Goal: Task Accomplishment & Management: Manage account settings

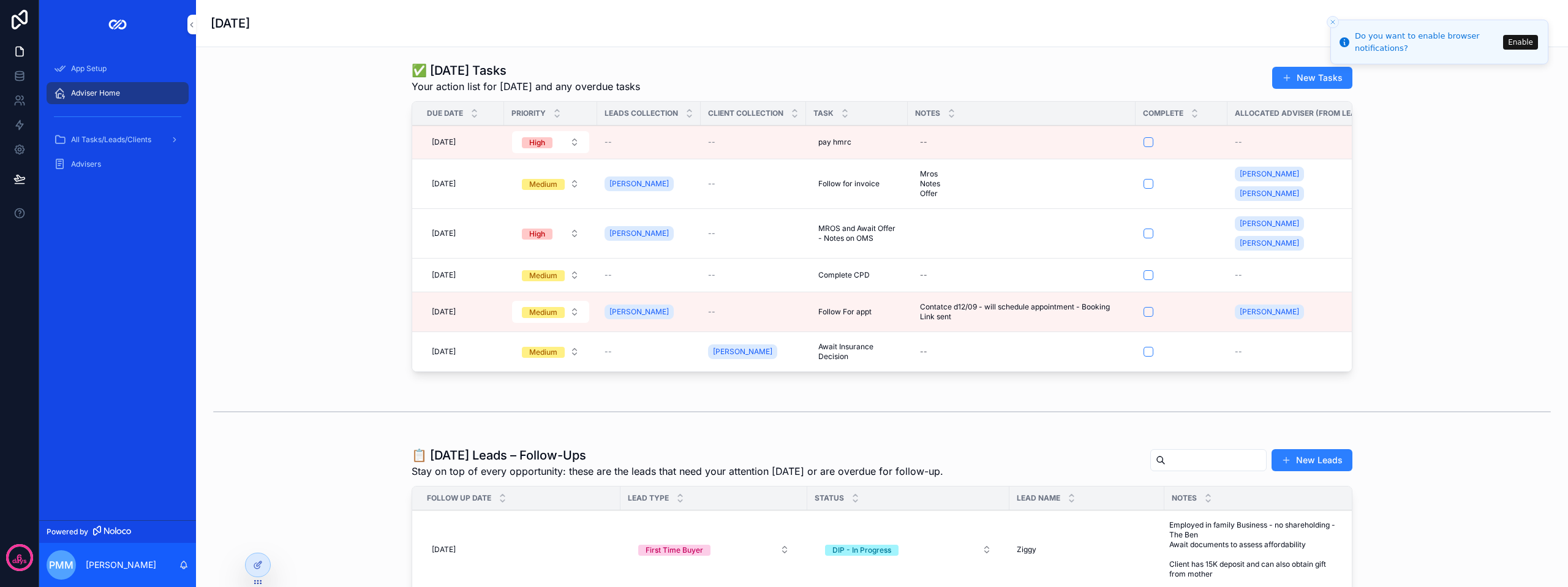
click at [1143, 307] on form "scrollable content" at bounding box center [1182, 311] width 77 height 11
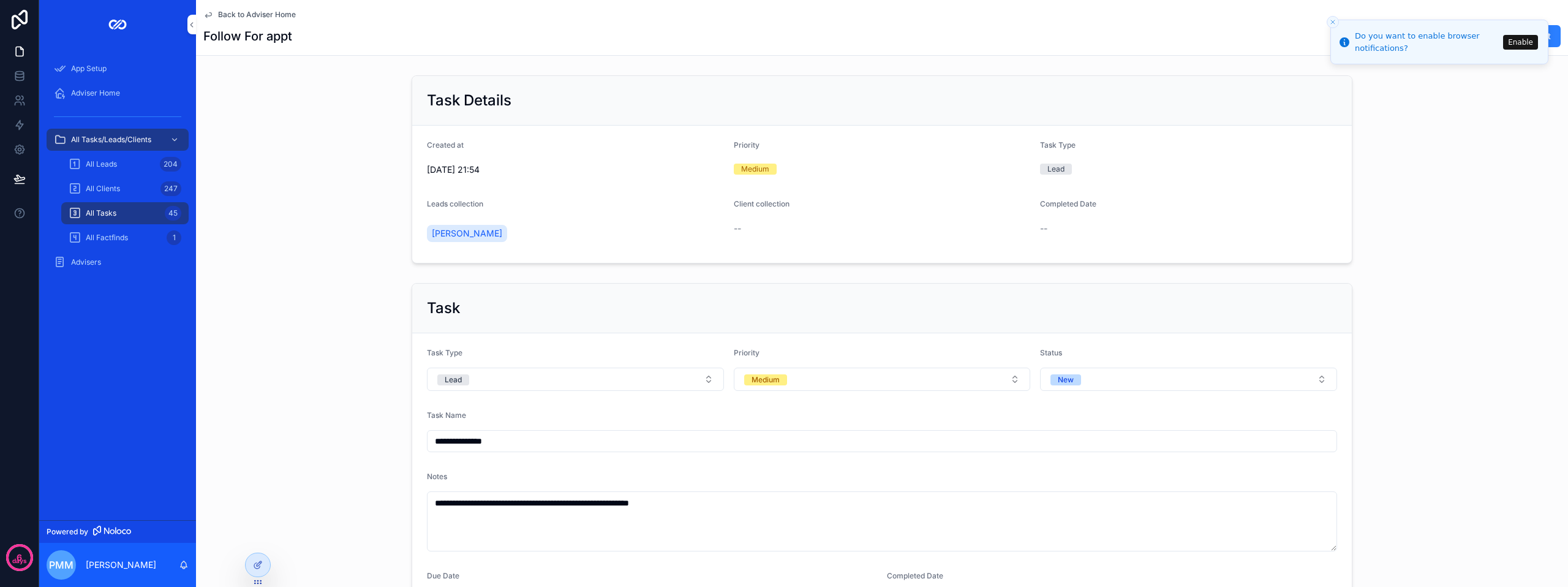
click at [209, 15] on icon "scrollable content" at bounding box center [208, 14] width 10 height 10
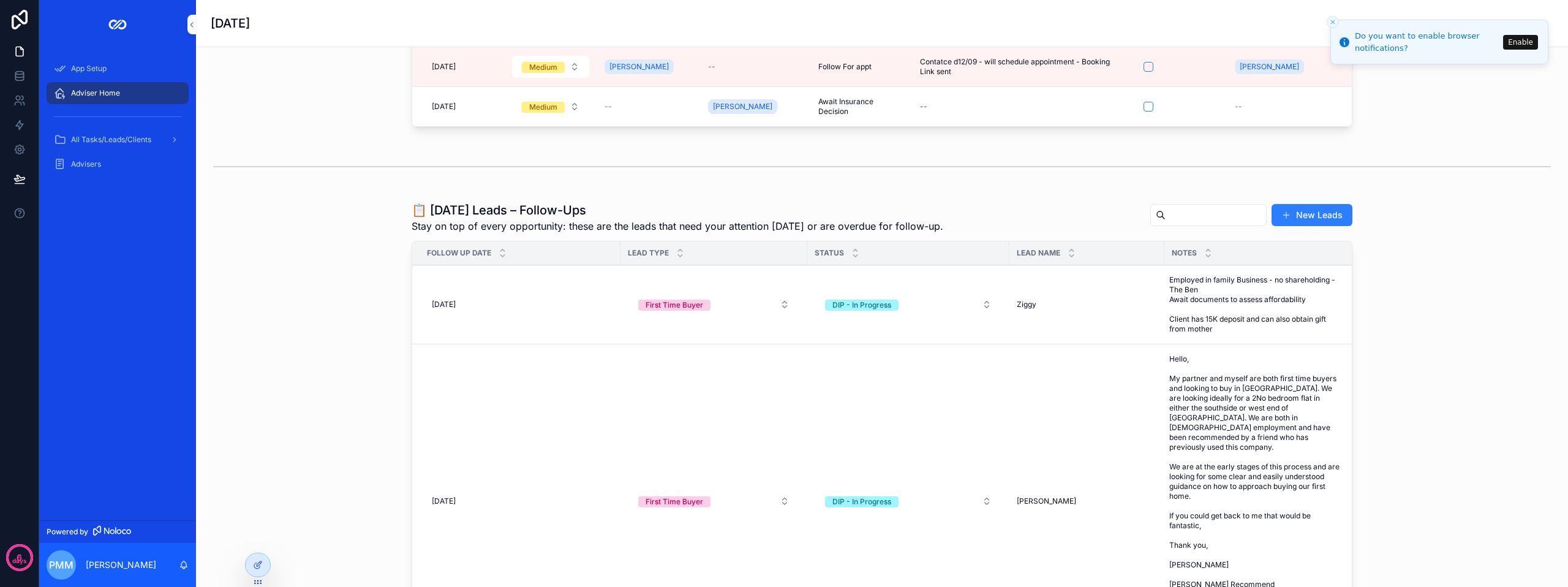
click at [1055, 4] on div "[DATE]" at bounding box center [882, 23] width 1343 height 46
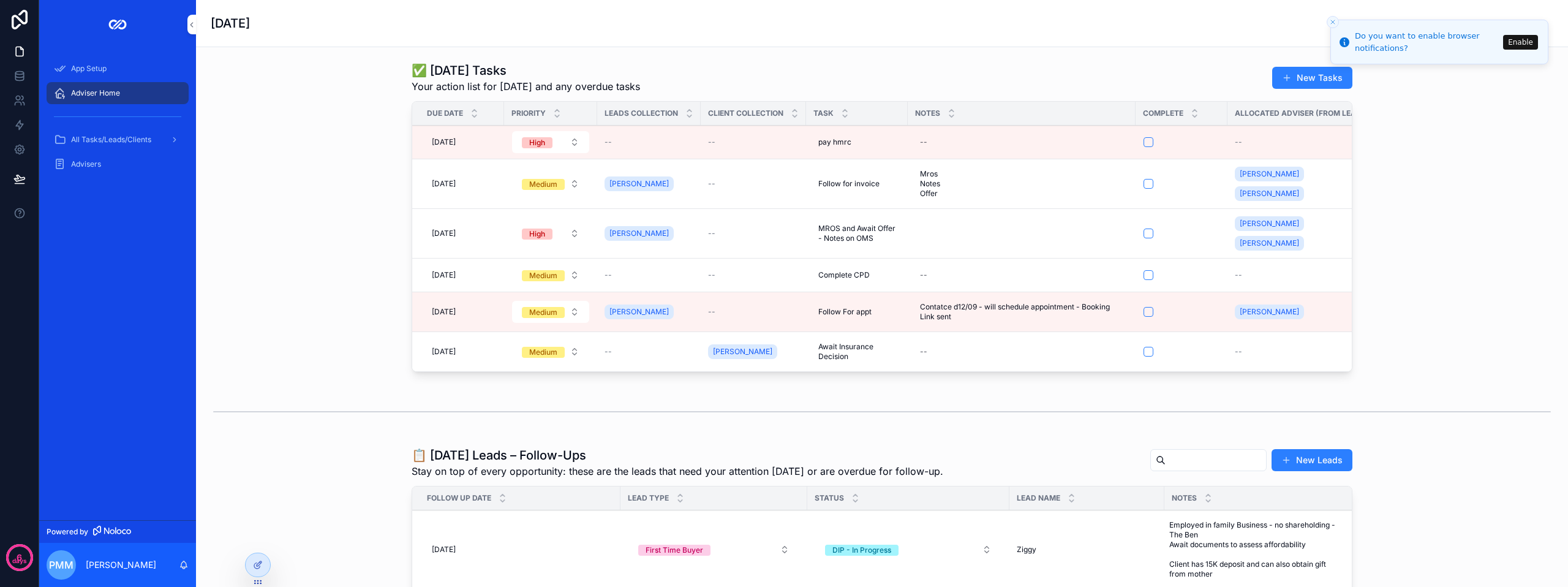
click at [1521, 45] on button "Enable" at bounding box center [1521, 41] width 35 height 14
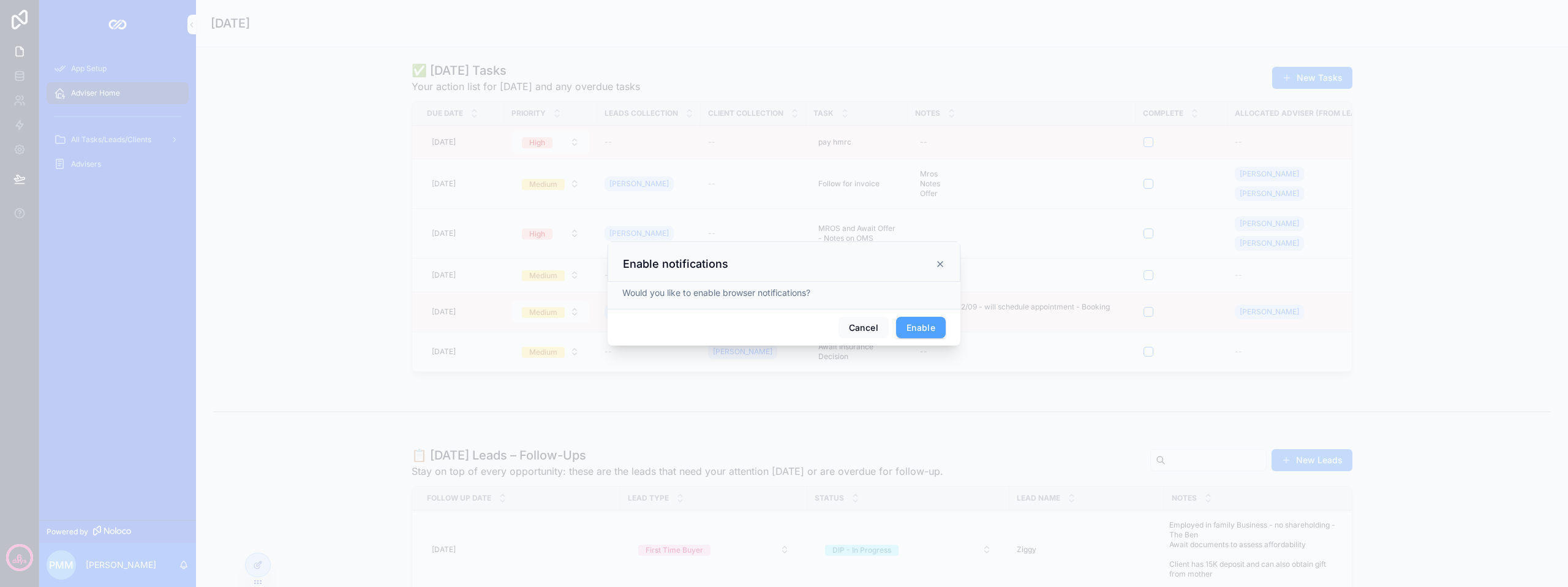
click at [918, 330] on button "Enable" at bounding box center [921, 328] width 50 height 22
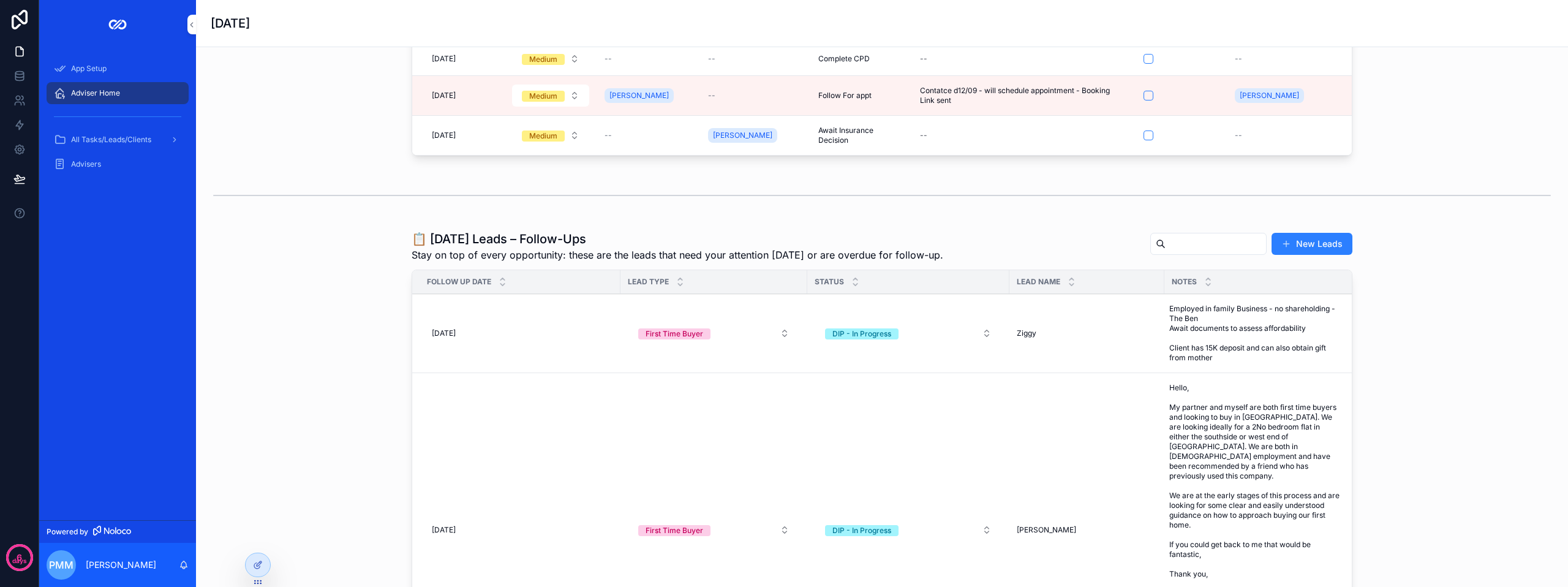
scroll to position [245, 0]
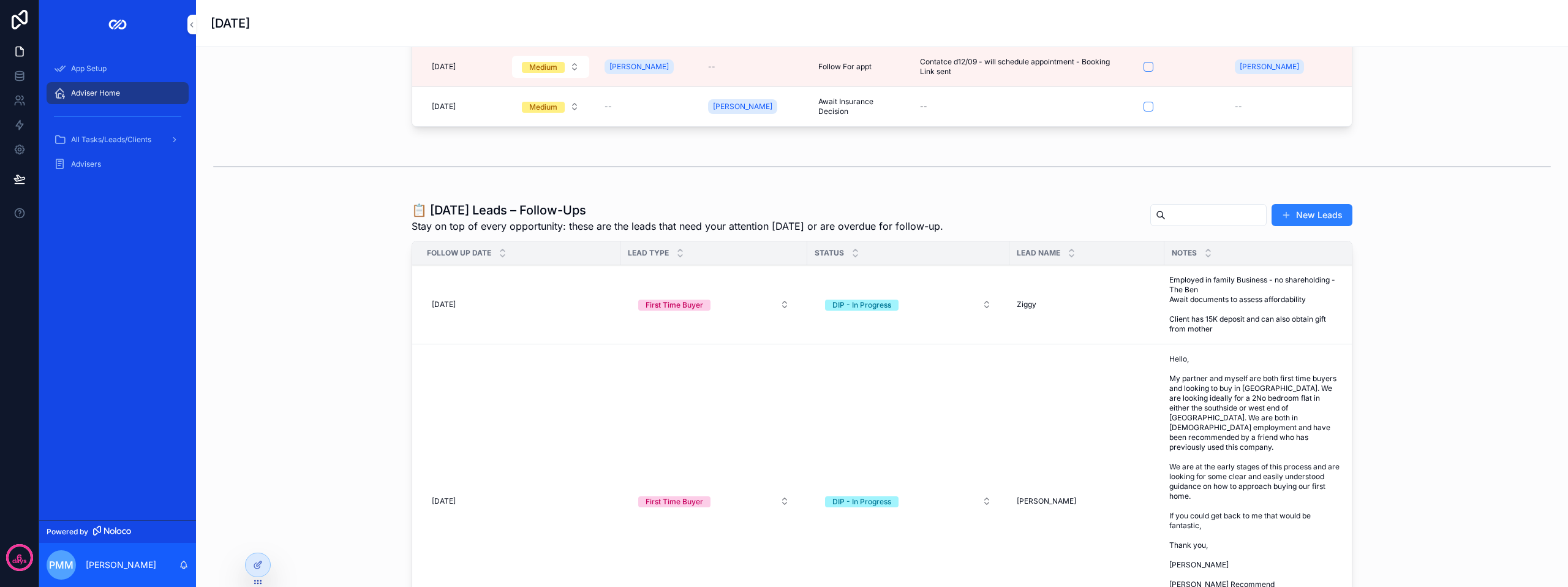
click at [1096, 438] on td "[PERSON_NAME] [PERSON_NAME]" at bounding box center [1086, 501] width 155 height 314
click at [260, 565] on icon at bounding box center [258, 565] width 10 height 10
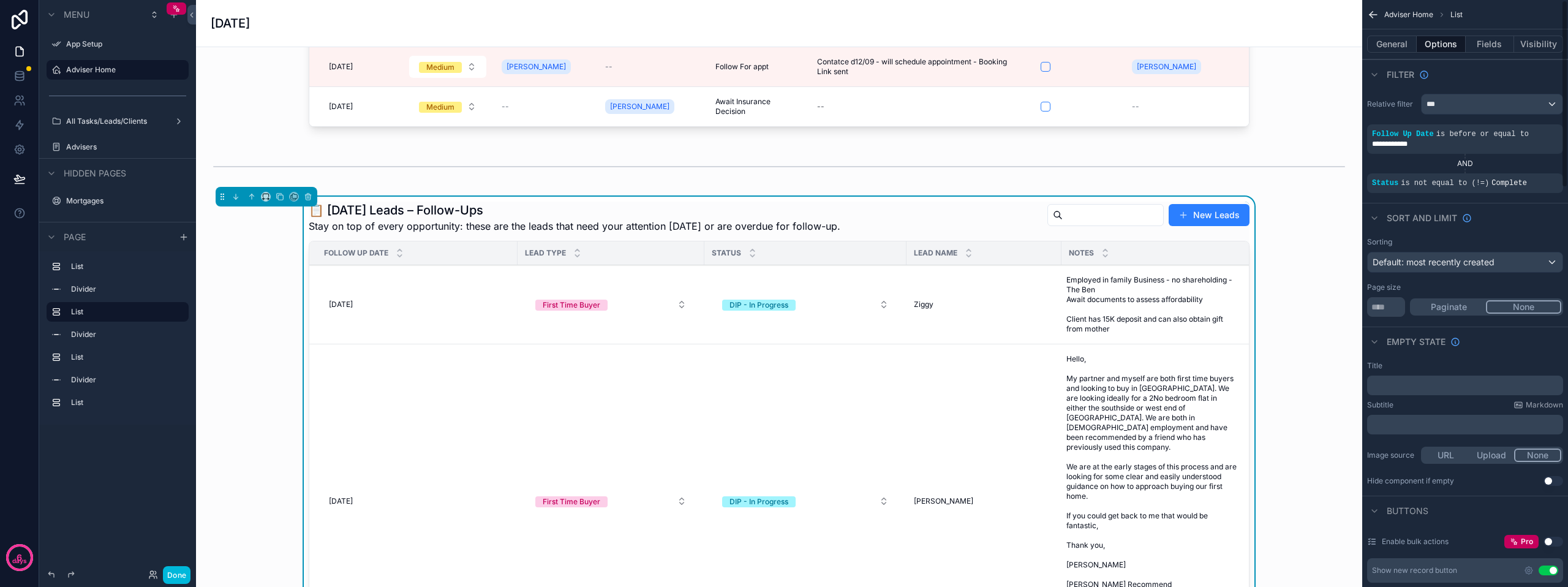
click at [1482, 43] on button "Fields" at bounding box center [1490, 44] width 49 height 17
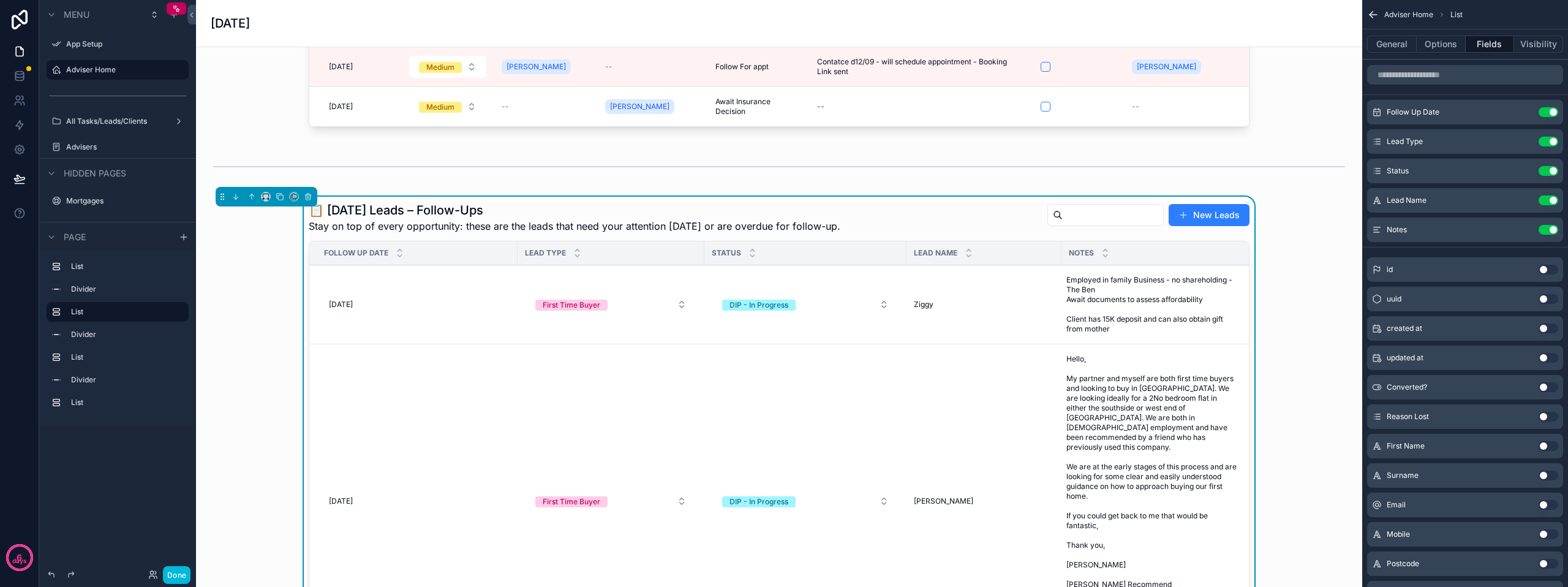
click at [0, 0] on icon "scrollable content" at bounding box center [0, 0] width 0 height 0
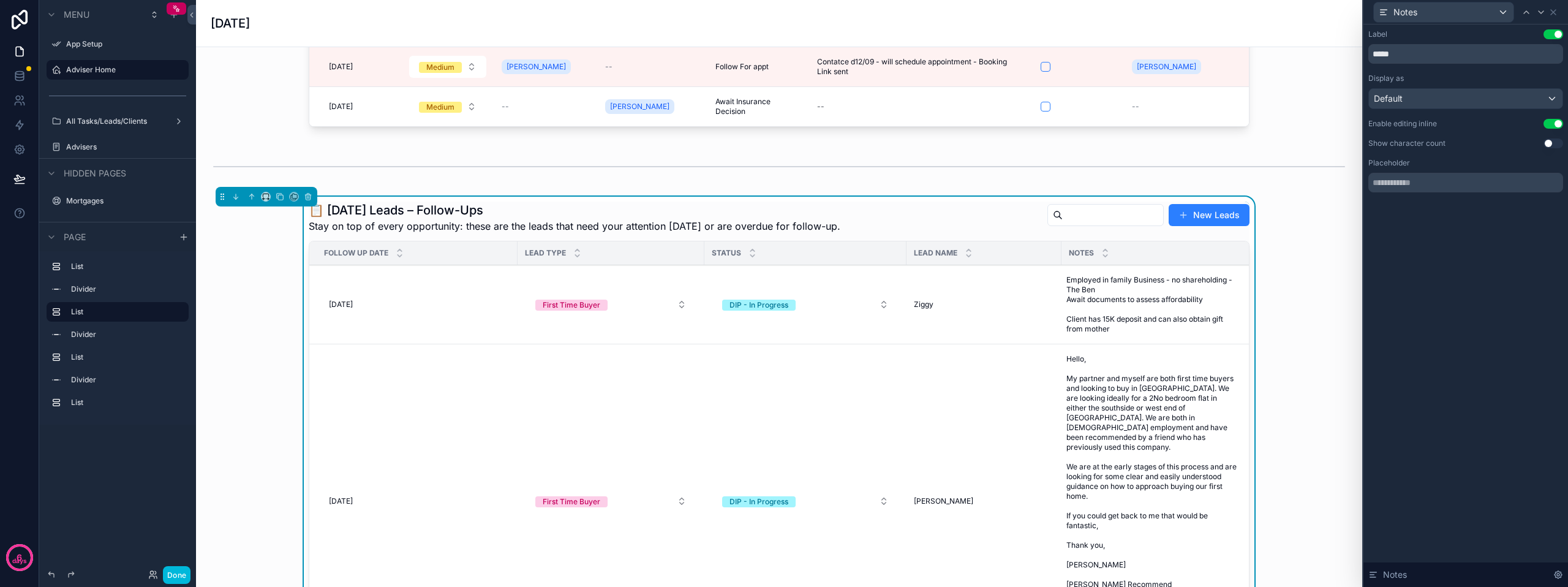
click at [1534, 98] on div "Default" at bounding box center [1465, 98] width 194 height 19
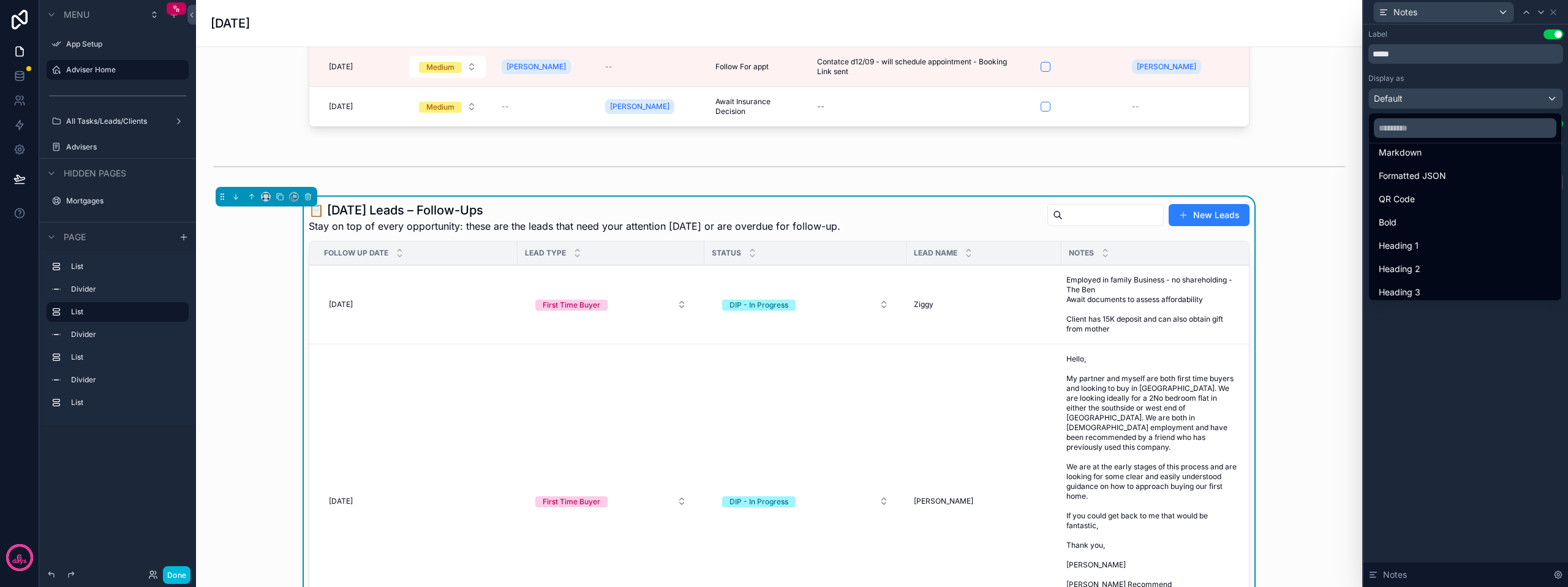
scroll to position [134, 0]
click at [1424, 246] on div "Heading 2" at bounding box center [1465, 240] width 172 height 14
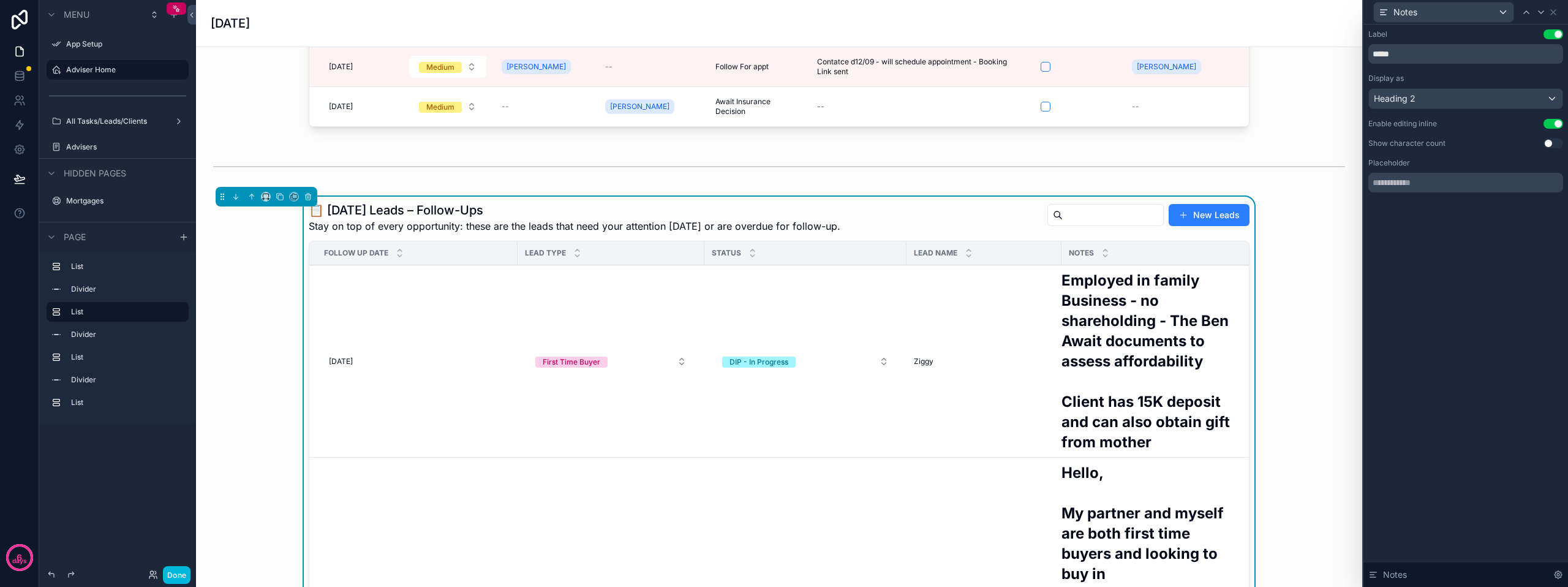
click at [1527, 100] on div "Heading 2" at bounding box center [1465, 98] width 194 height 19
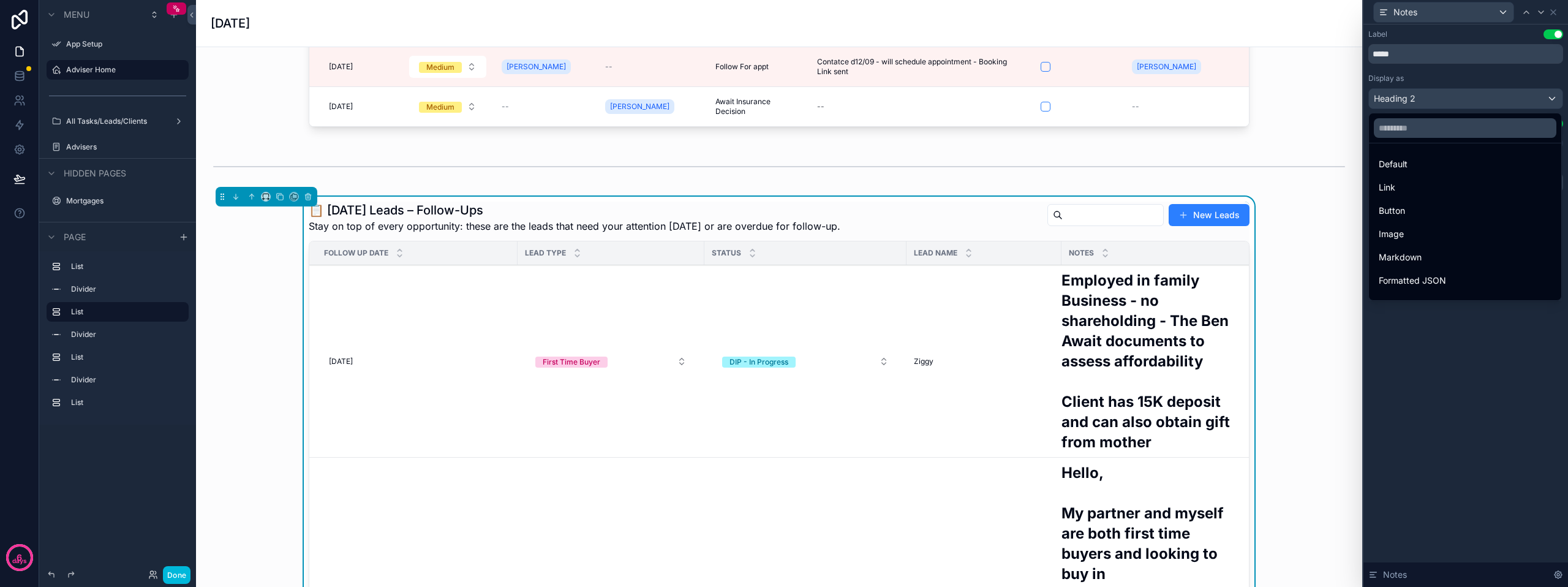
click at [1434, 171] on div "Default" at bounding box center [1465, 164] width 172 height 14
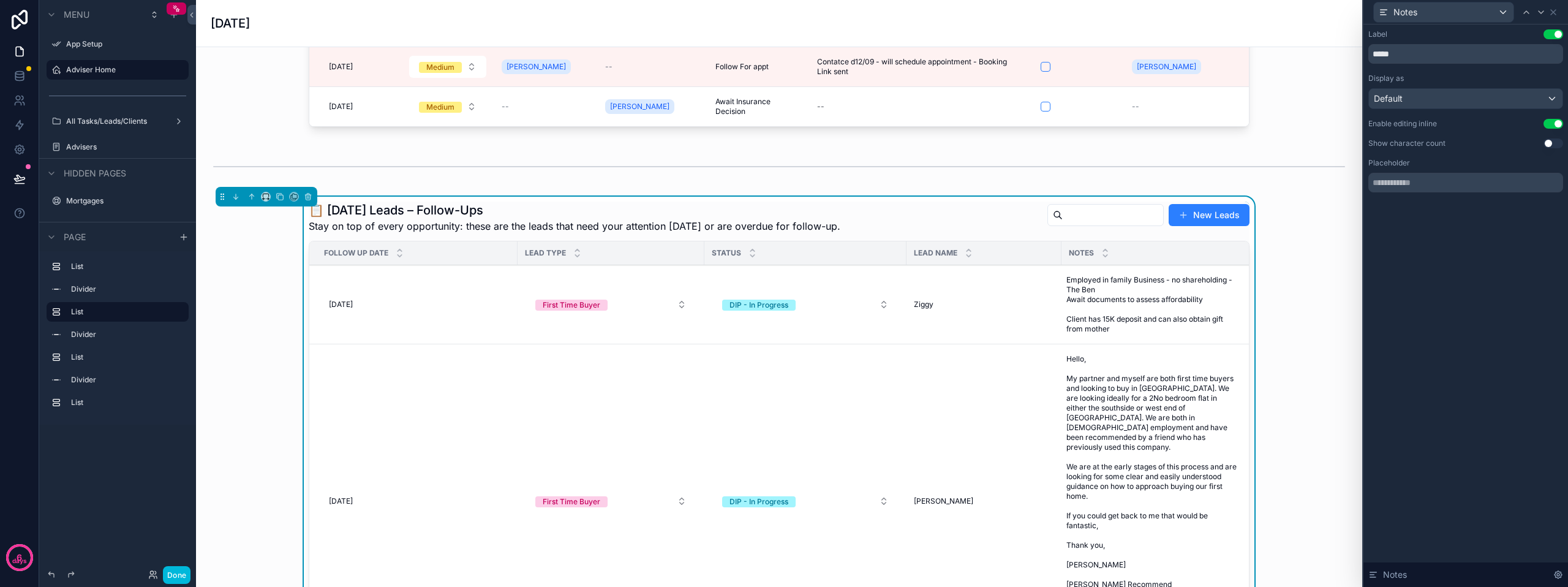
click at [1499, 16] on div "Notes" at bounding box center [1443, 13] width 140 height 19
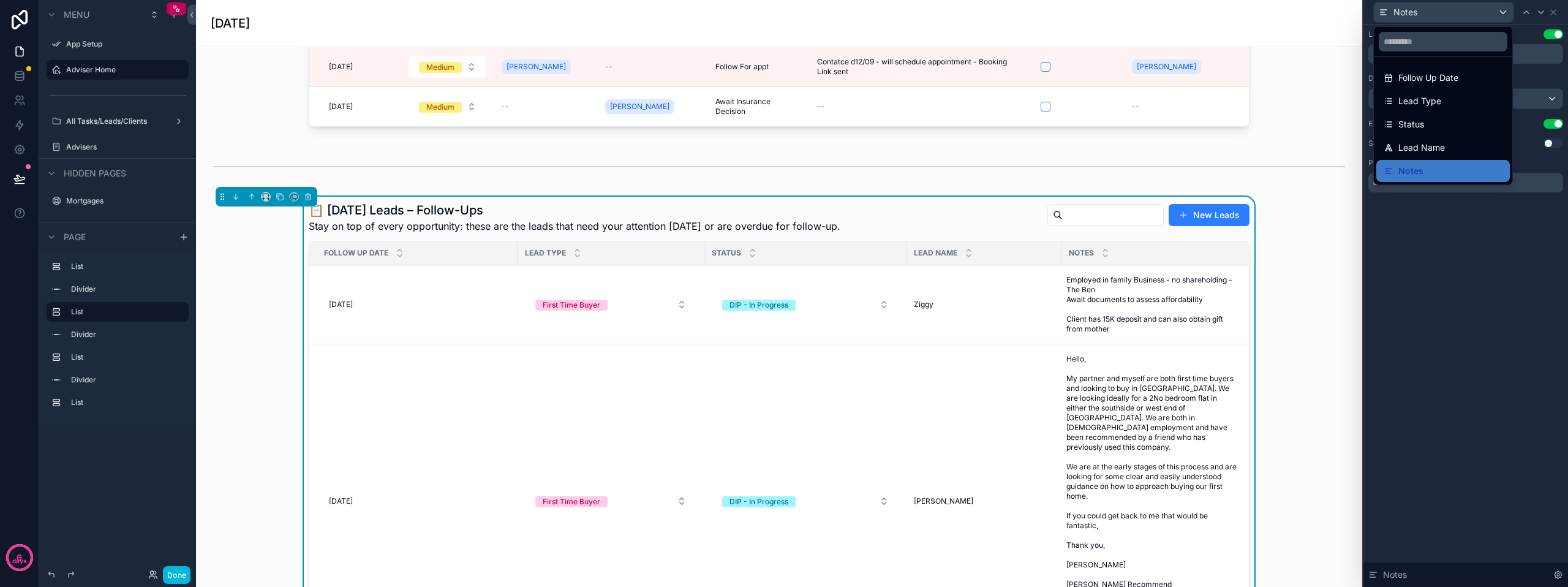
click at [1426, 84] on span "Follow Up Date" at bounding box center [1428, 77] width 60 height 14
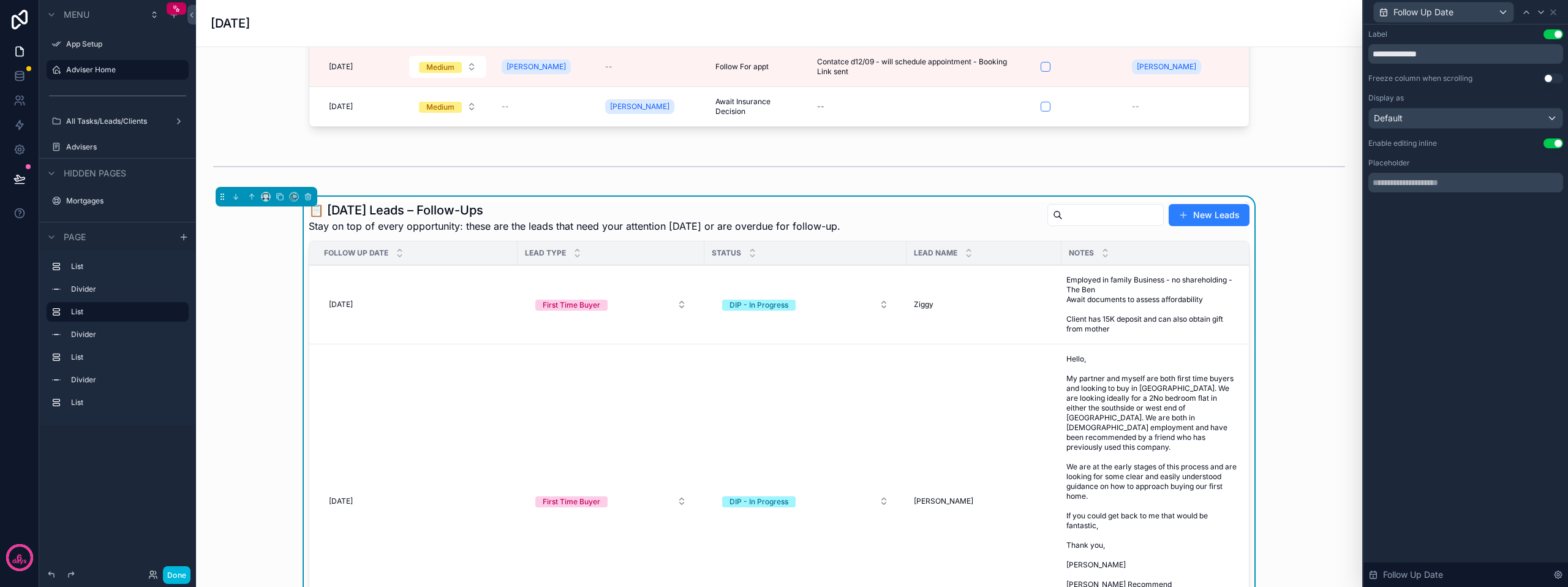
click at [1464, 117] on div "Default" at bounding box center [1465, 119] width 194 height 19
click at [1442, 274] on div at bounding box center [1466, 293] width 204 height 587
click at [1554, 122] on div "Default" at bounding box center [1465, 119] width 194 height 19
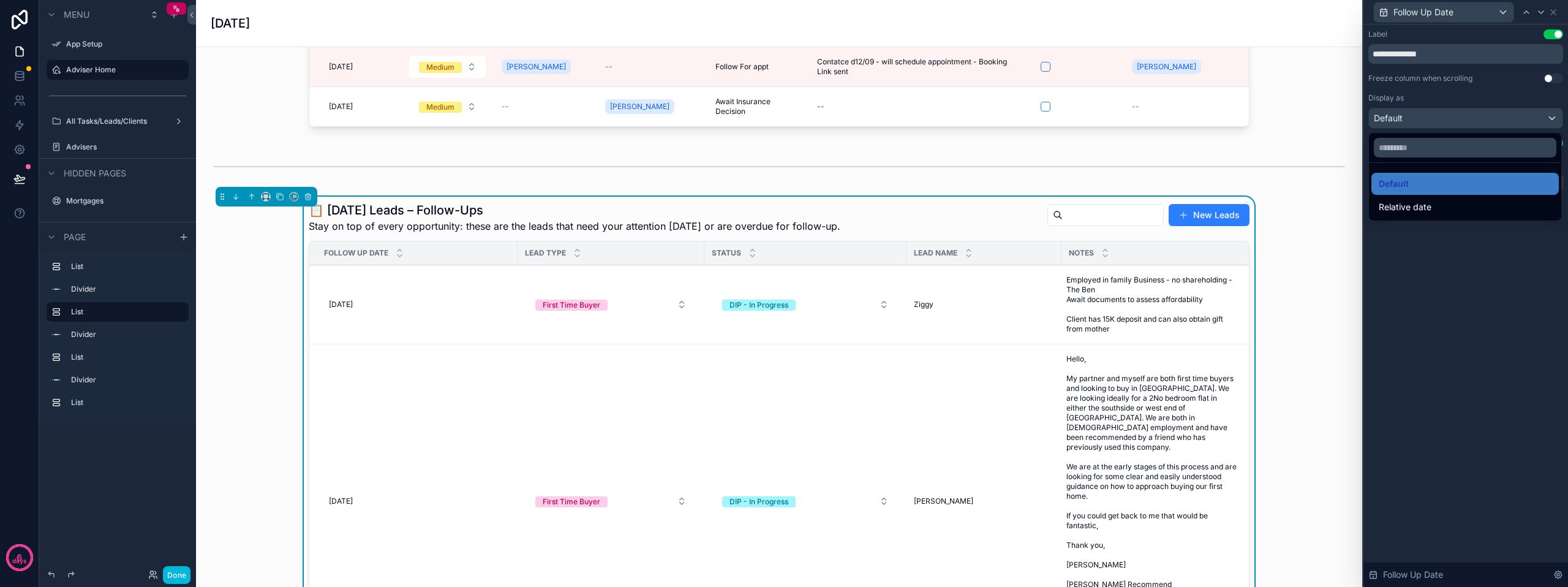
click at [1450, 277] on div at bounding box center [1466, 293] width 204 height 587
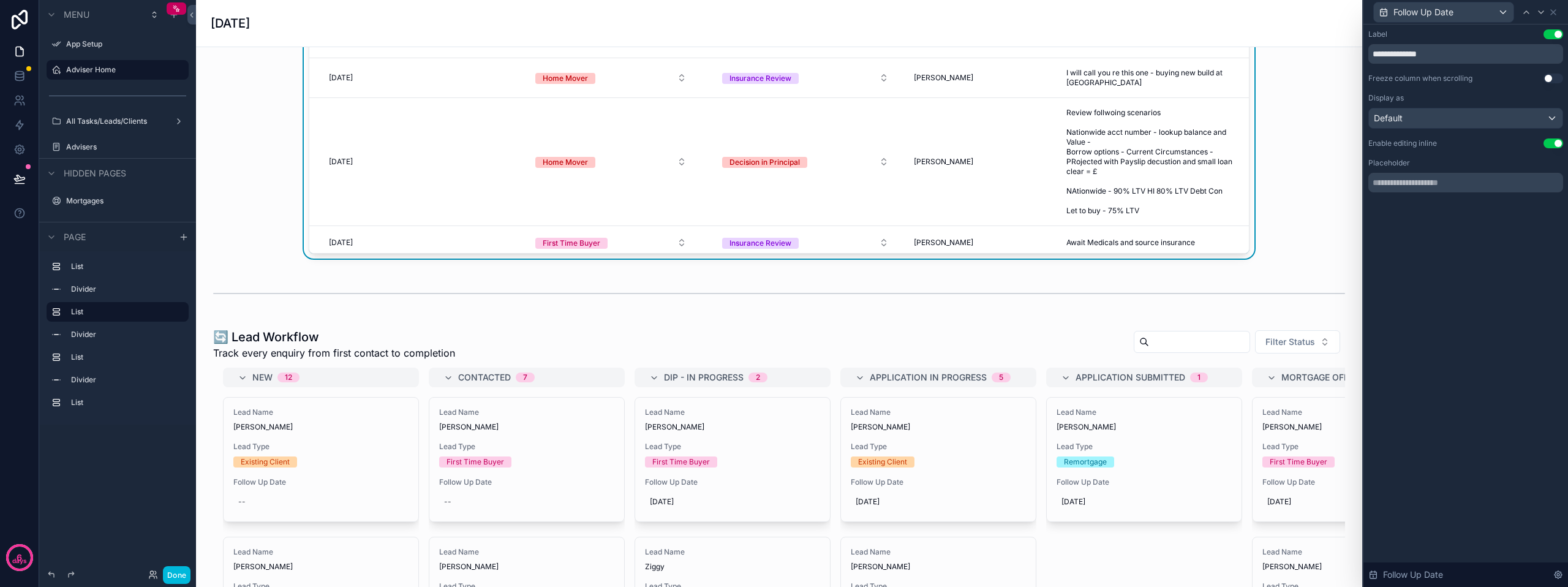
scroll to position [735, 0]
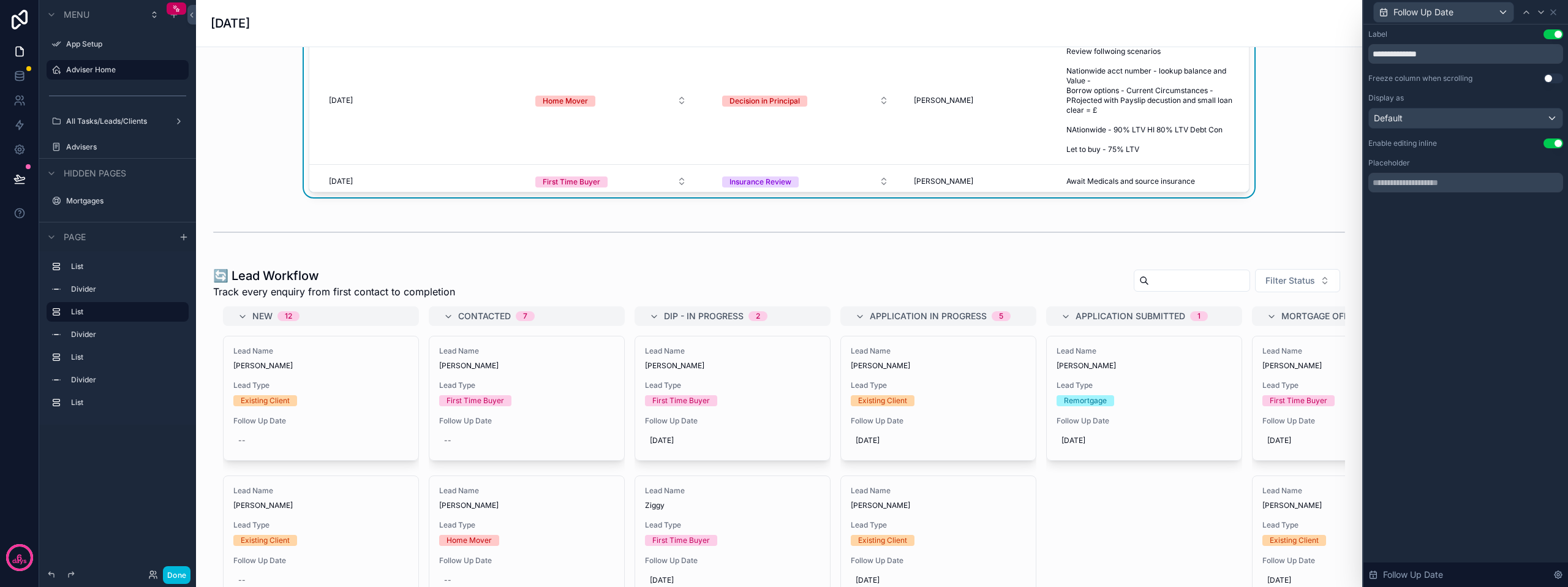
drag, startPoint x: 492, startPoint y: 286, endPoint x: 529, endPoint y: 256, distance: 47.6
click at [492, 286] on div "scrollable content" at bounding box center [779, 507] width 1147 height 490
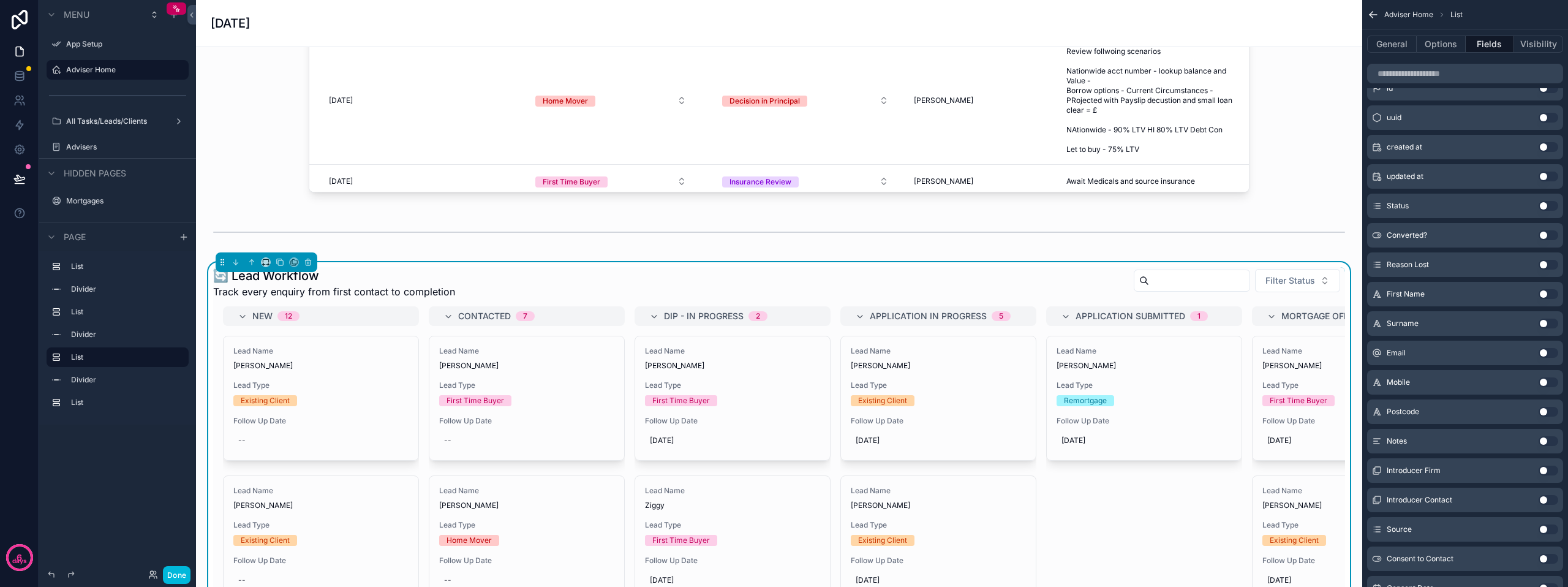
click at [529, 256] on div "✅ [DATE] Tasks Your action list for [DATE] and any overdue tasks New Tasks Due …" at bounding box center [779, 592] width 1166 height 2560
click at [1275, 280] on span "Filter Status" at bounding box center [1291, 280] width 50 height 13
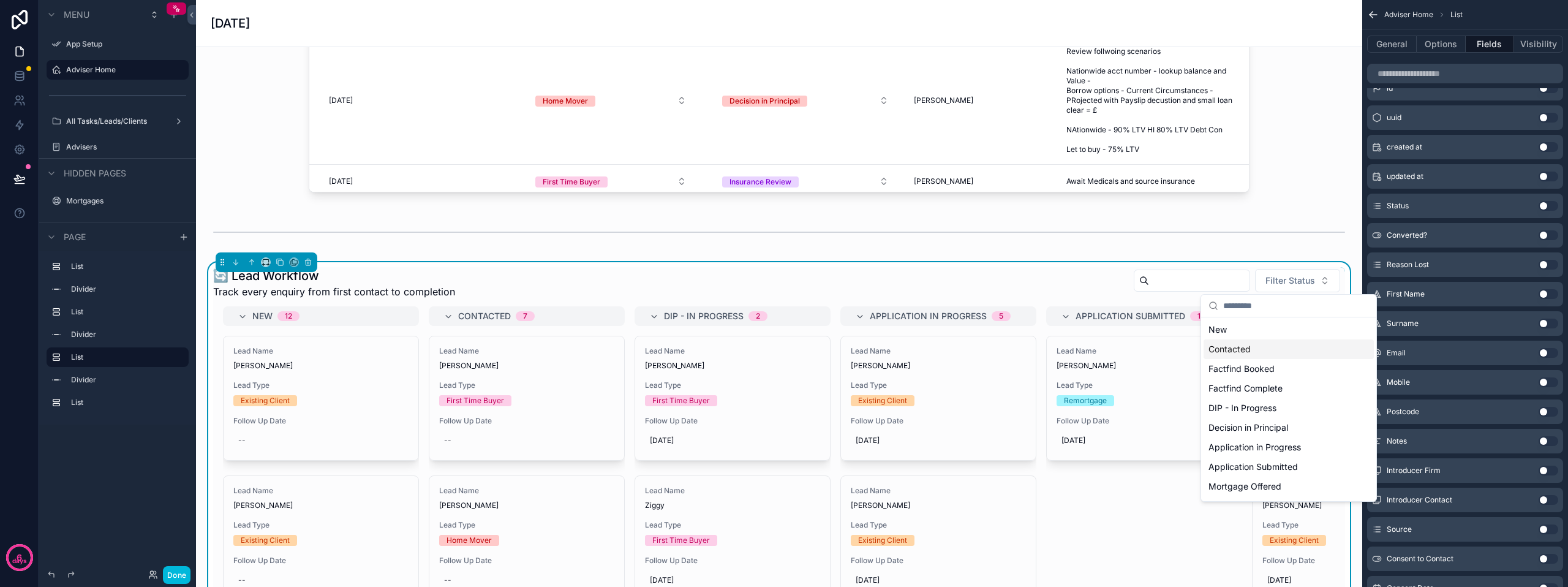
click at [1241, 345] on div "Contacted" at bounding box center [1289, 349] width 170 height 19
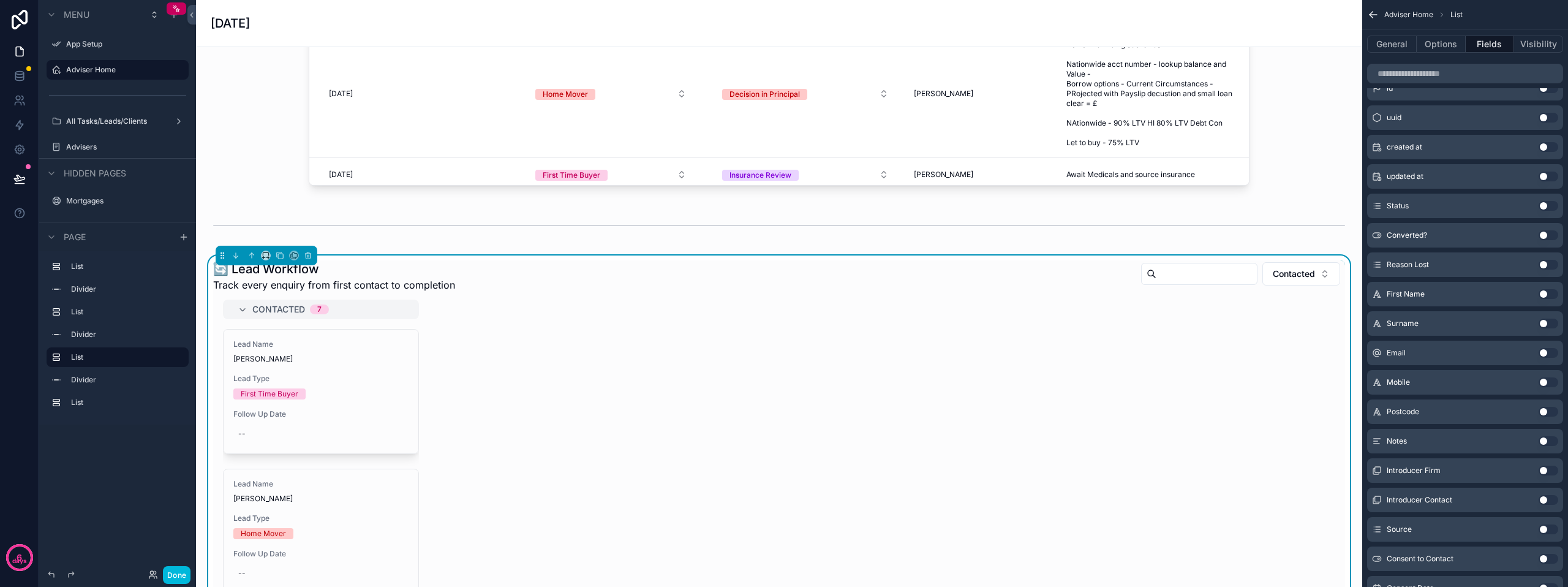
scroll to position [735, 0]
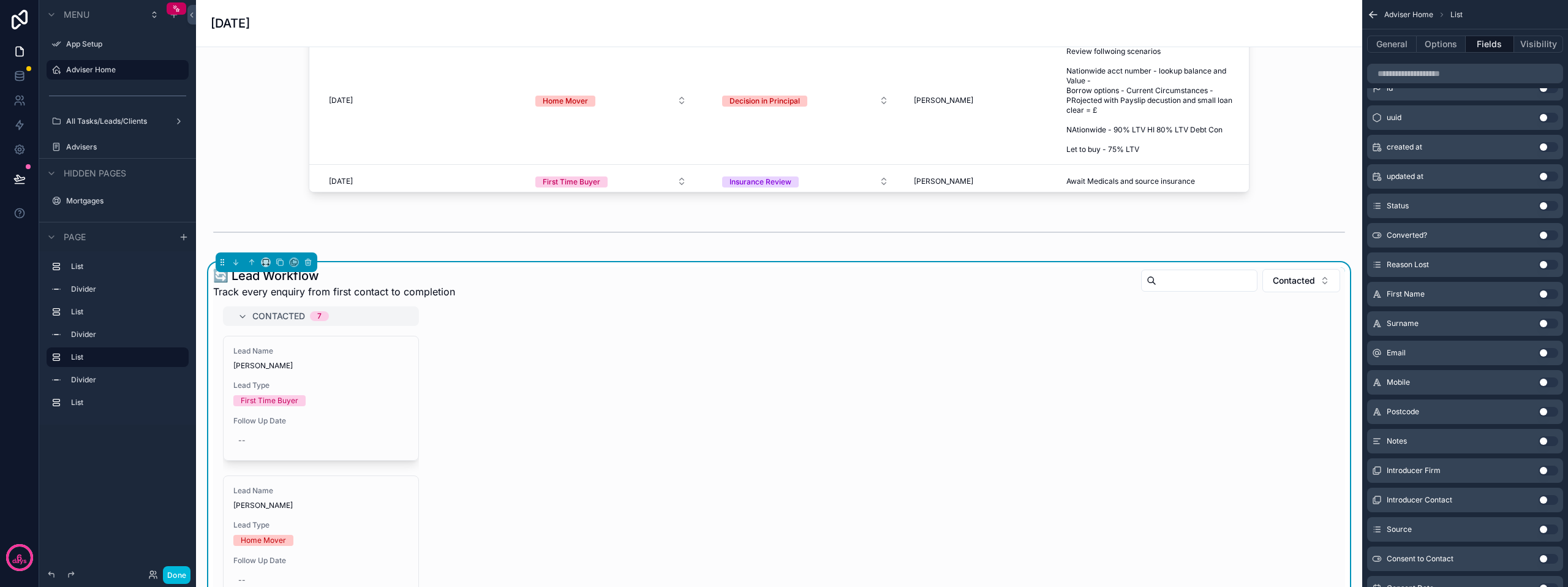
click at [1285, 280] on span "Contacted" at bounding box center [1294, 280] width 42 height 13
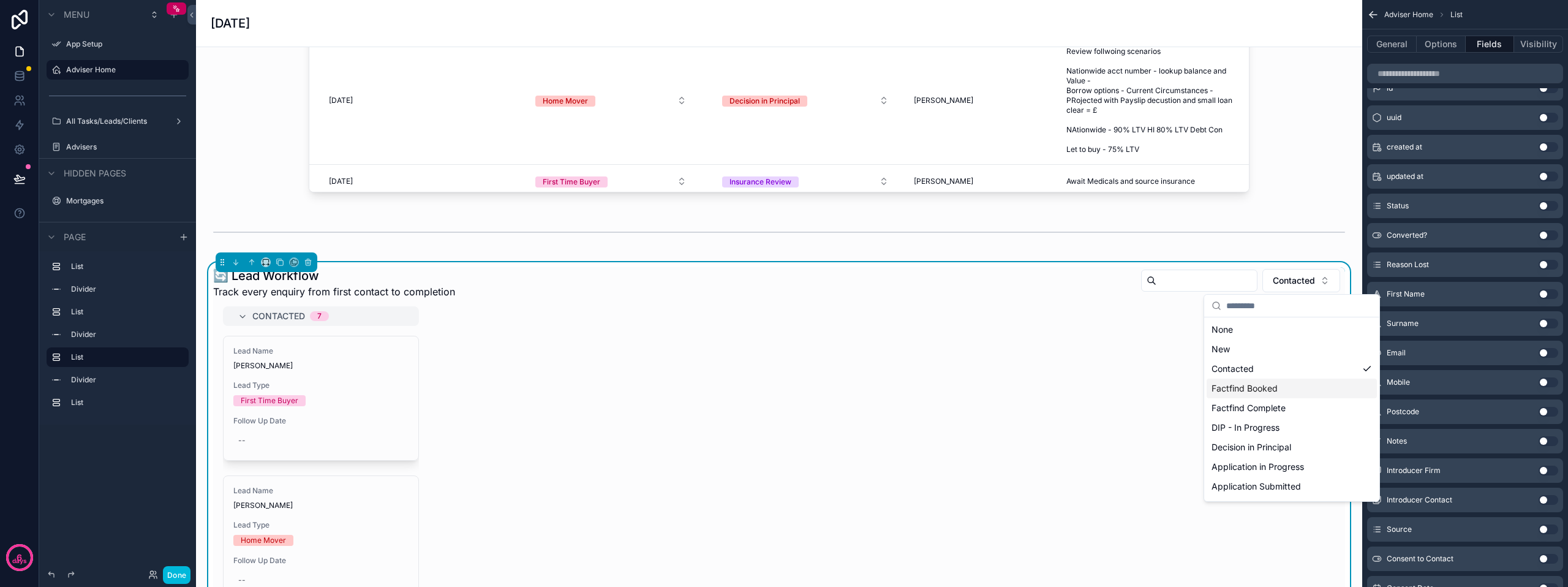
click at [1278, 384] on div "Factfind Booked" at bounding box center [1292, 388] width 170 height 19
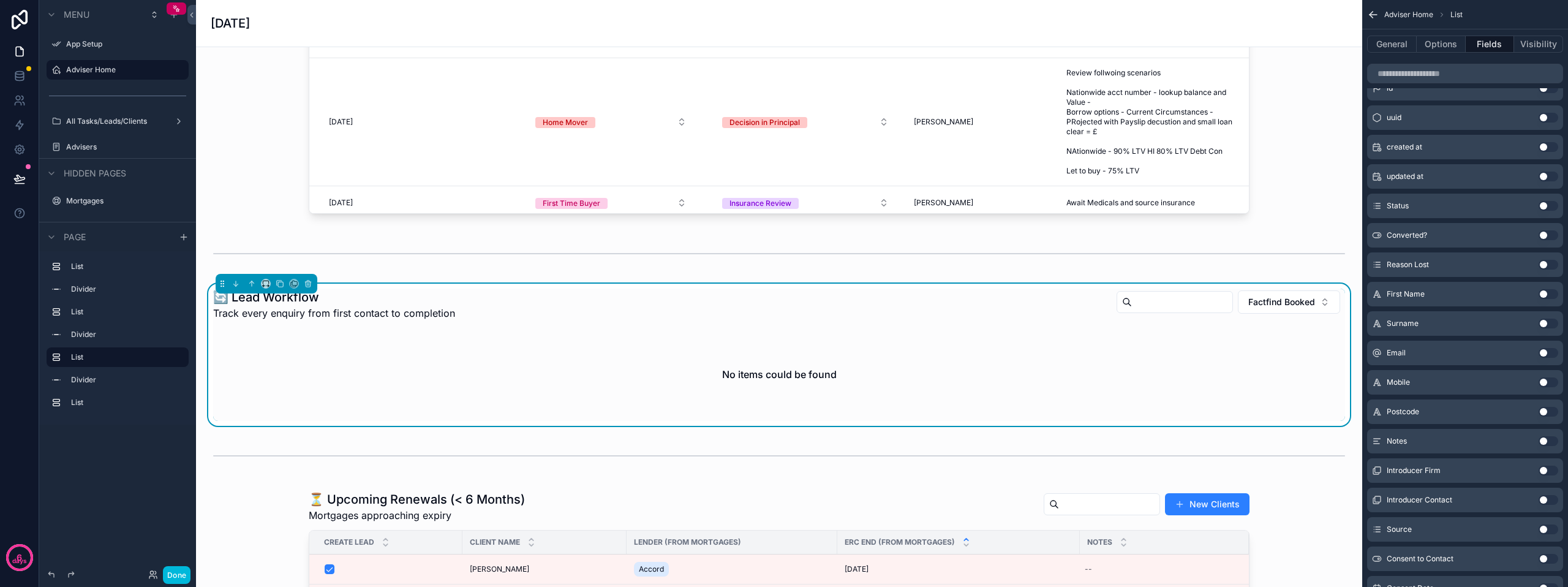
scroll to position [713, 0]
click at [1294, 300] on span "Factfind Booked" at bounding box center [1281, 303] width 66 height 13
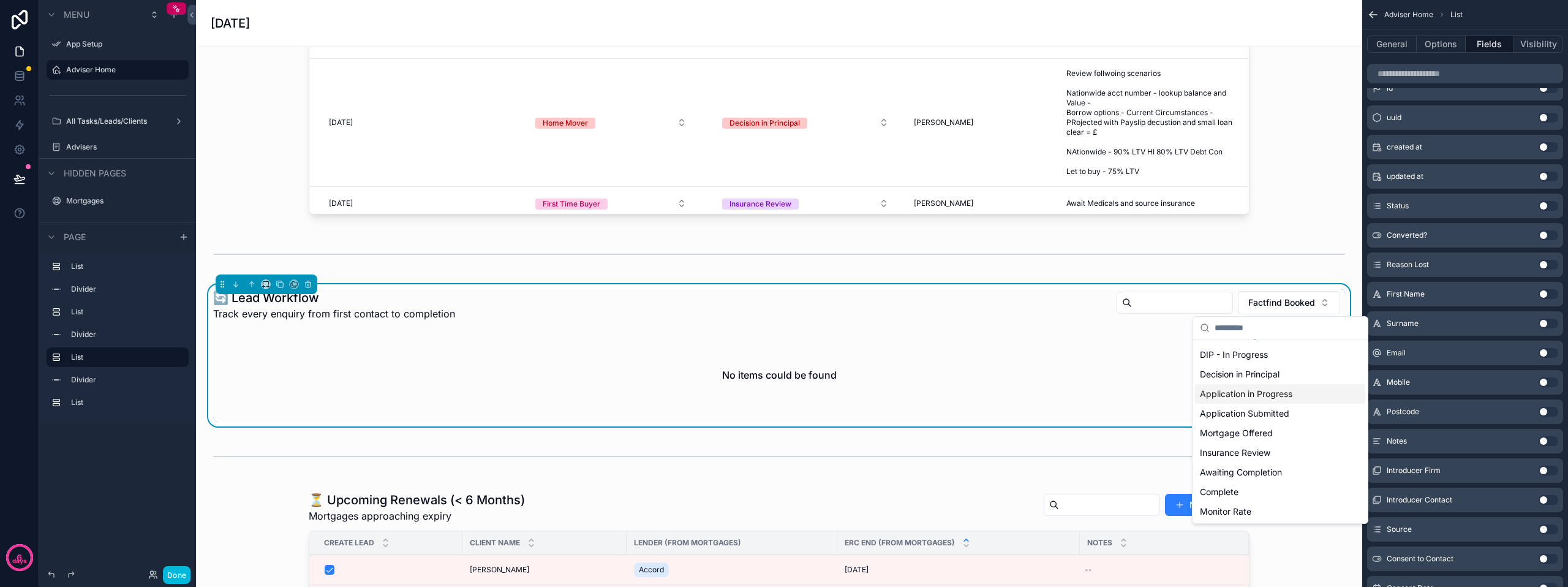
scroll to position [116, 0]
click at [1233, 412] on div "Mortgage Offered" at bounding box center [1280, 413] width 170 height 19
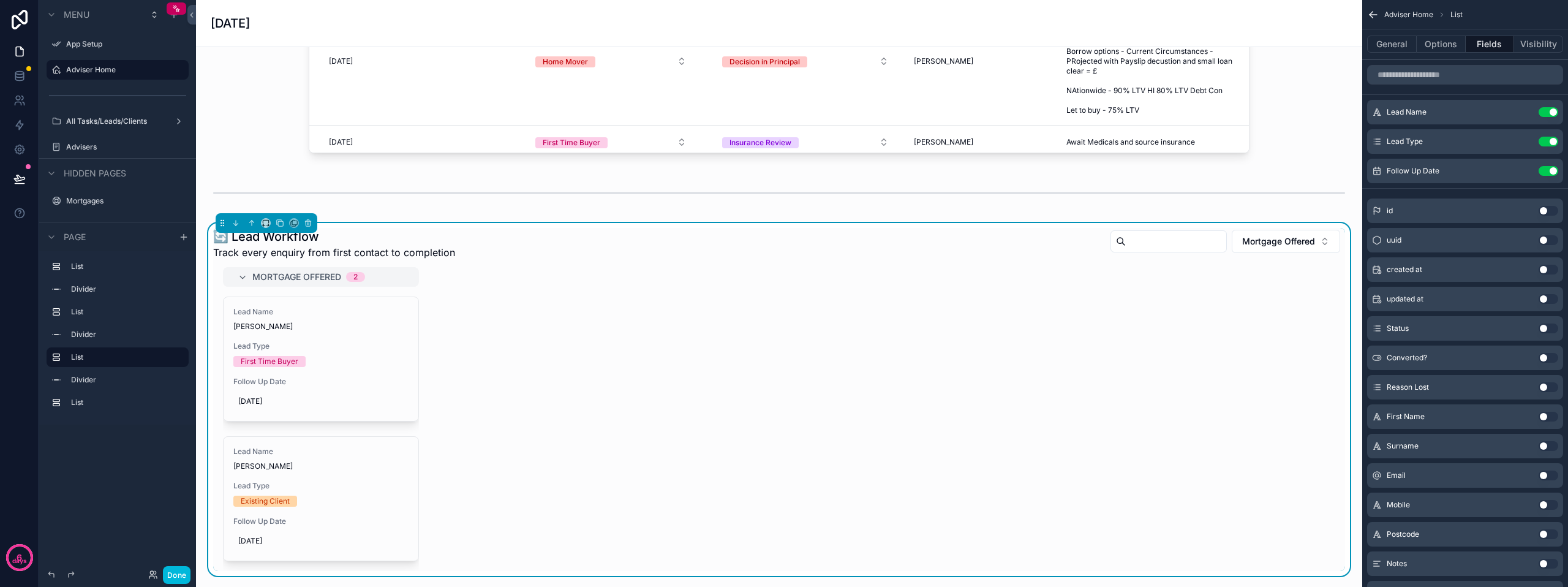
click at [1274, 245] on span "Mortgage Offered" at bounding box center [1279, 241] width 73 height 13
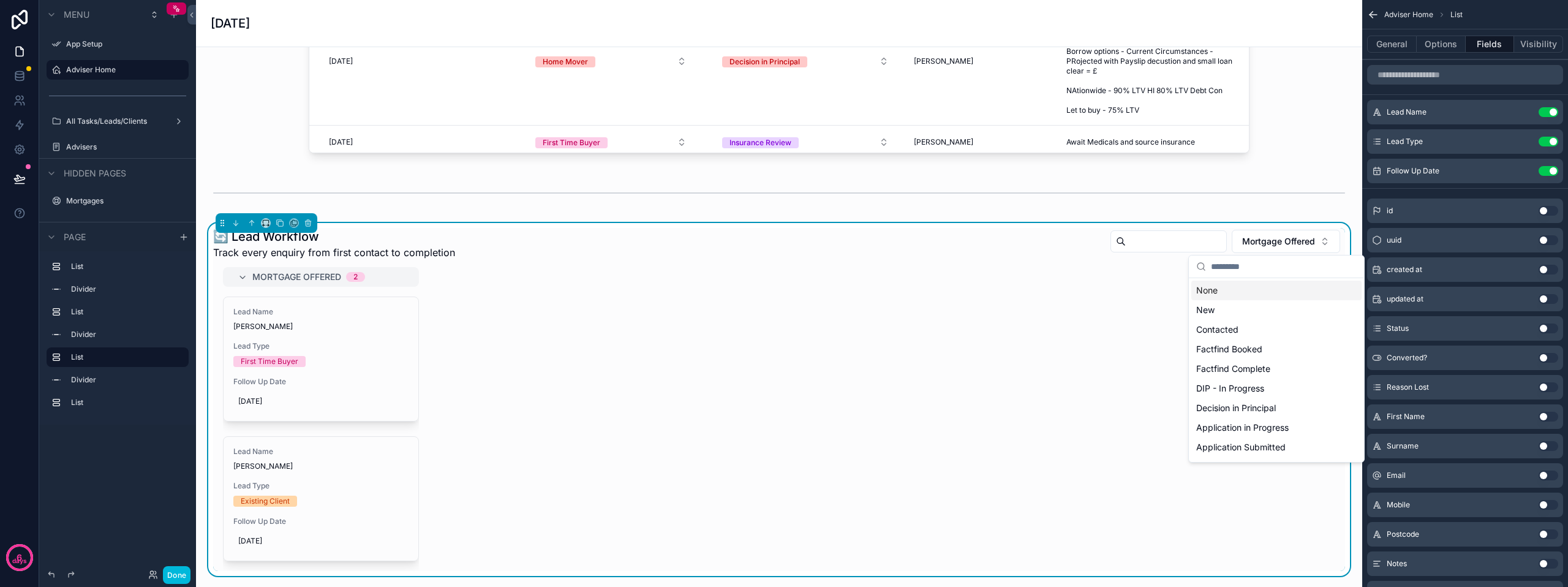
click at [868, 318] on div "Mortgage Offered 2 Lead Name [PERSON_NAME] Lead Type First Time Buyer Follow Up…" at bounding box center [778, 418] width 1132 height 304
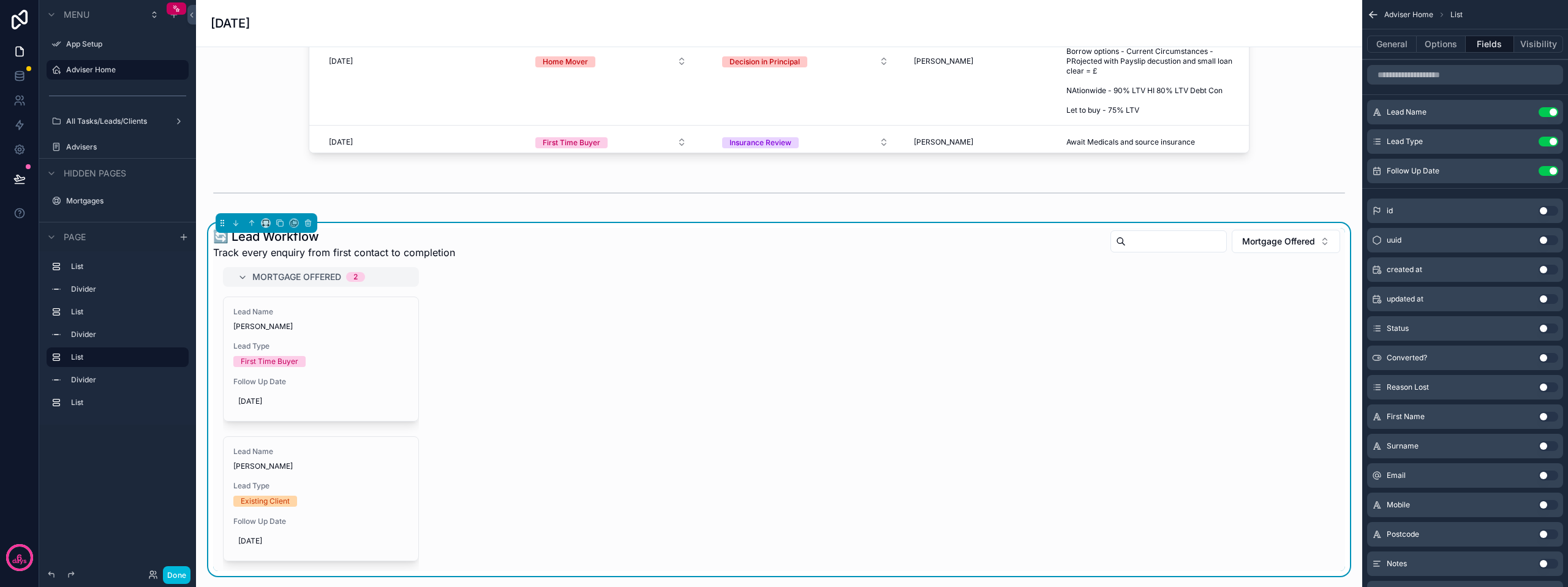
click at [1410, 40] on button "General" at bounding box center [1392, 44] width 50 height 17
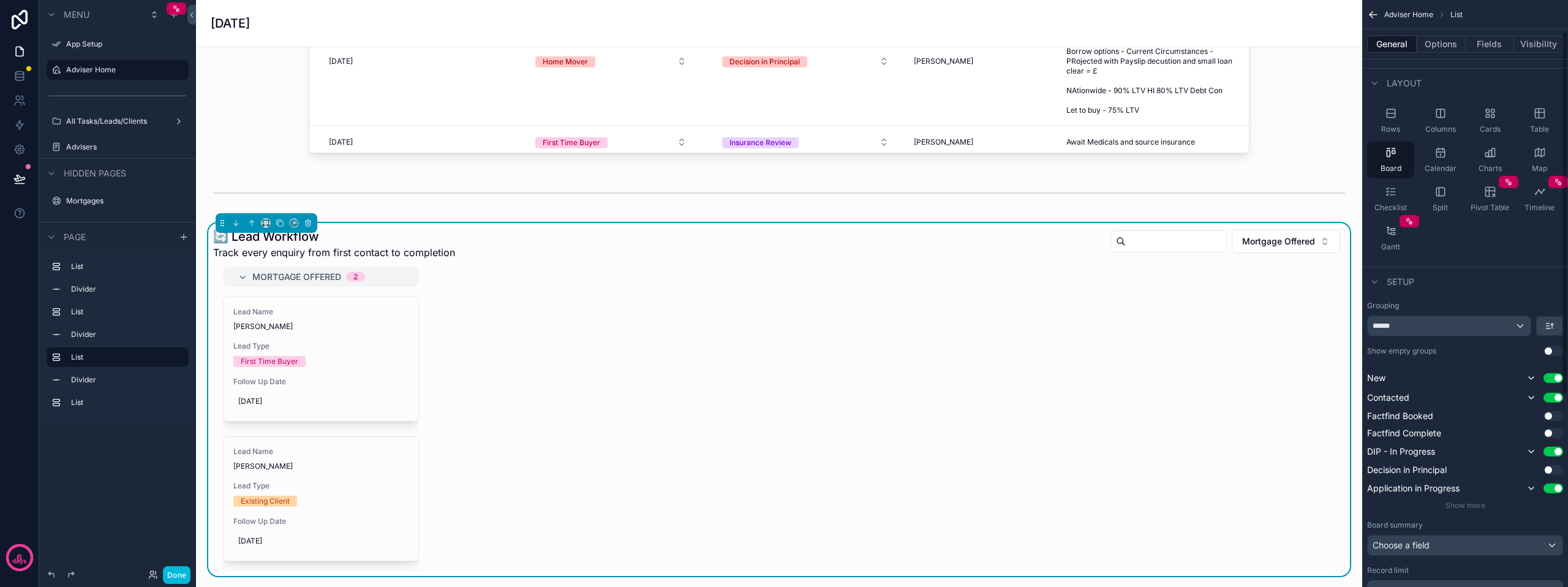
scroll to position [51, 0]
click at [1461, 502] on span "Show more" at bounding box center [1465, 506] width 39 height 10
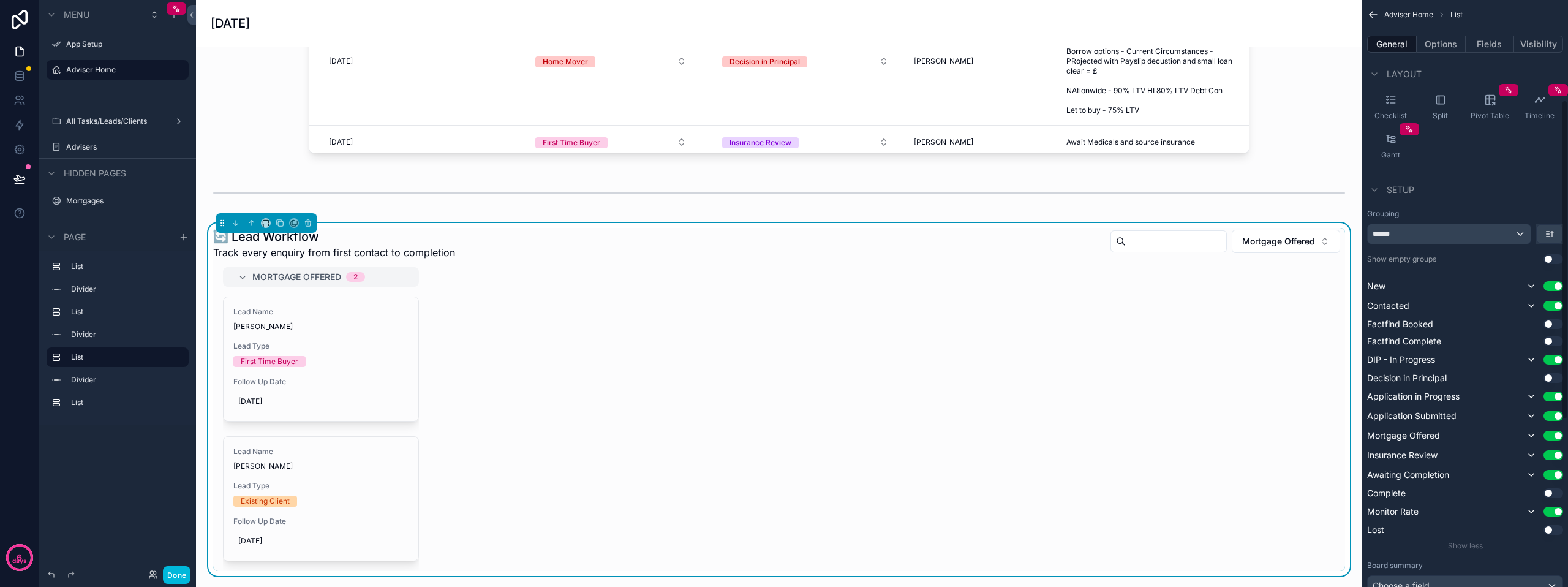
scroll to position [122, 0]
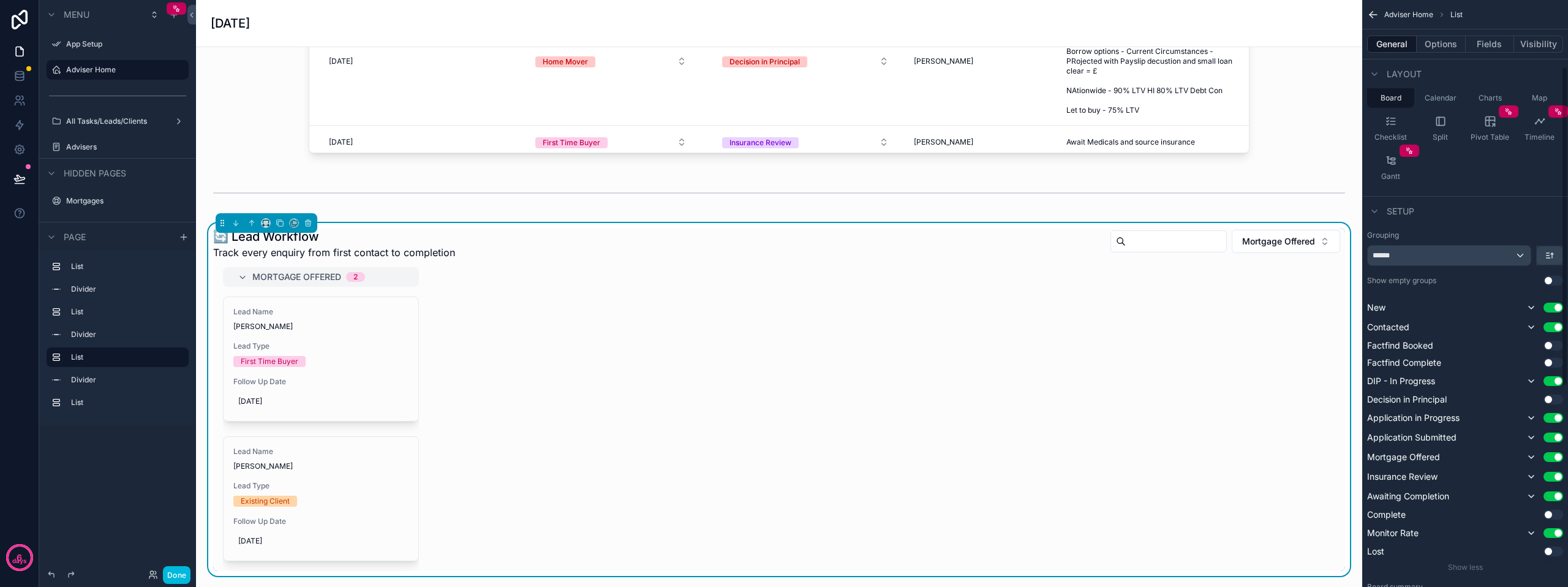
click at [1536, 49] on button "Visibility" at bounding box center [1538, 44] width 49 height 17
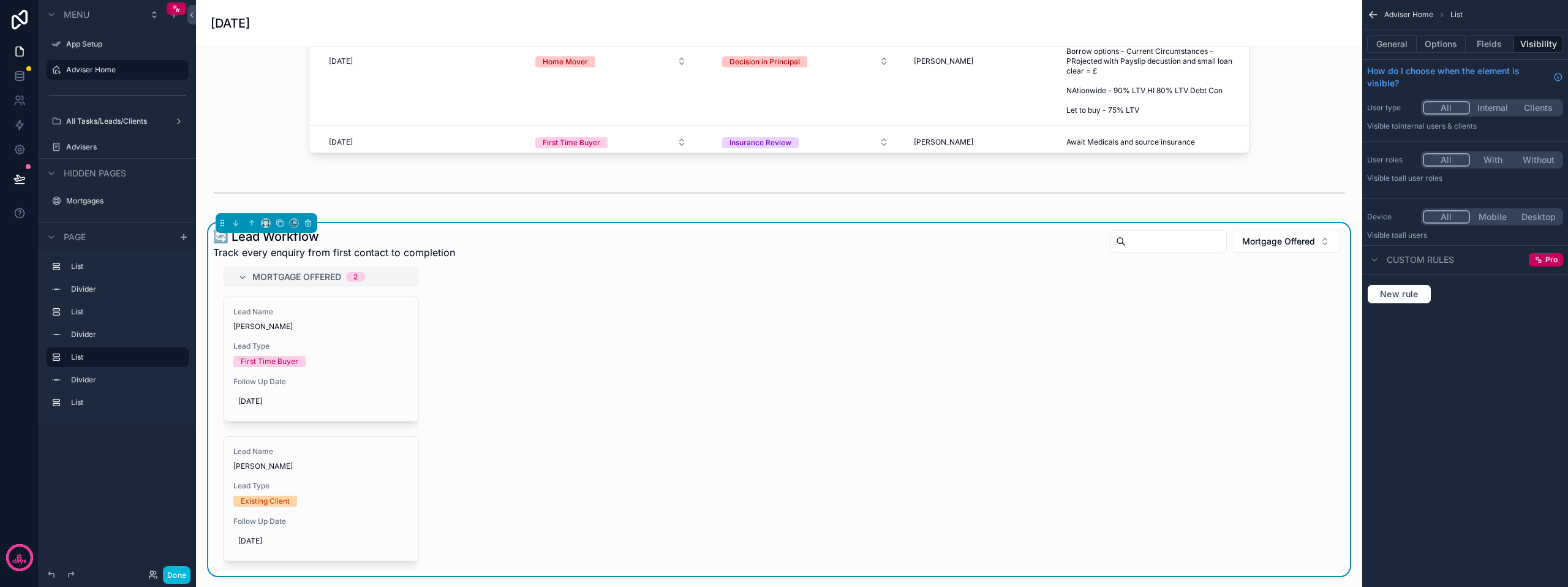
click at [1409, 46] on button "General" at bounding box center [1392, 44] width 50 height 17
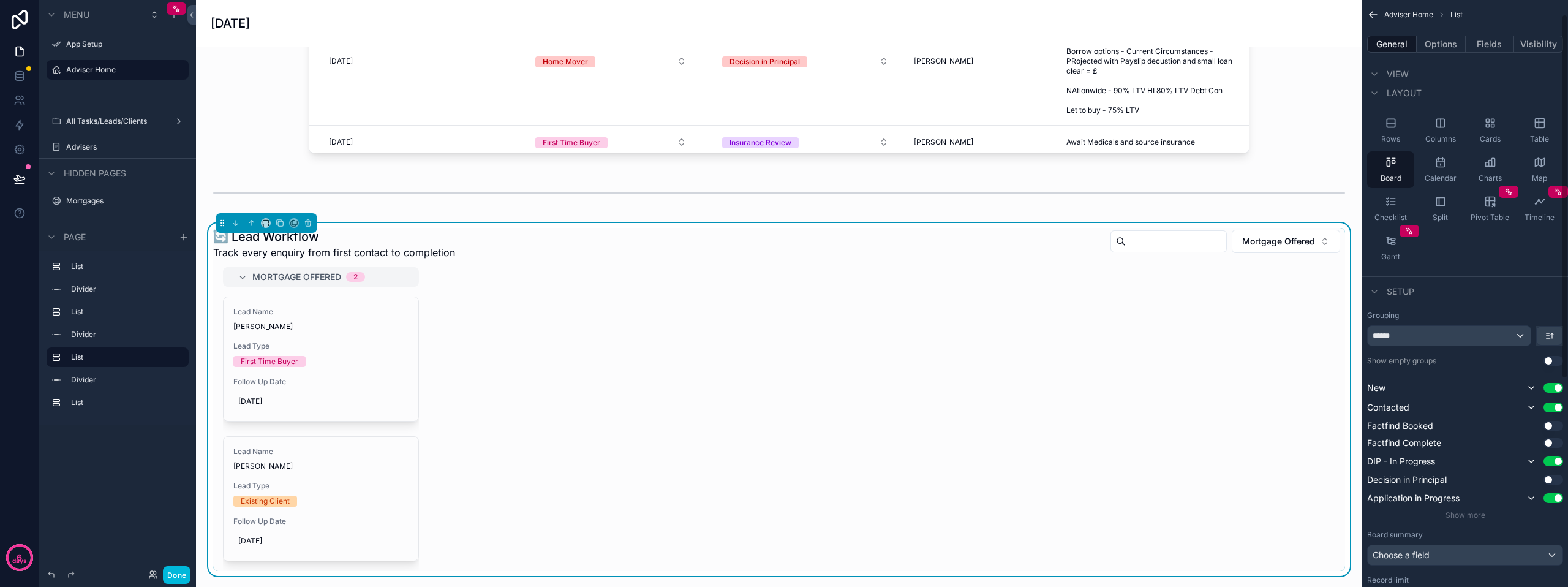
scroll to position [62, 0]
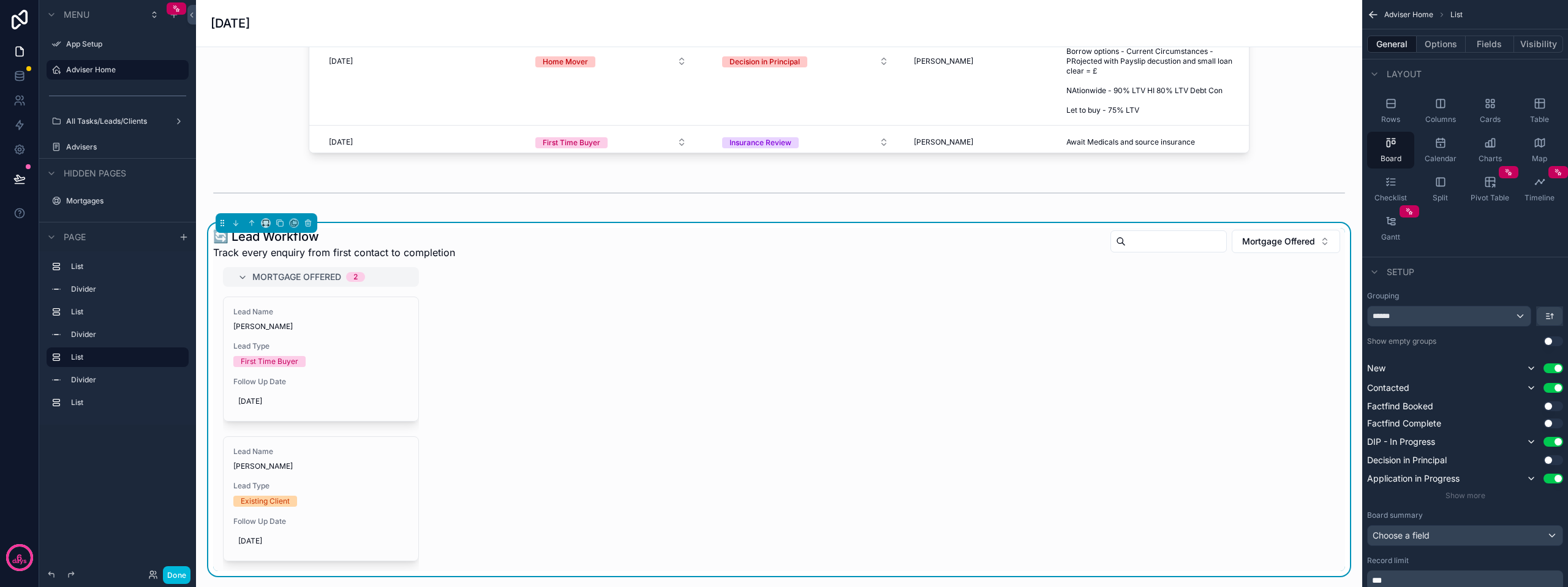
click at [1380, 277] on div "scrollable content" at bounding box center [1373, 272] width 14 height 14
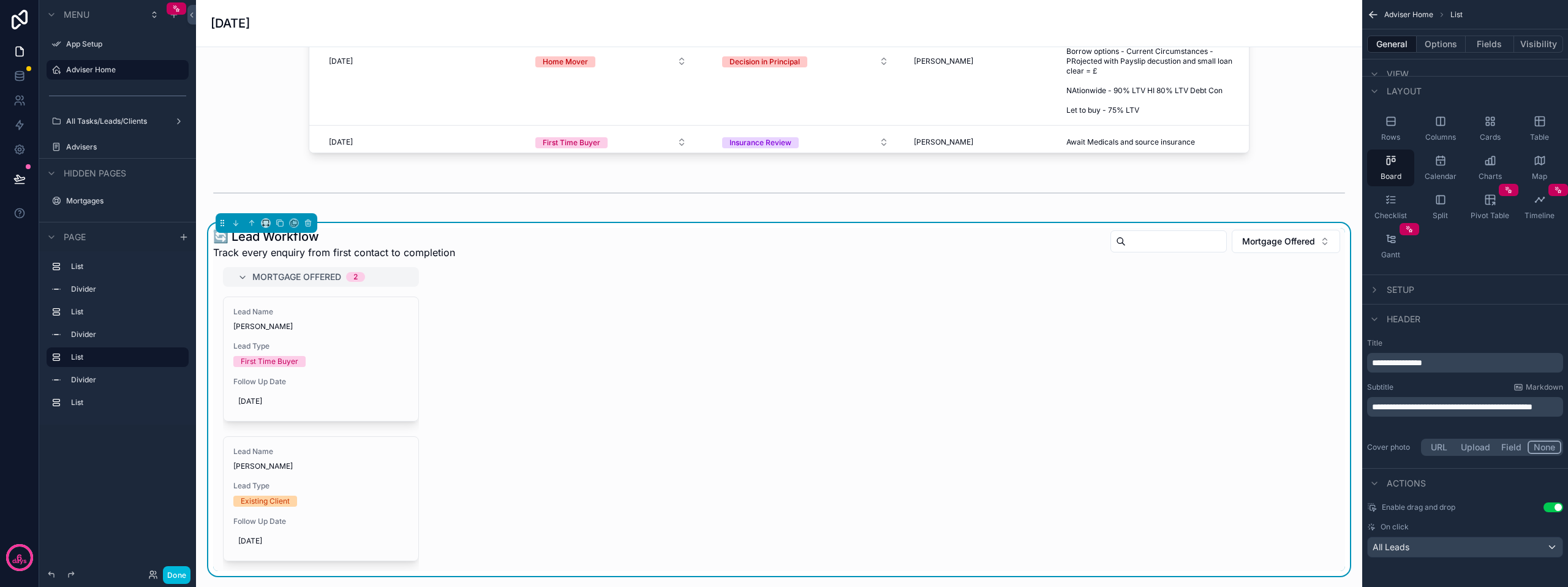
drag, startPoint x: 1379, startPoint y: 321, endPoint x: 1416, endPoint y: 312, distance: 38.1
click at [1416, 312] on div "Header" at bounding box center [1393, 319] width 53 height 14
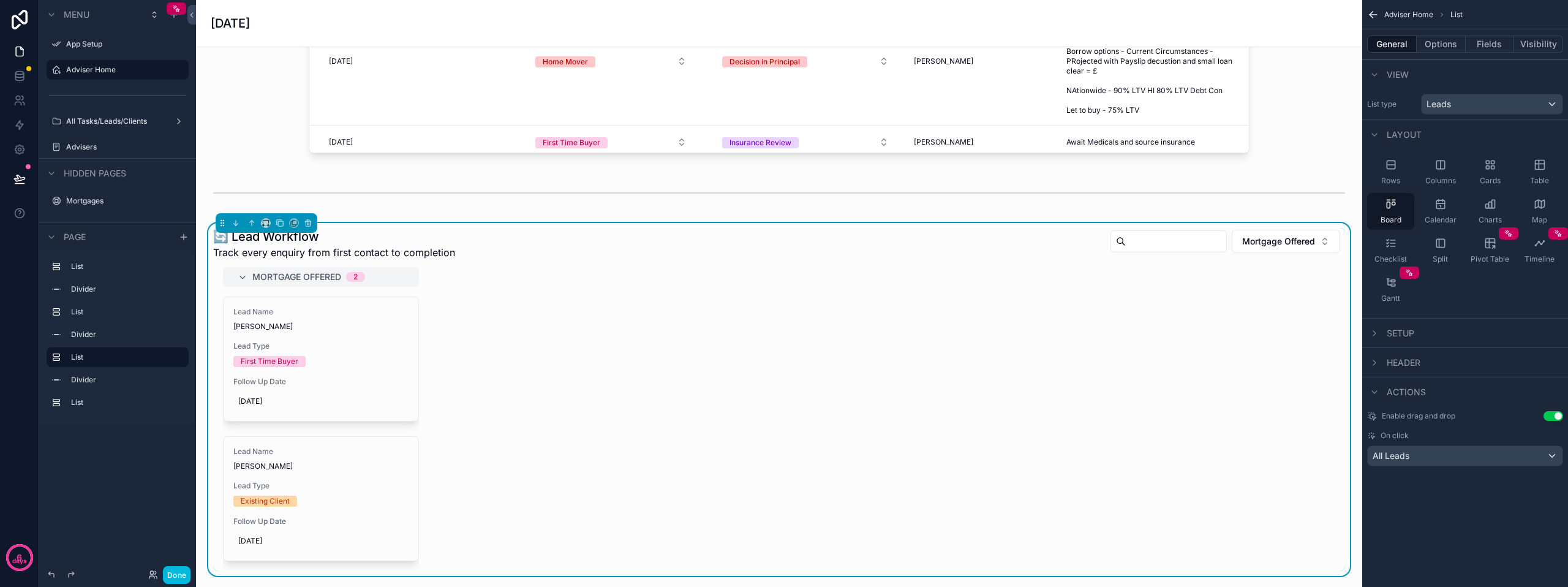
scroll to position [0, 0]
click at [1393, 213] on div "Board" at bounding box center [1390, 211] width 47 height 37
click at [1382, 366] on div "Header" at bounding box center [1393, 362] width 53 height 14
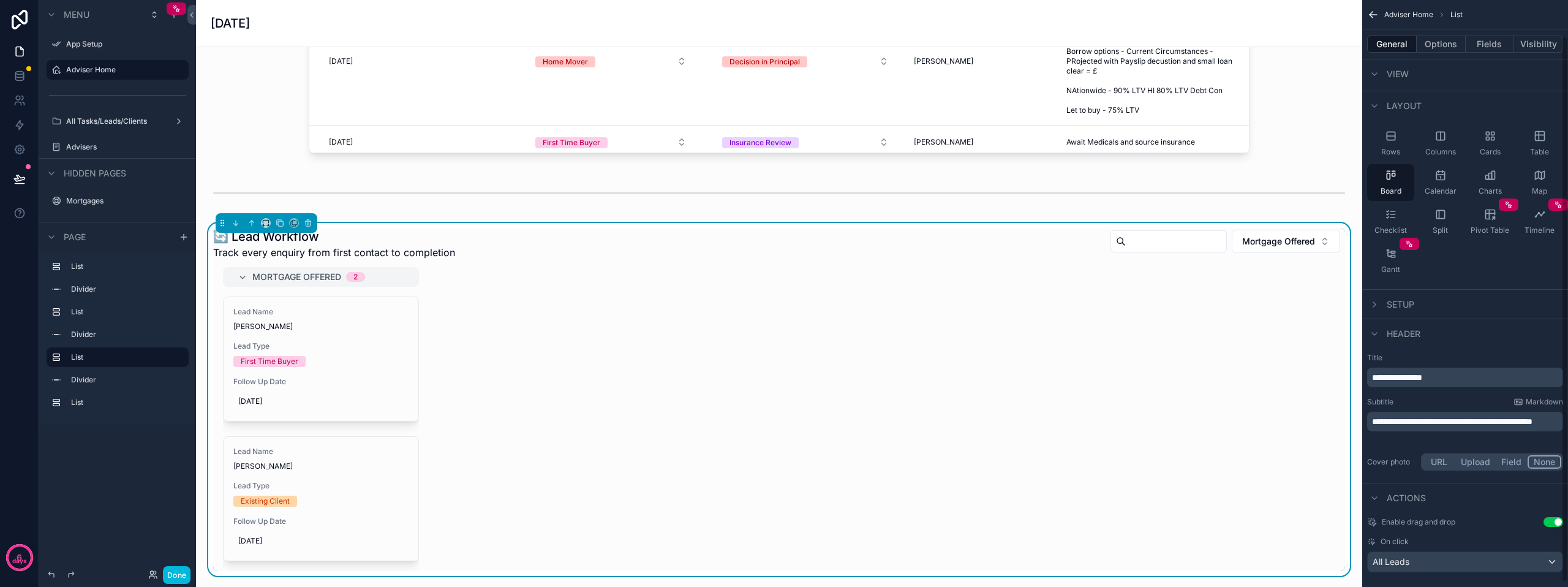
scroll to position [43, 0]
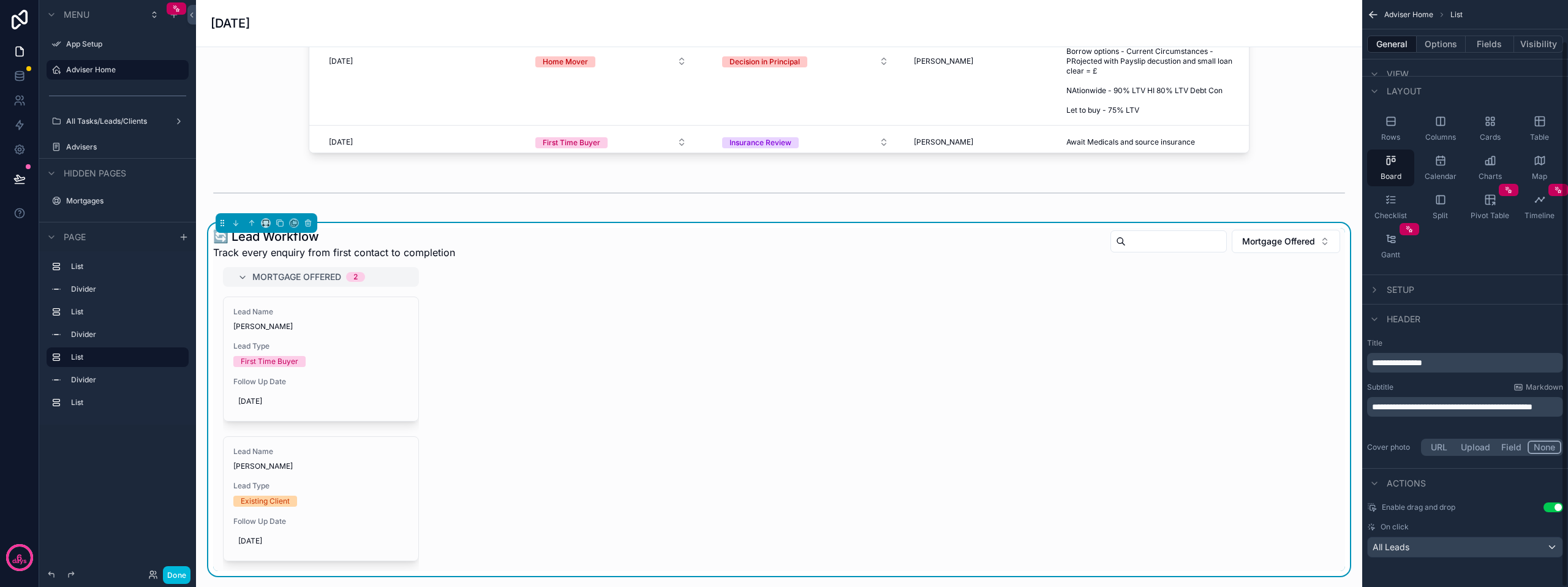
click at [1473, 367] on p "**********" at bounding box center [1467, 362] width 189 height 13
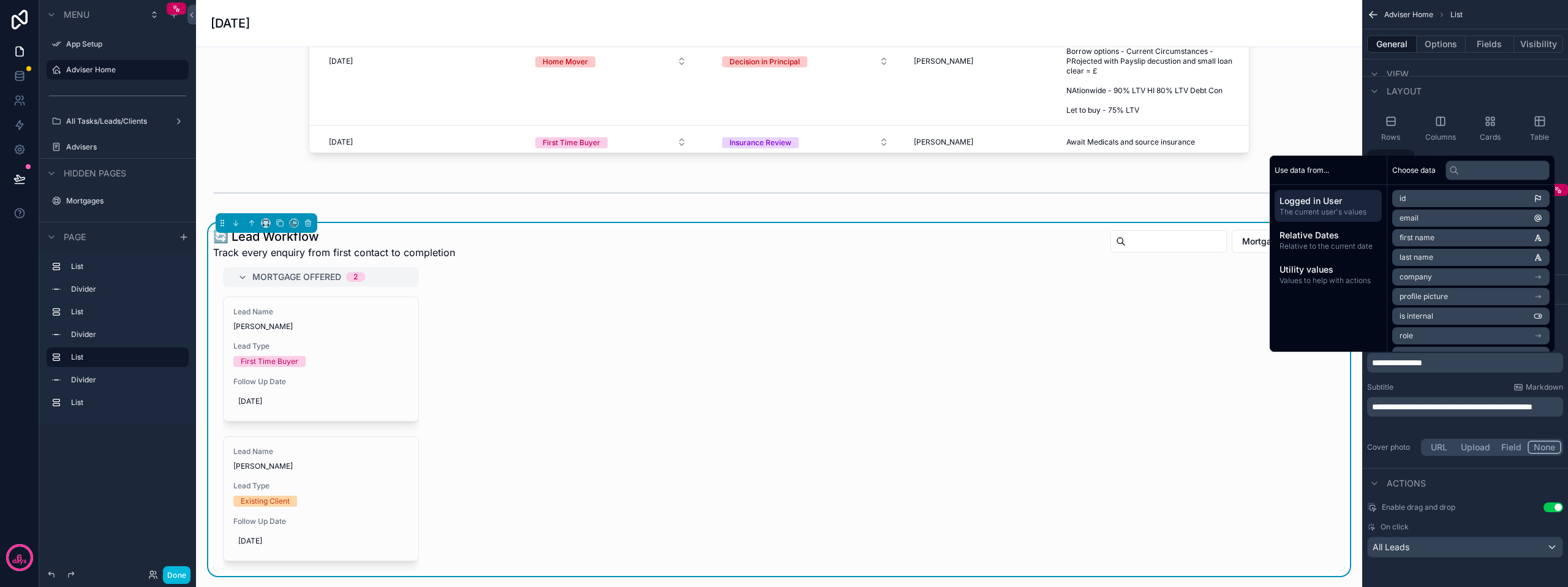
click at [1473, 367] on p "**********" at bounding box center [1467, 362] width 189 height 13
click at [1468, 388] on div "Subtitle Markdown" at bounding box center [1465, 387] width 196 height 10
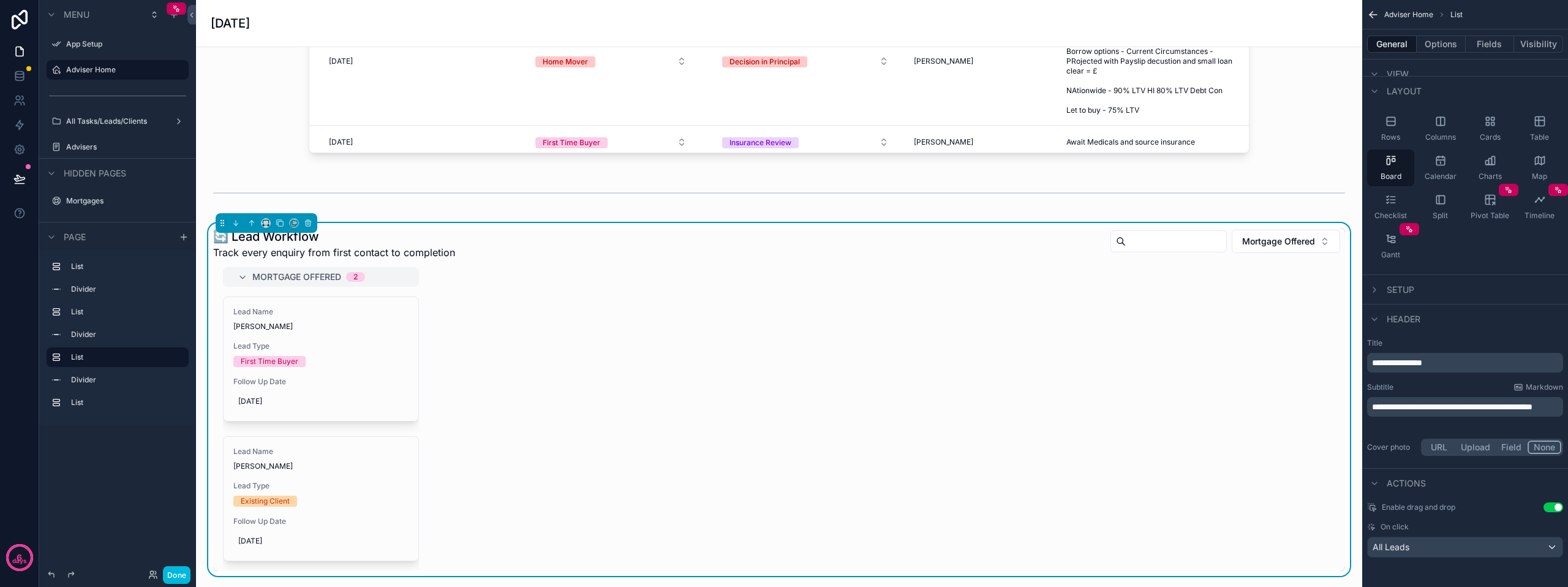
click at [1553, 506] on button "Use setting" at bounding box center [1554, 507] width 19 height 10
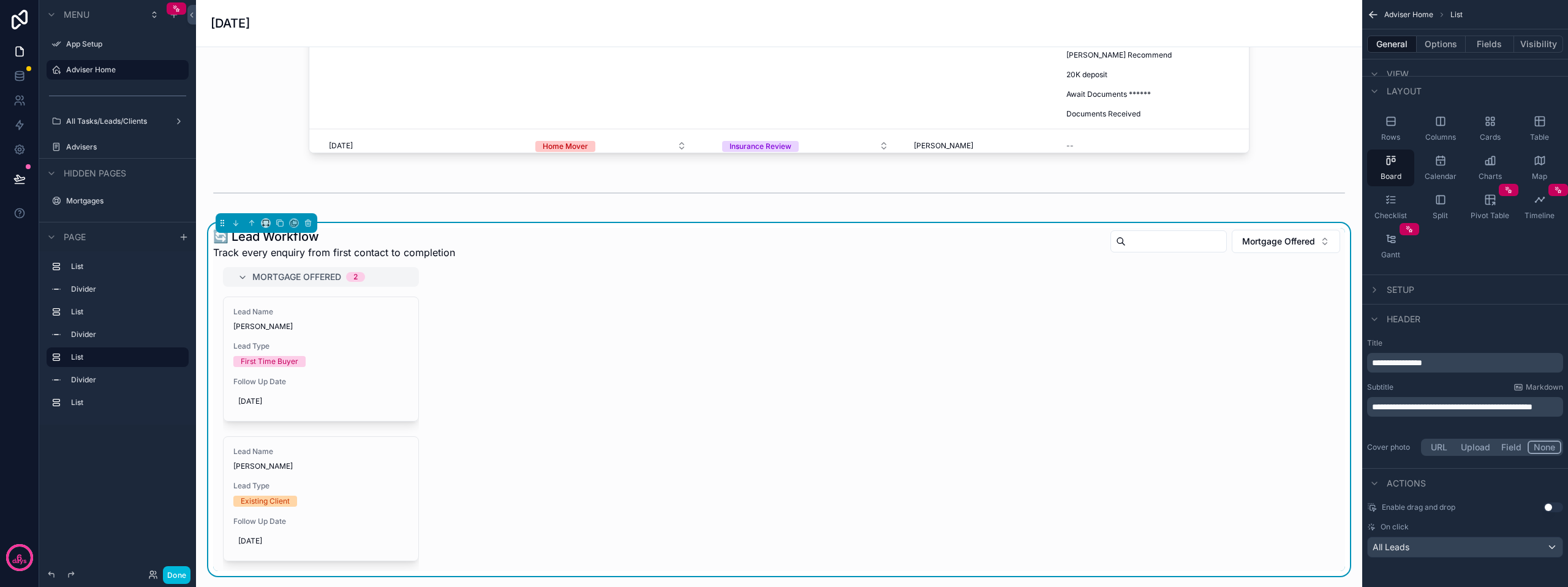
click at [1372, 509] on icon "scrollable content" at bounding box center [1372, 507] width 10 height 10
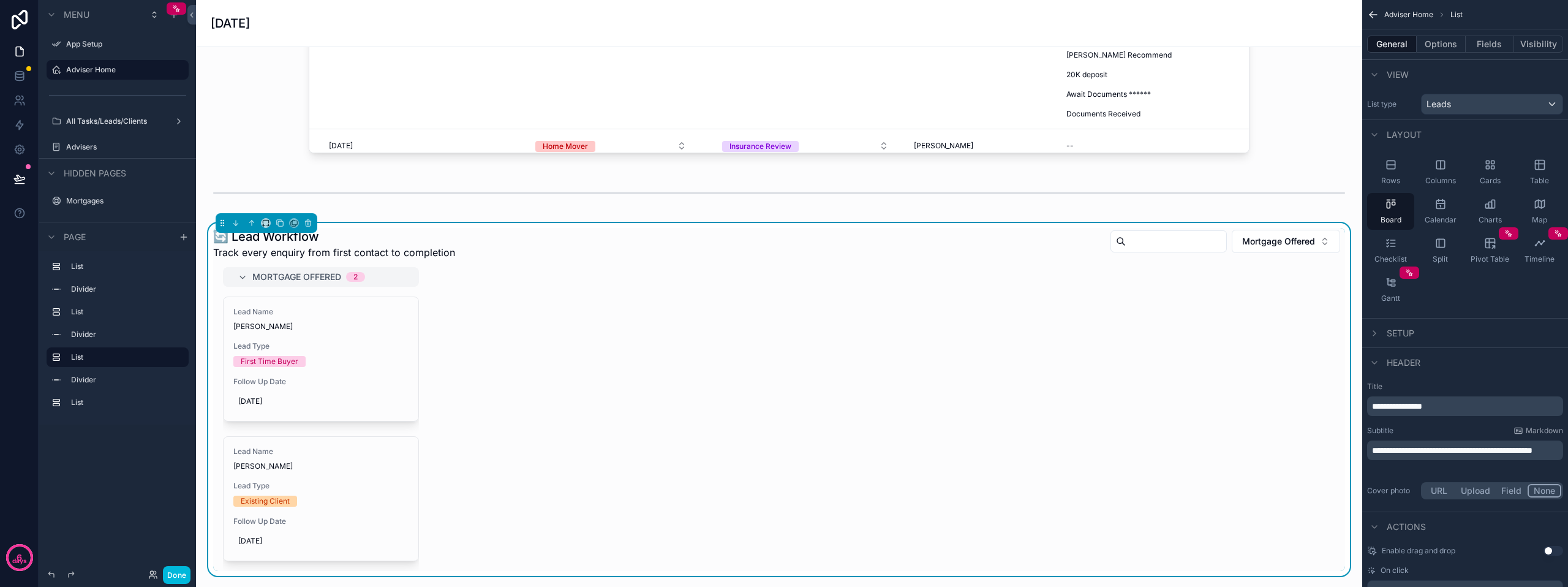
click at [1444, 45] on button "Options" at bounding box center [1441, 44] width 49 height 17
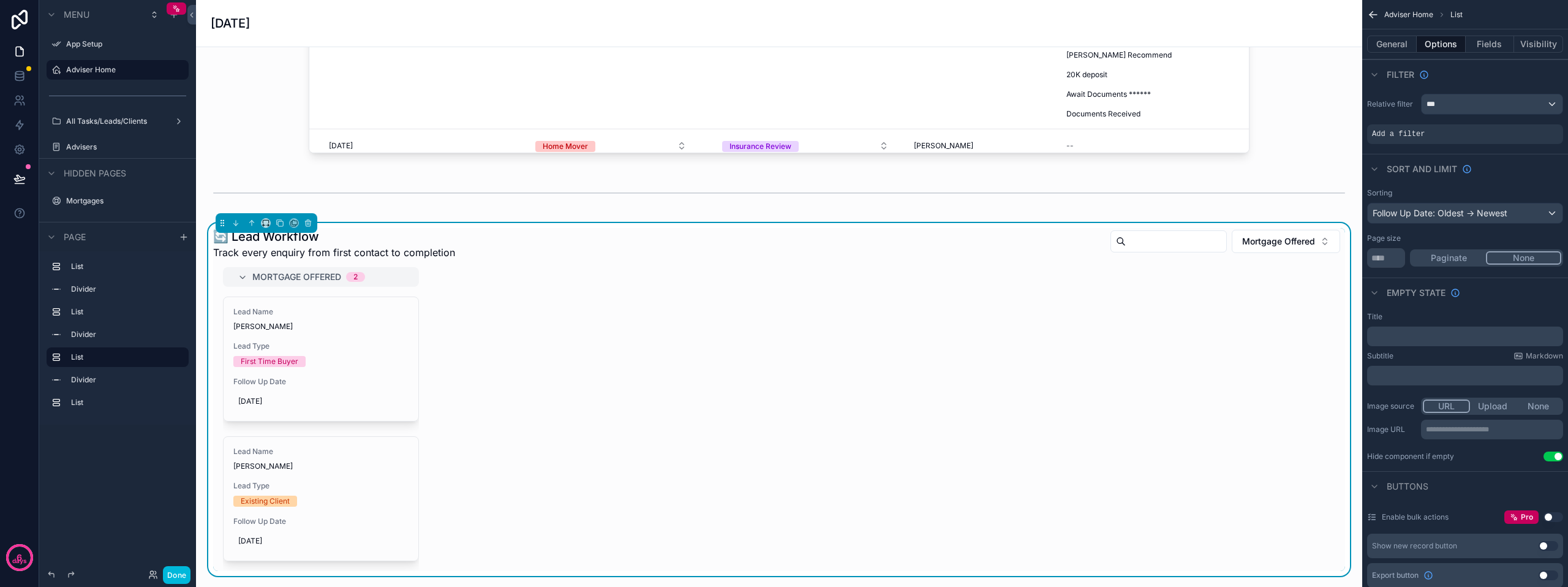
click at [1458, 103] on div "***" at bounding box center [1492, 104] width 141 height 19
click at [1458, 103] on div "scrollable content" at bounding box center [784, 293] width 1568 height 587
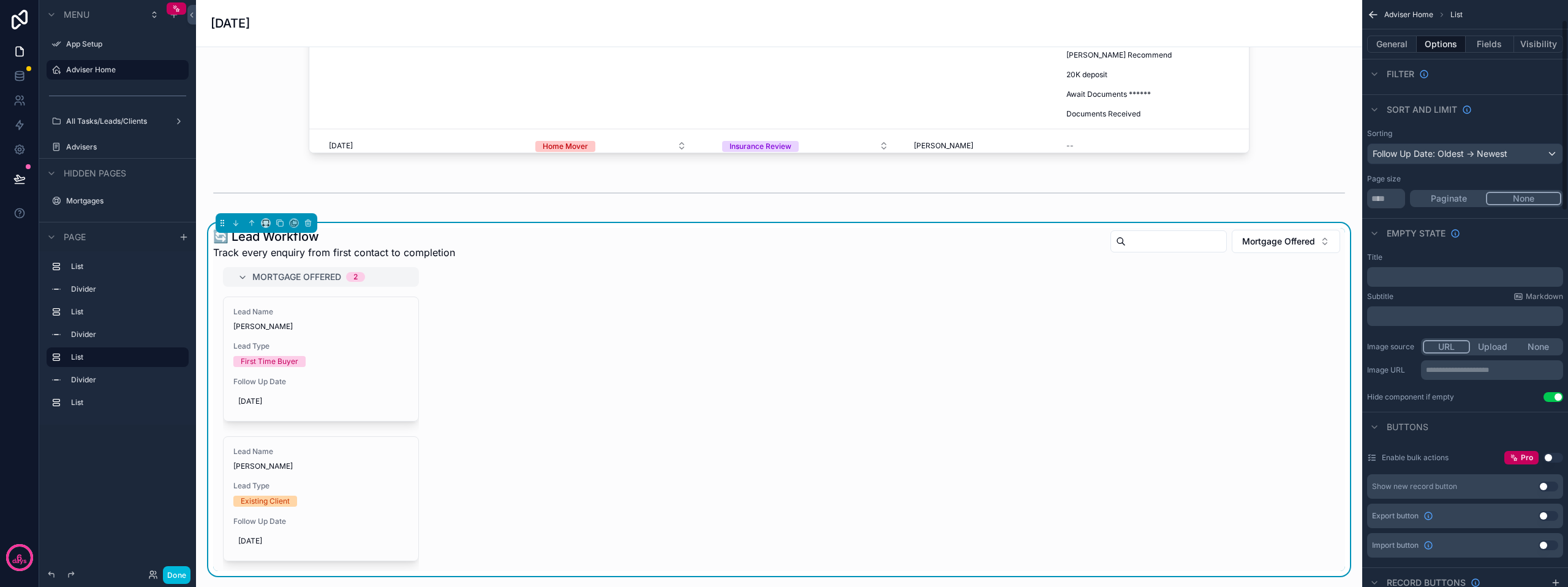
scroll to position [62, 0]
click at [1546, 343] on button "None" at bounding box center [1538, 345] width 46 height 13
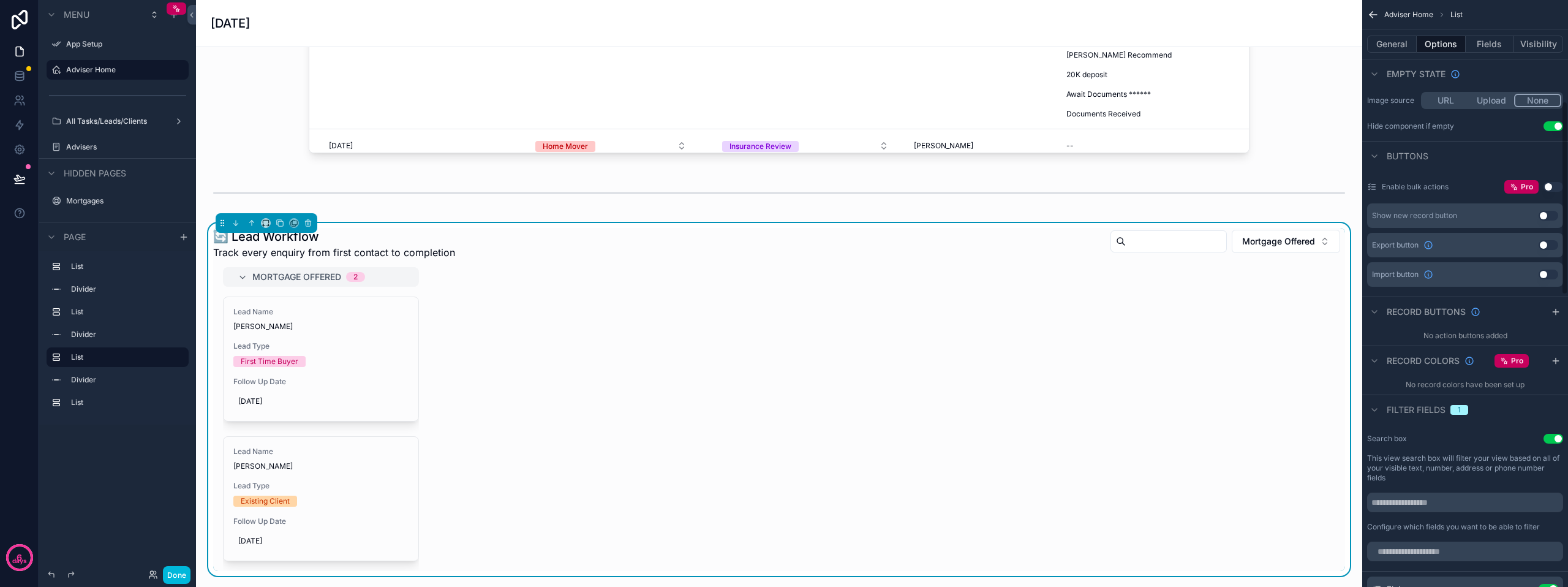
scroll to position [307, 0]
click at [1370, 413] on icon "scrollable content" at bounding box center [1374, 410] width 10 height 10
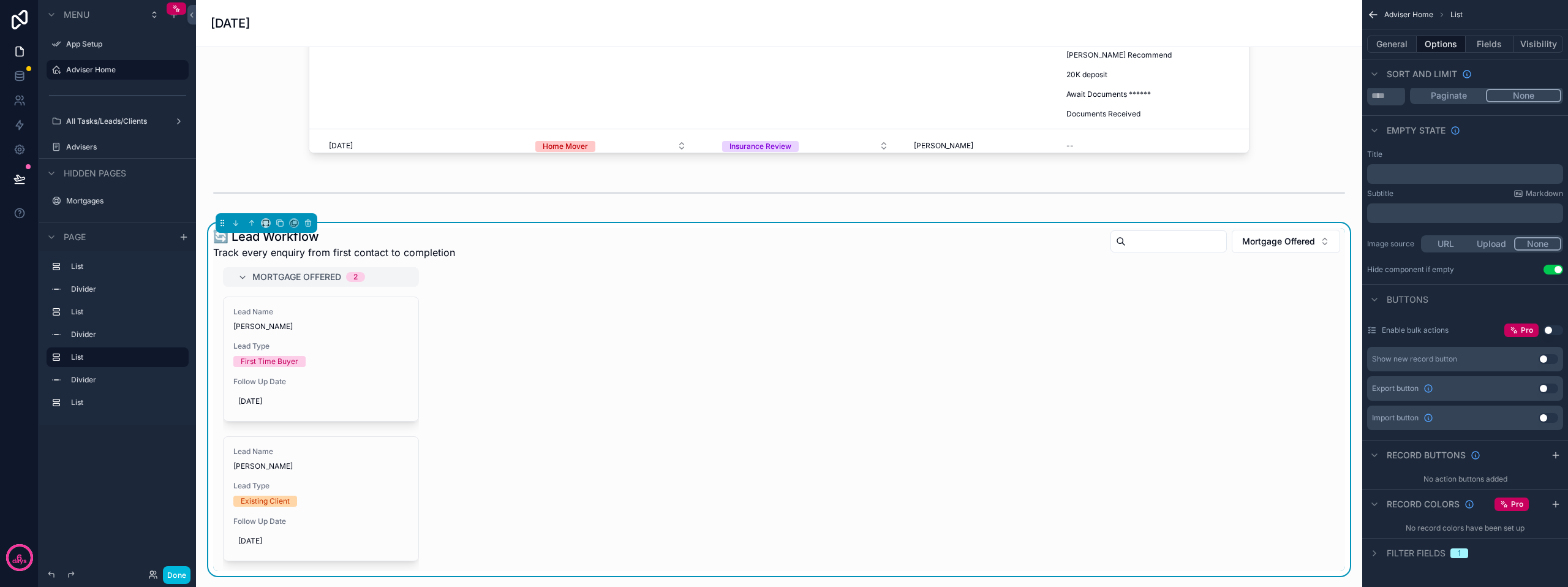
click at [1377, 551] on icon "scrollable content" at bounding box center [1374, 553] width 10 height 10
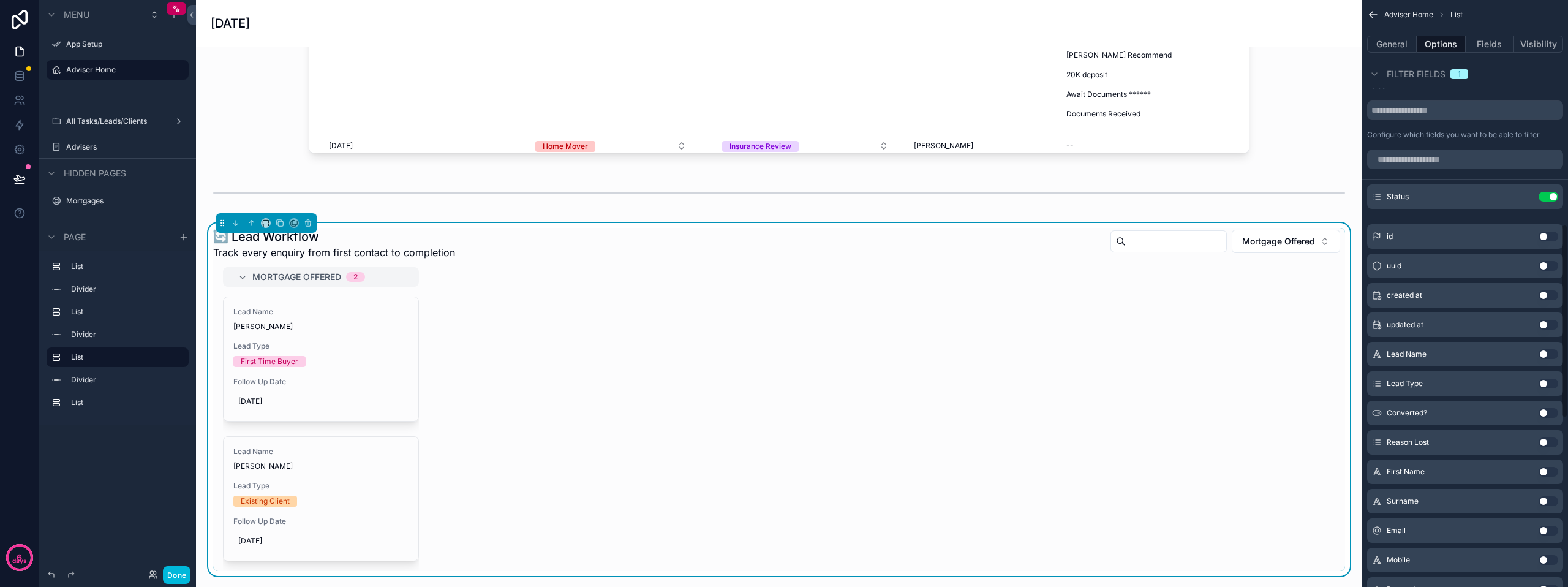
scroll to position [679, 0]
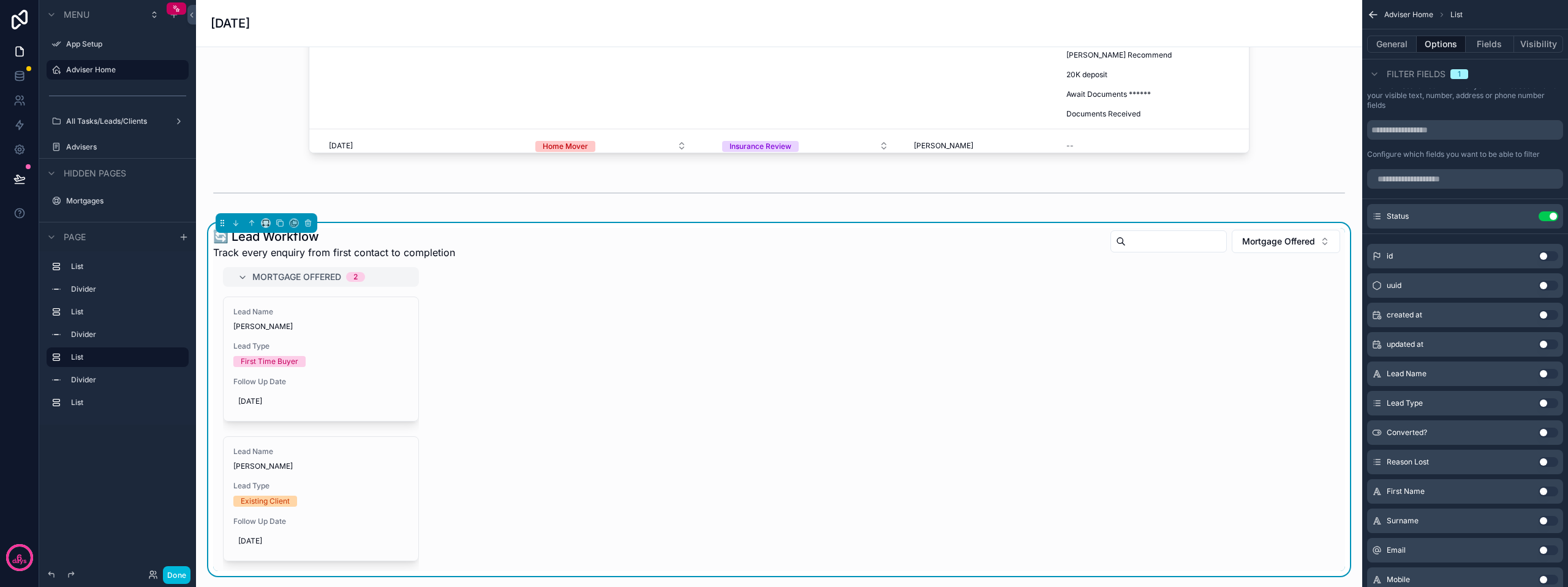
click at [0, 0] on icon "scrollable content" at bounding box center [0, 0] width 0 height 0
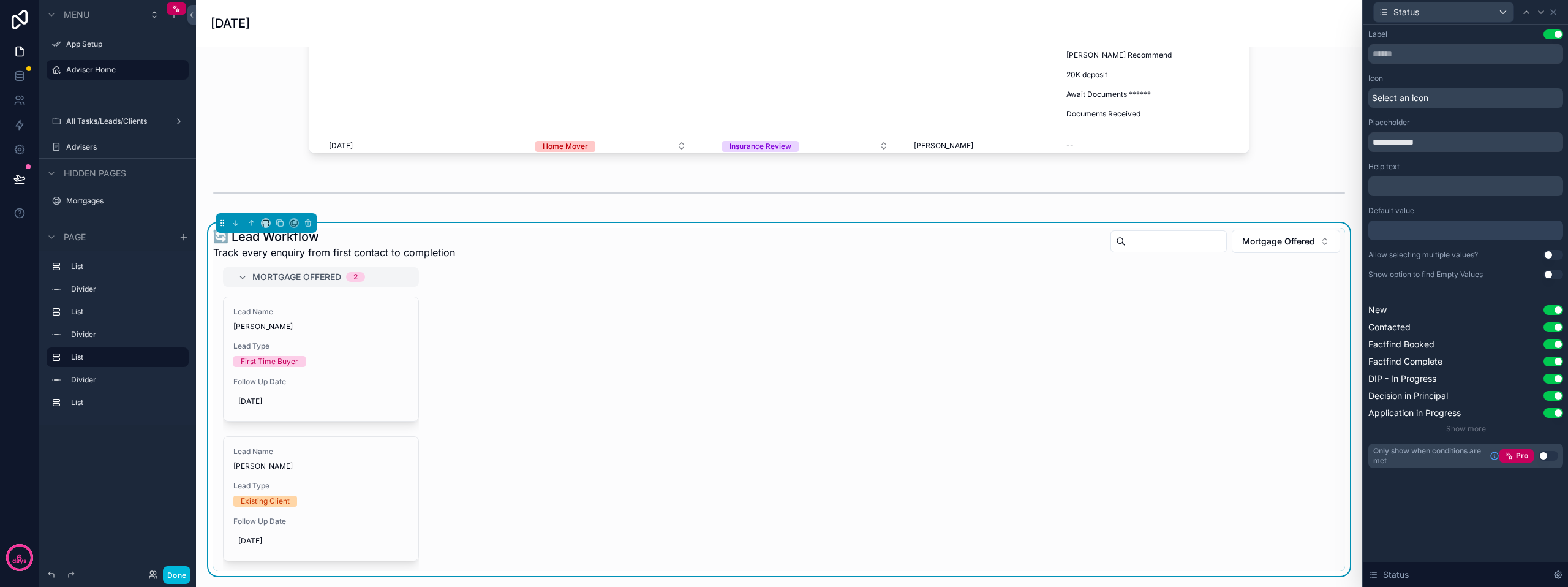
click at [1439, 93] on div "Select an icon" at bounding box center [1466, 98] width 195 height 19
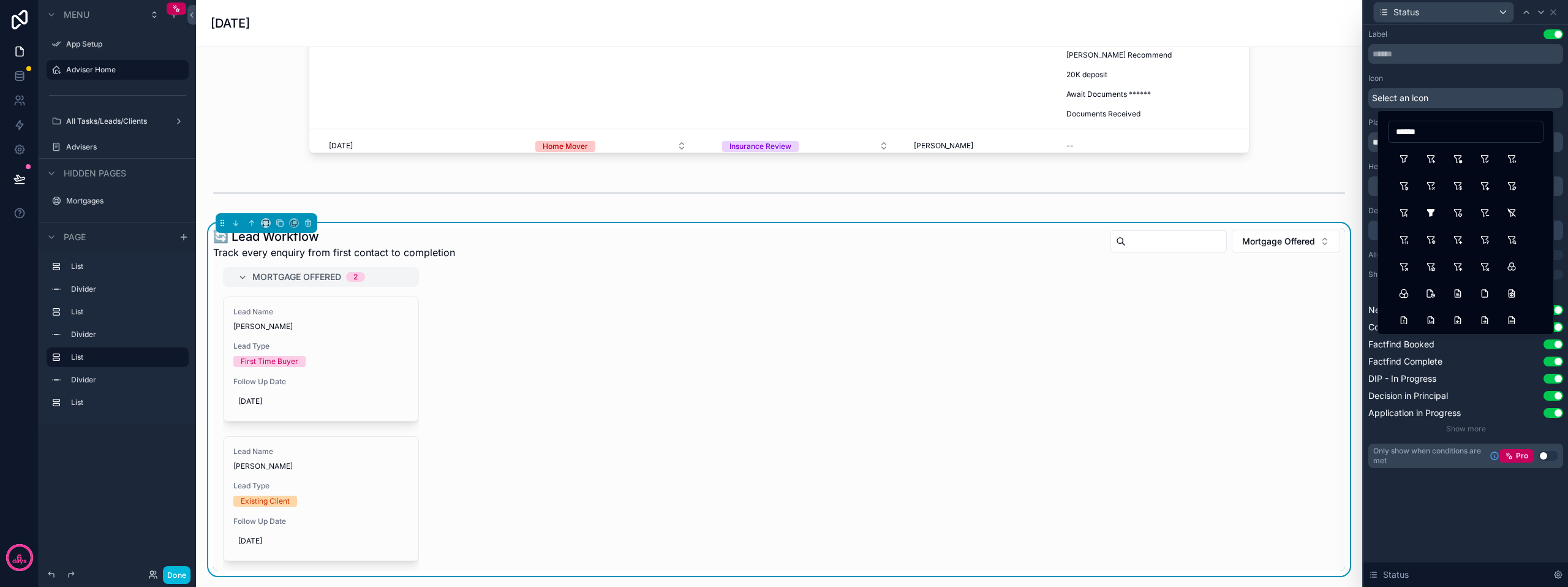
type input "******"
click at [1429, 161] on button "FilterBolt" at bounding box center [1430, 158] width 22 height 22
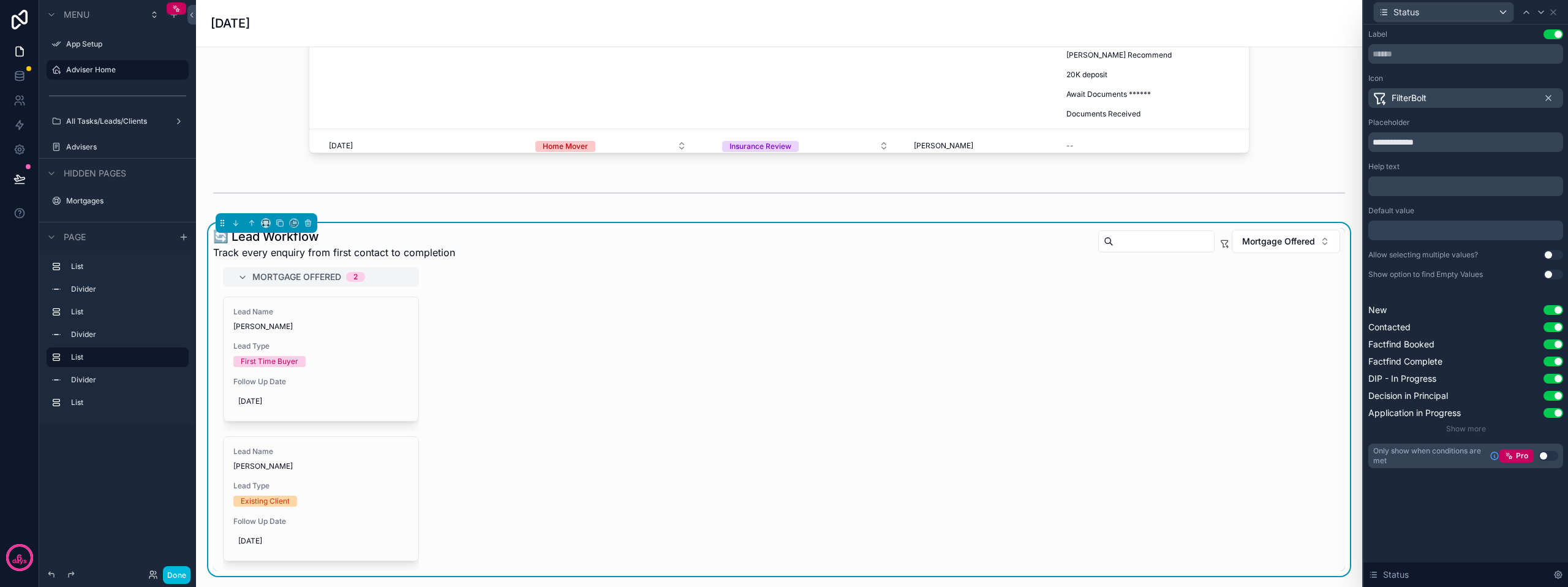
click at [1551, 253] on button "Use setting" at bounding box center [1554, 254] width 19 height 10
click at [1483, 425] on span "Show more" at bounding box center [1465, 429] width 39 height 10
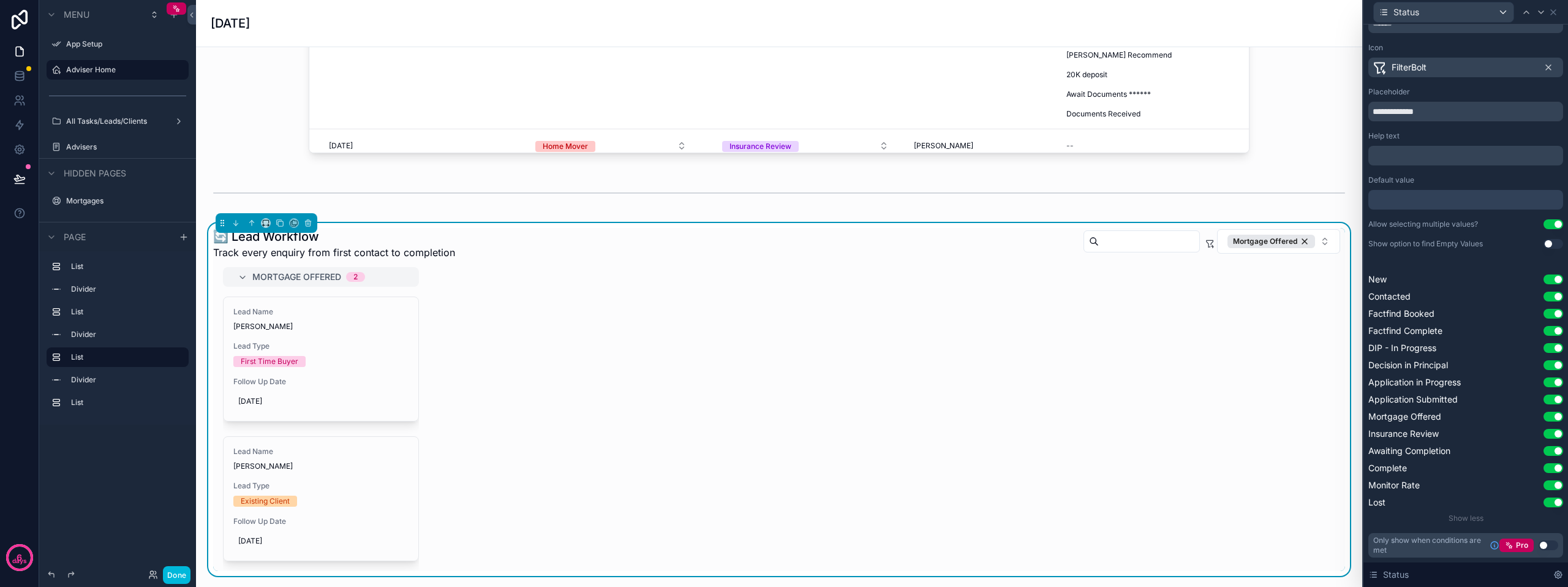
scroll to position [0, 0]
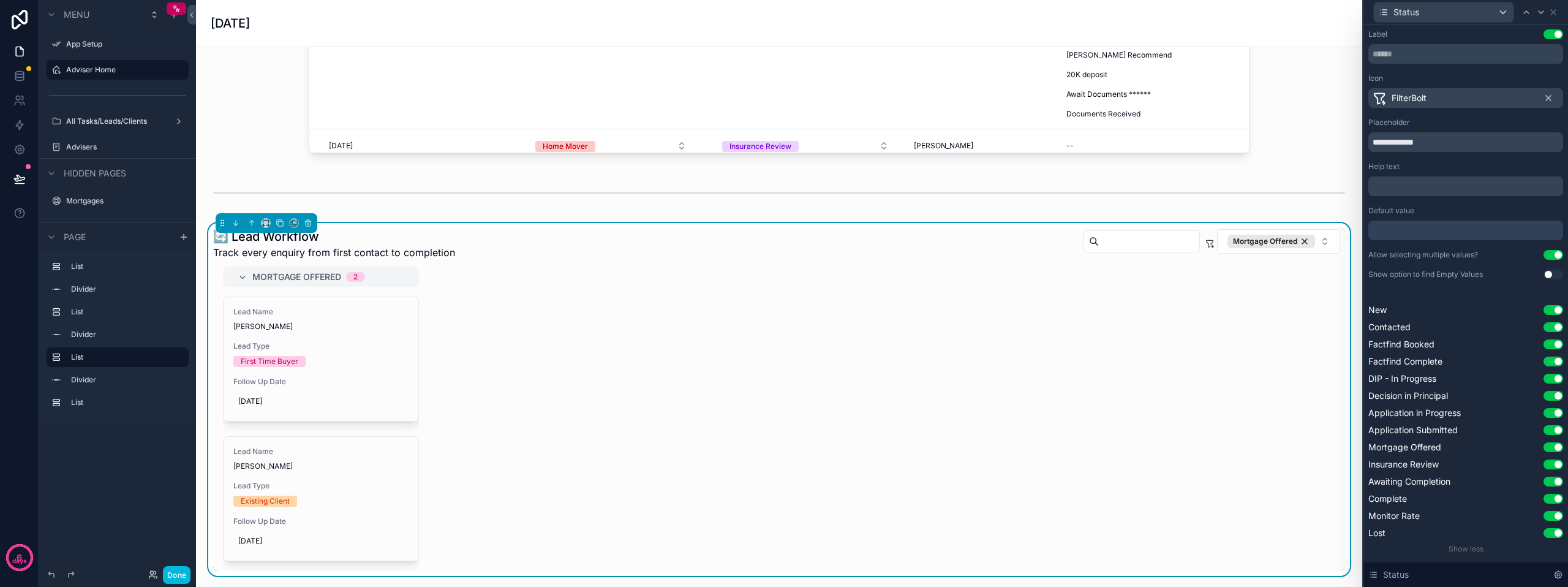
click at [1371, 56] on input "text" at bounding box center [1466, 54] width 195 height 19
click at [1278, 245] on div "Mortgage Offered" at bounding box center [1270, 242] width 88 height 13
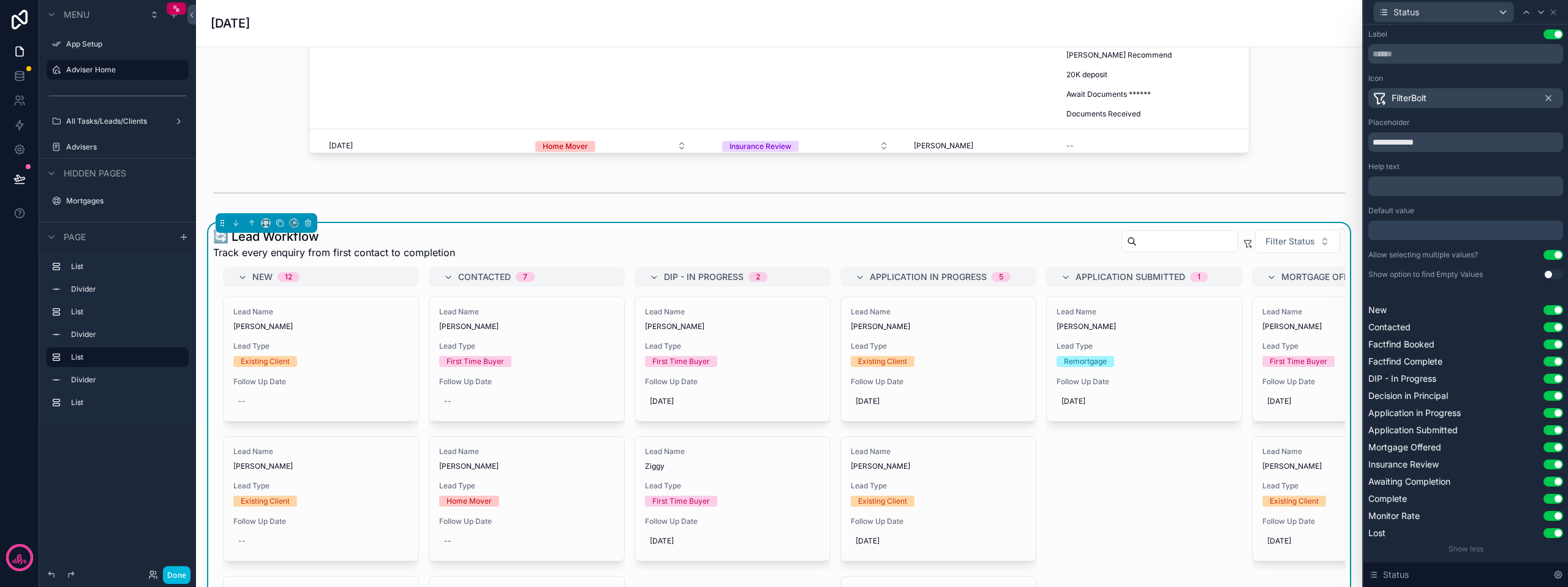
click at [1278, 245] on span "Filter Status" at bounding box center [1291, 241] width 50 height 13
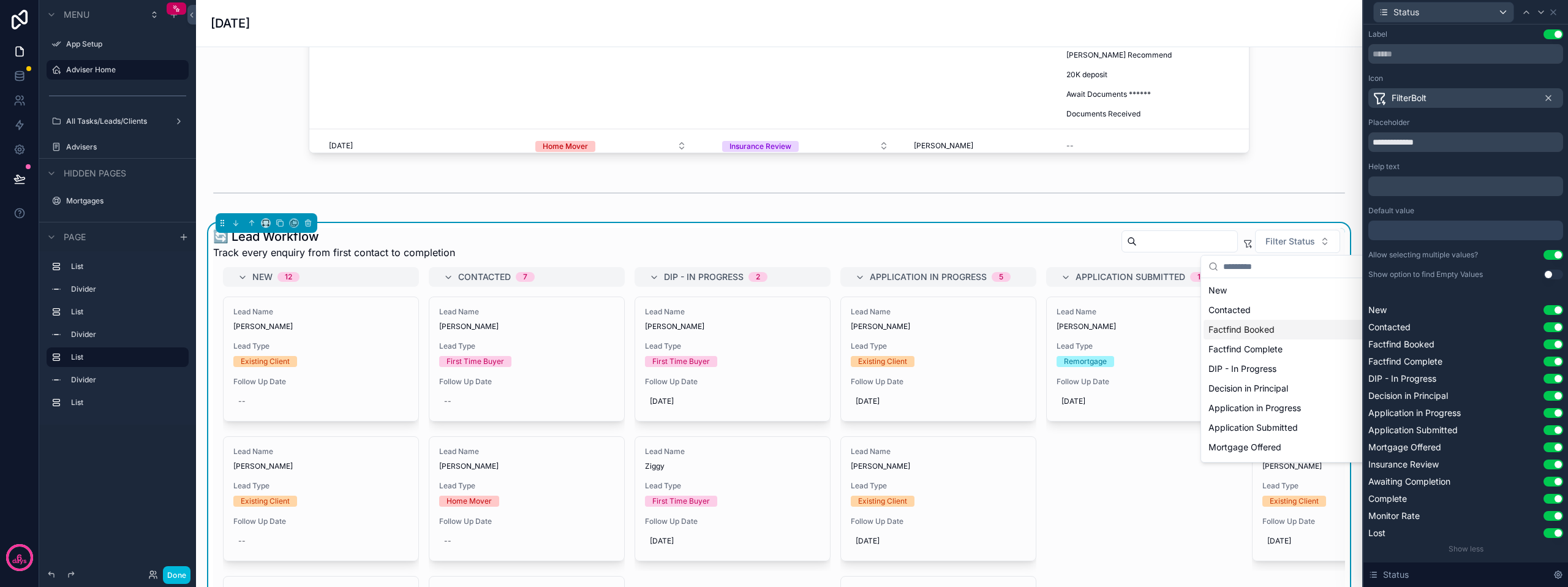
click at [1239, 333] on div "Factfind Booked" at bounding box center [1289, 330] width 170 height 19
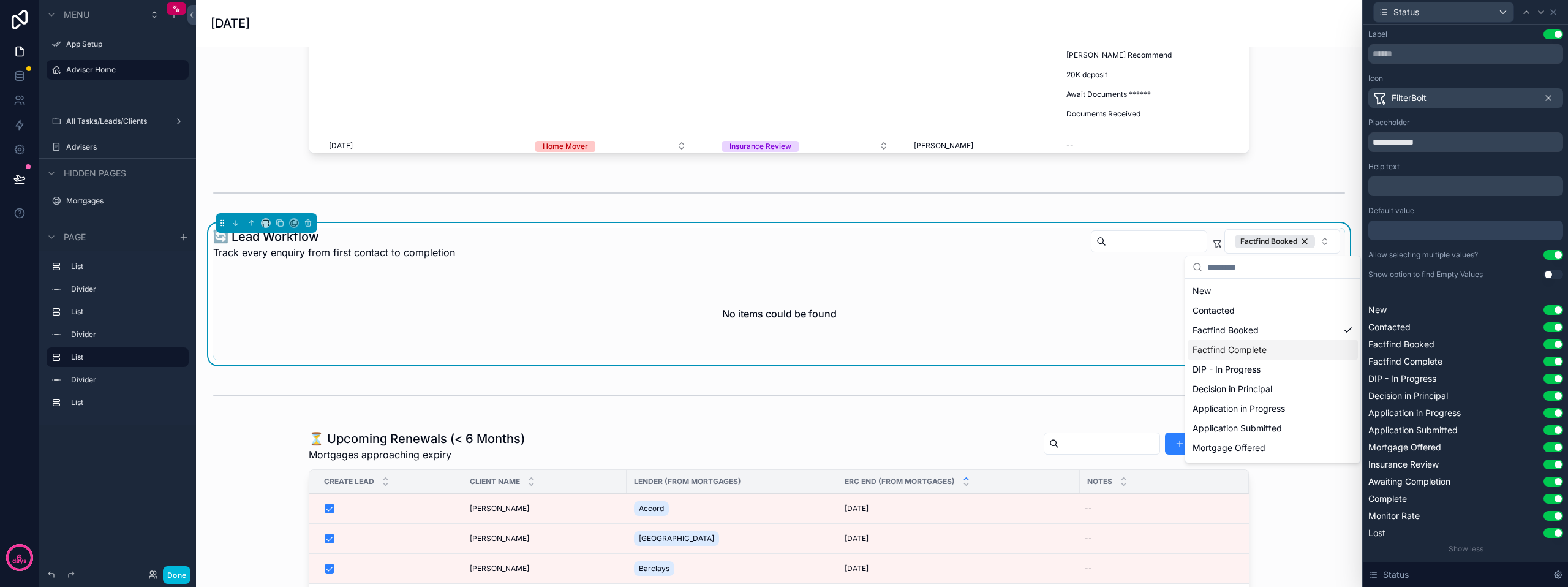
click at [1241, 351] on div "Factfind Complete" at bounding box center [1272, 350] width 170 height 19
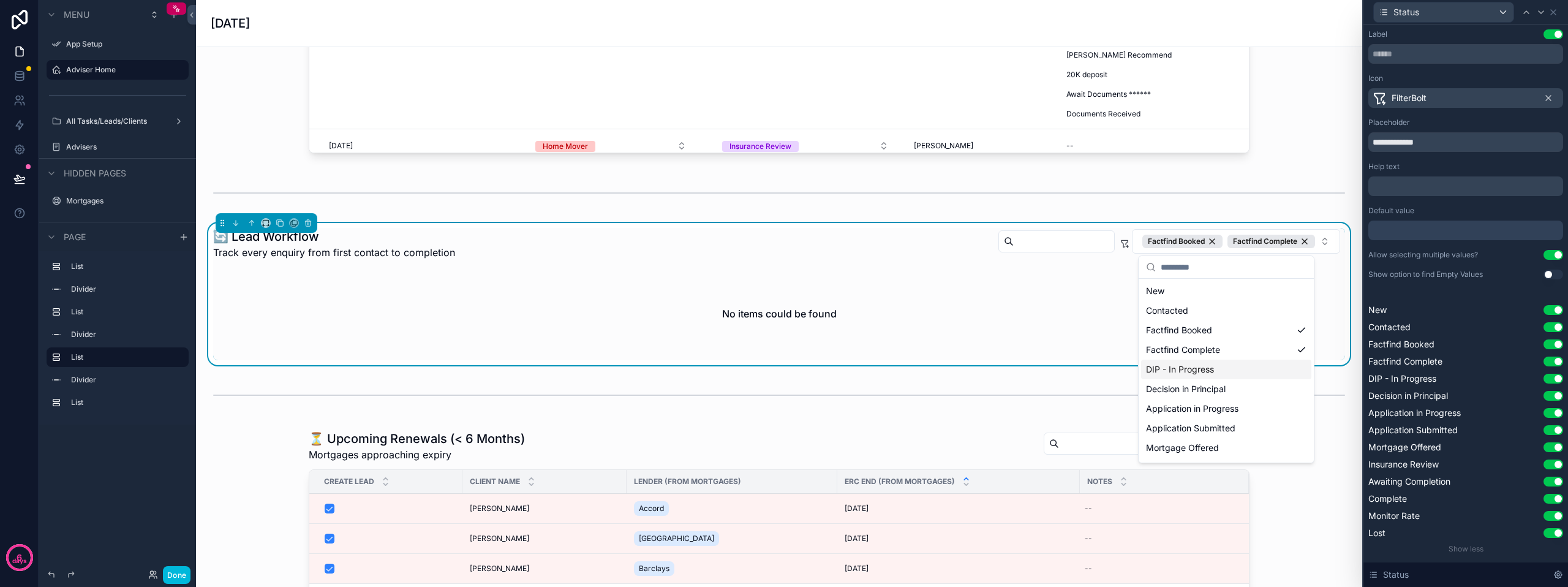
click at [1244, 369] on div "DIP - In Progress" at bounding box center [1226, 369] width 170 height 19
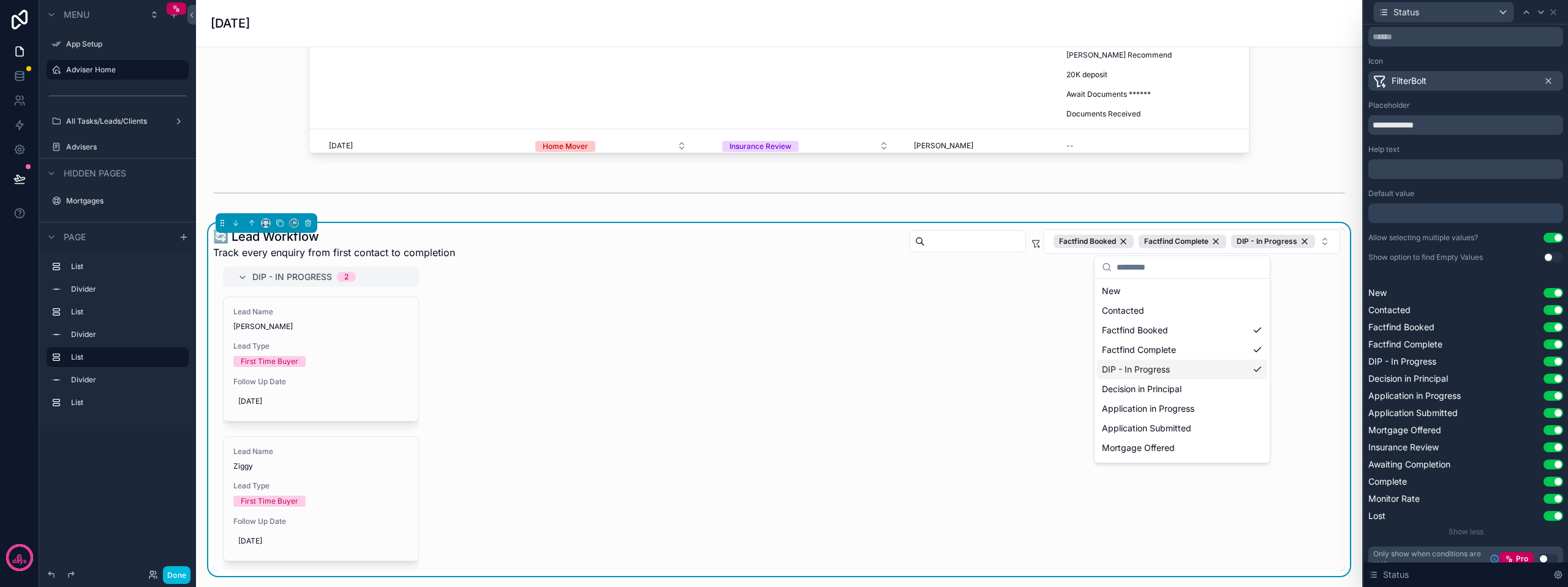
scroll to position [31, 0]
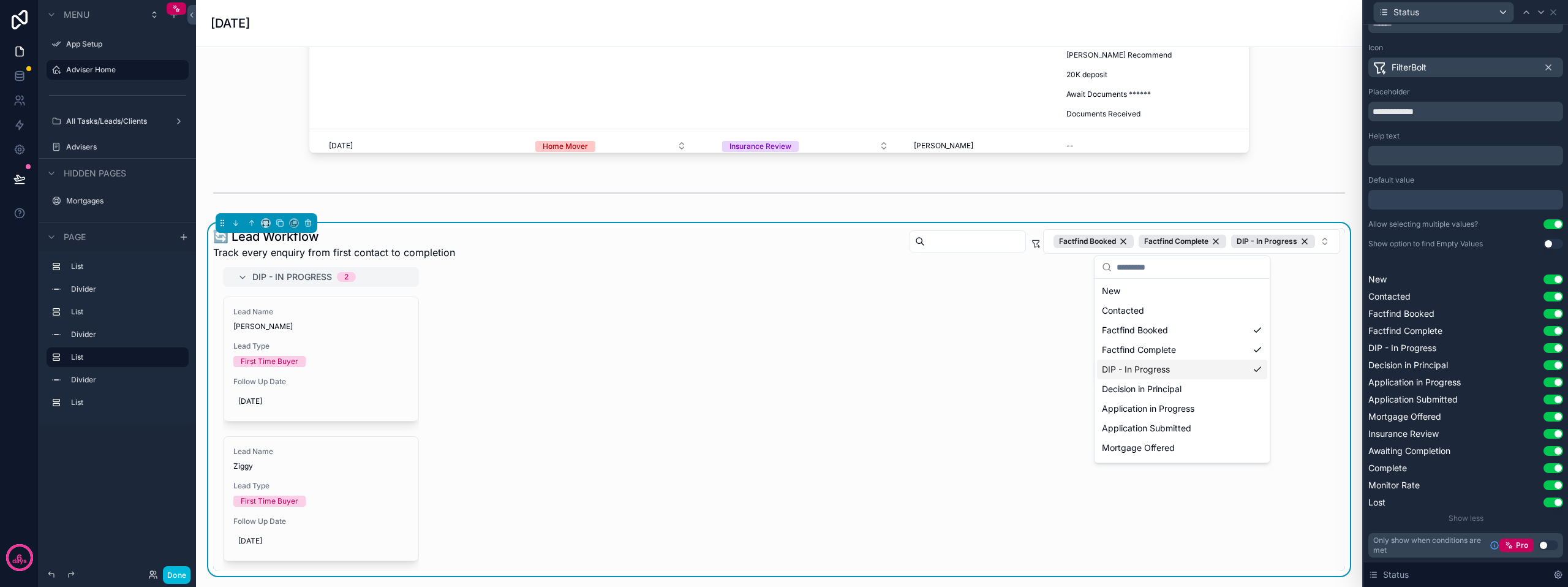
click at [169, 576] on button "Done" at bounding box center [176, 575] width 28 height 17
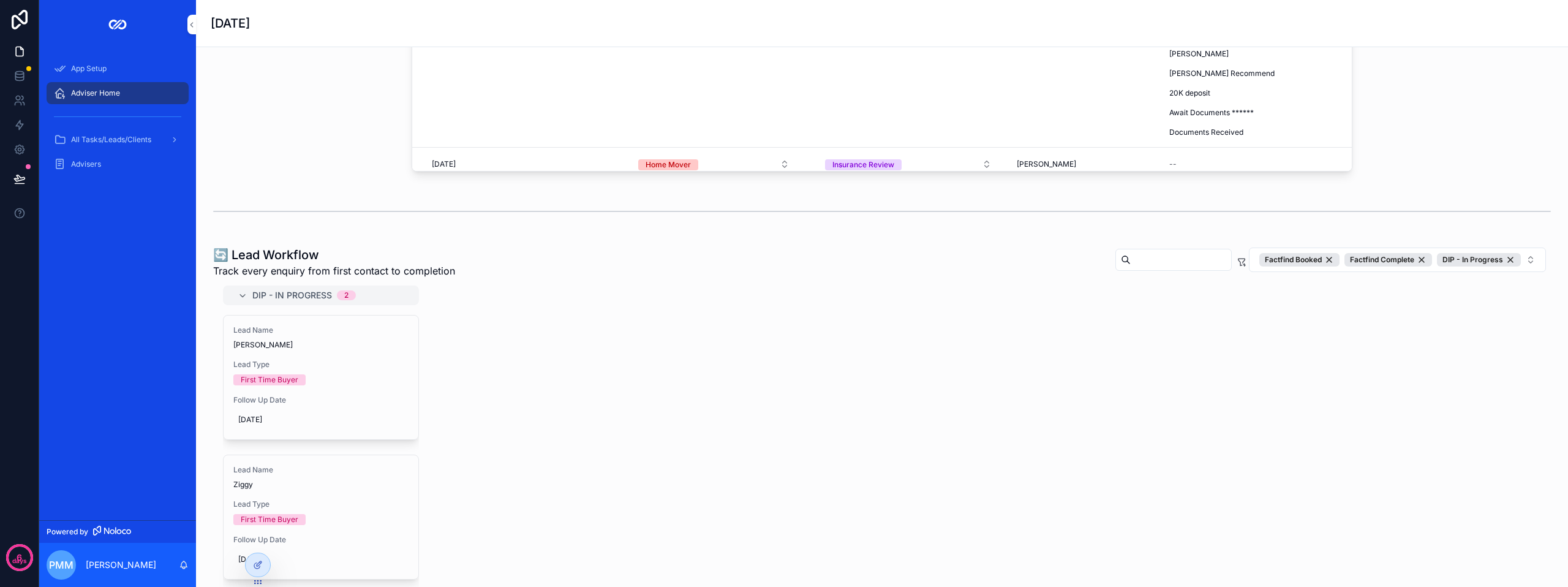
scroll to position [775, 0]
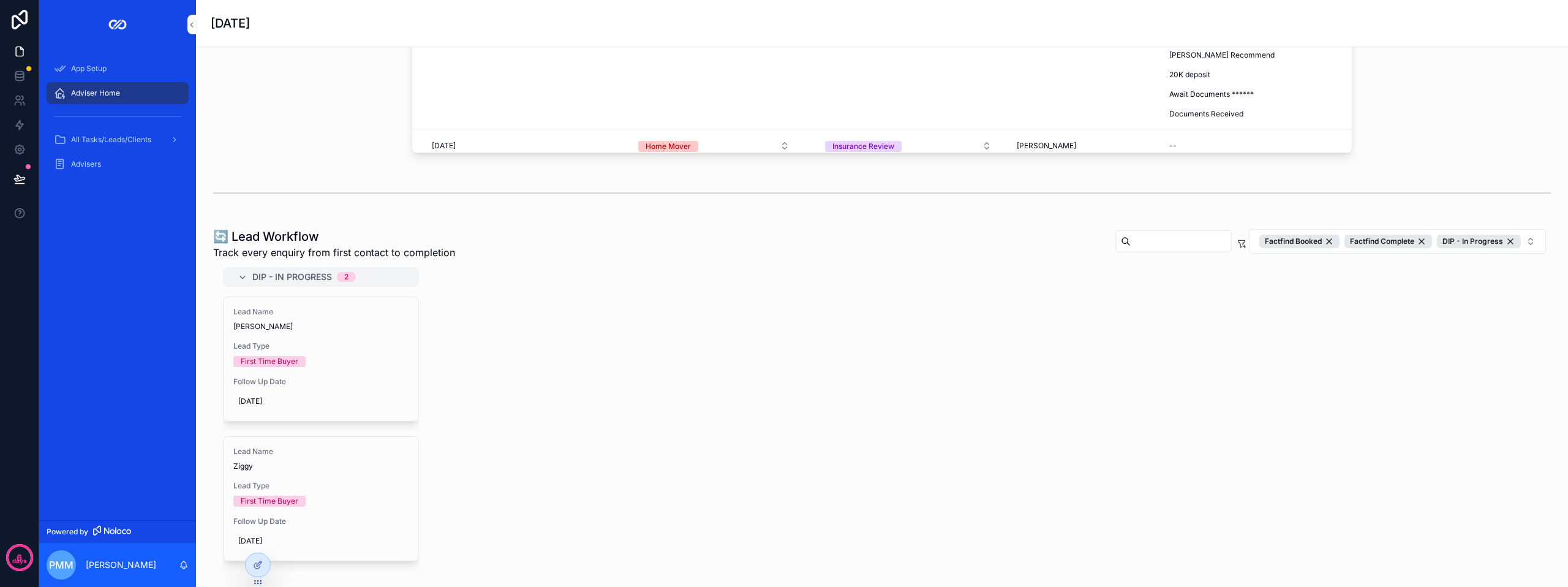
click at [1477, 242] on div "DIP - In Progress" at bounding box center [1478, 242] width 84 height 13
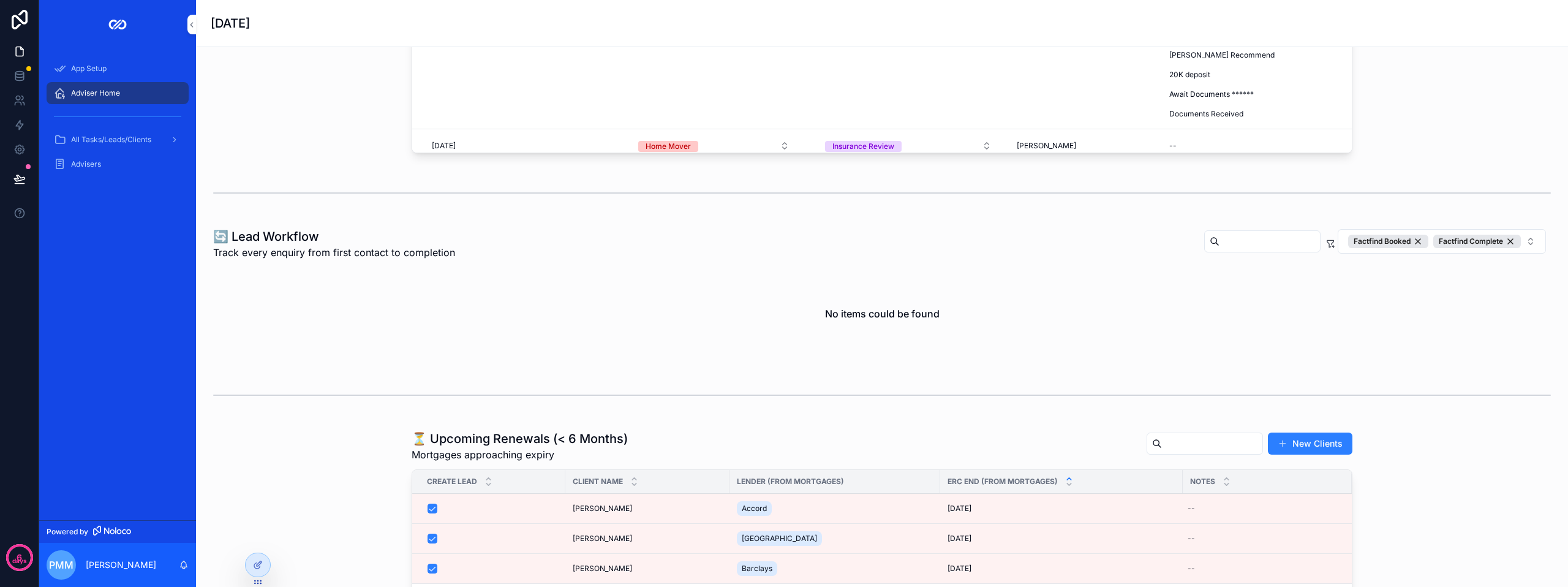
click at [1527, 242] on button "Factfind Booked Factfind Complete" at bounding box center [1442, 241] width 208 height 24
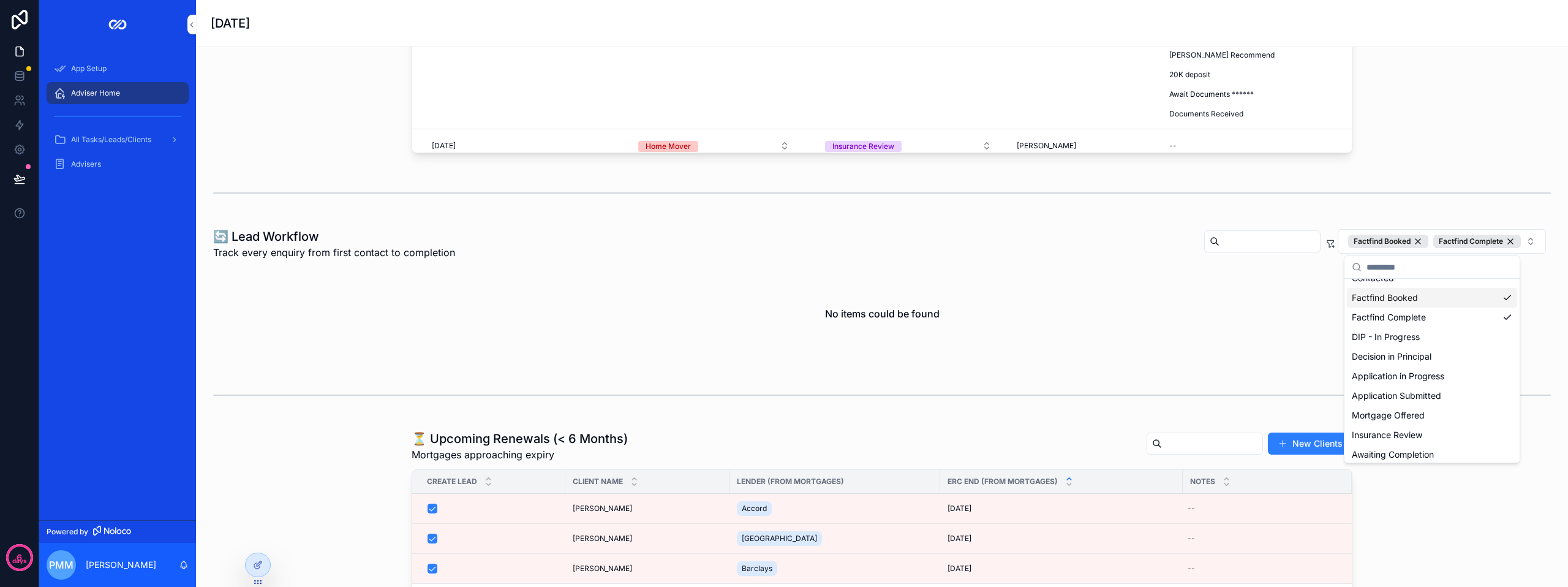
scroll to position [95, 0]
click at [1404, 355] on div "Mortgage Offered" at bounding box center [1431, 352] width 170 height 19
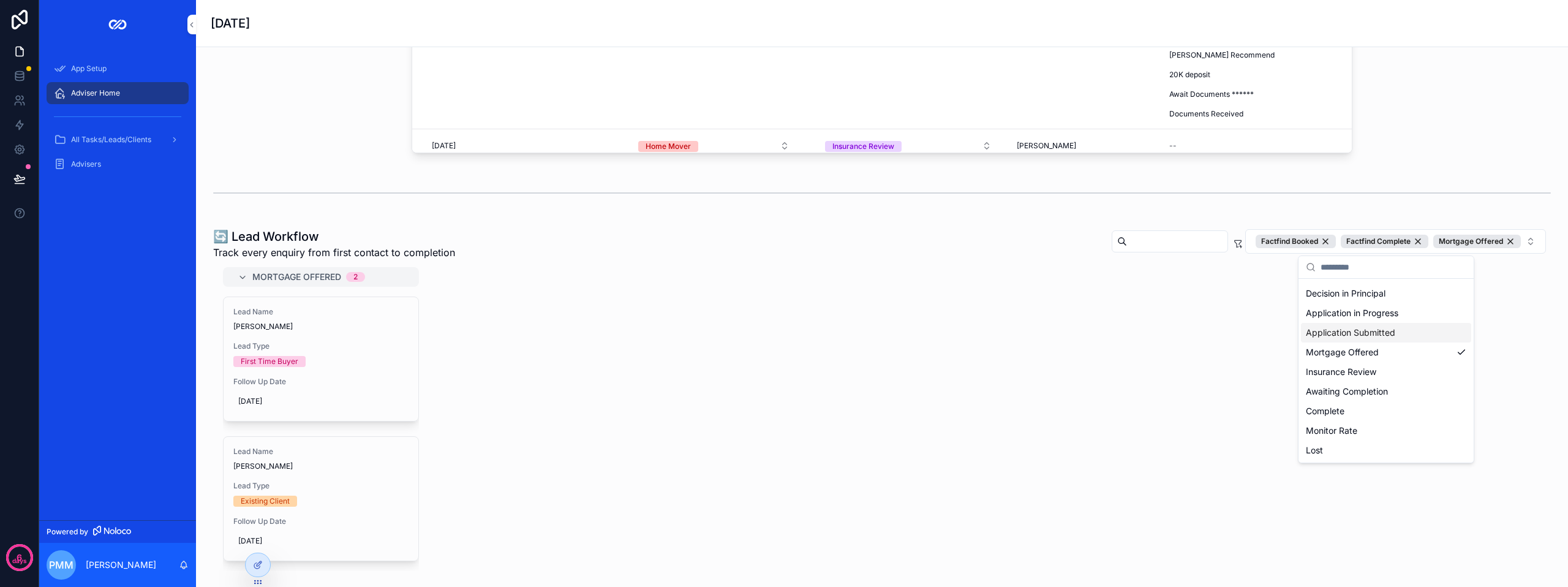
click at [1413, 334] on div "Application Submitted" at bounding box center [1386, 333] width 170 height 19
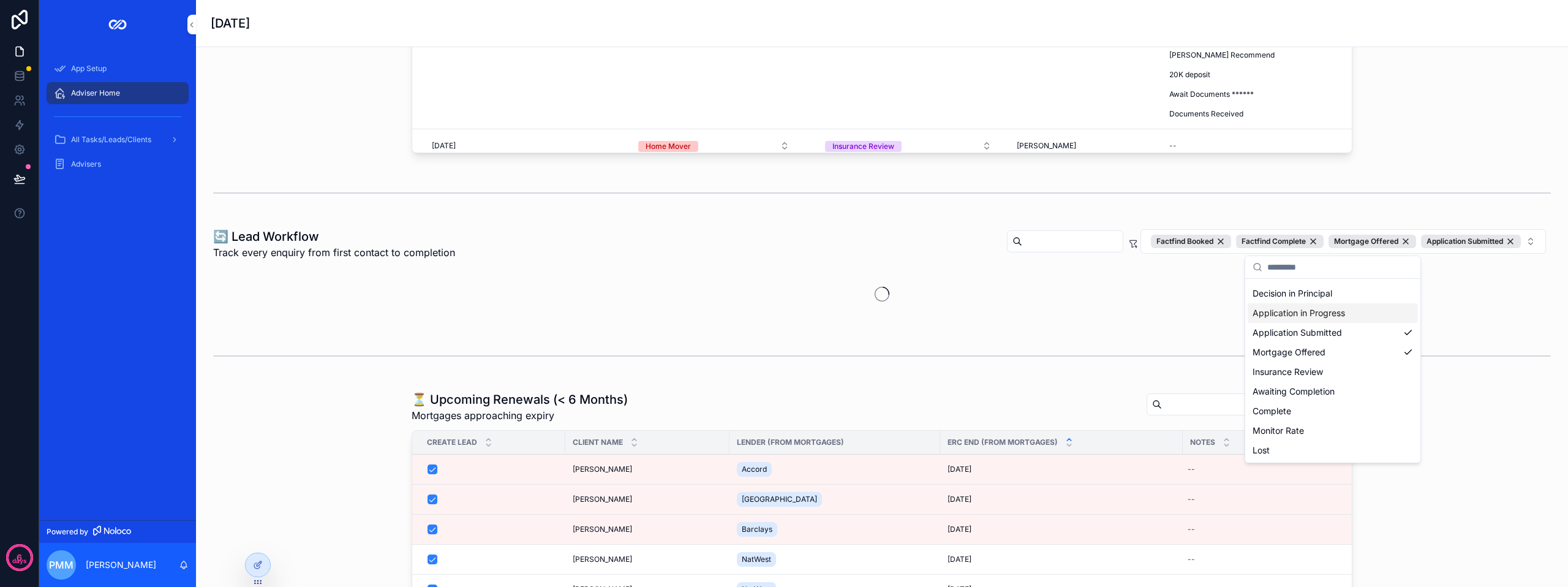
click at [1375, 317] on div "Application in Progress" at bounding box center [1332, 313] width 170 height 19
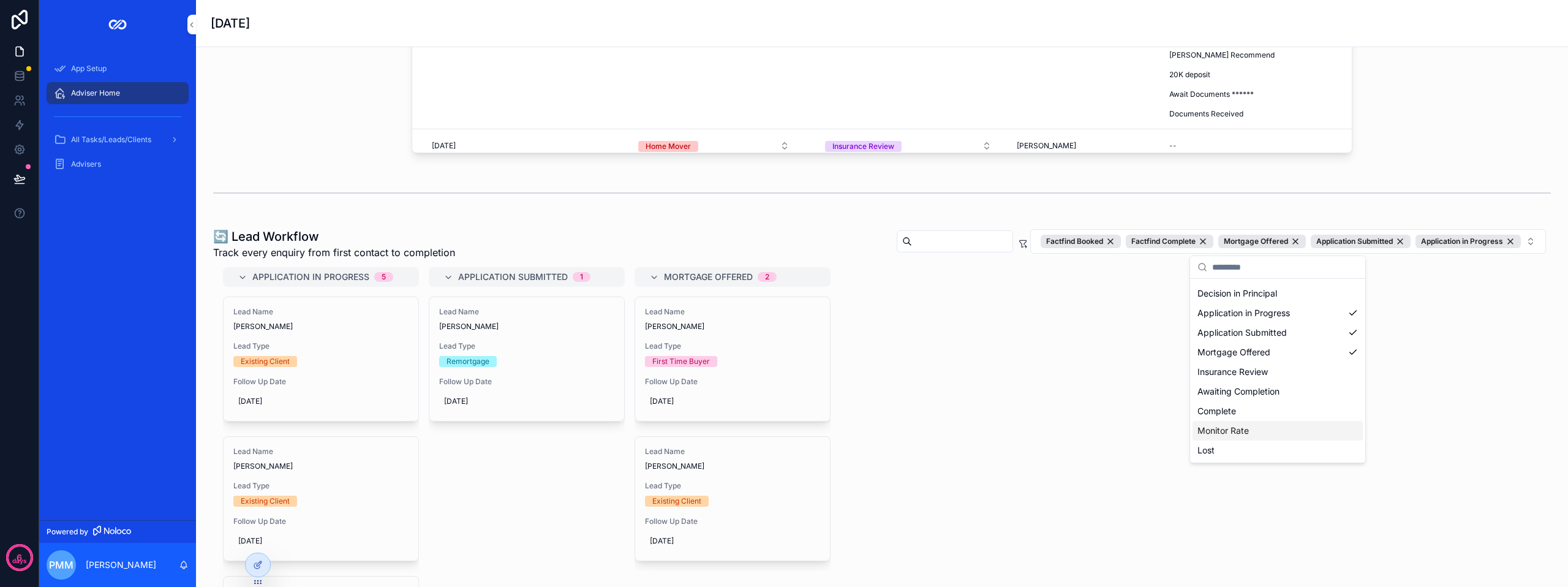
click at [1236, 434] on div "Monitor Rate" at bounding box center [1277, 431] width 170 height 19
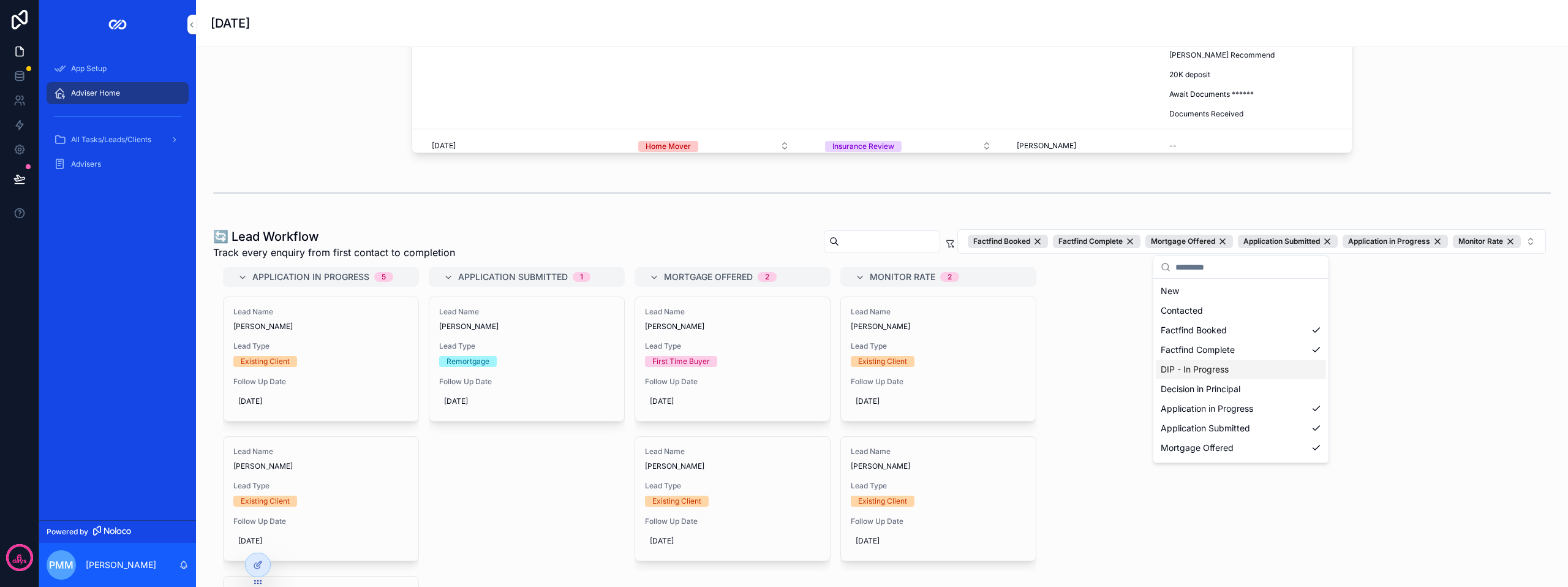
click at [1231, 368] on div "DIP - In Progress" at bounding box center [1241, 369] width 170 height 19
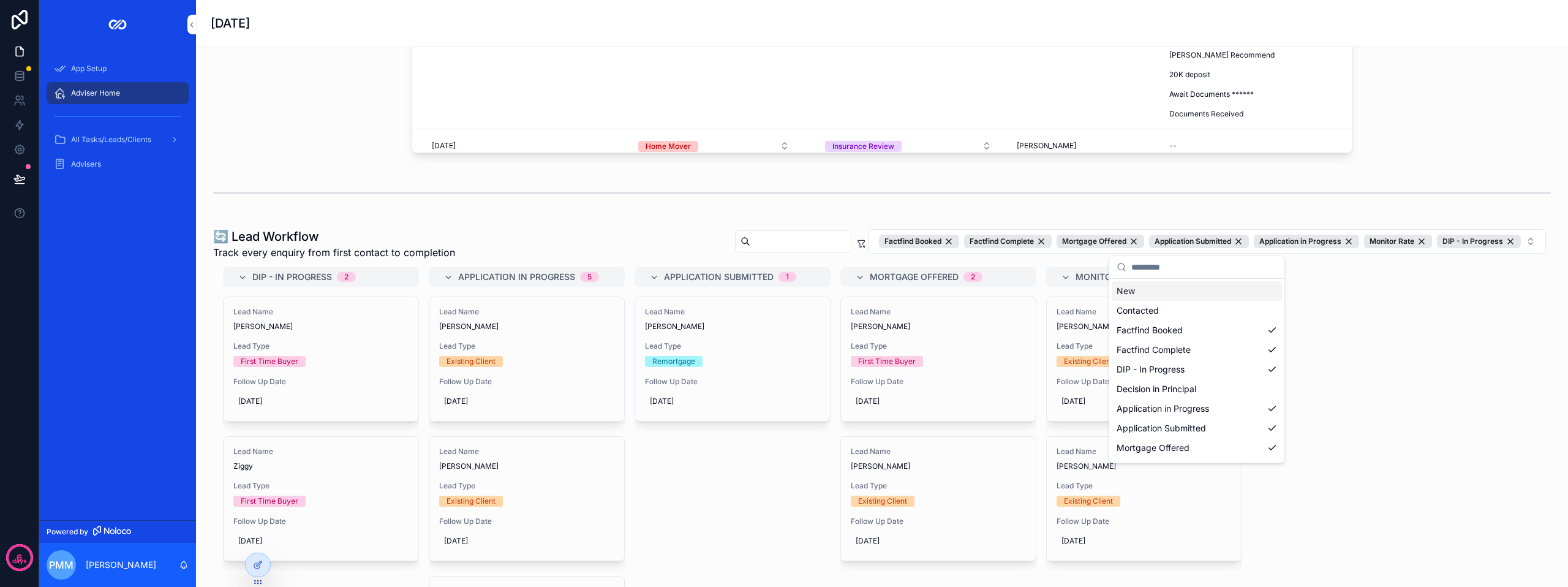
click at [1213, 292] on div "New" at bounding box center [1196, 291] width 170 height 19
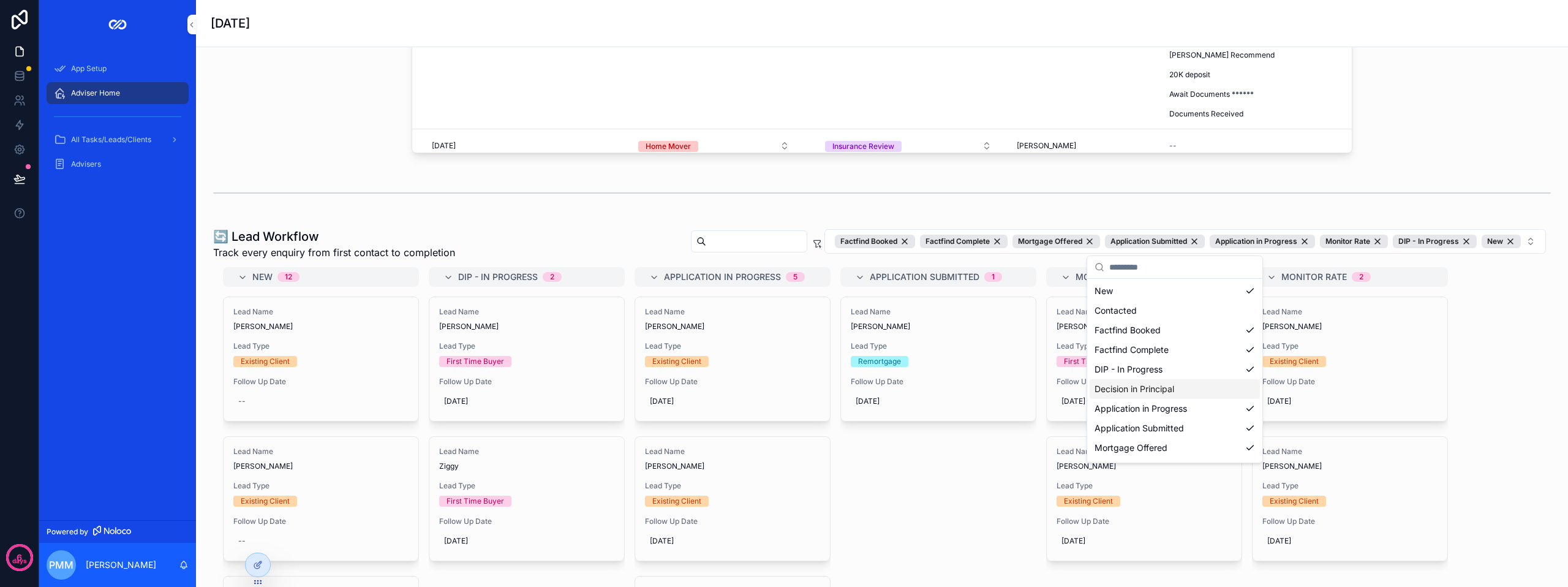
click at [958, 460] on div "Lead Name [PERSON_NAME] Lead Type Remortgage Follow Up Date [DATE]" at bounding box center [939, 414] width 196 height 235
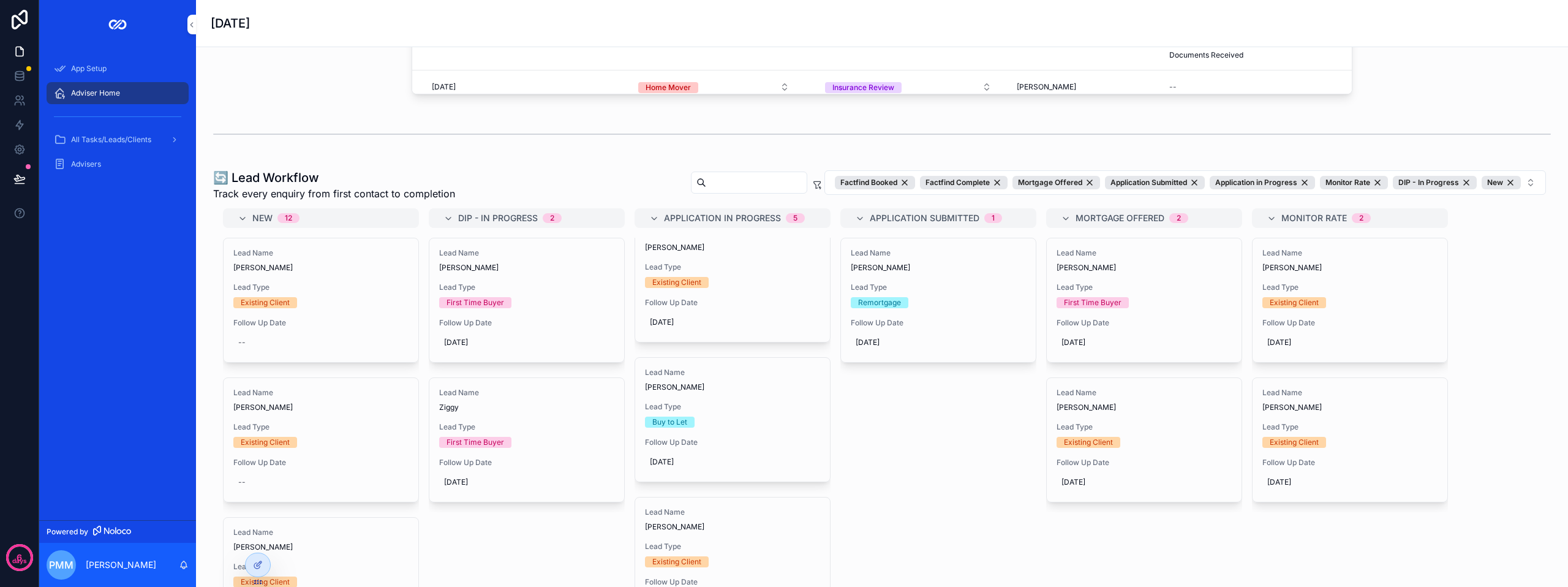
scroll to position [775, 0]
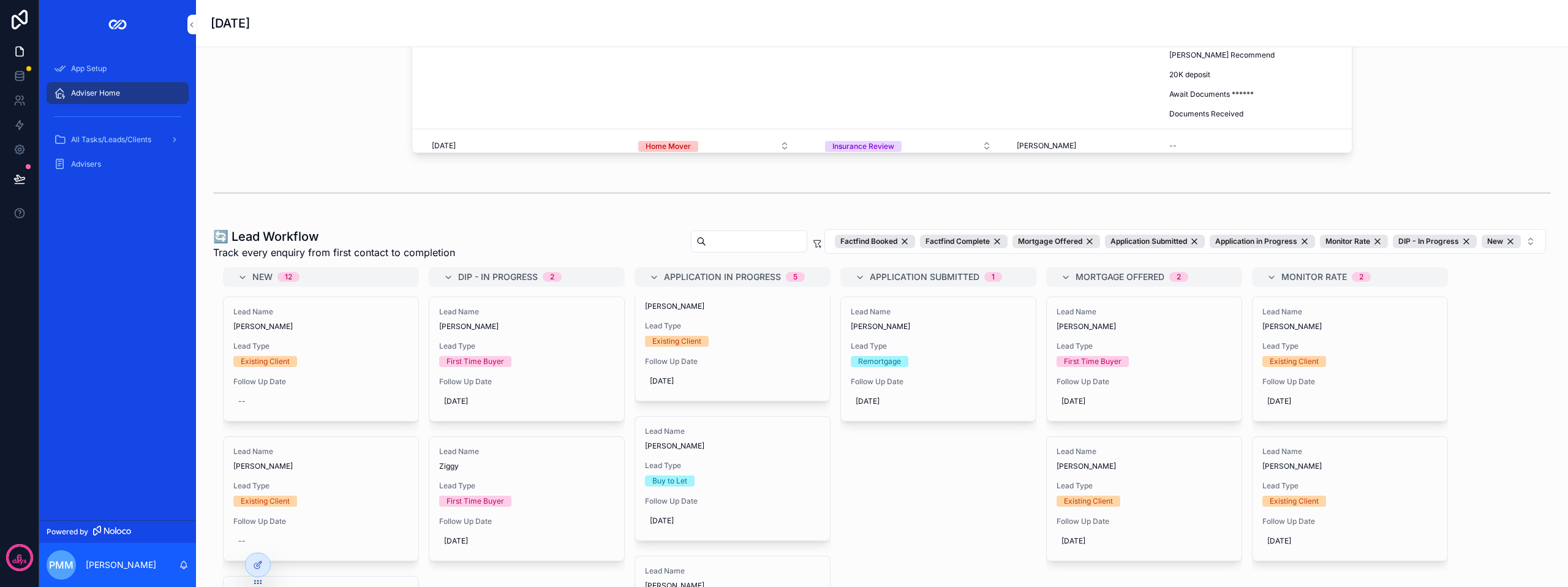
click at [249, 564] on div at bounding box center [257, 565] width 24 height 23
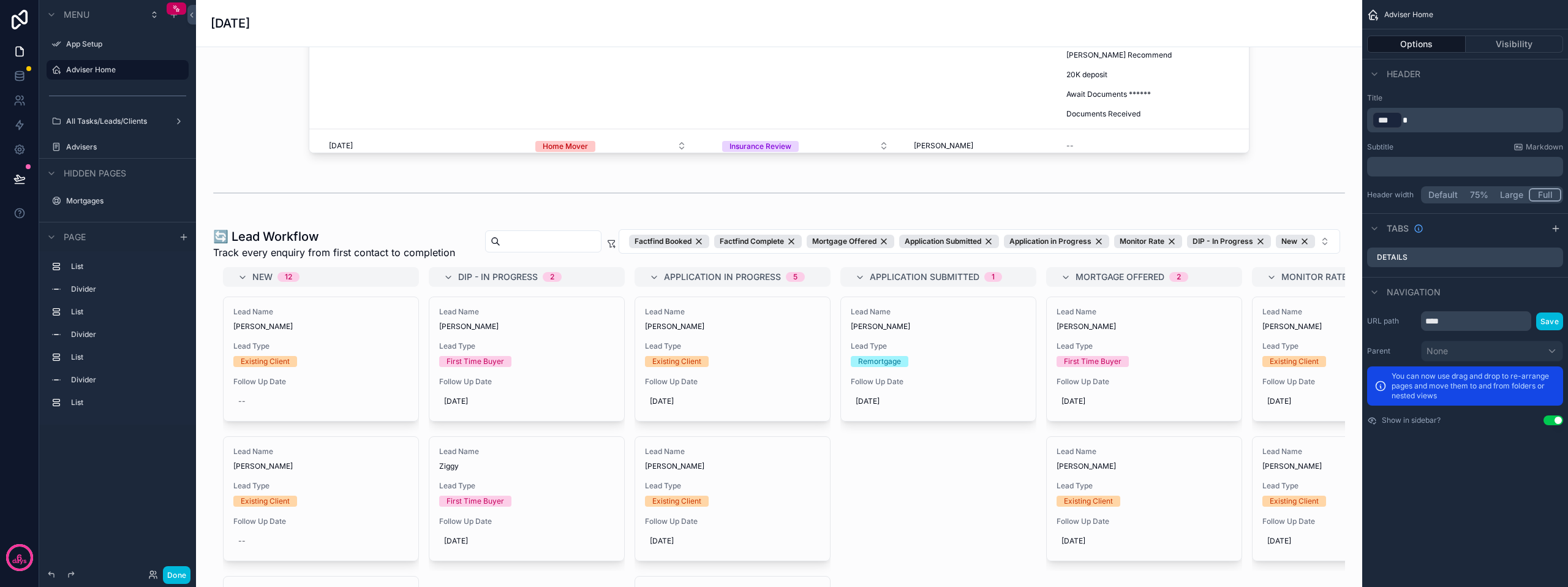
click at [1120, 242] on div "scrollable content" at bounding box center [779, 467] width 1147 height 490
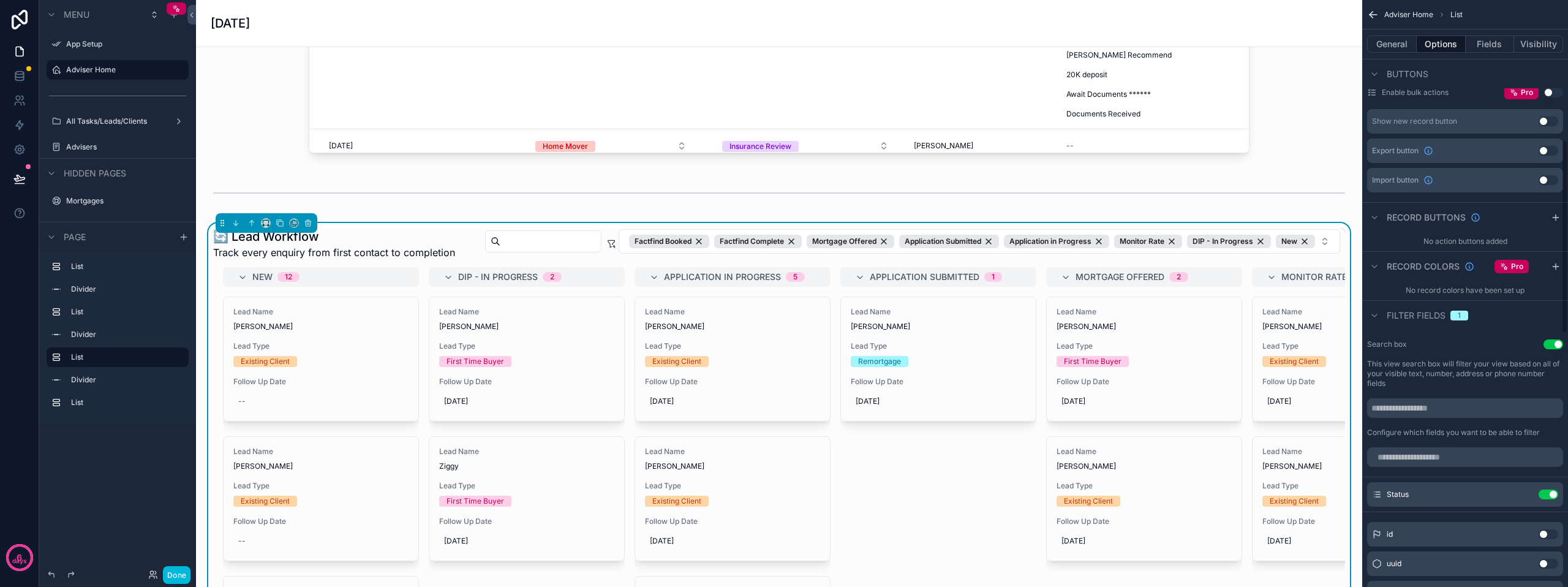
scroll to position [429, 0]
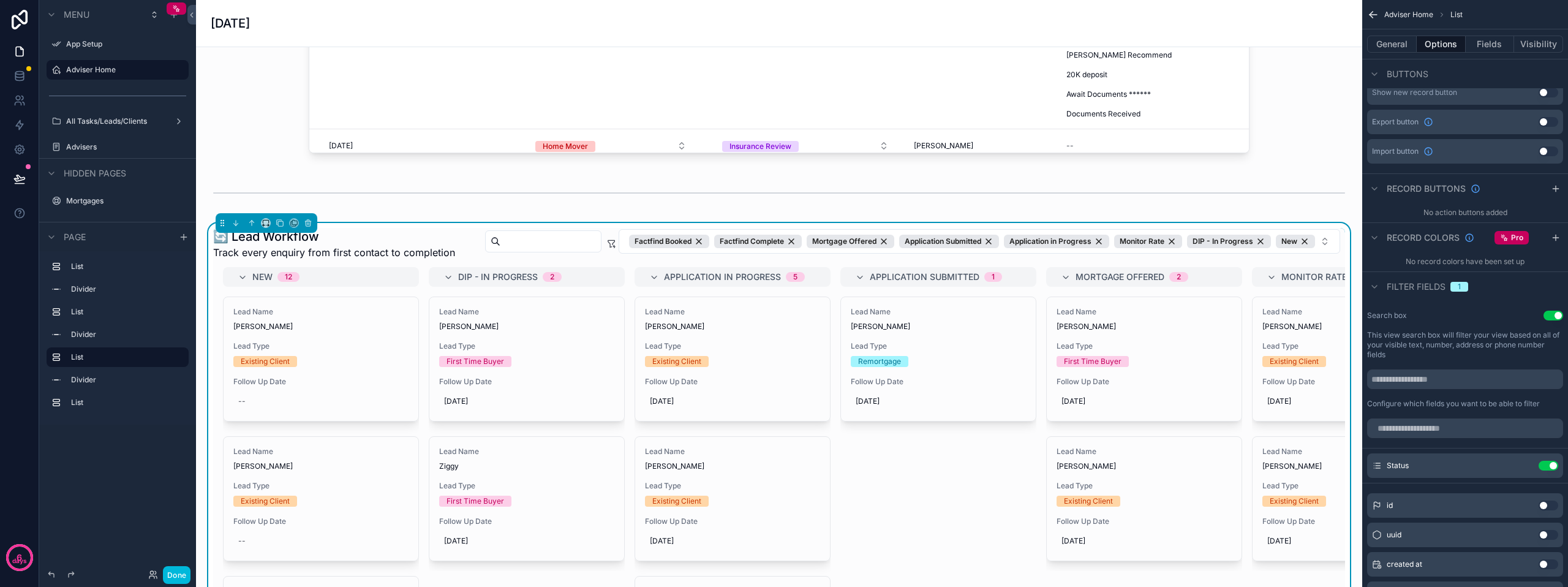
click at [0, 0] on icon "scrollable content" at bounding box center [0, 0] width 0 height 0
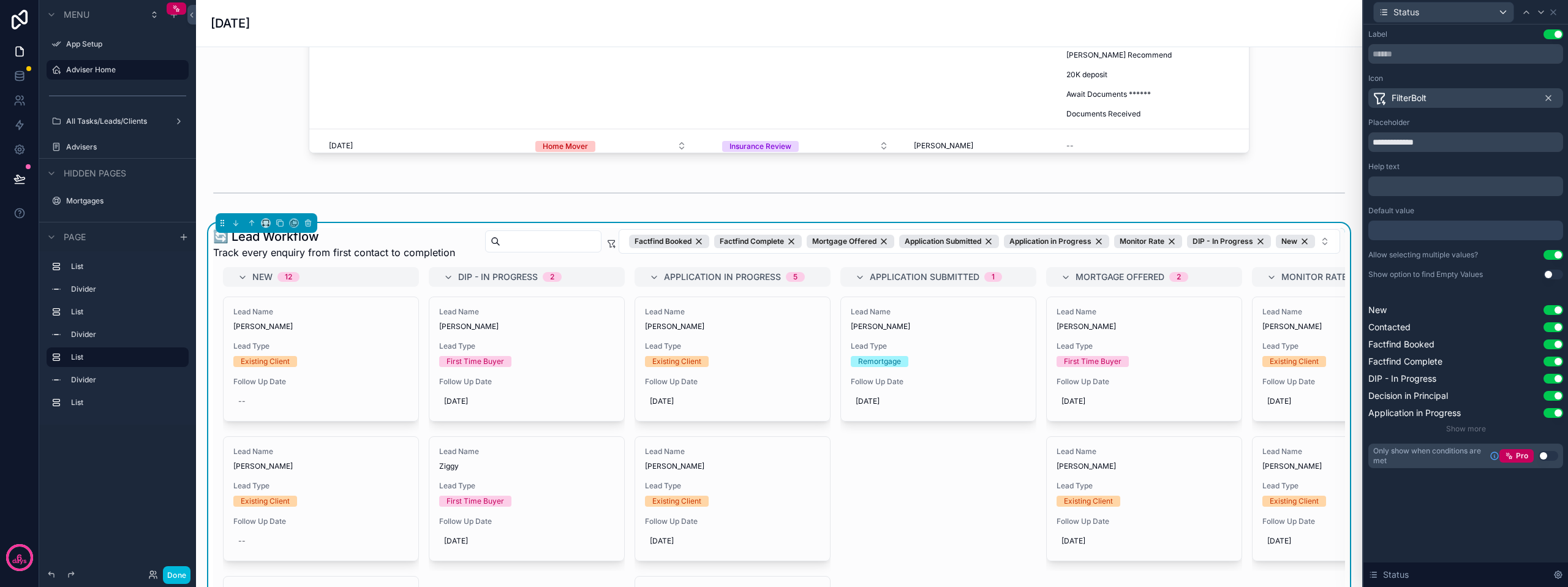
scroll to position [368, 0]
click at [1559, 10] on div "Status" at bounding box center [1466, 12] width 195 height 24
click at [1557, 10] on icon at bounding box center [1554, 13] width 10 height 10
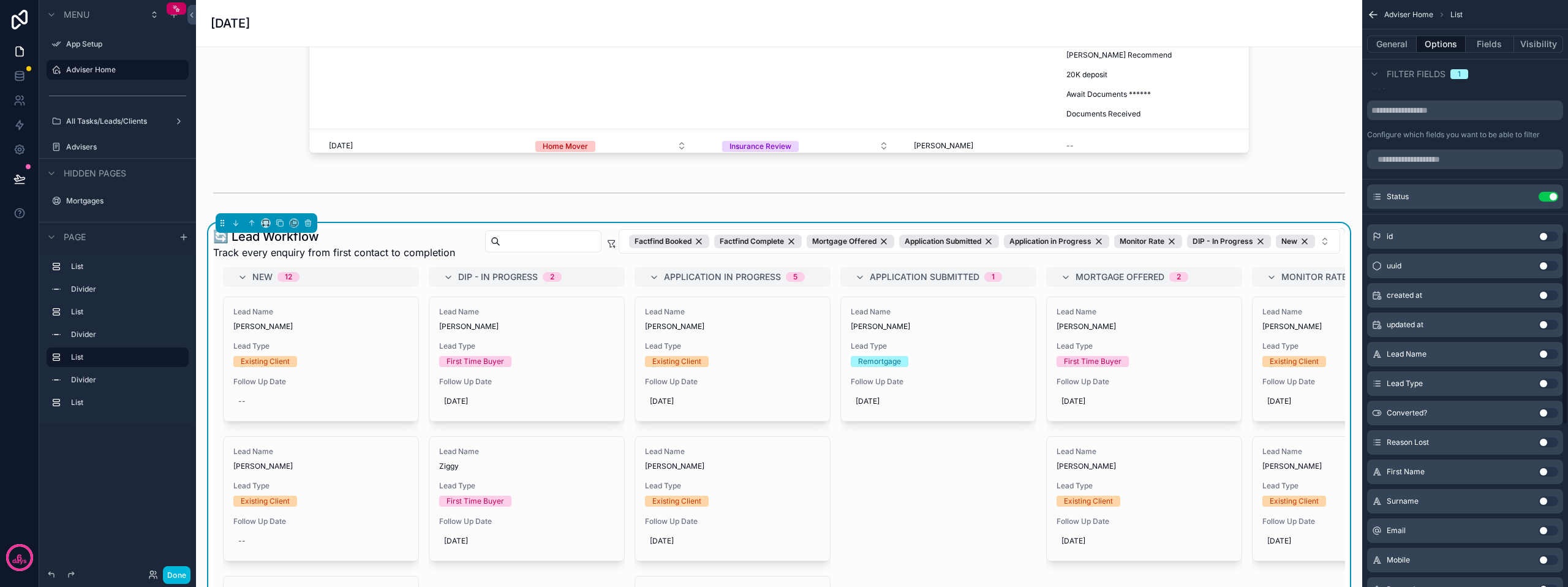
scroll to position [637, 0]
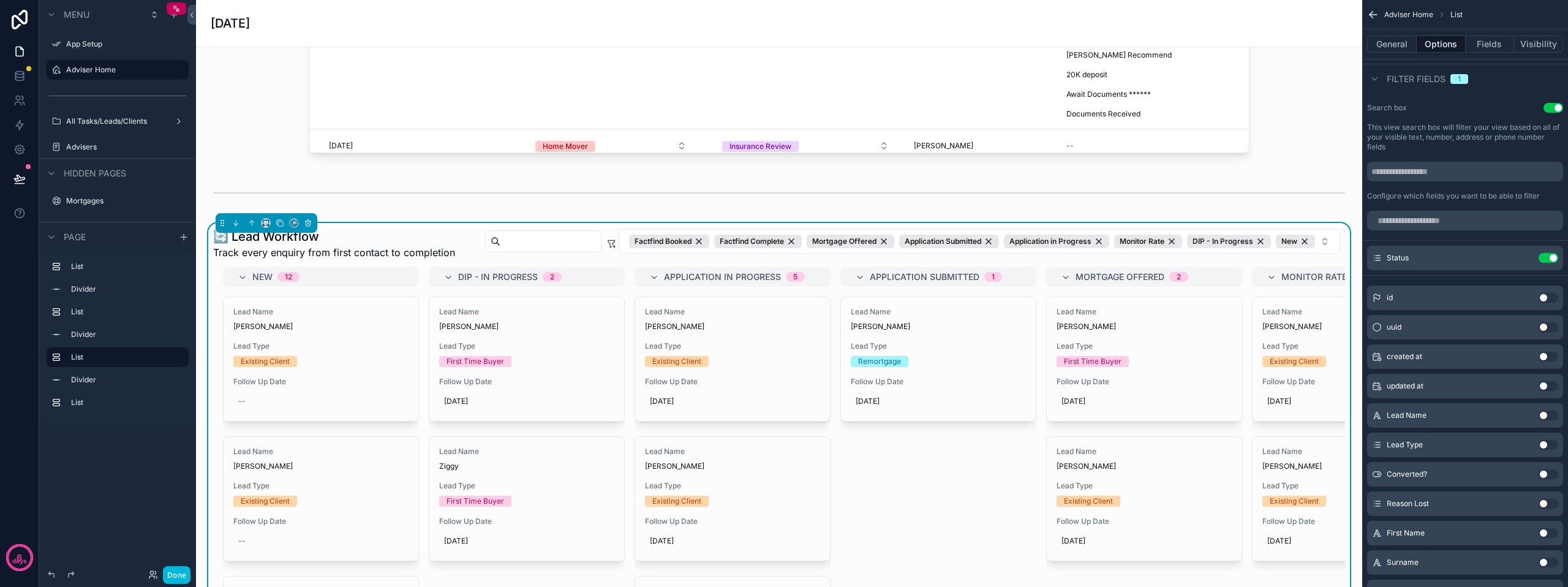
click at [0, 0] on icon "scrollable content" at bounding box center [0, 0] width 0 height 0
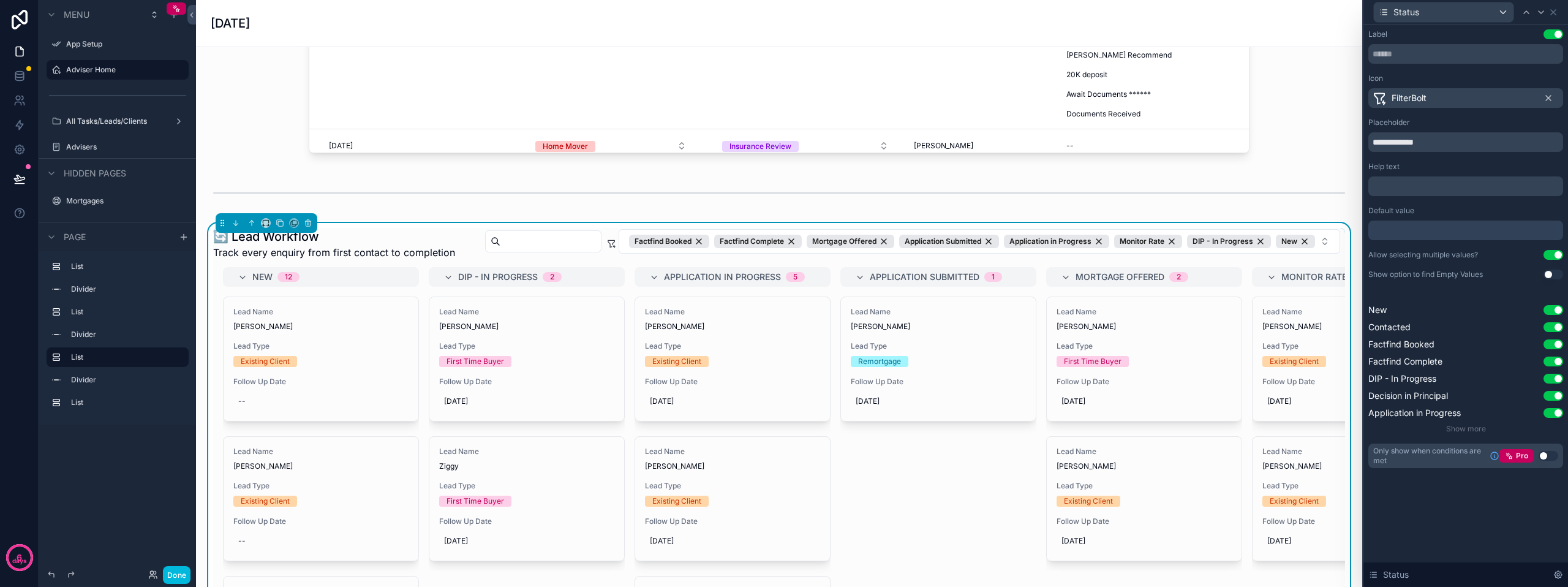
scroll to position [760, 0]
click at [1394, 227] on div at bounding box center [1466, 230] width 195 height 19
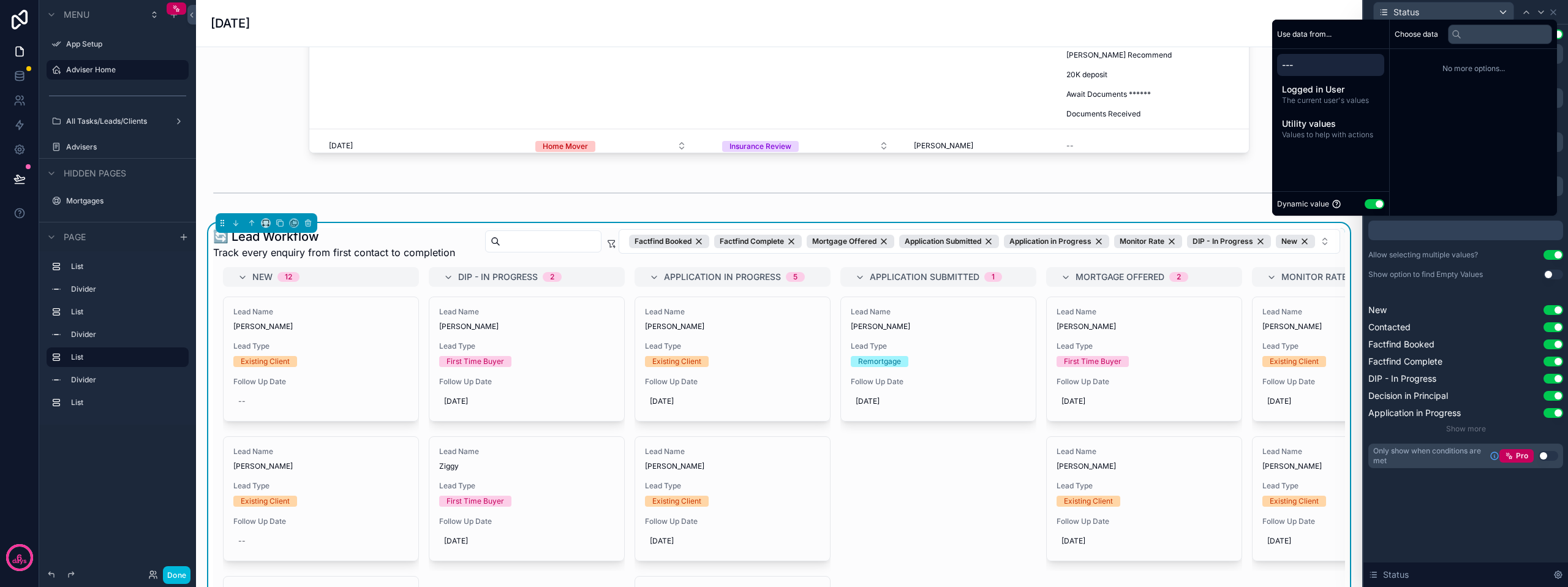
click at [1317, 97] on span "The current user's values" at bounding box center [1330, 100] width 97 height 10
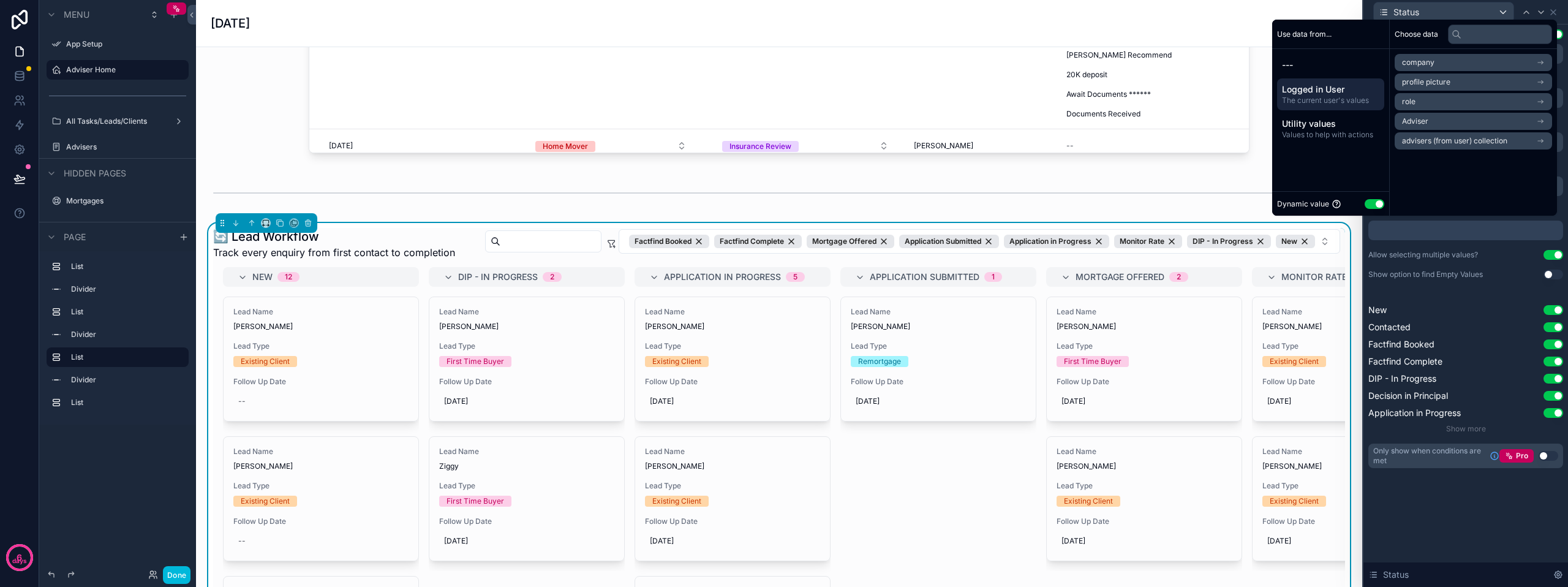
click at [1345, 127] on span "Utility values" at bounding box center [1330, 123] width 97 height 13
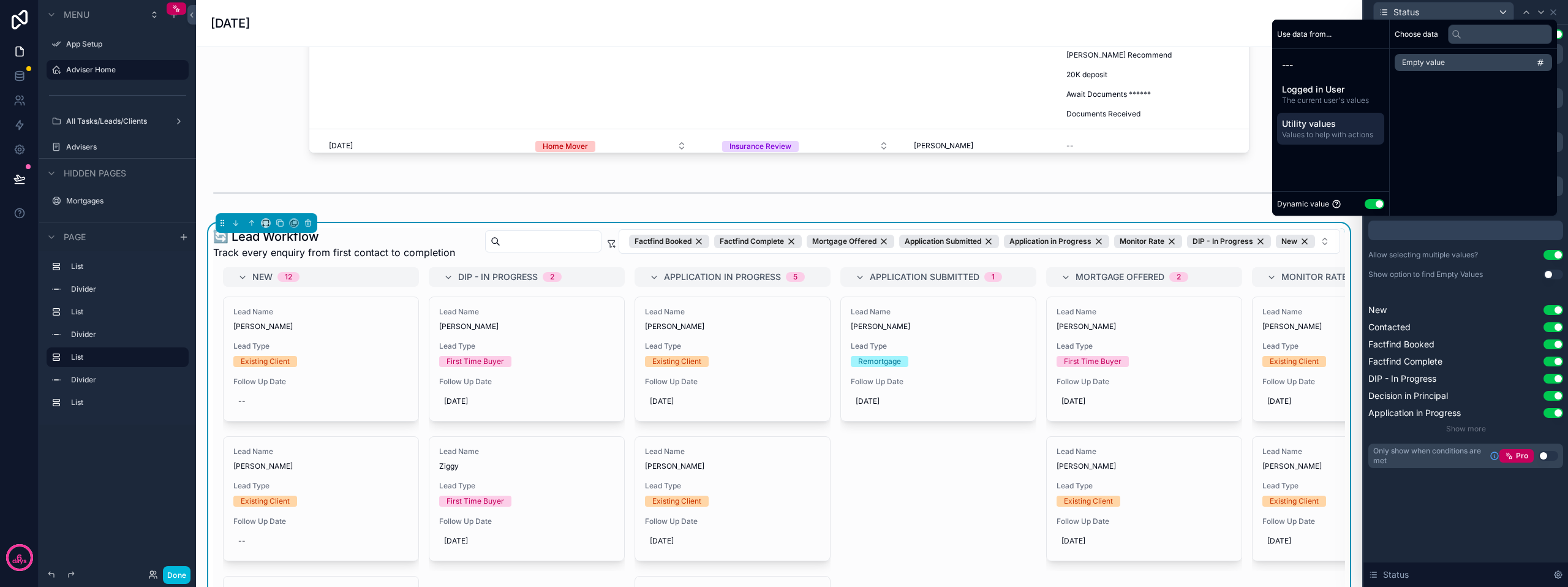
click at [1308, 51] on div "--- Logged in User The current user's values Utility values Values to help with…" at bounding box center [1330, 99] width 117 height 100
click at [1285, 68] on span "---" at bounding box center [1330, 65] width 97 height 13
click at [1366, 207] on button "Use setting" at bounding box center [1374, 204] width 19 height 10
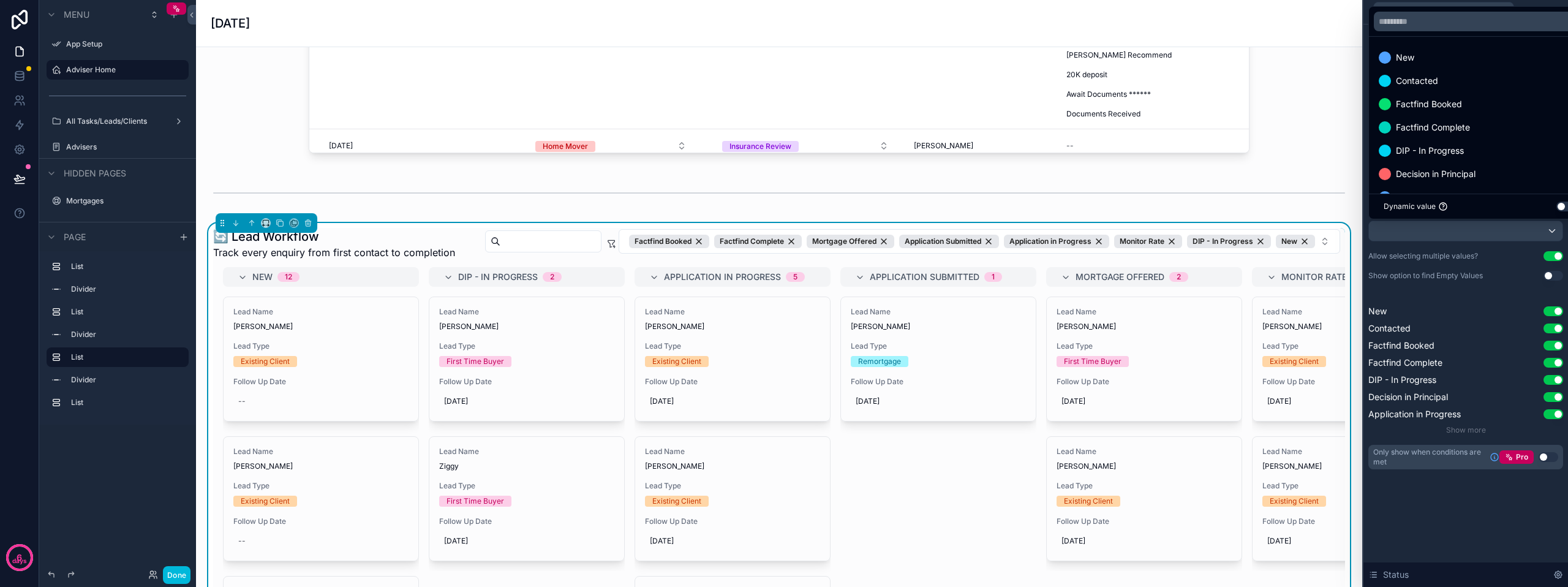
click at [1329, 168] on div "✅ [DATE] Tasks Your action list for [DATE] and any overdue tasks New Tasks Due …" at bounding box center [779, 552] width 1166 height 2560
click at [181, 575] on button "Done" at bounding box center [176, 575] width 28 height 17
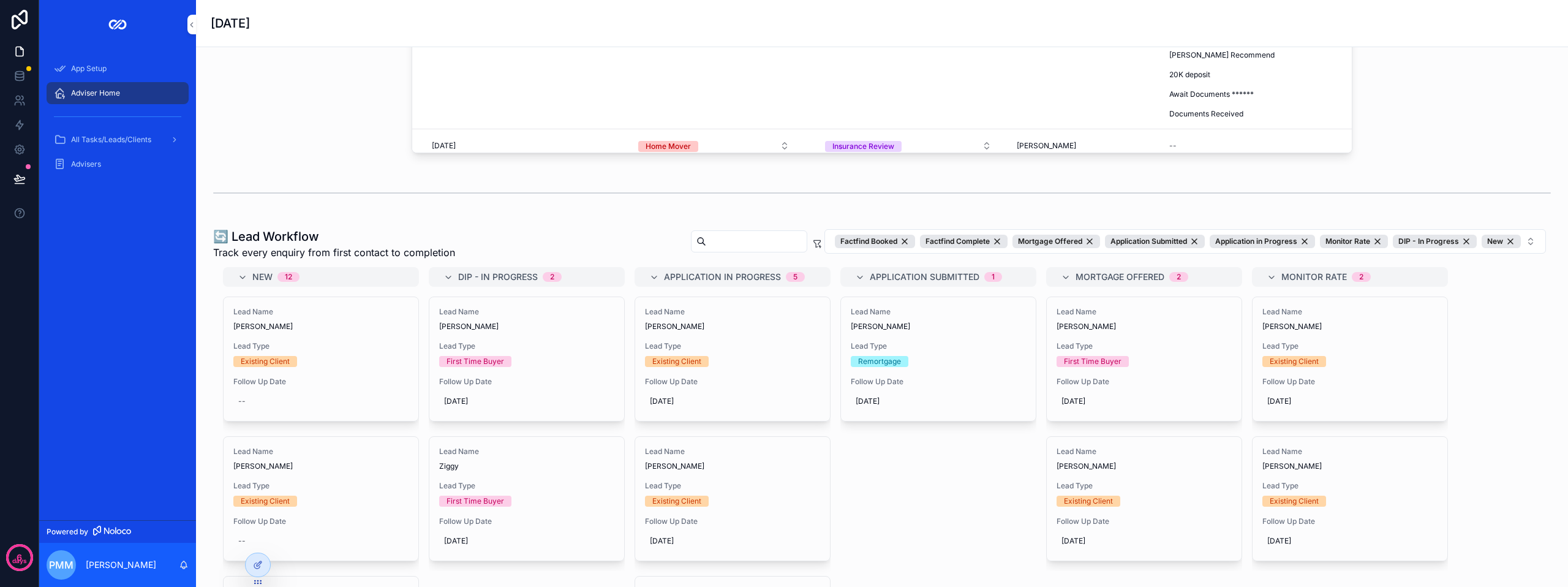
click at [91, 134] on div "All Tasks/Leads/Clients" at bounding box center [118, 140] width 127 height 19
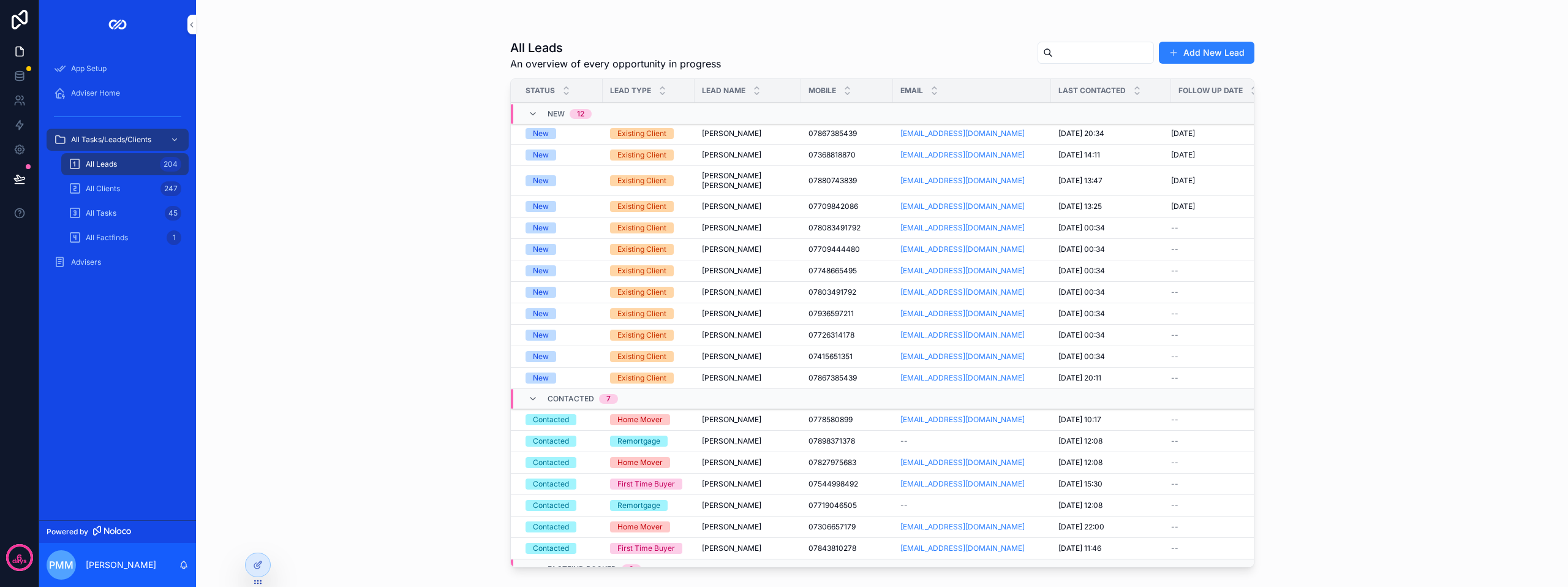
click at [100, 93] on span "Adviser Home" at bounding box center [95, 93] width 49 height 10
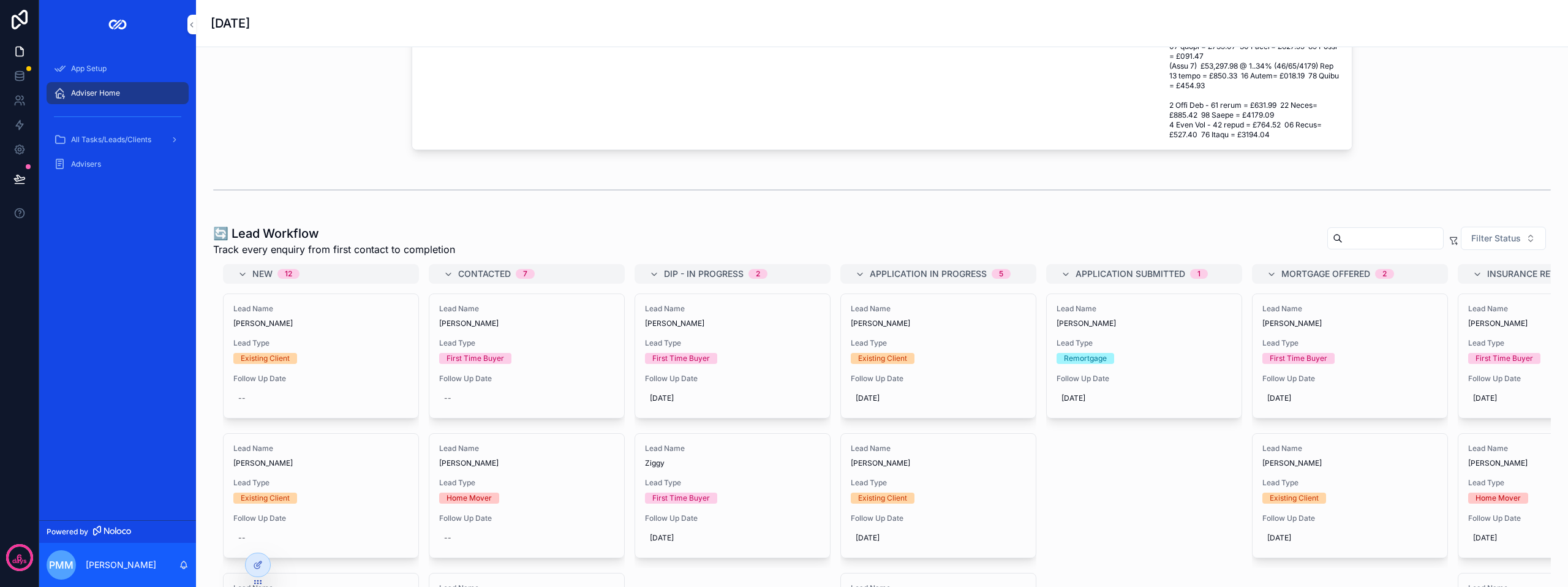
scroll to position [858, 0]
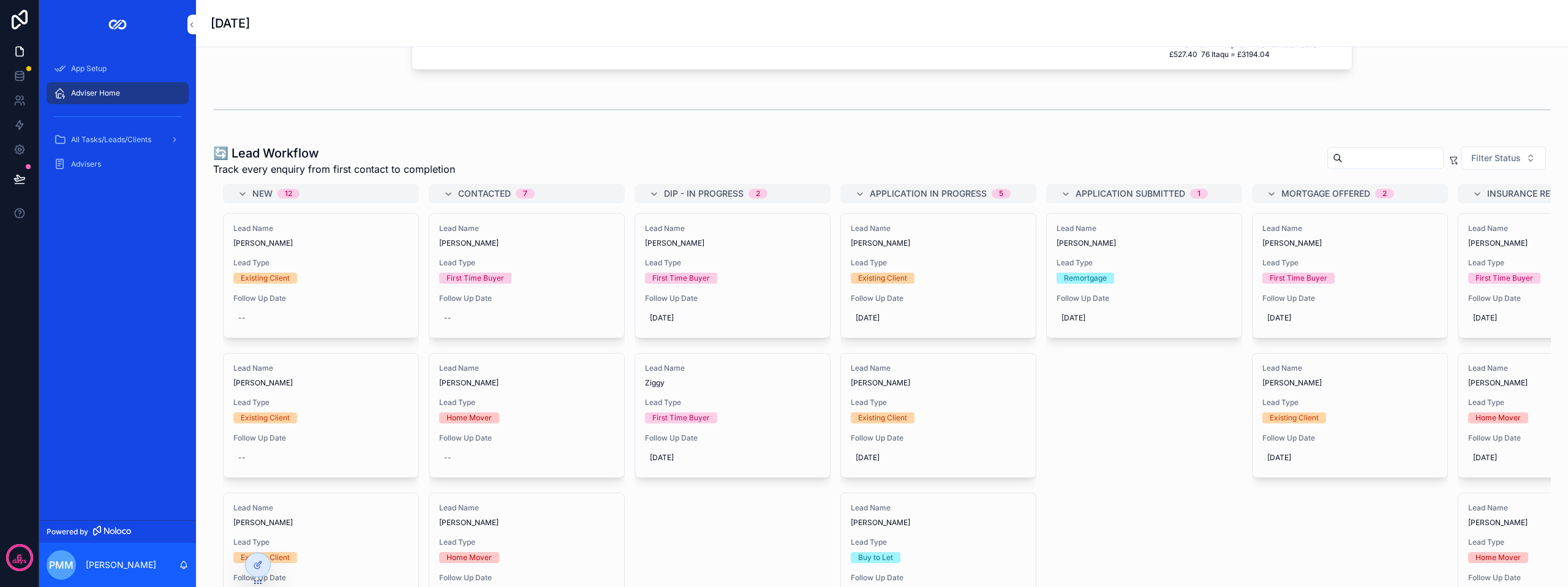
click at [1477, 161] on span "Filter Status" at bounding box center [1497, 158] width 50 height 13
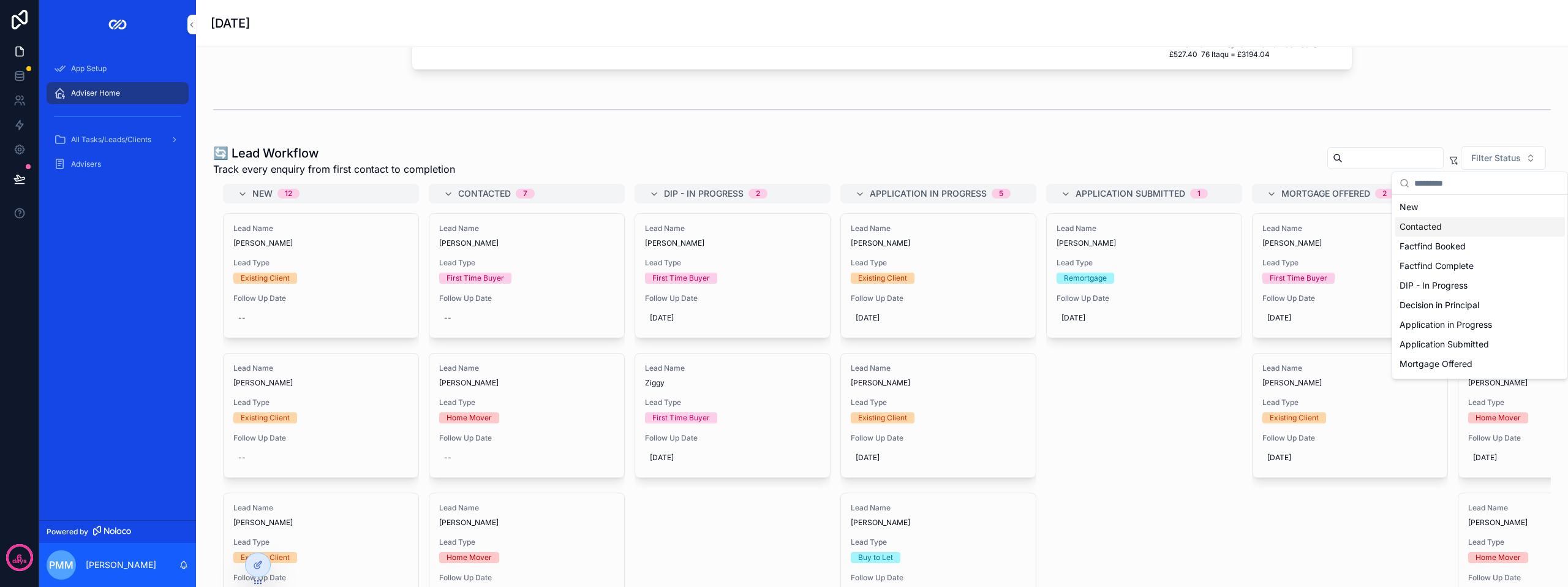
click at [261, 564] on icon at bounding box center [258, 565] width 10 height 10
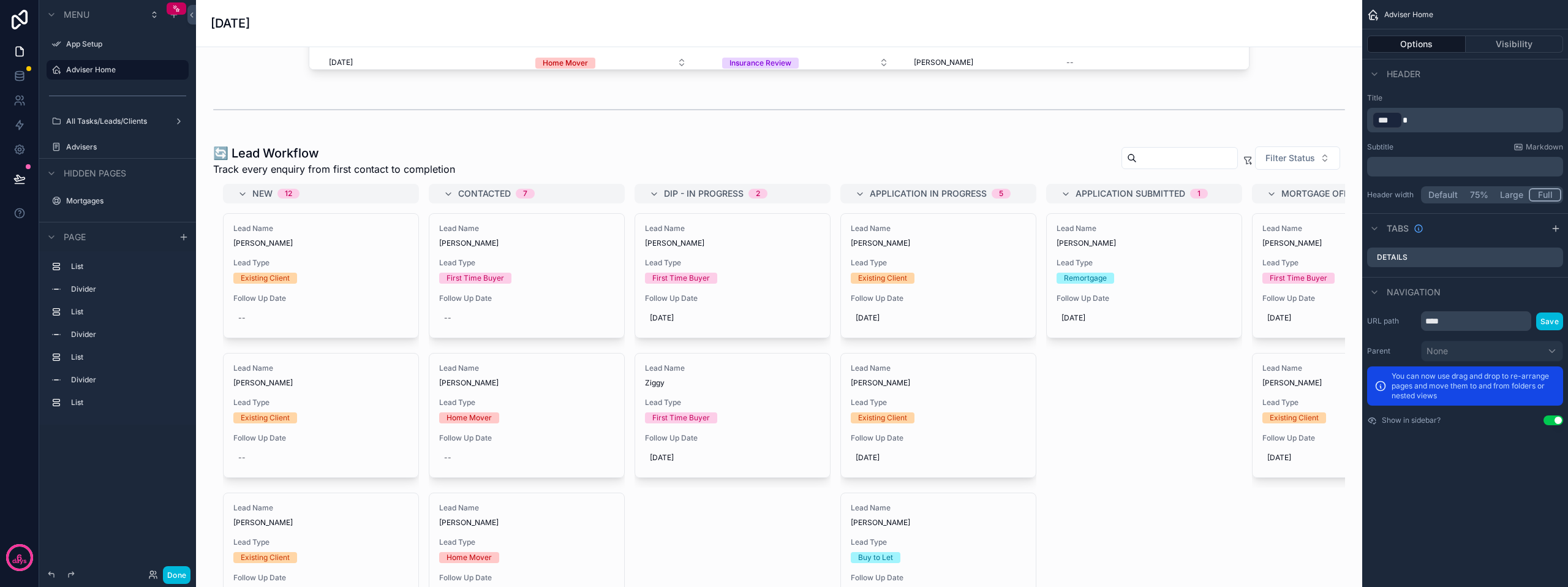
click at [943, 162] on div "scrollable content" at bounding box center [779, 385] width 1147 height 490
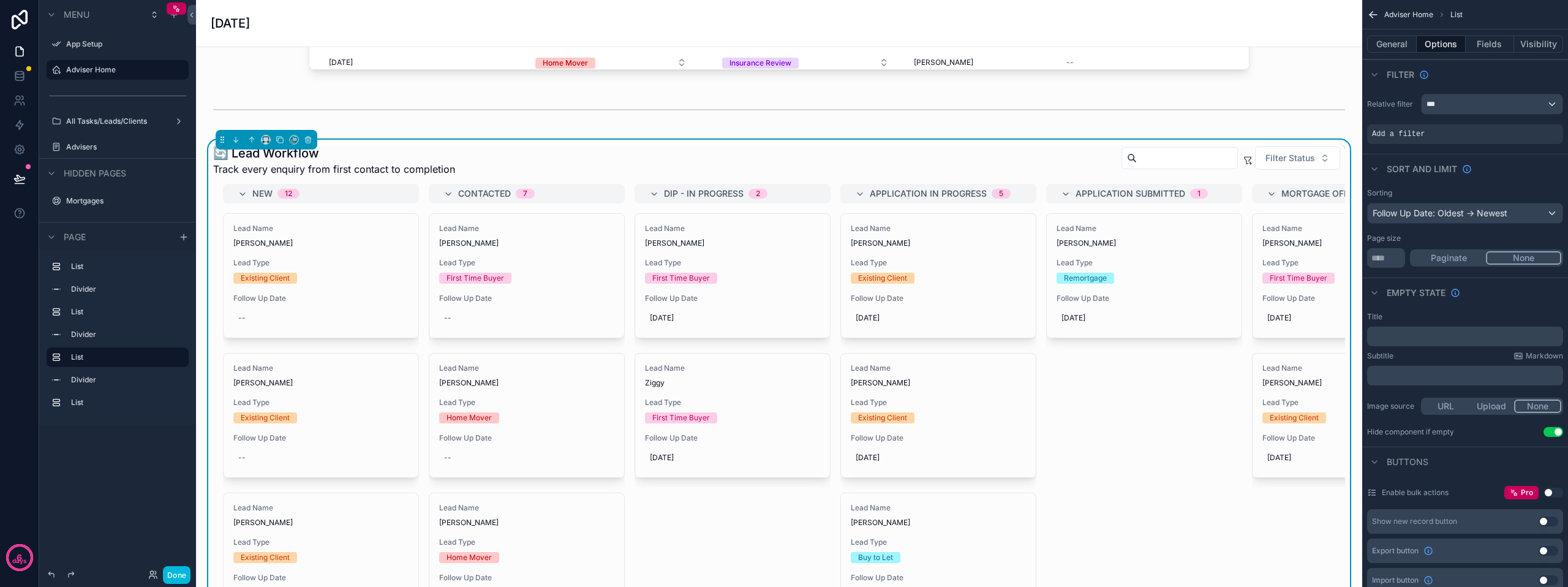
click at [993, 154] on div "🔄 Lead Workflow Track every enquiry from first contact to completion Filter Sta…" at bounding box center [778, 160] width 1132 height 32
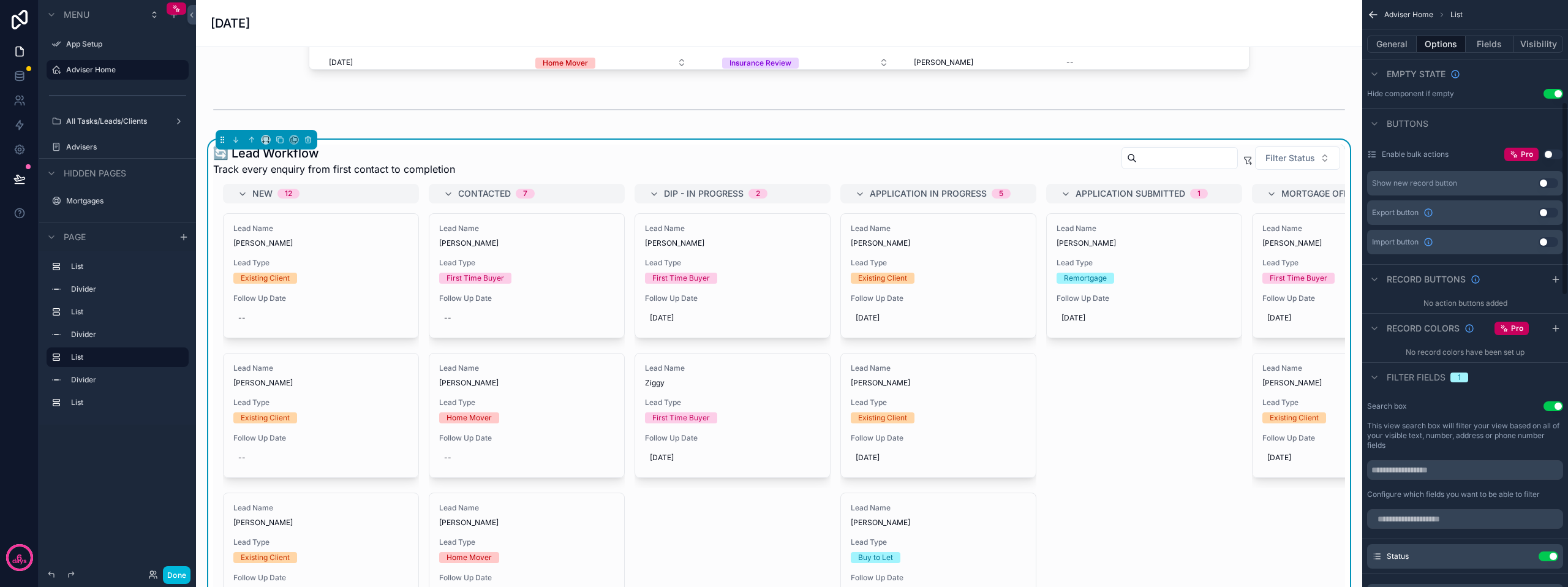
scroll to position [491, 0]
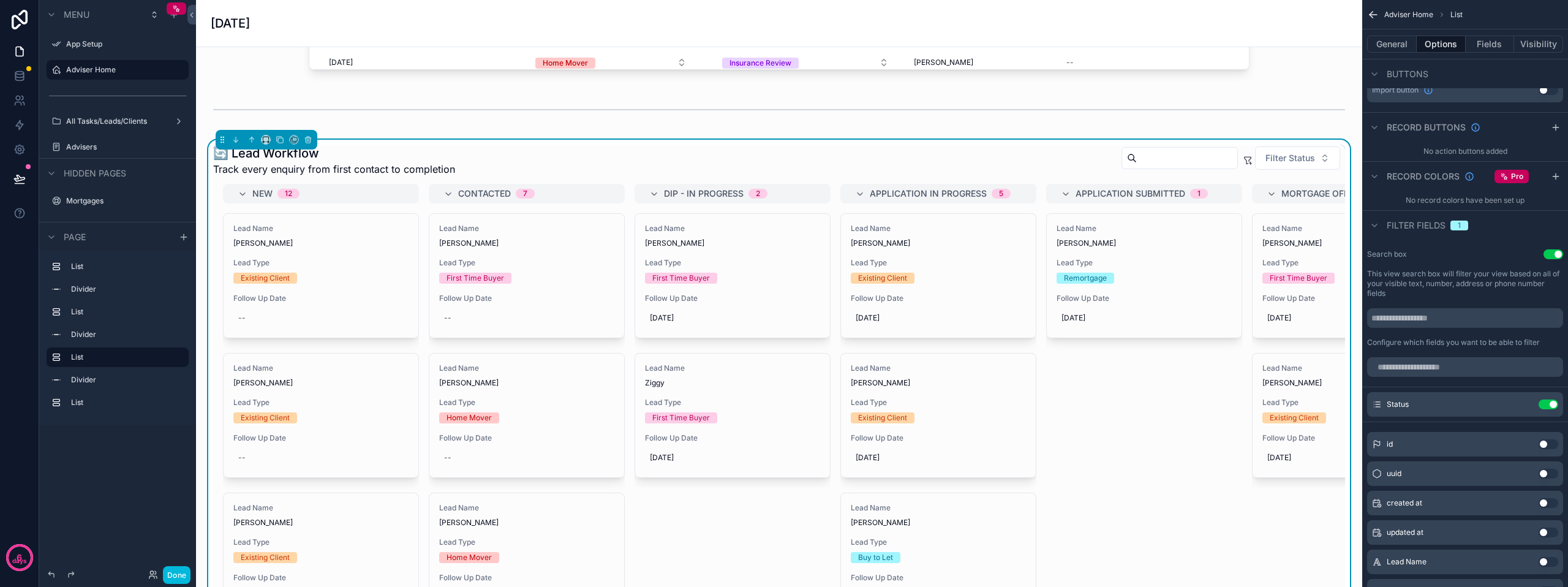
click at [0, 0] on icon "scrollable content" at bounding box center [0, 0] width 0 height 0
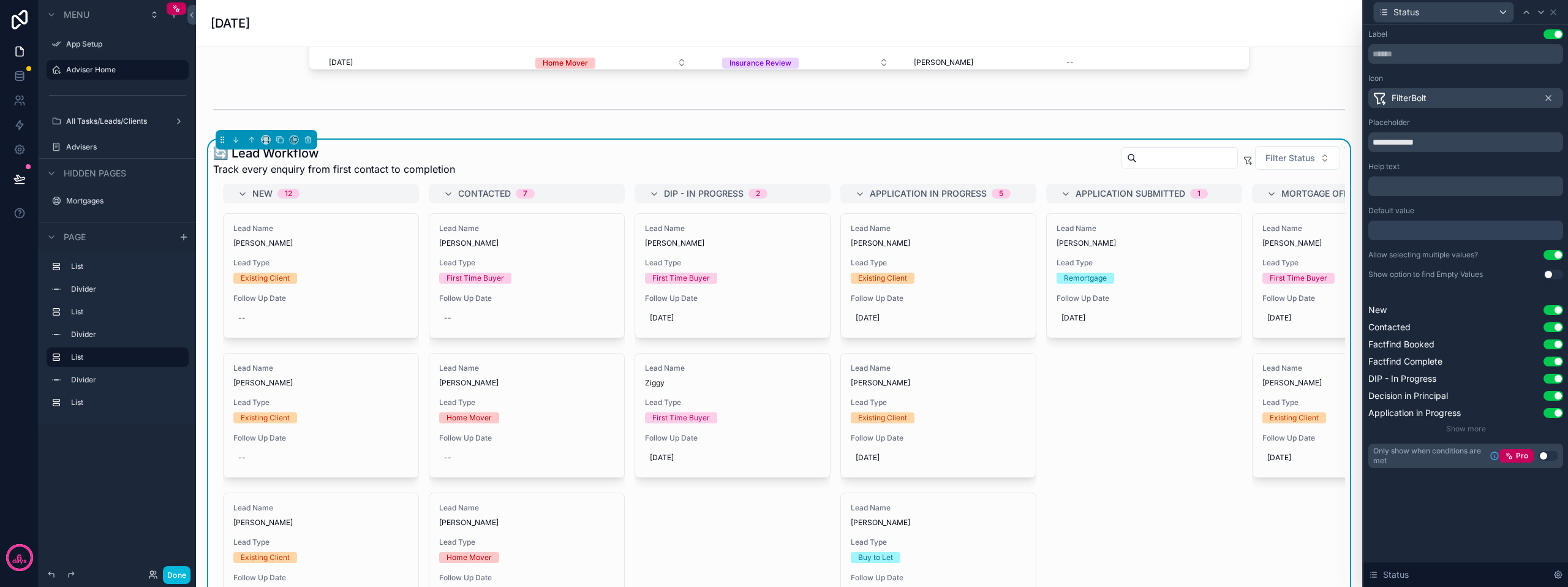
click at [1406, 237] on div at bounding box center [1466, 230] width 195 height 19
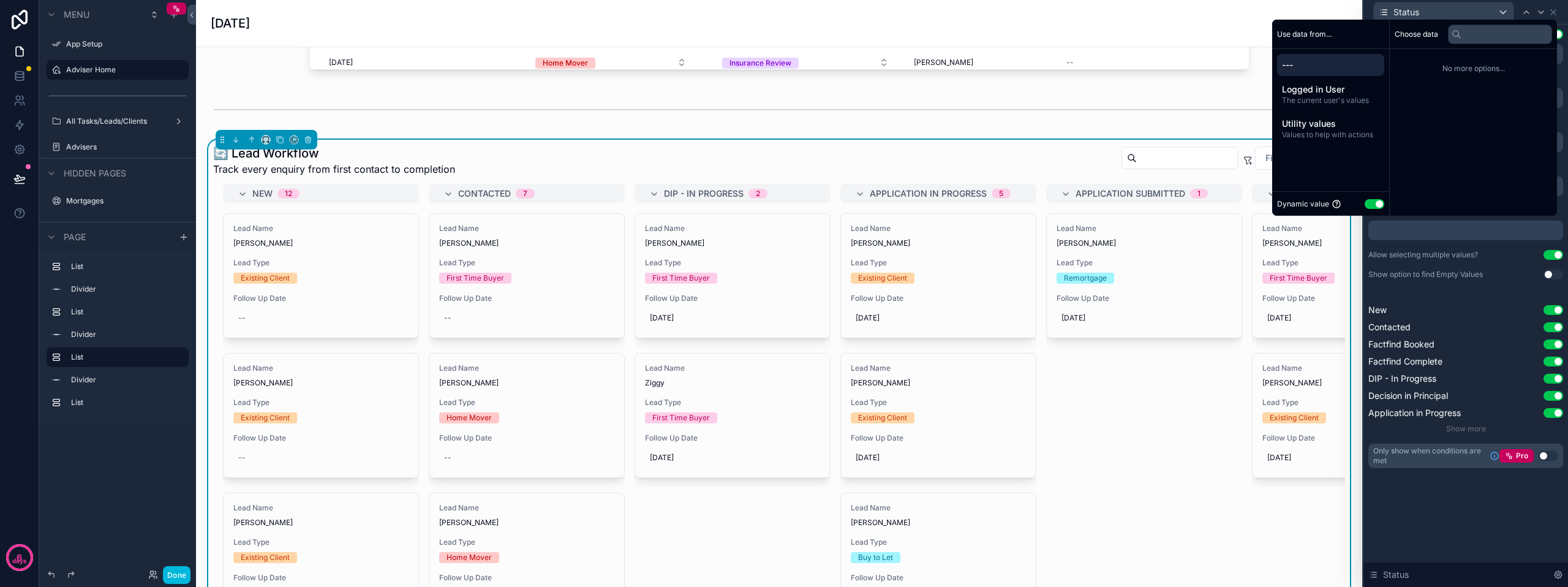
click at [1372, 204] on button "Use setting" at bounding box center [1374, 204] width 19 height 10
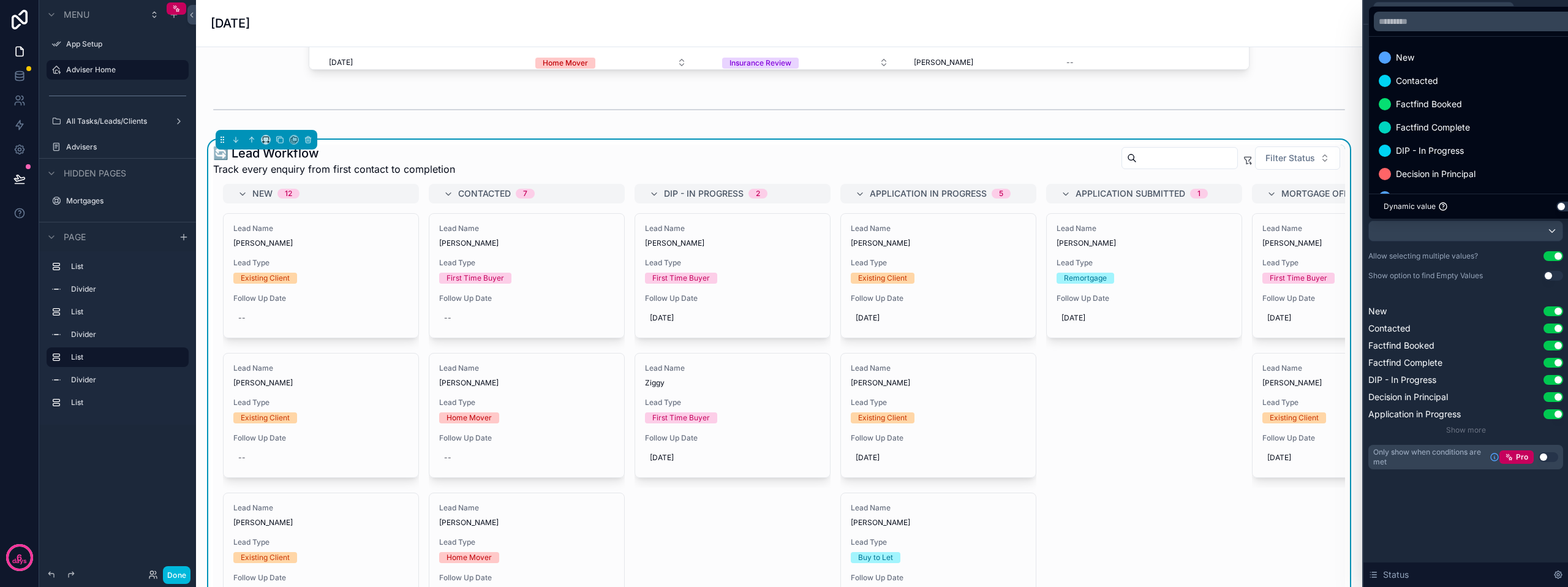
click at [1423, 48] on div "New" at bounding box center [1479, 57] width 217 height 22
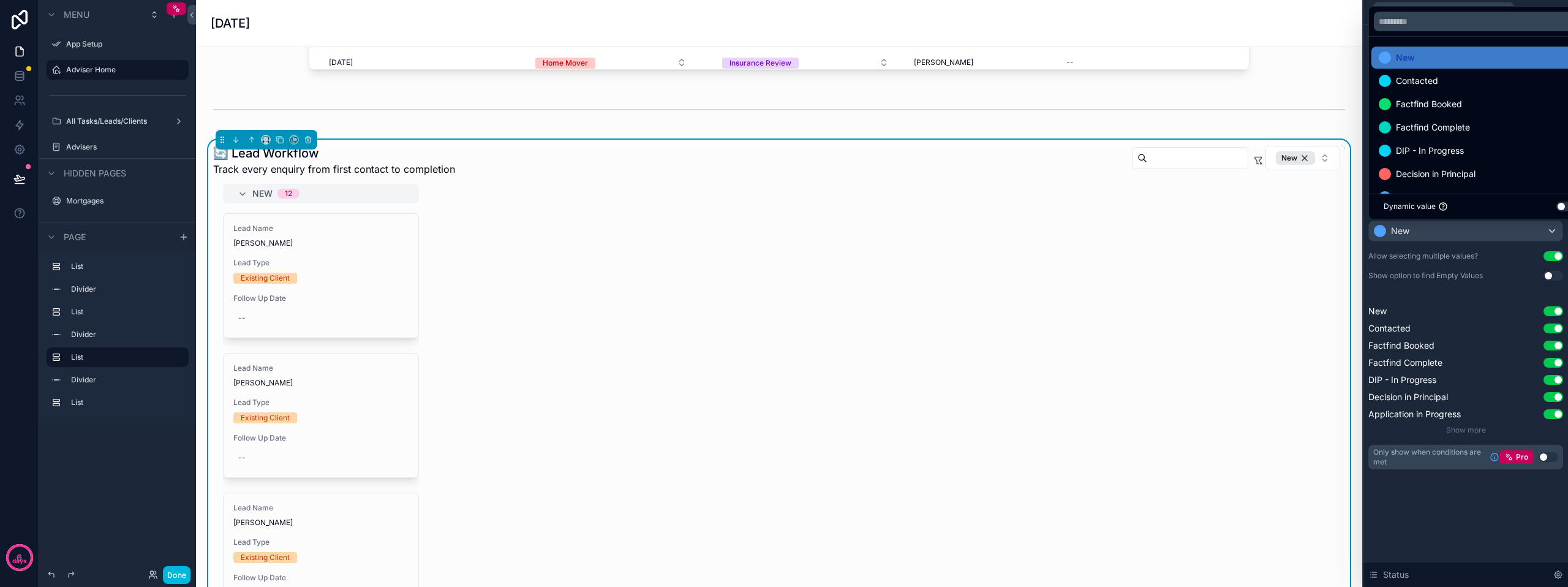
click at [1439, 102] on span "Factfind Booked" at bounding box center [1428, 103] width 66 height 14
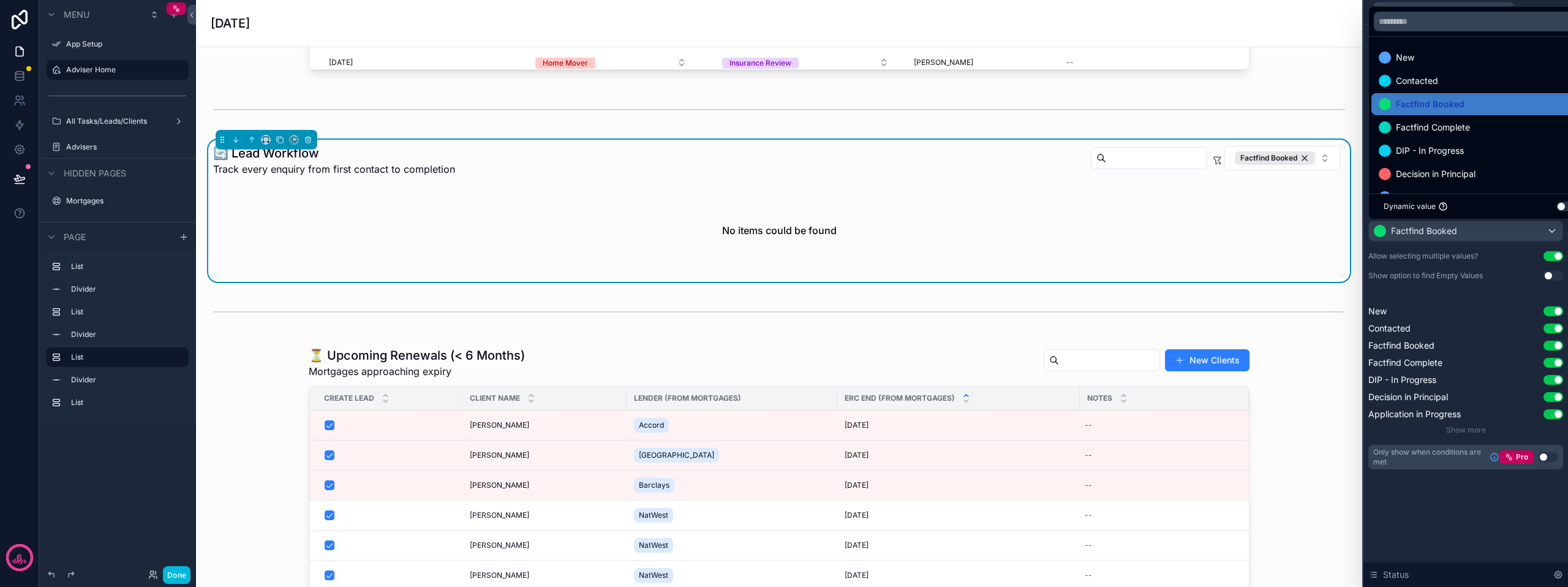
click at [1441, 51] on div "New" at bounding box center [1480, 57] width 202 height 14
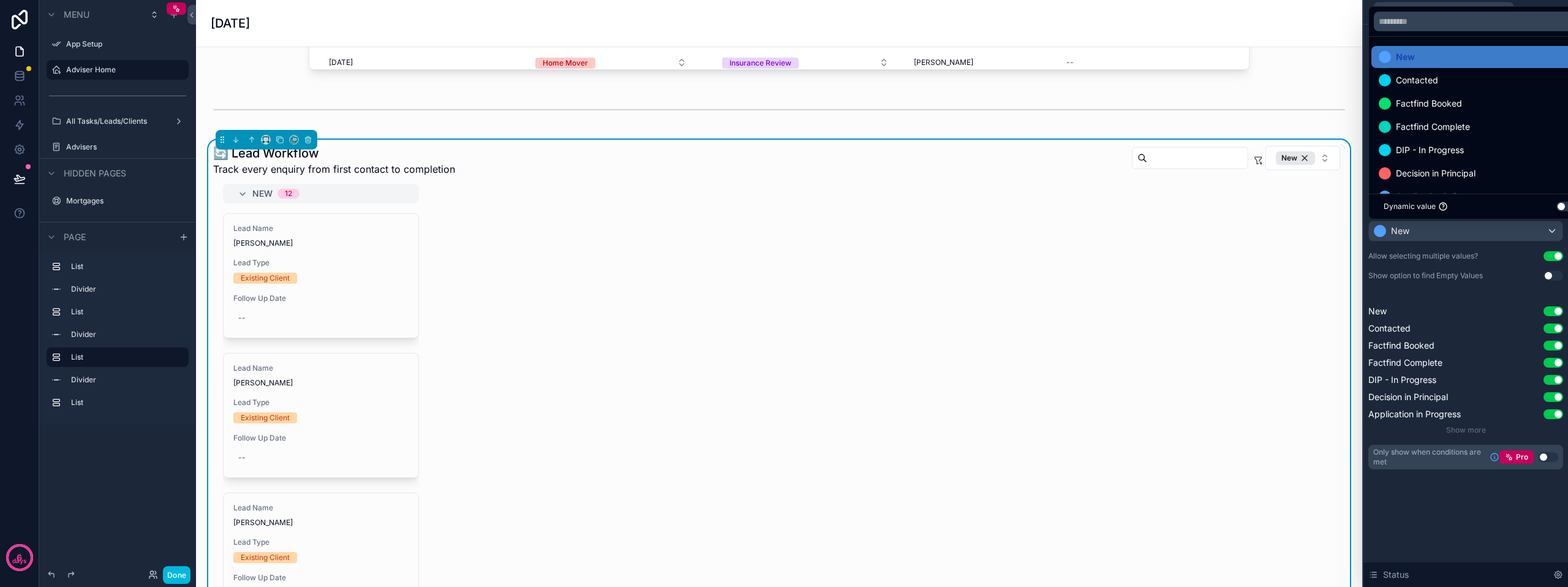
scroll to position [0, 0]
click at [1454, 149] on span "DIP - In Progress" at bounding box center [1429, 150] width 68 height 14
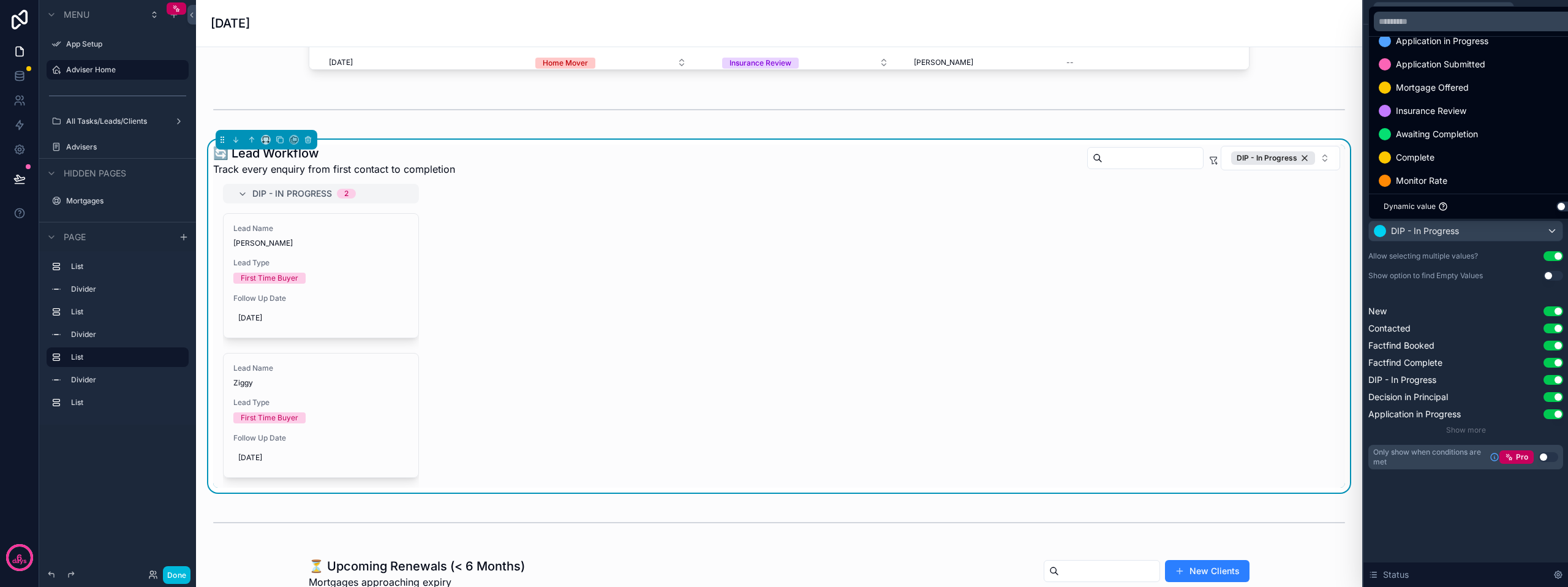
scroll to position [188, 0]
click at [1499, 263] on div "**********" at bounding box center [1466, 250] width 195 height 440
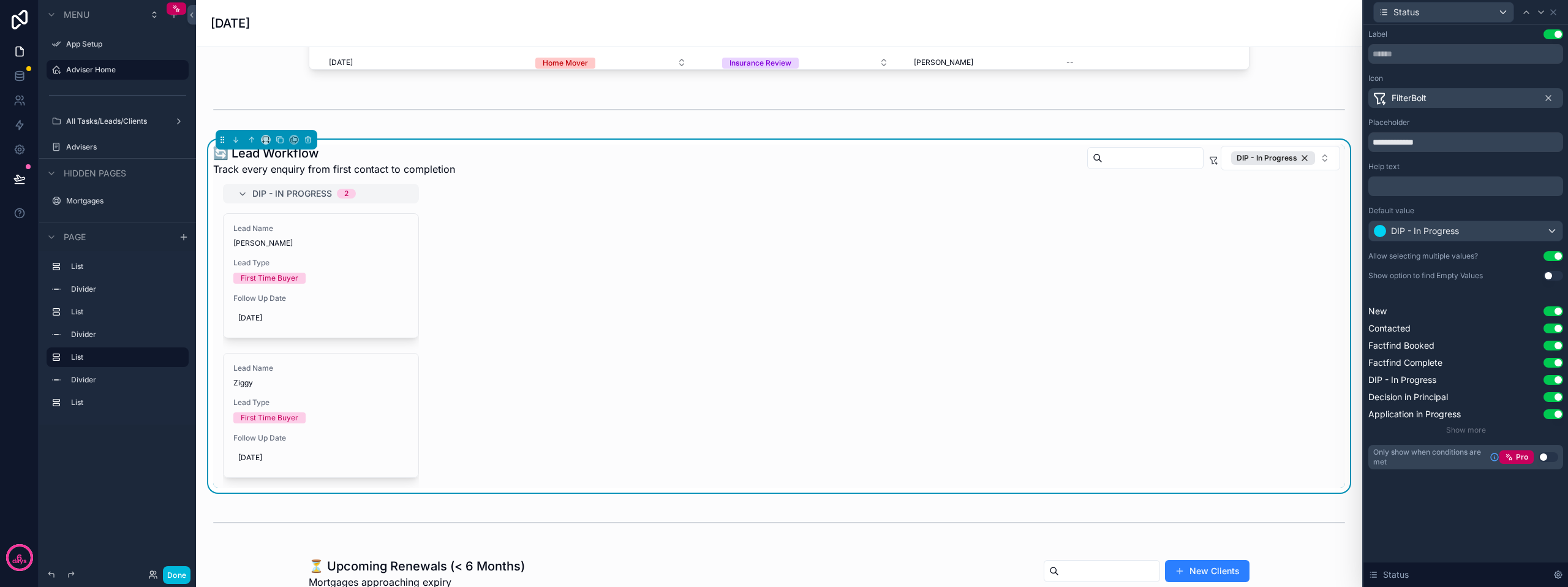
click at [1542, 235] on div "DIP - In Progress" at bounding box center [1465, 231] width 194 height 19
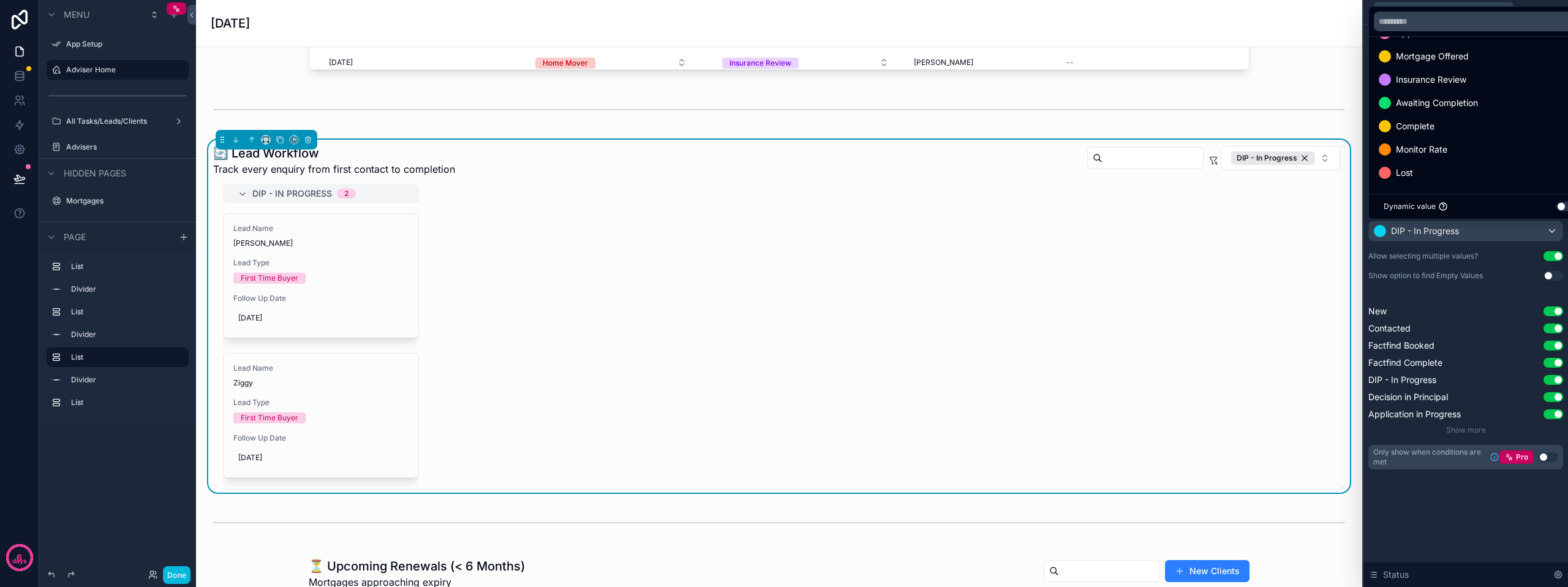
click at [1422, 207] on span "Dynamic value" at bounding box center [1410, 206] width 52 height 10
click at [1441, 281] on div at bounding box center [1466, 293] width 204 height 587
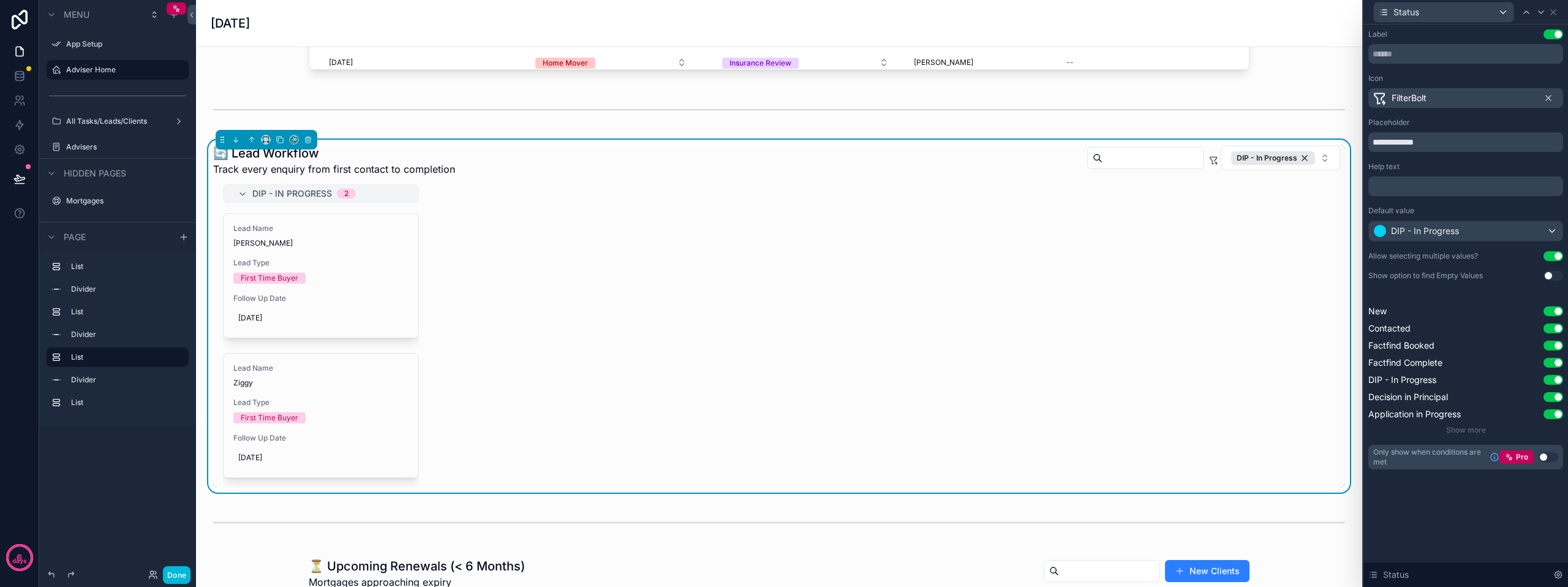
click at [1553, 239] on div "DIP - In Progress" at bounding box center [1465, 231] width 194 height 19
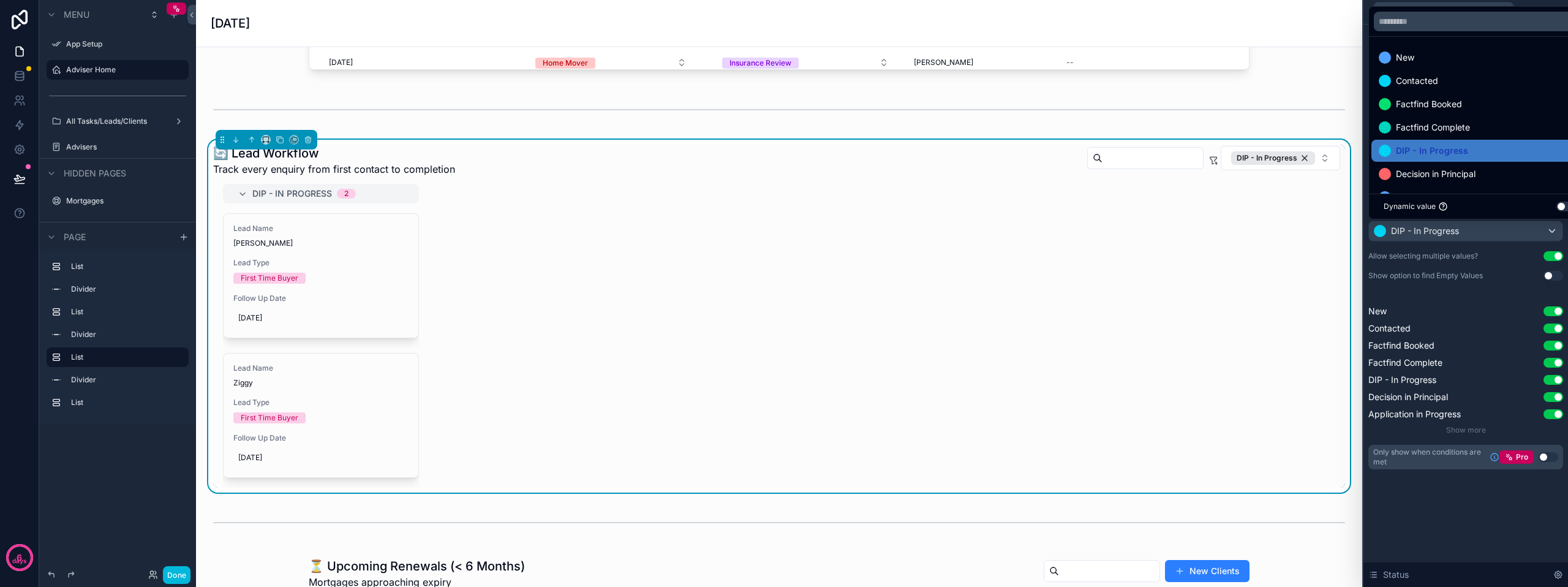
click at [1425, 30] on input "text" at bounding box center [1479, 21] width 212 height 19
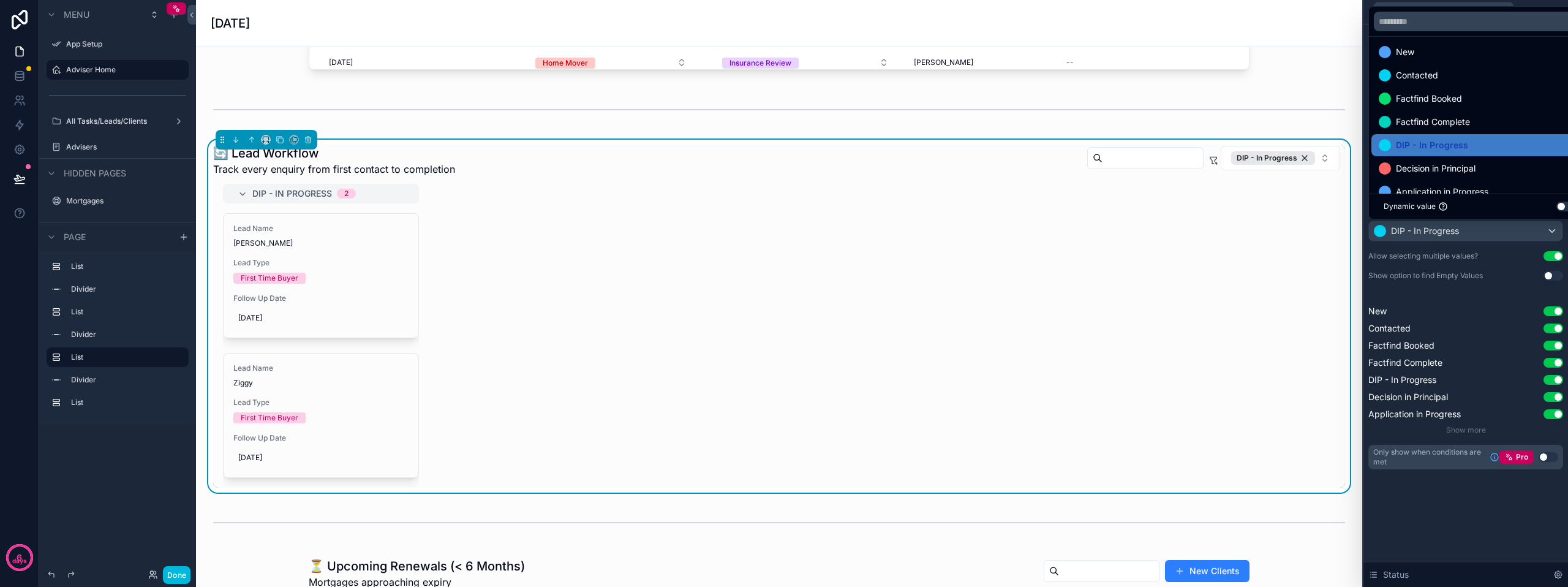
scroll to position [0, 0]
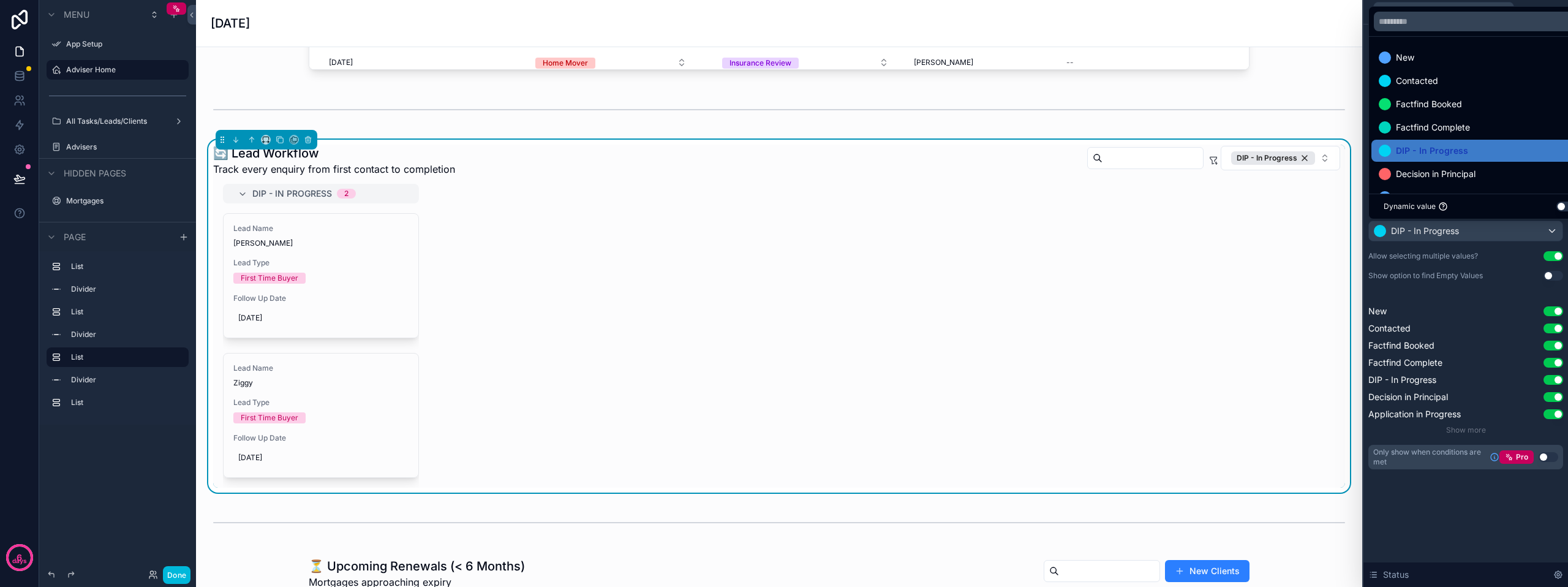
click at [1472, 258] on div at bounding box center [1466, 293] width 204 height 587
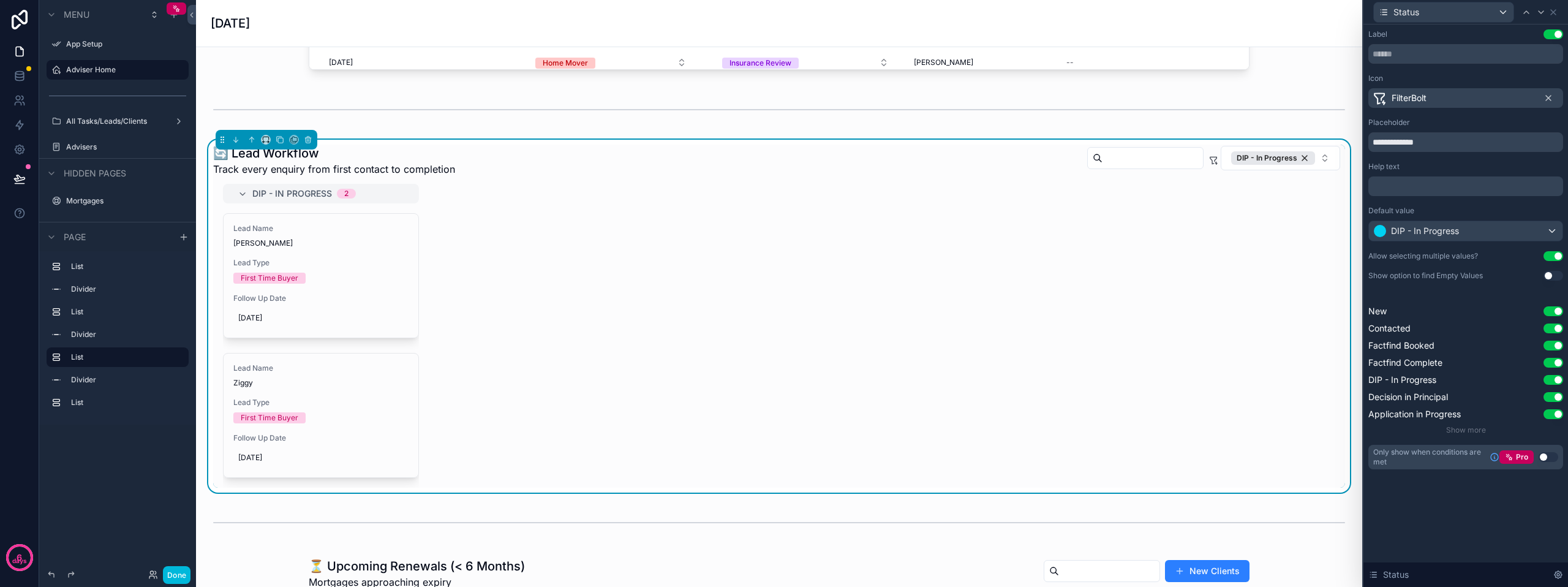
click at [1492, 230] on div "DIP - In Progress" at bounding box center [1465, 231] width 194 height 19
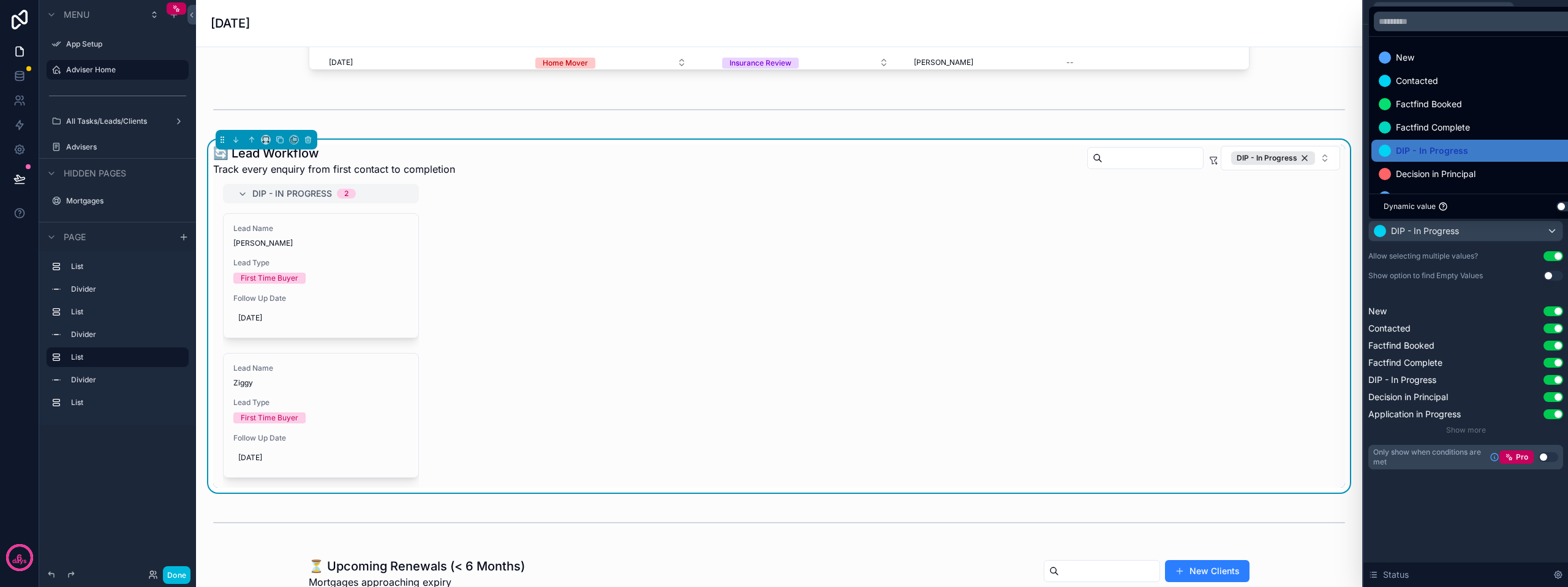
click at [1492, 230] on div at bounding box center [1466, 293] width 204 height 587
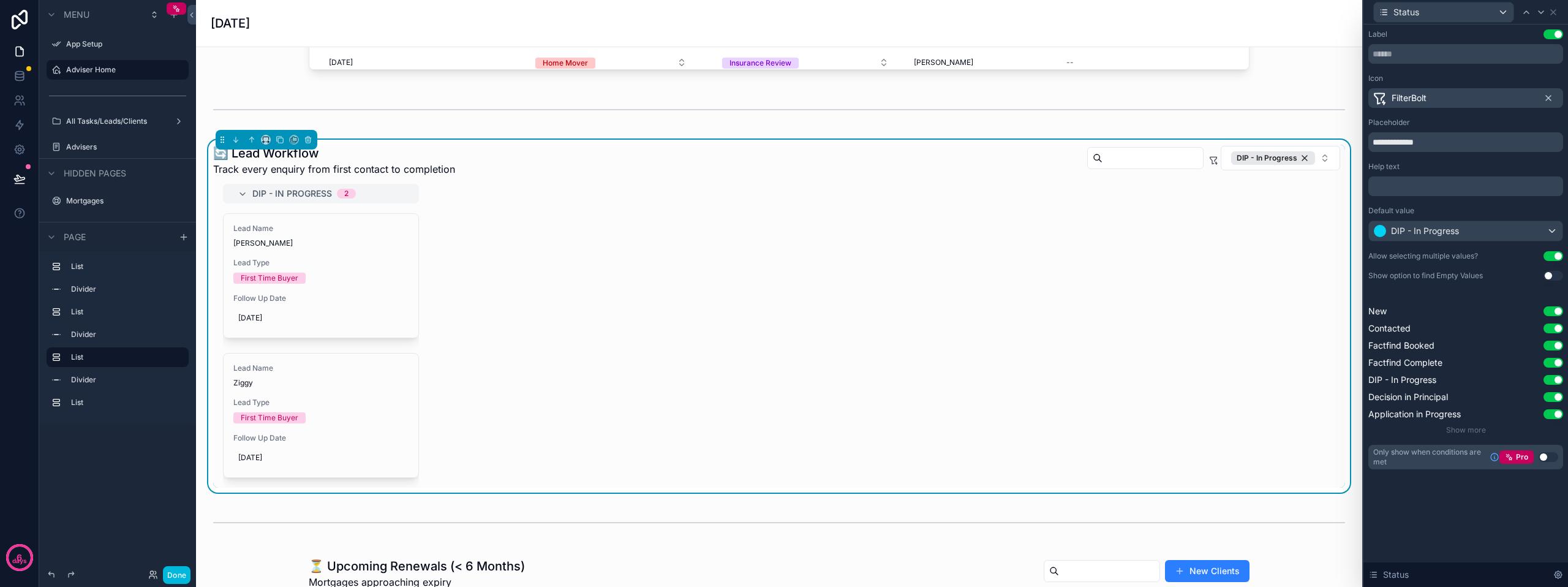
click at [1492, 230] on div "DIP - In Progress" at bounding box center [1465, 231] width 194 height 19
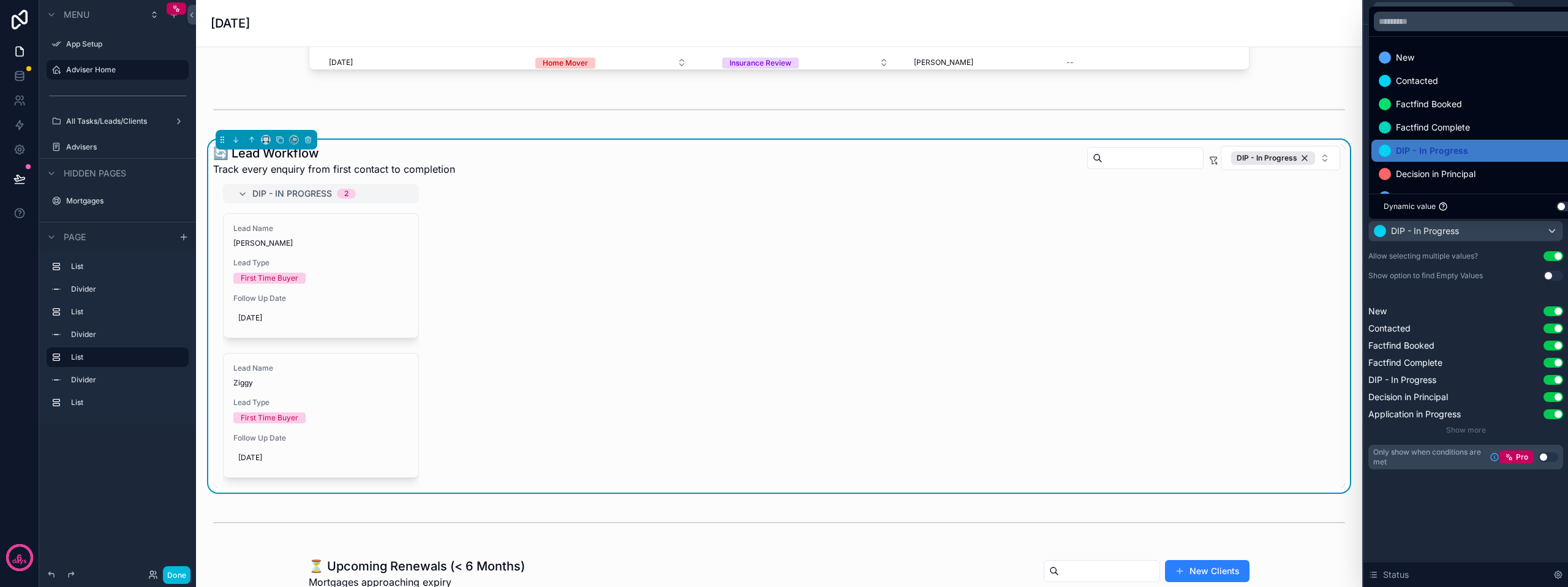
drag, startPoint x: 1492, startPoint y: 230, endPoint x: 1470, endPoint y: 535, distance: 305.8
click at [1470, 535] on div at bounding box center [1466, 293] width 204 height 587
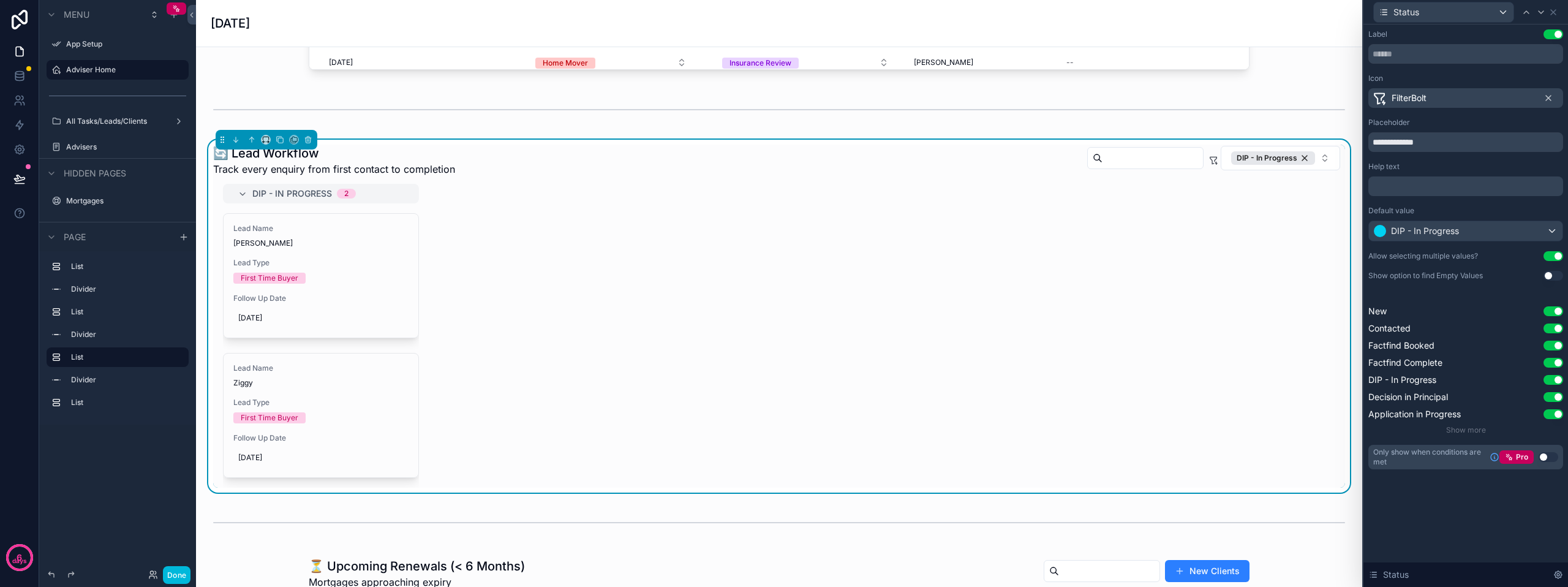
scroll to position [245, 0]
click at [1444, 257] on div "Allow selecting multiple values?" at bounding box center [1424, 256] width 110 height 10
click at [1552, 227] on div "DIP - In Progress" at bounding box center [1465, 231] width 194 height 19
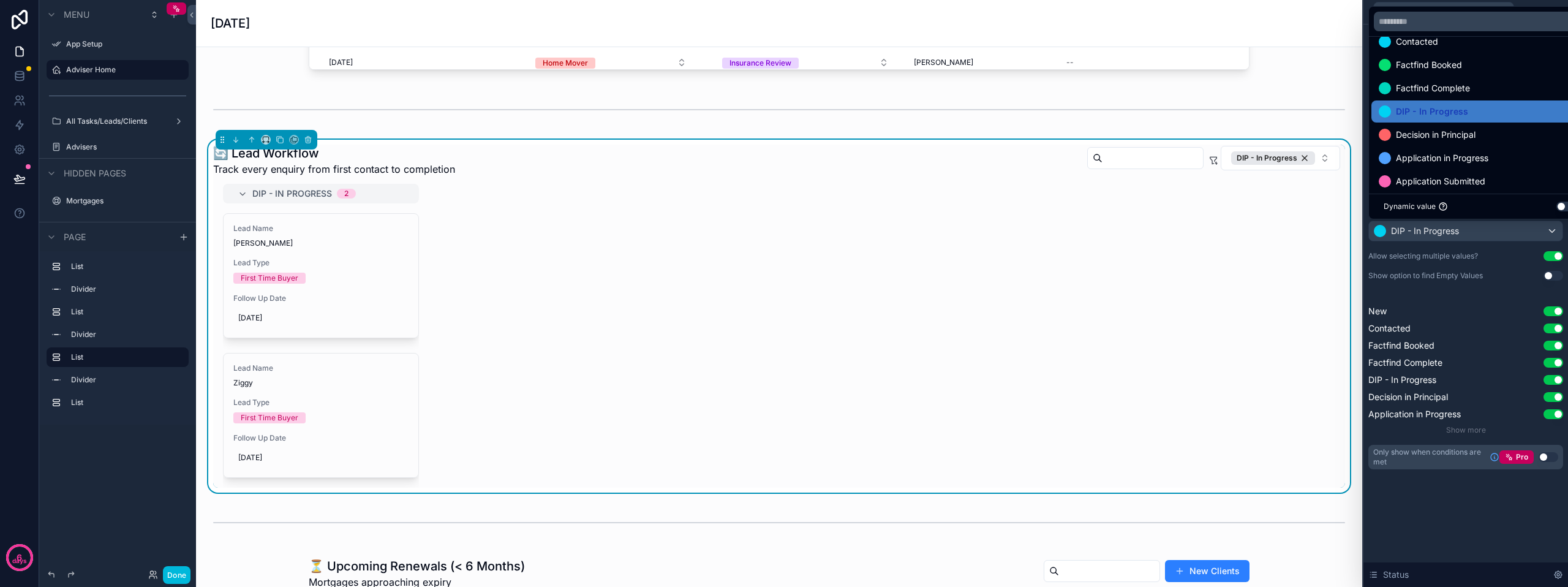
scroll to position [62, 0]
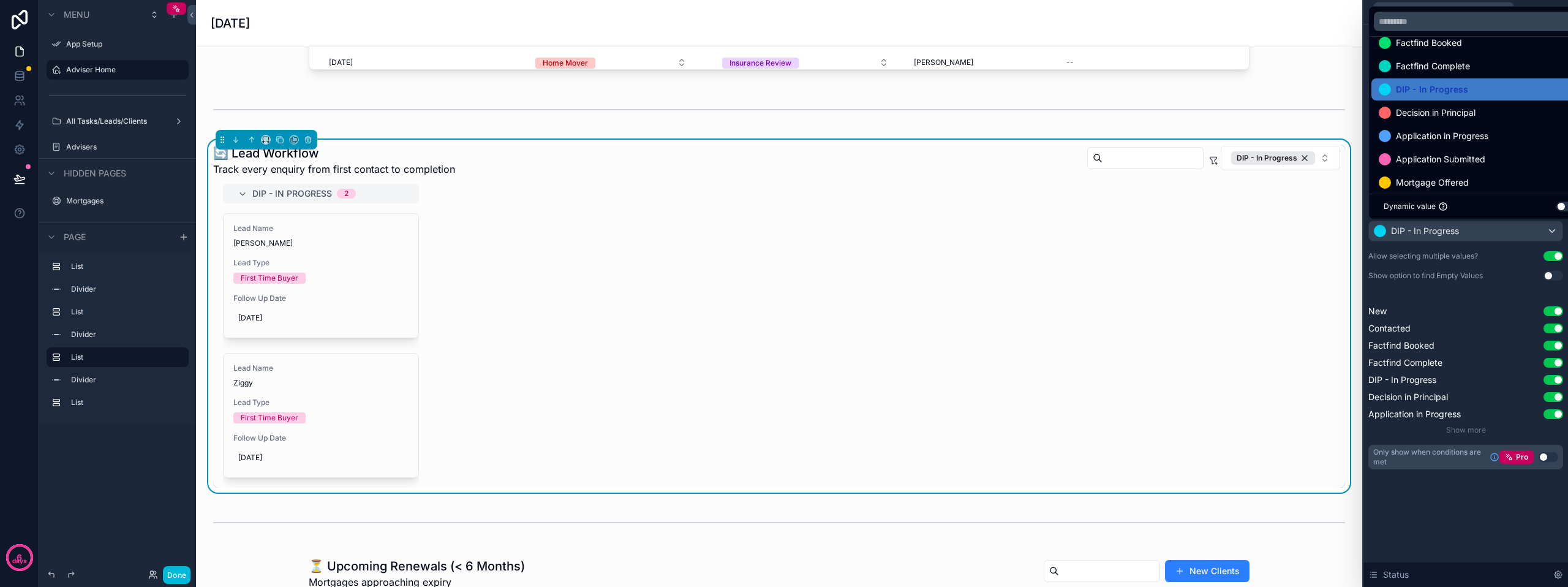
click at [1559, 206] on button "Use setting" at bounding box center [1566, 206] width 19 height 10
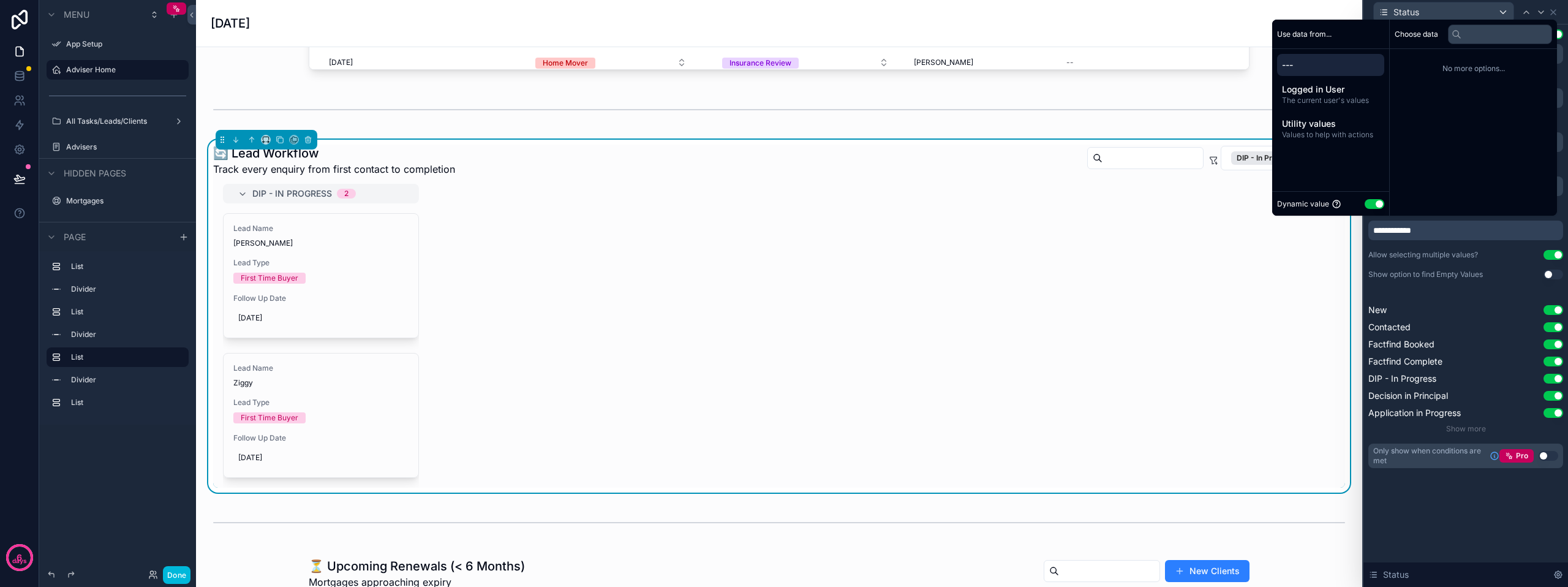
click at [1323, 67] on span "---" at bounding box center [1330, 65] width 97 height 13
click at [1286, 64] on span "---" at bounding box center [1330, 65] width 97 height 13
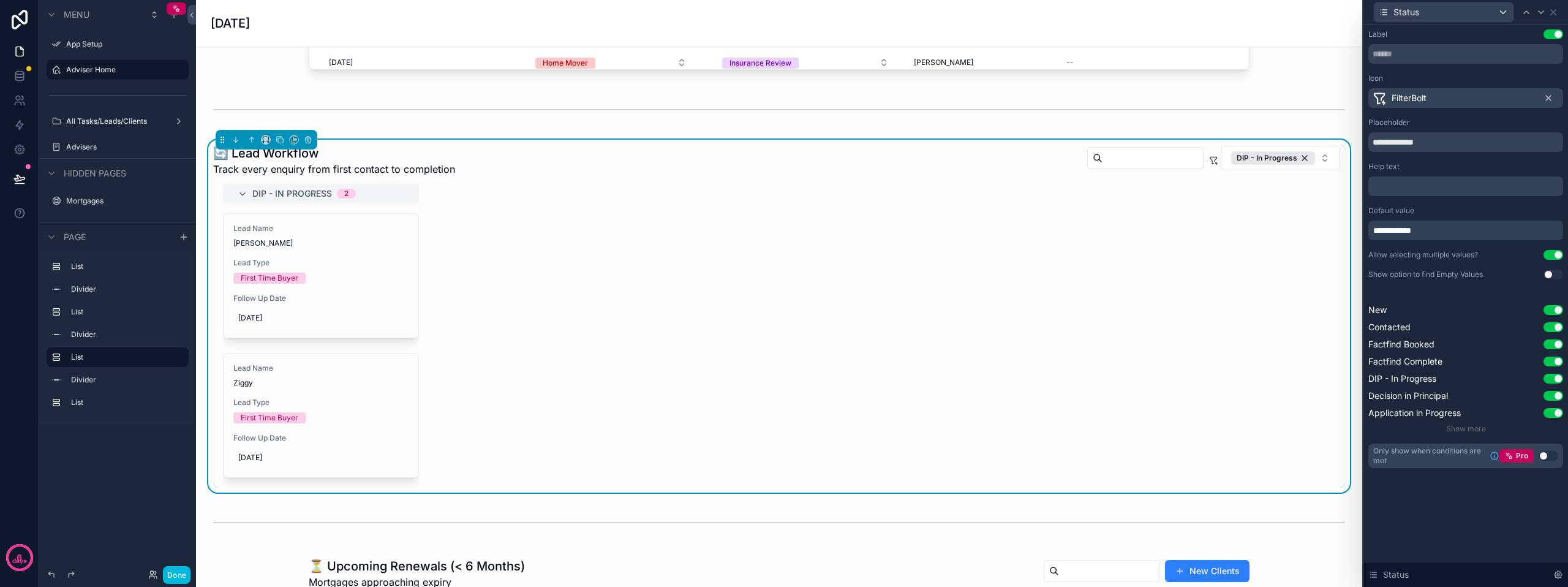
click at [1451, 291] on div "**********" at bounding box center [1466, 249] width 195 height 439
click at [1451, 227] on div "**********" at bounding box center [1466, 230] width 195 height 19
click at [1443, 319] on div "New Use setting Contacted Use setting Factfind Booked Use setting Factfind Comp…" at bounding box center [1466, 361] width 195 height 116
click at [1434, 227] on div "**********" at bounding box center [1466, 230] width 195 height 19
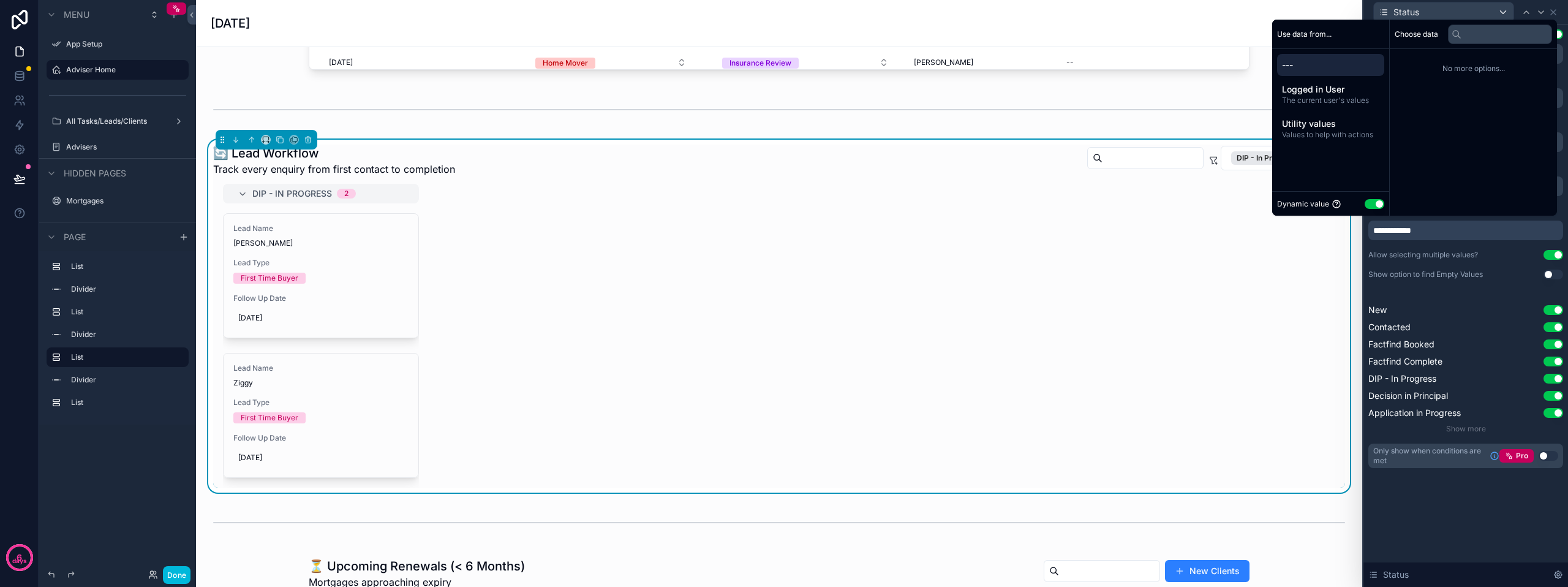
click at [1367, 200] on button "Use setting" at bounding box center [1374, 204] width 19 height 10
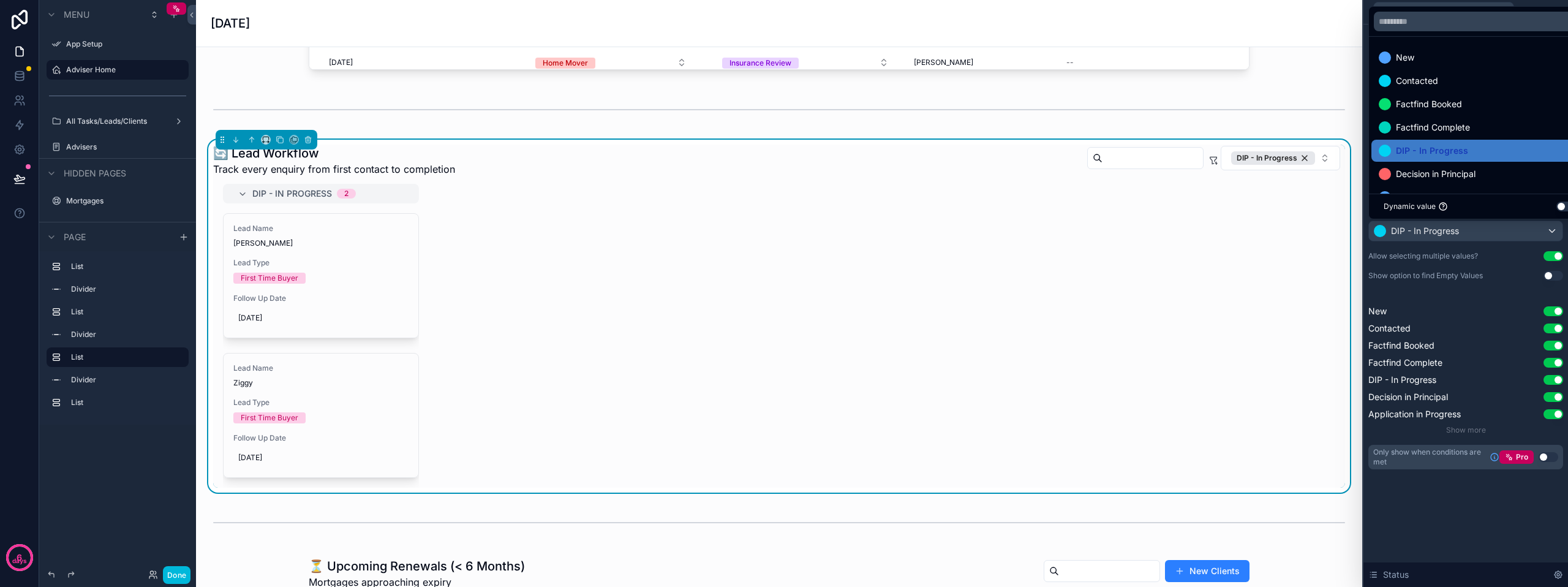
click at [1436, 22] on input "text" at bounding box center [1479, 21] width 212 height 19
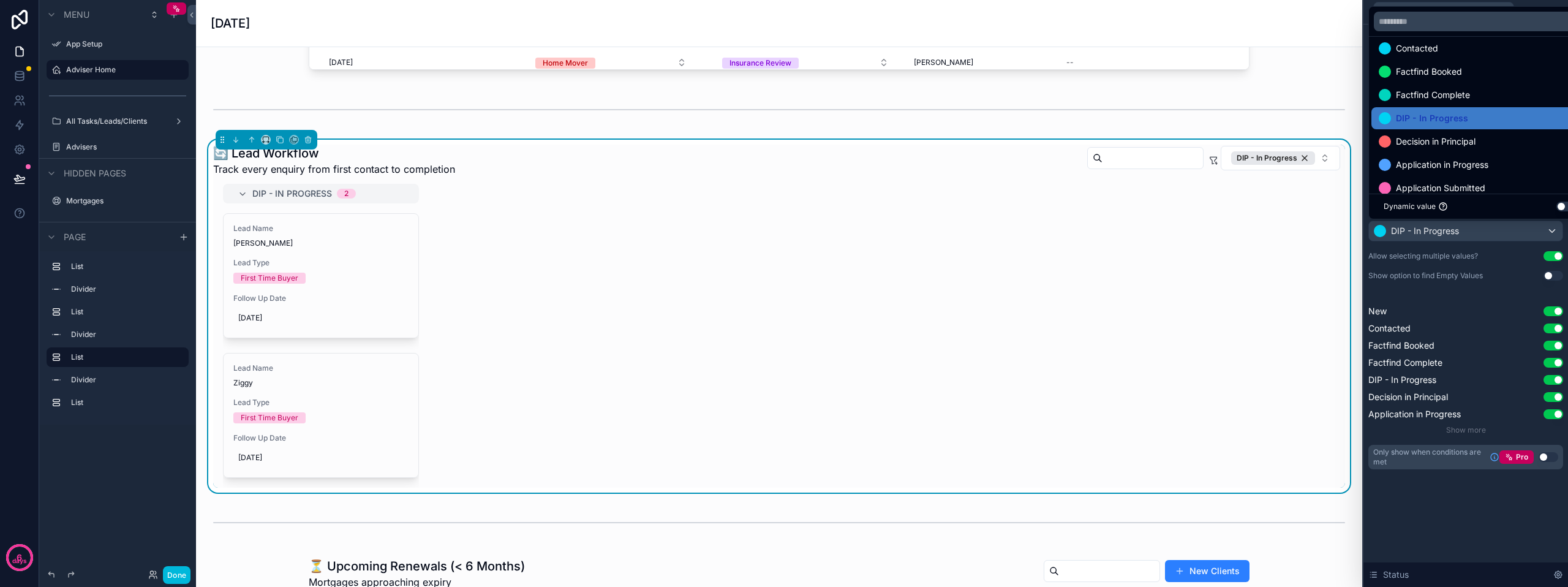
scroll to position [0, 0]
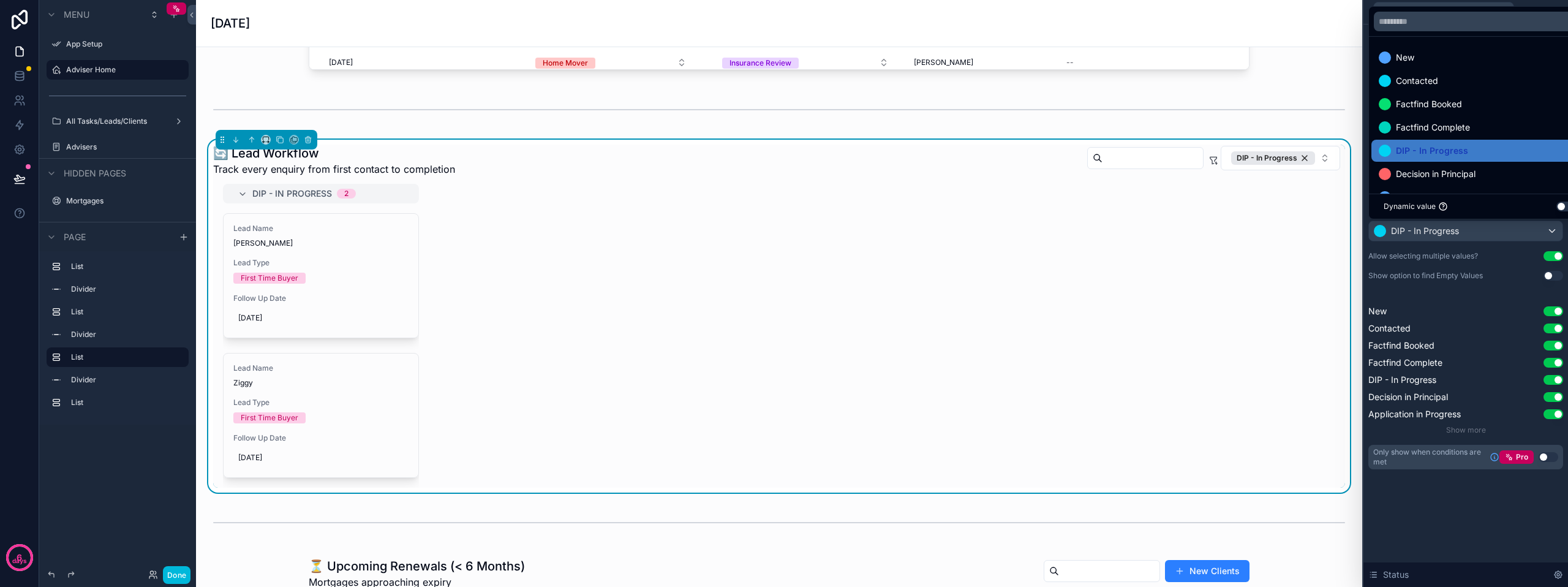
click at [1477, 310] on div at bounding box center [1466, 293] width 204 height 587
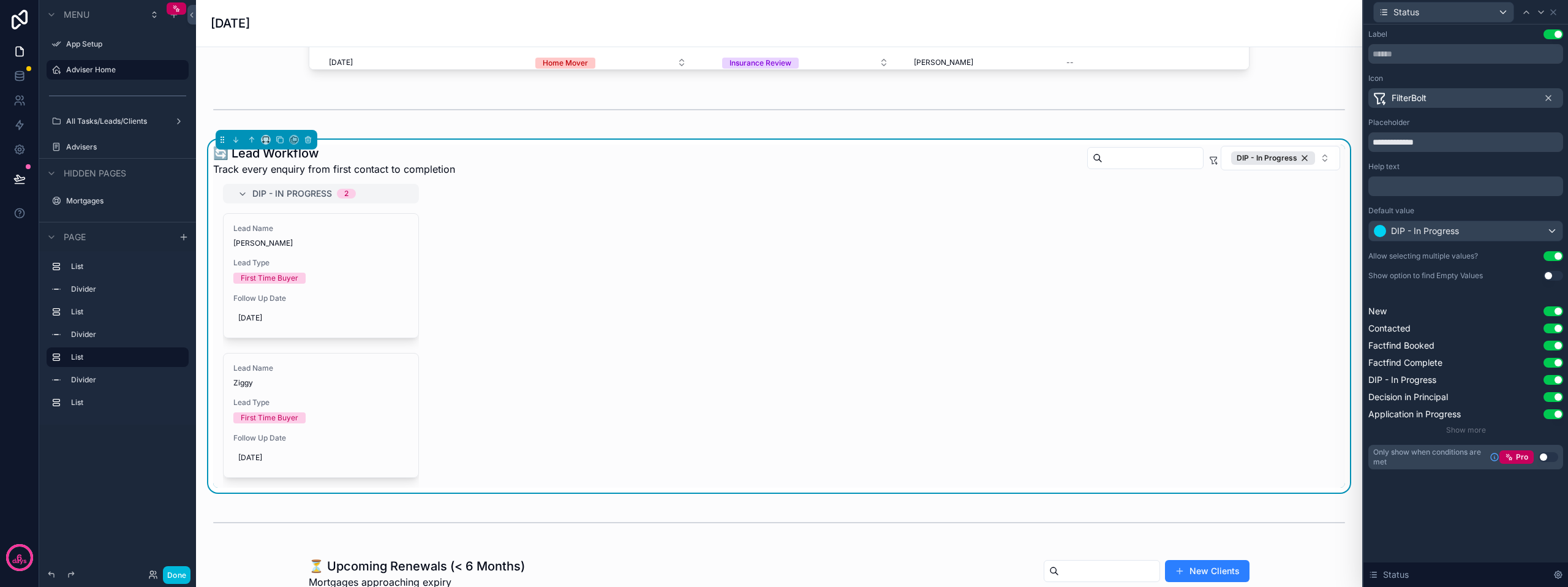
click at [1557, 37] on button "Use setting" at bounding box center [1554, 35] width 19 height 10
click at [1549, 33] on button "Use setting" at bounding box center [1554, 35] width 19 height 10
click at [1555, 12] on icon at bounding box center [1554, 13] width 10 height 10
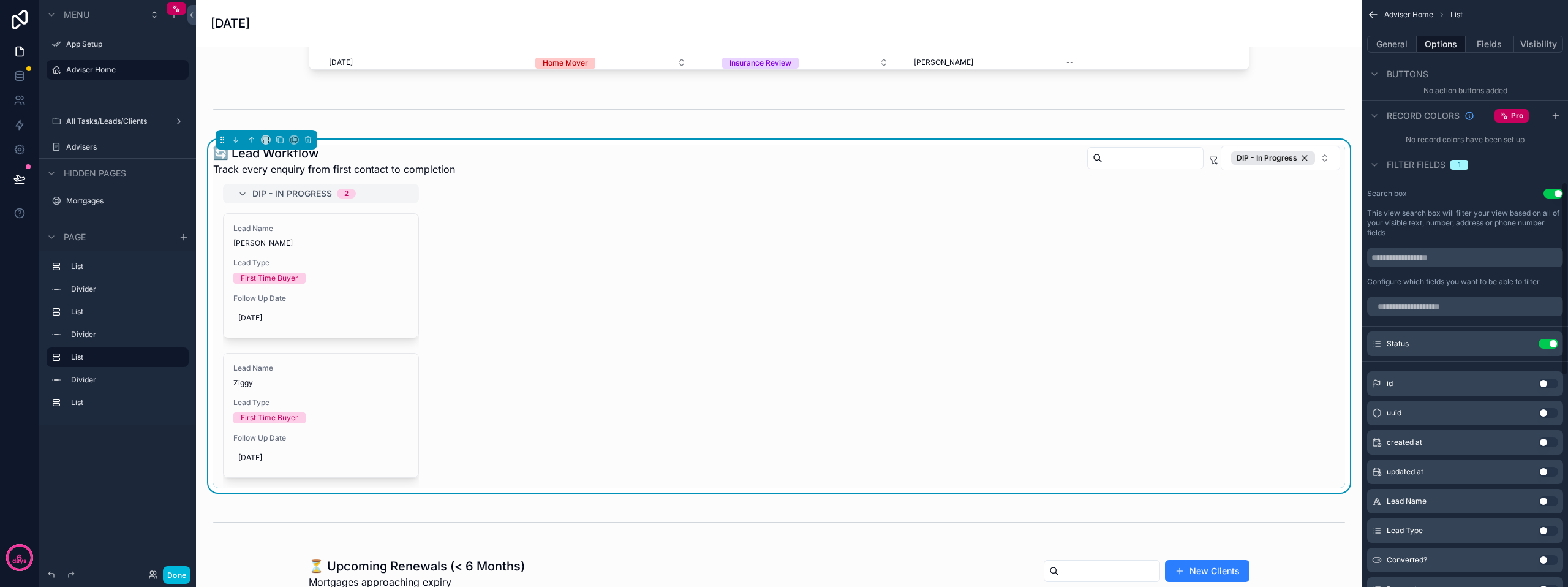
scroll to position [551, 0]
click at [1550, 342] on button "Use setting" at bounding box center [1549, 343] width 19 height 10
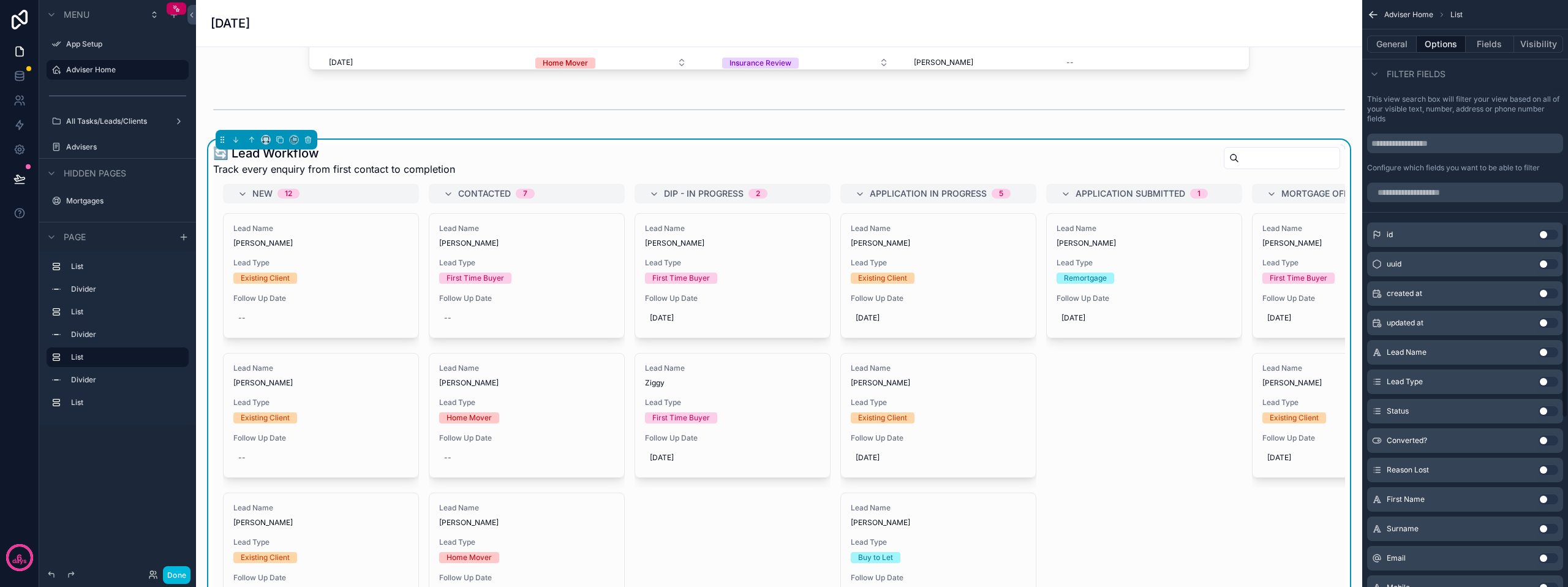
scroll to position [675, 0]
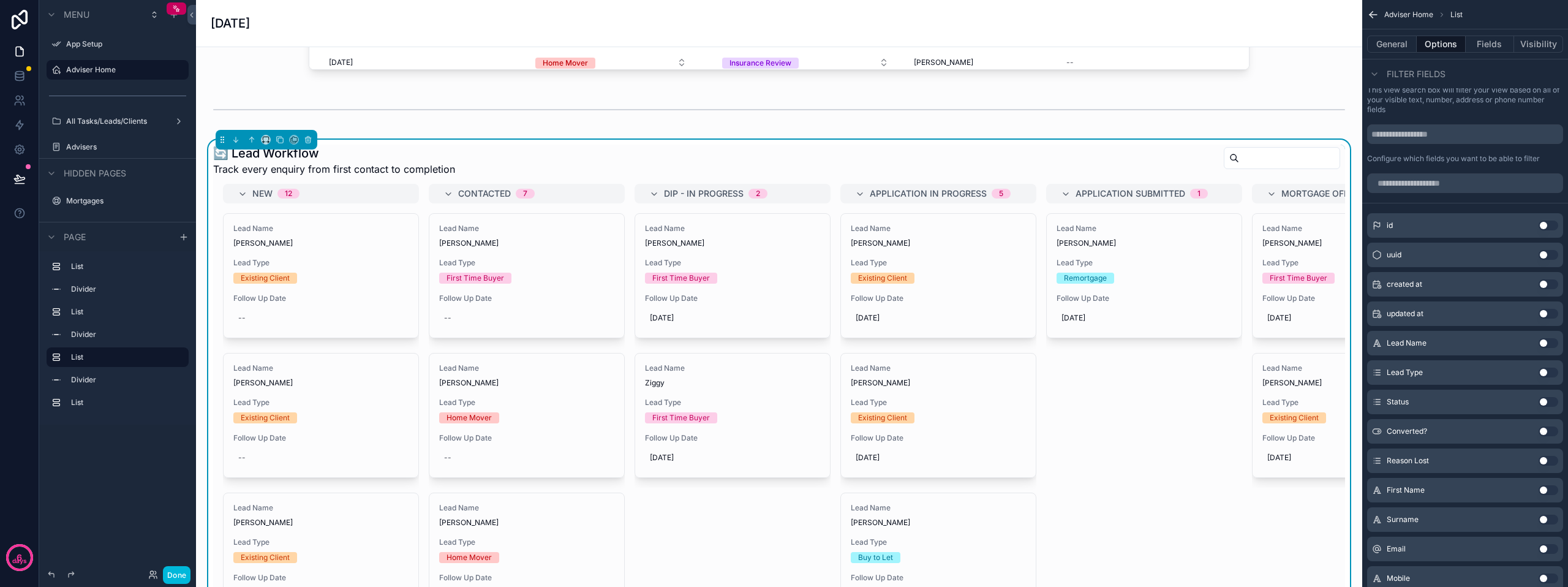
click at [1541, 403] on button "Use setting" at bounding box center [1549, 402] width 19 height 10
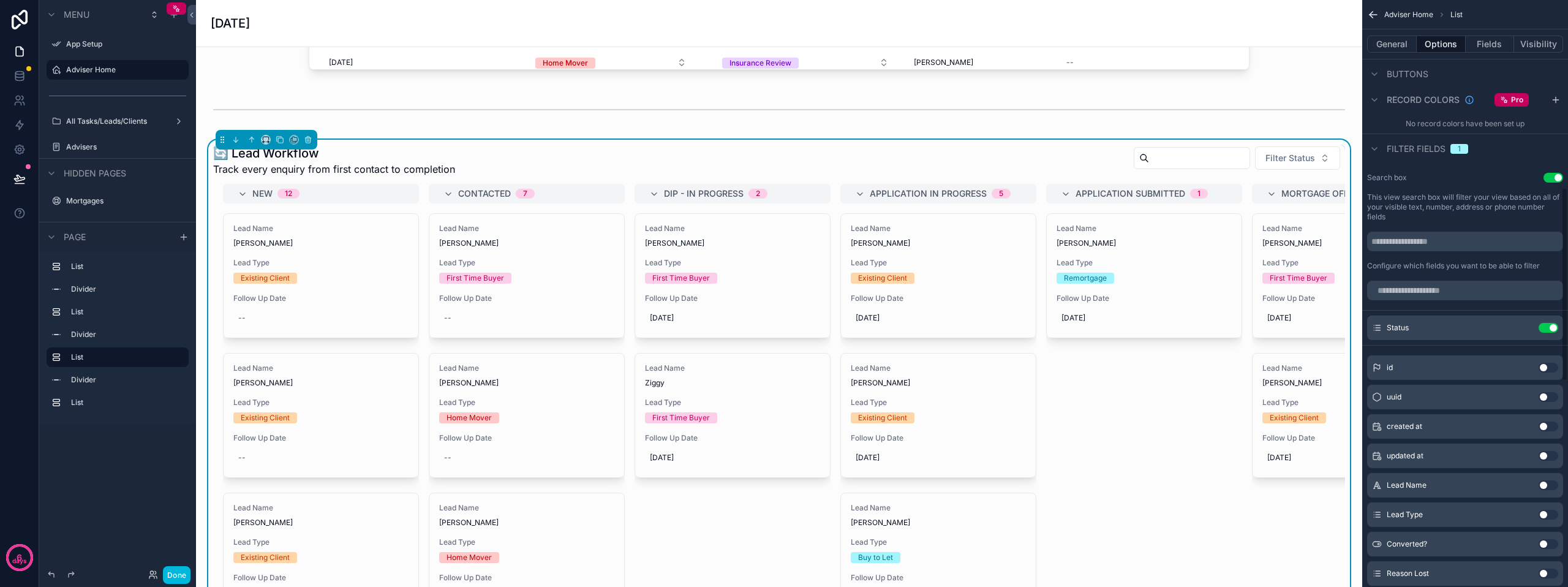
scroll to position [551, 0]
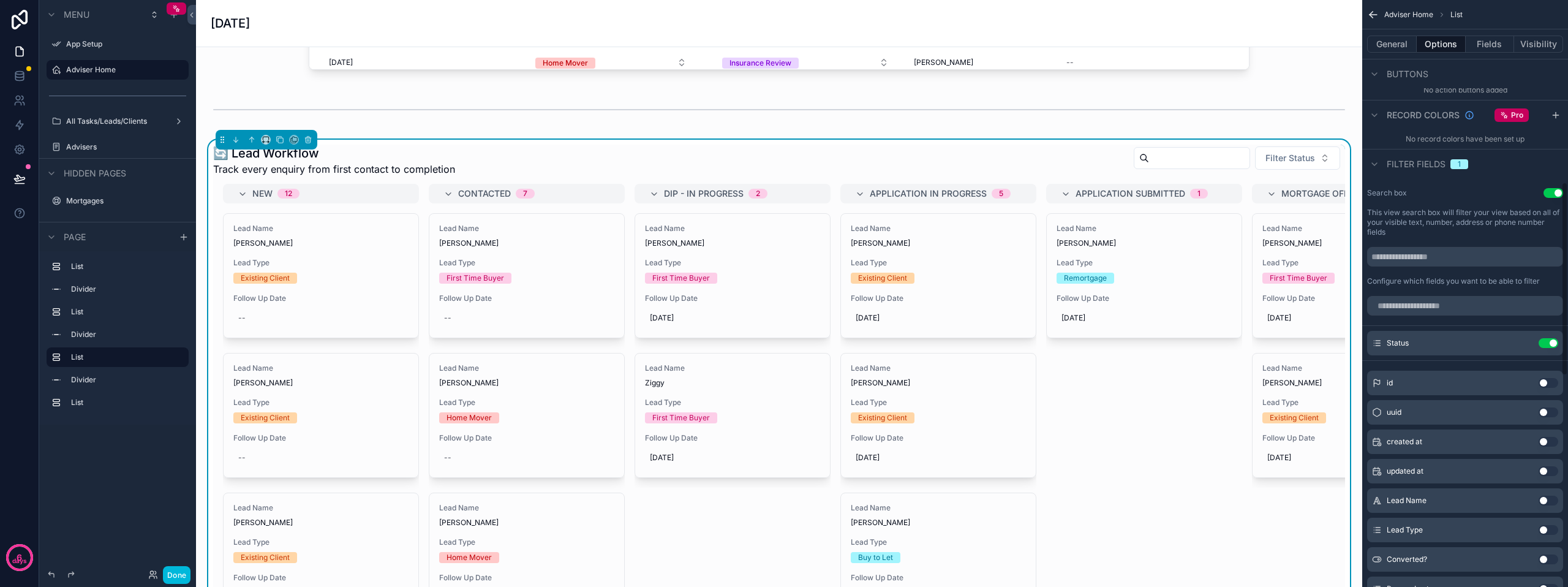
click at [0, 0] on icon "scrollable content" at bounding box center [0, 0] width 0 height 0
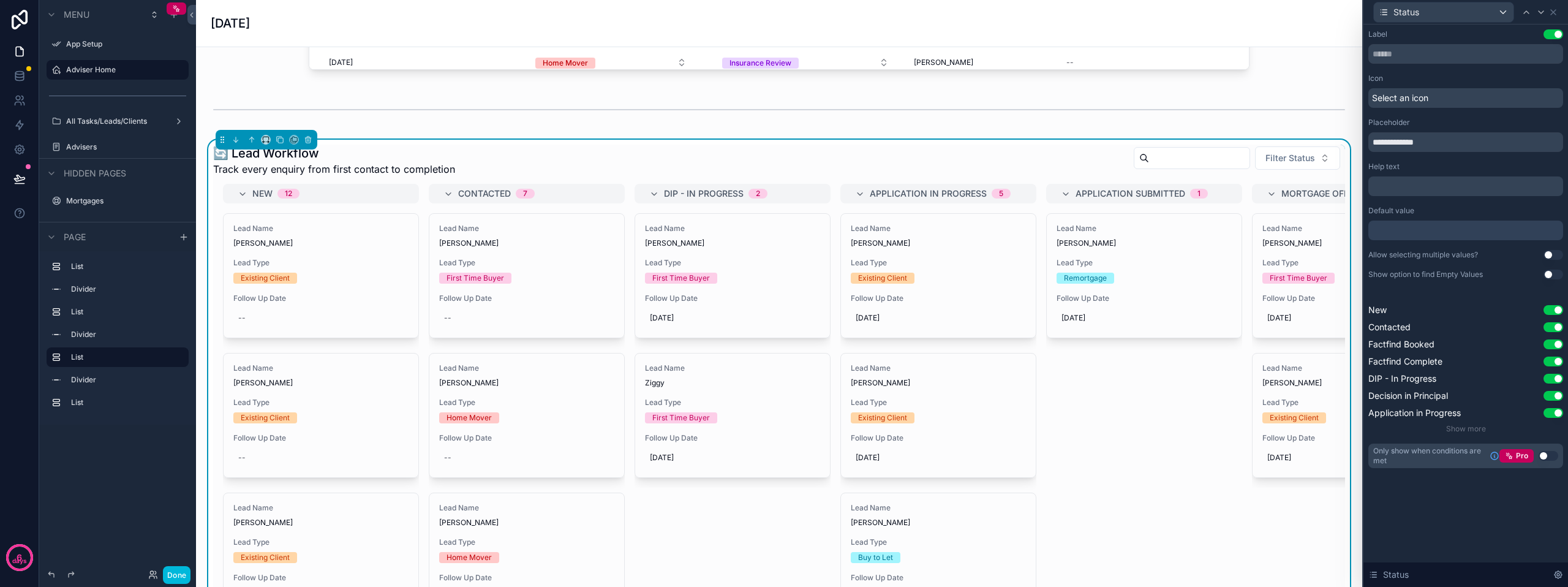
click at [1549, 255] on button "Use setting" at bounding box center [1554, 254] width 19 height 10
click at [1463, 427] on span "Show more" at bounding box center [1465, 429] width 39 height 10
click at [1310, 133] on div "✅ [DATE] Tasks Your action list for [DATE] and any overdue tasks New Tasks Due …" at bounding box center [779, 469] width 1166 height 2560
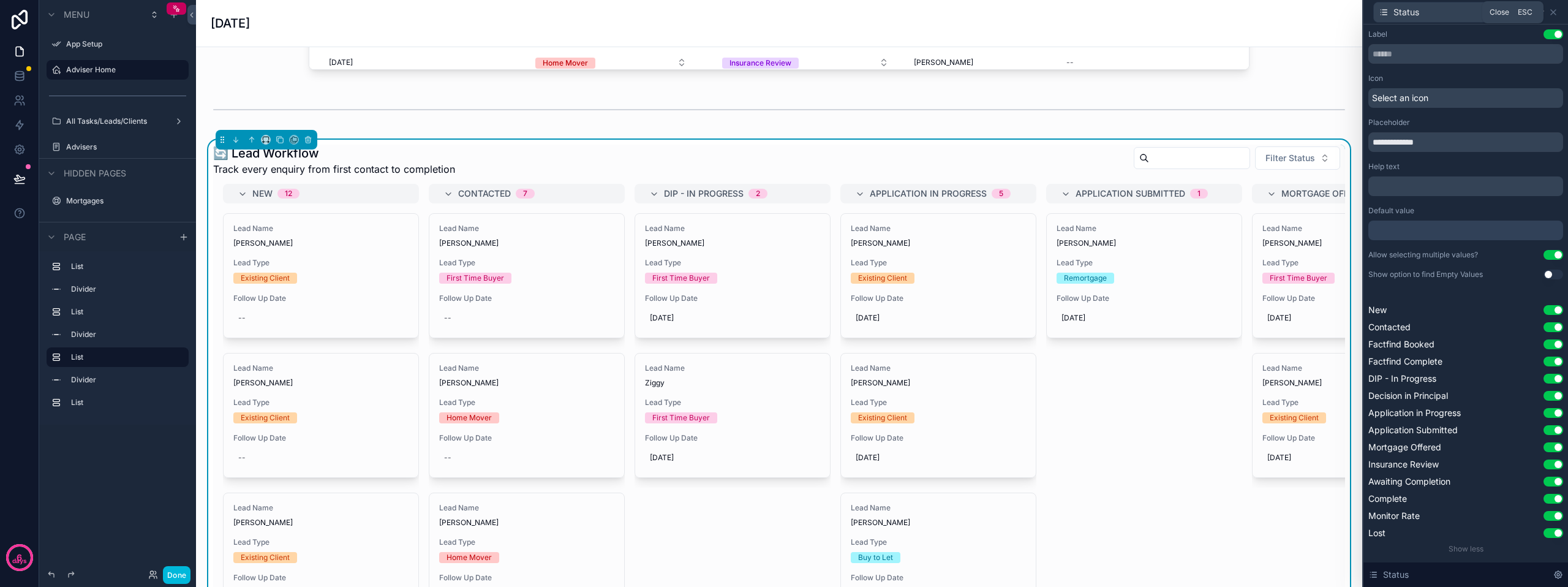
click at [1551, 9] on icon at bounding box center [1554, 13] width 10 height 10
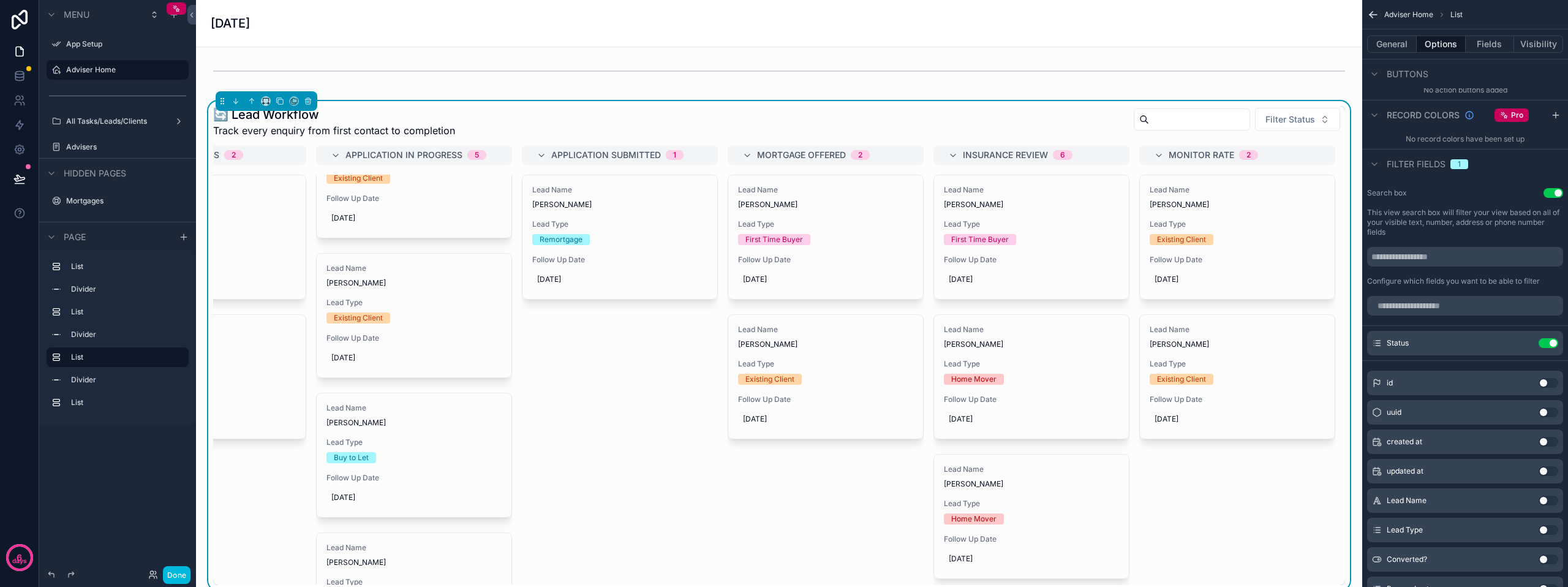
scroll to position [981, 0]
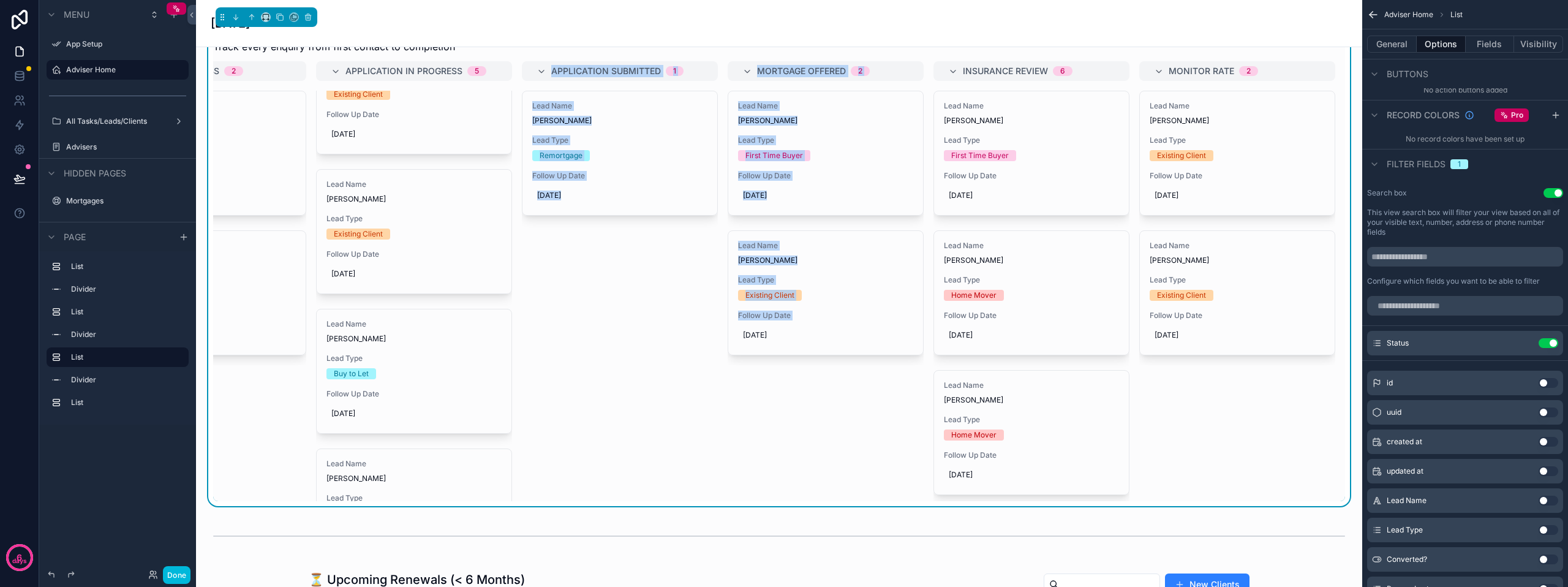
drag, startPoint x: 654, startPoint y: 499, endPoint x: 634, endPoint y: 501, distance: 20.1
click at [634, 501] on div "New 12 Lead Name [PERSON_NAME] Lead Type Existing Client Follow Up Date -- Lead…" at bounding box center [778, 281] width 1132 height 440
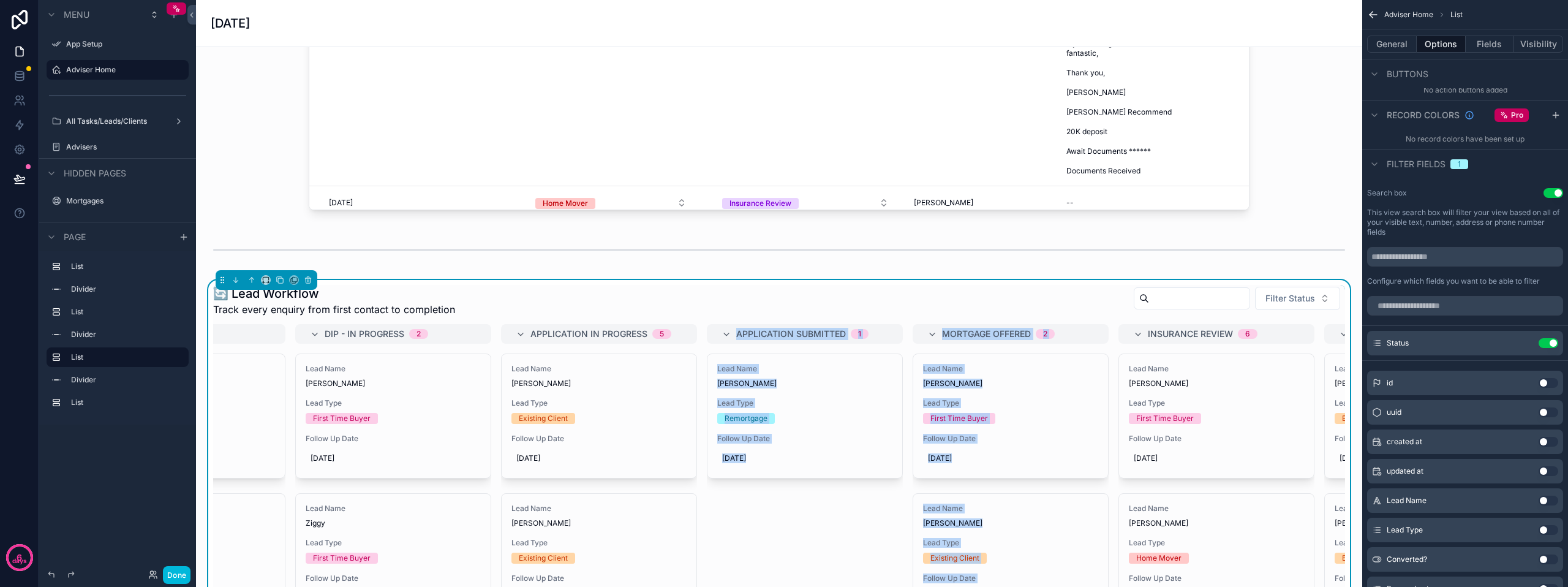
scroll to position [613, 0]
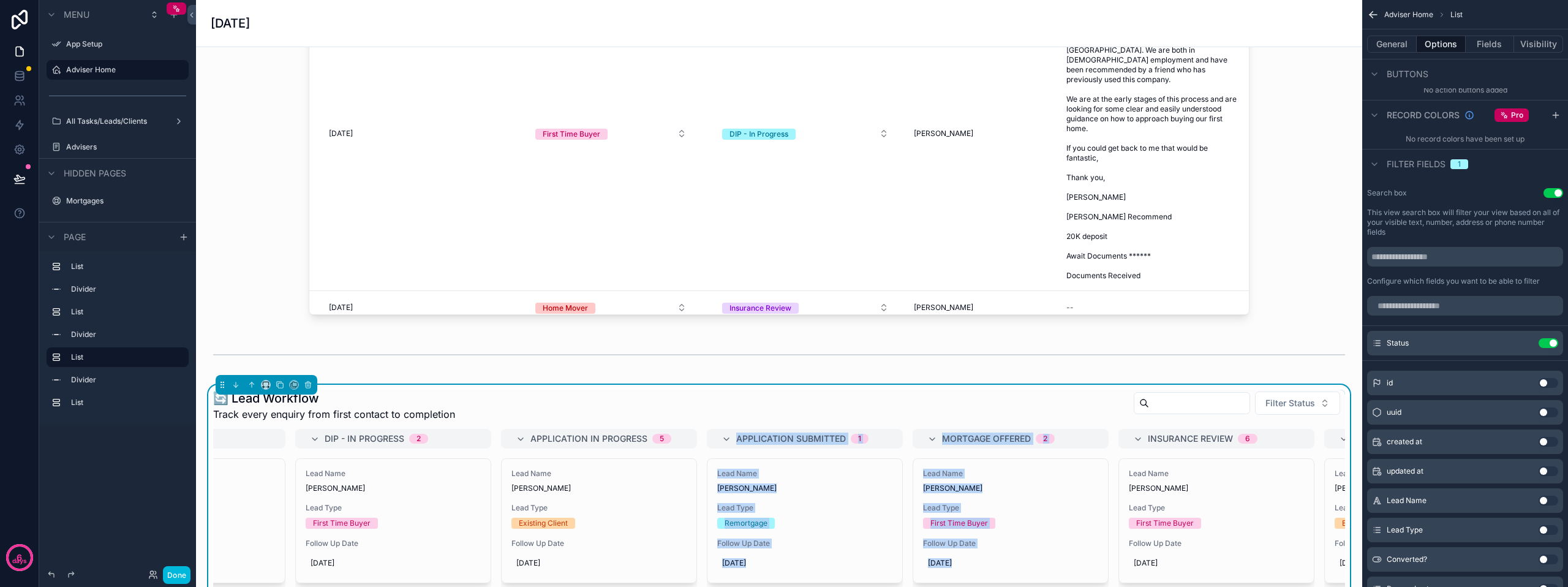
click at [1304, 398] on span "Filter Status" at bounding box center [1291, 403] width 50 height 13
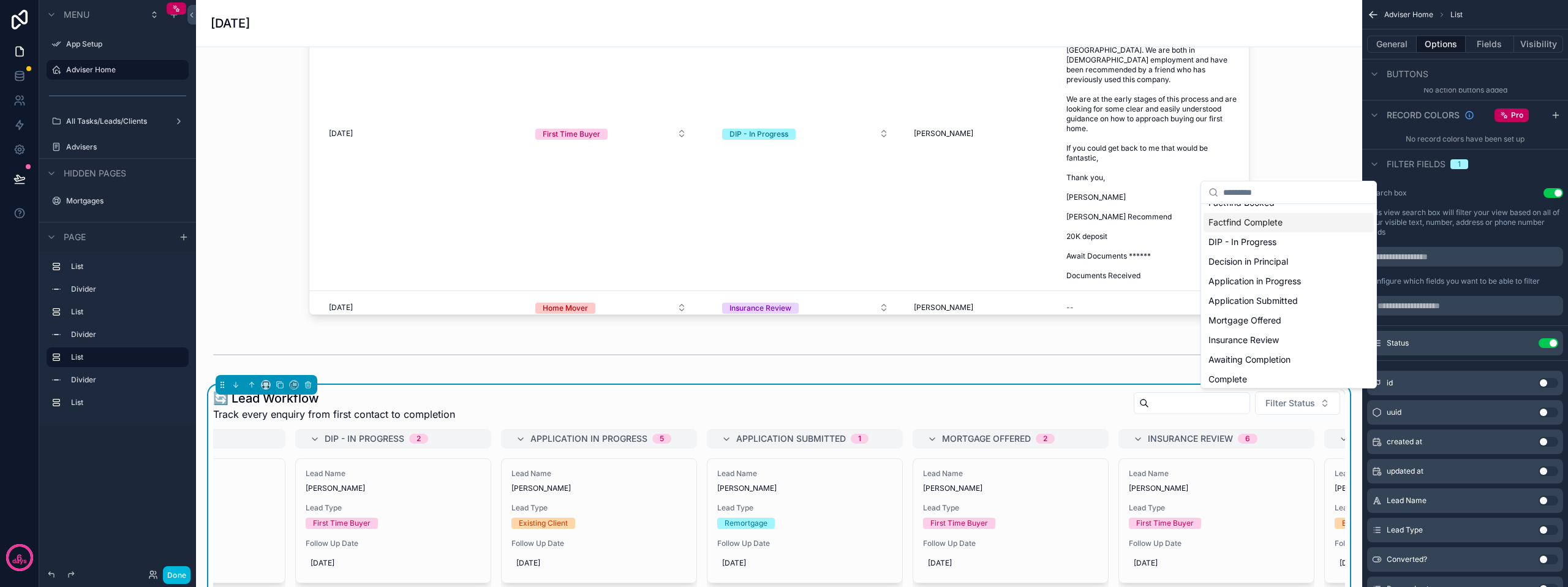
scroll to position [0, 0]
click at [1254, 255] on div "Factfind Booked" at bounding box center [1289, 255] width 170 height 19
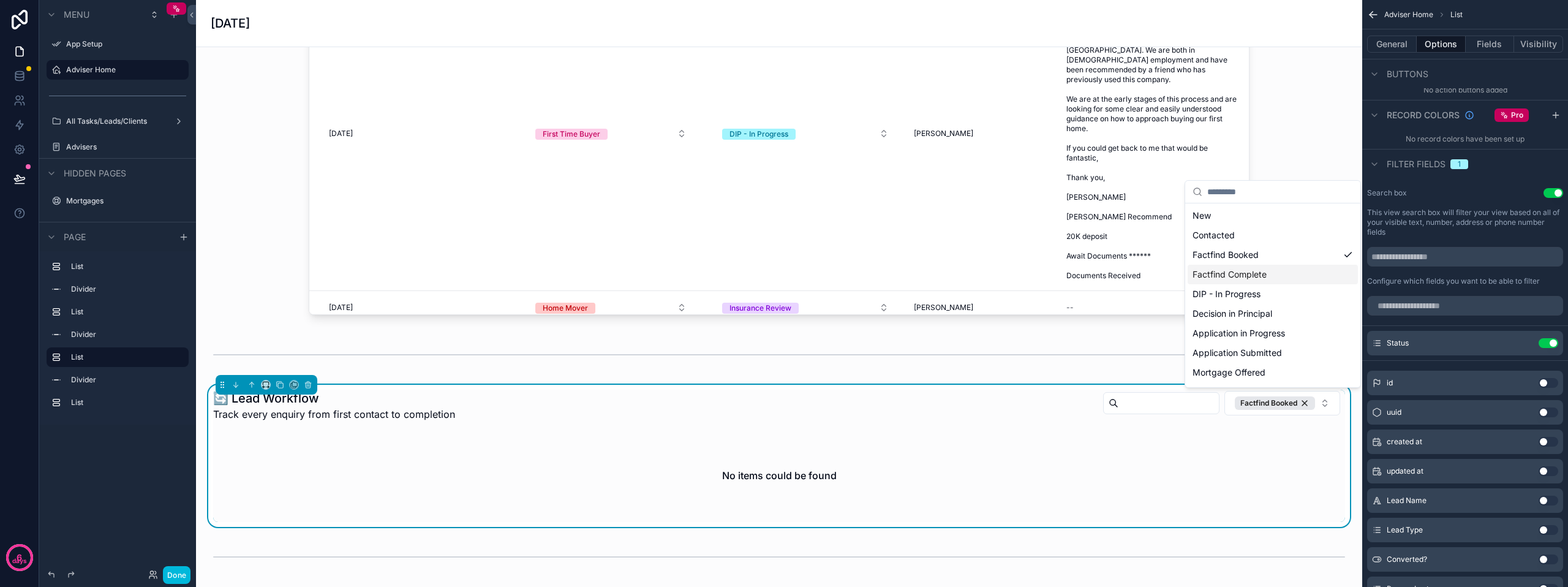
click at [1227, 280] on div "Factfind Complete" at bounding box center [1272, 275] width 170 height 19
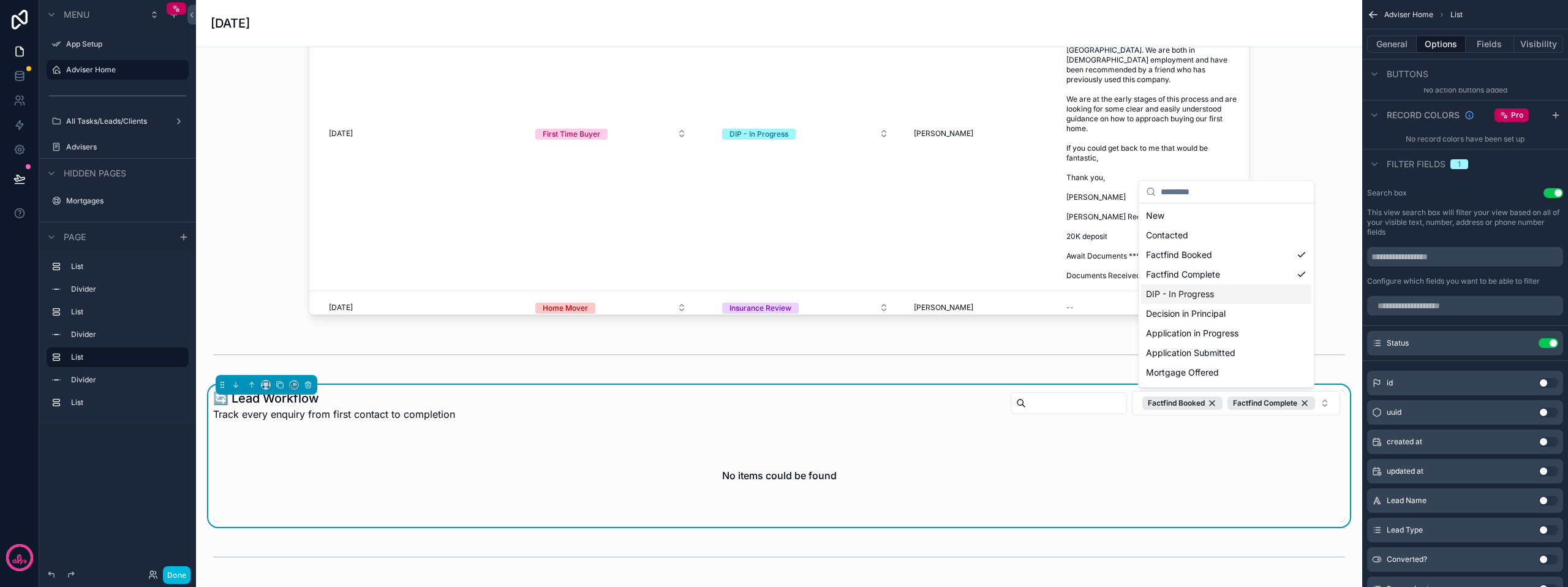
click at [1200, 298] on div "DIP - In Progress" at bounding box center [1226, 294] width 170 height 19
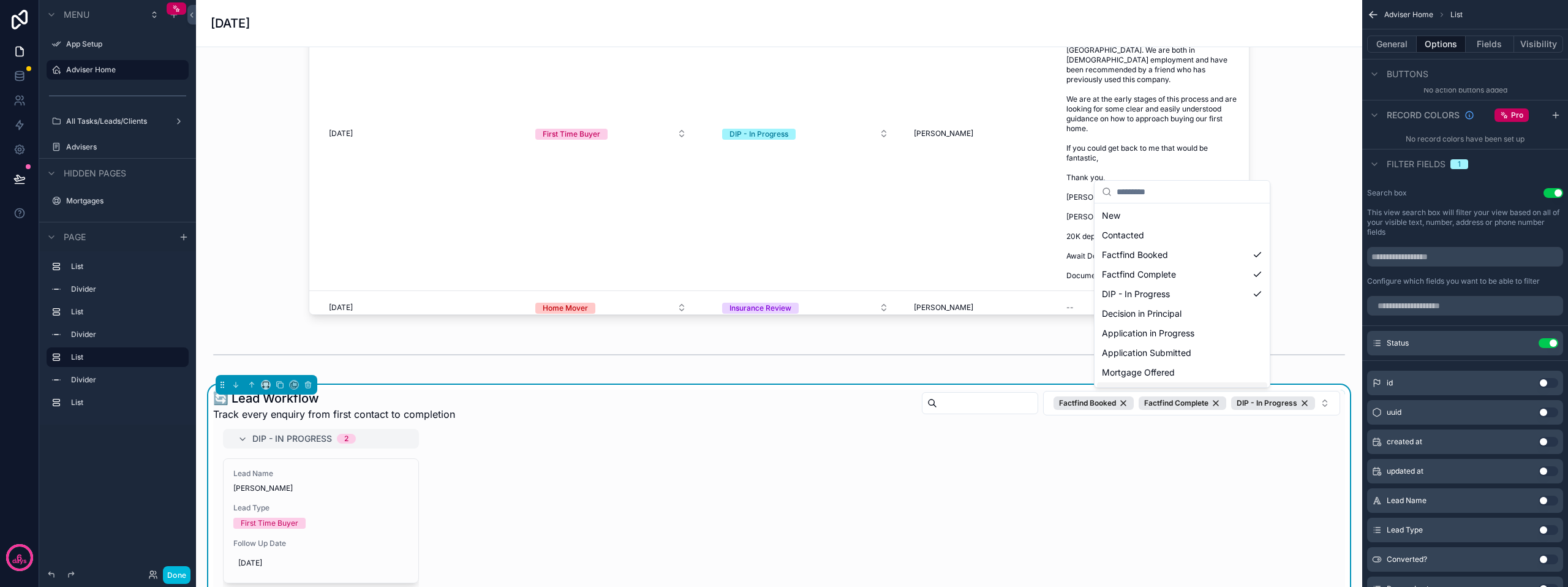
click at [1296, 400] on div "DIP - In Progress" at bounding box center [1272, 403] width 84 height 13
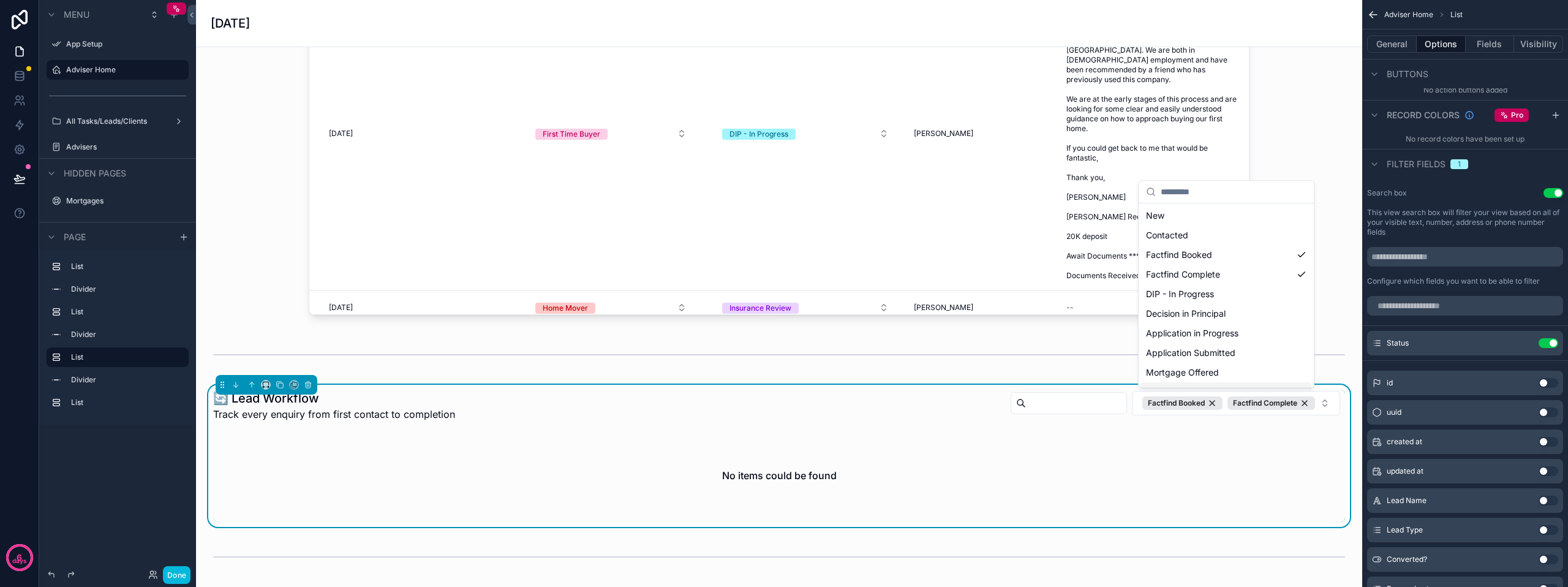
click at [1293, 403] on div "Factfind Complete" at bounding box center [1270, 403] width 88 height 13
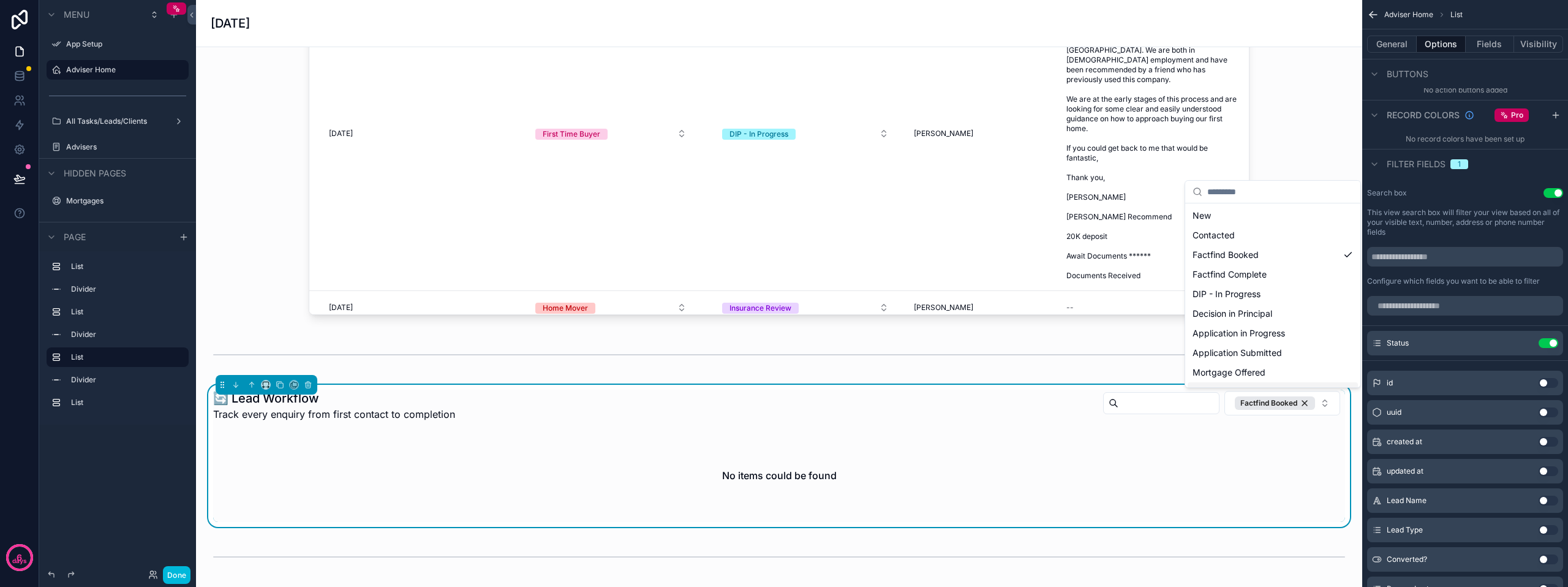
click at [1292, 402] on div "Factfind Booked" at bounding box center [1274, 403] width 80 height 13
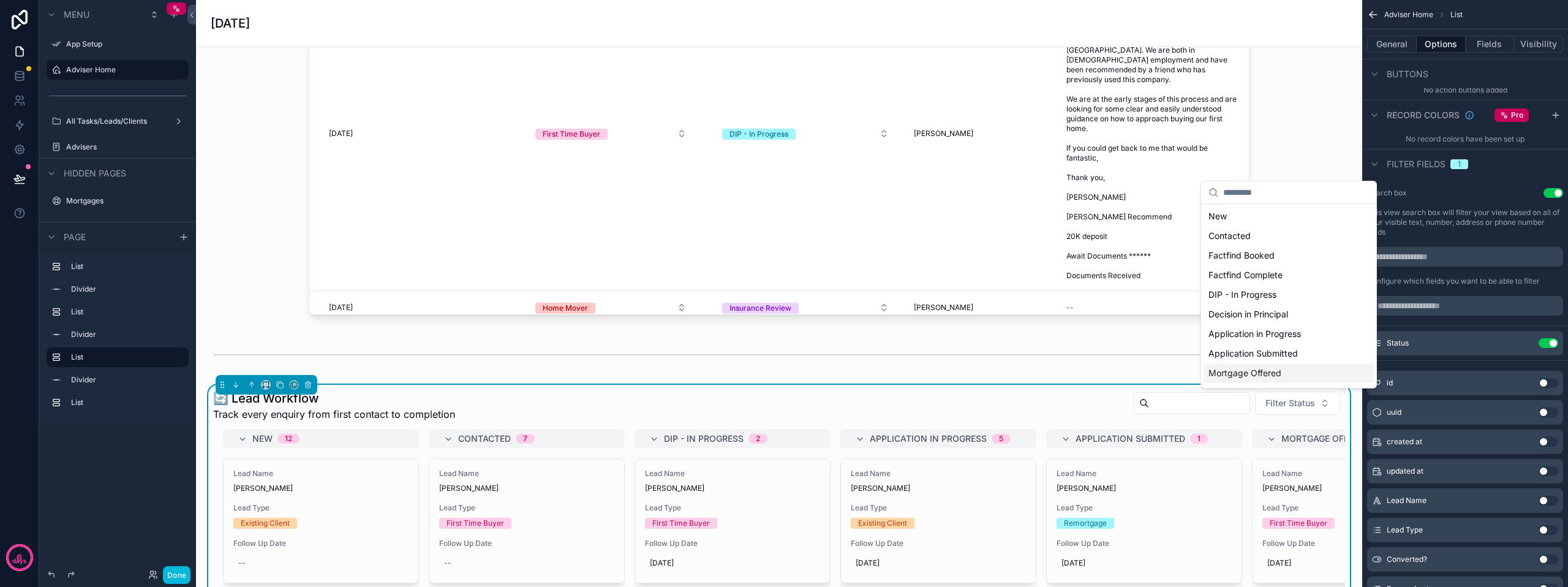
click at [1110, 347] on div "scrollable content" at bounding box center [779, 355] width 1147 height 40
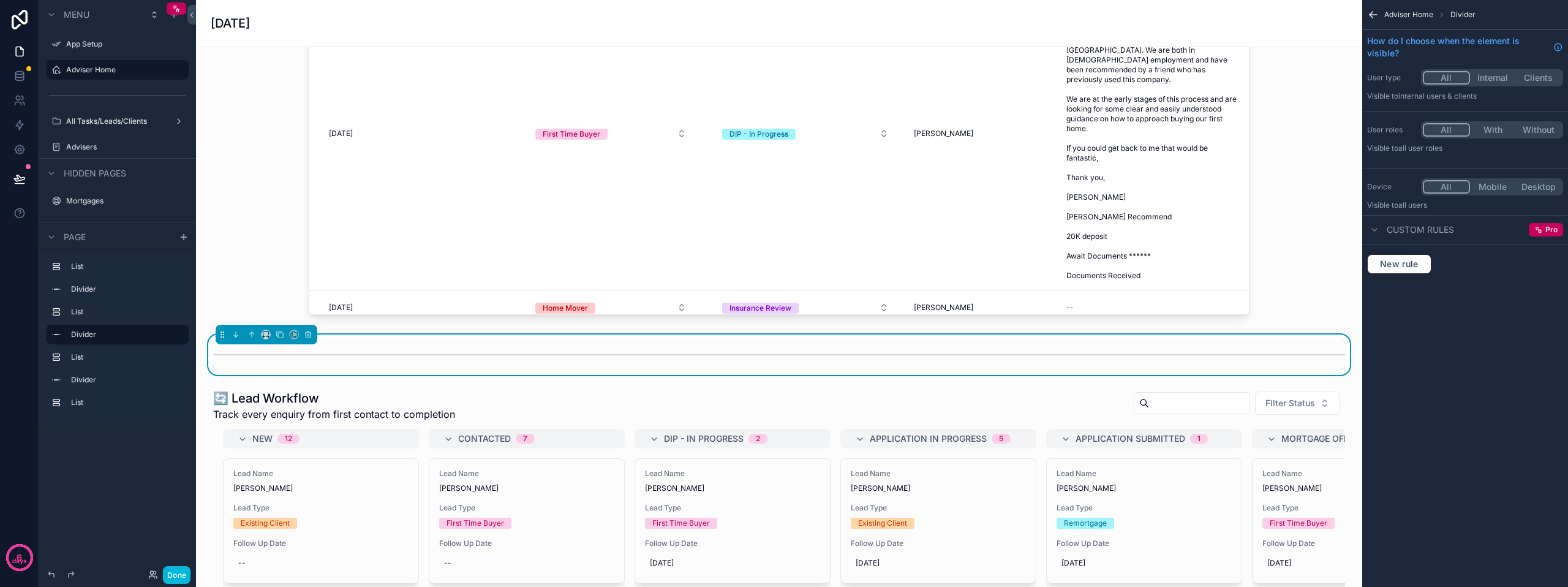
click at [1373, 14] on icon "scrollable content" at bounding box center [1373, 14] width 8 height 0
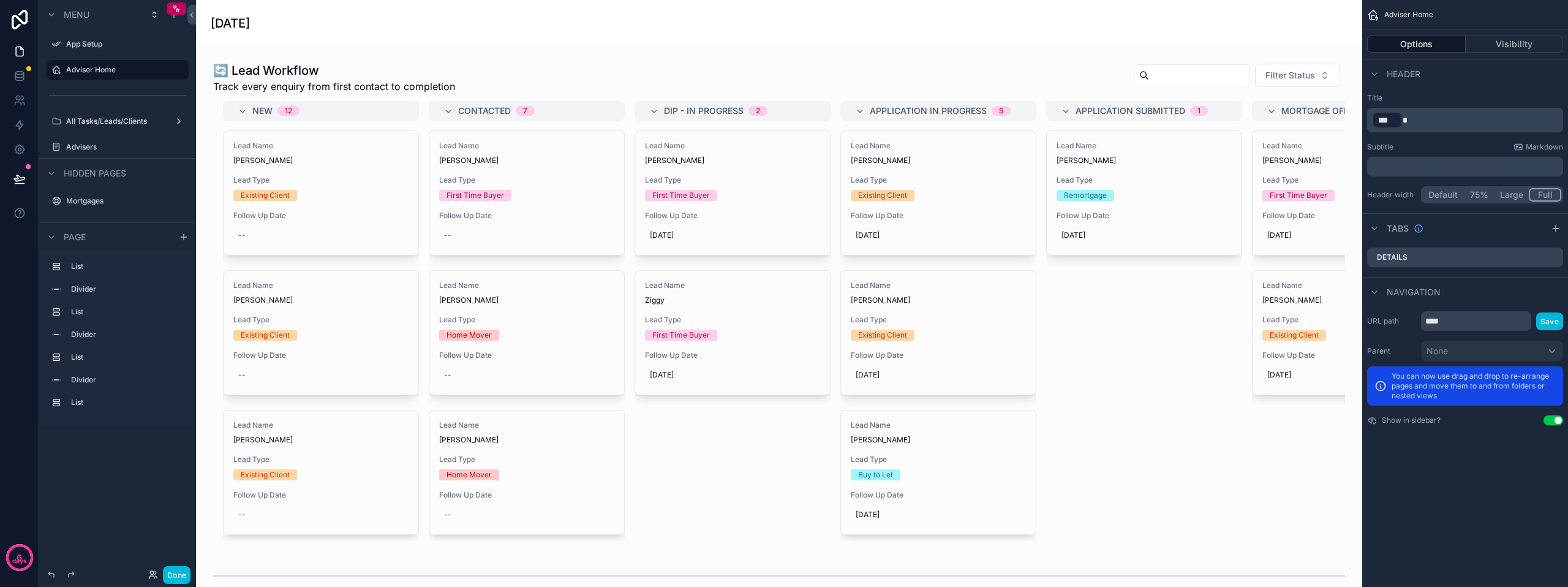
scroll to position [920, 0]
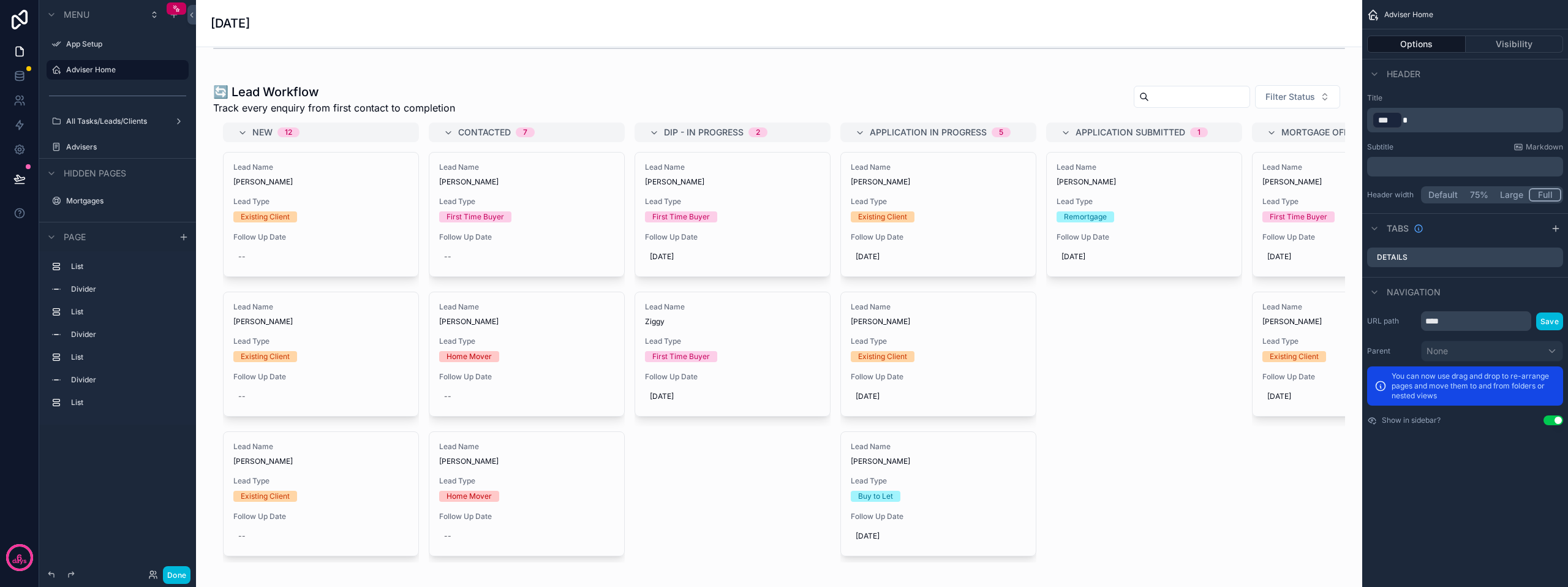
click at [1285, 99] on div "scrollable content" at bounding box center [779, 323] width 1147 height 490
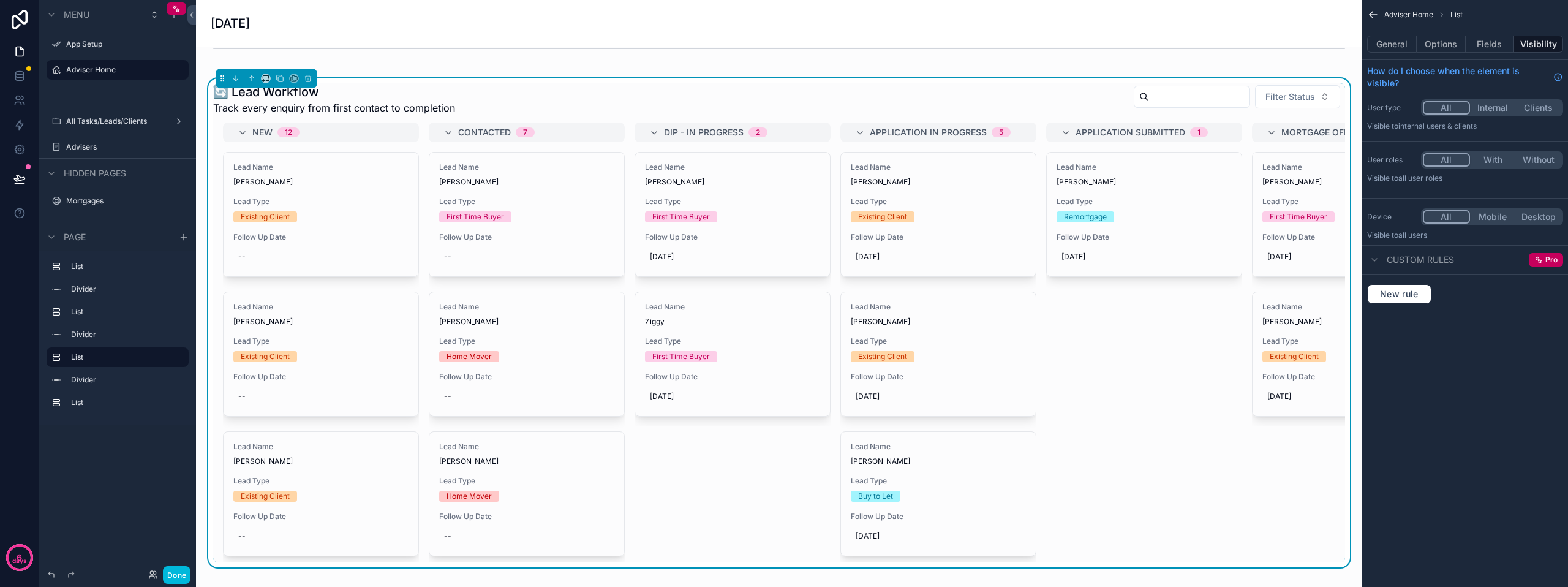
click at [1287, 93] on span "Filter Status" at bounding box center [1291, 96] width 50 height 13
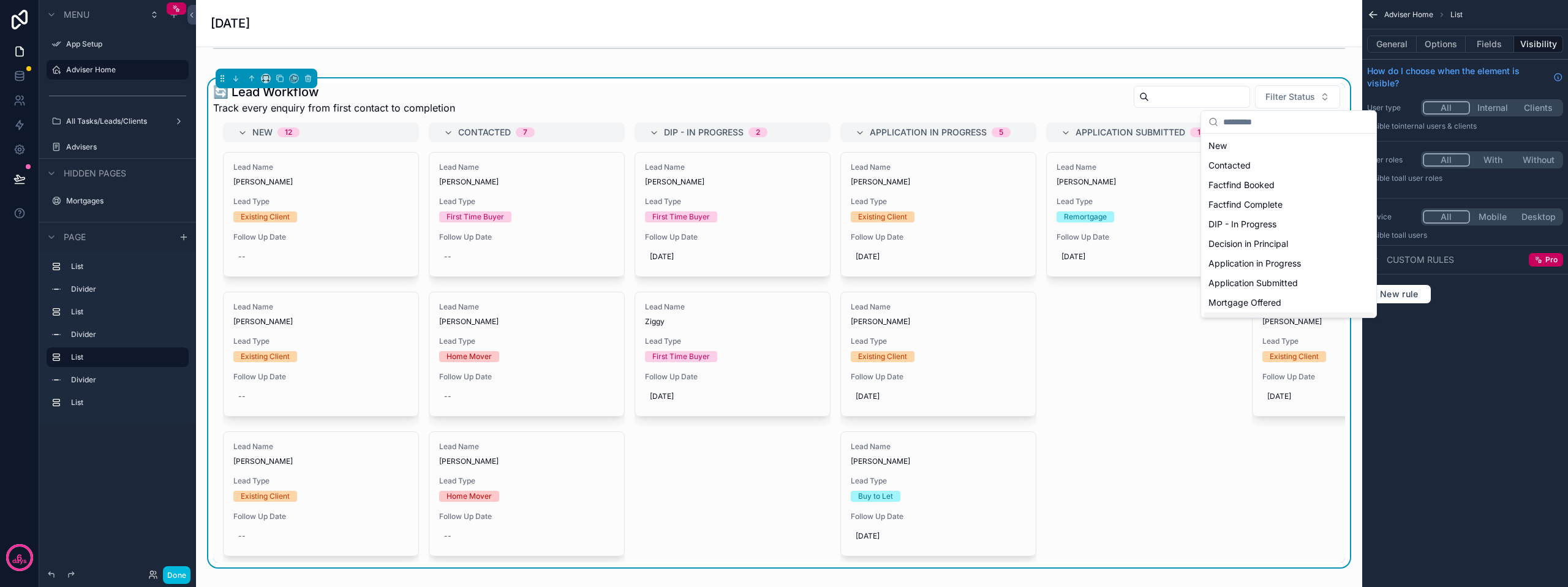
click at [1202, 378] on div "Lead Name [PERSON_NAME] Lead Type Remortgage Follow Up Date [DATE]" at bounding box center [1144, 270] width 196 height 235
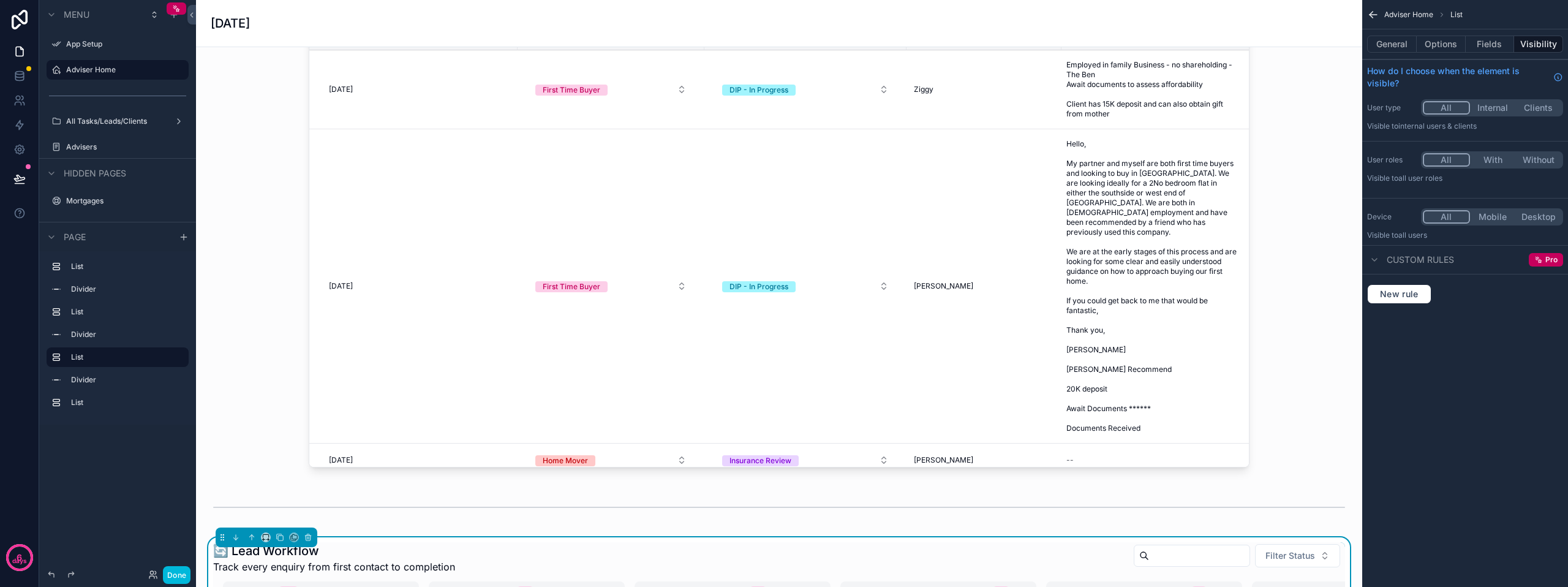
scroll to position [429, 0]
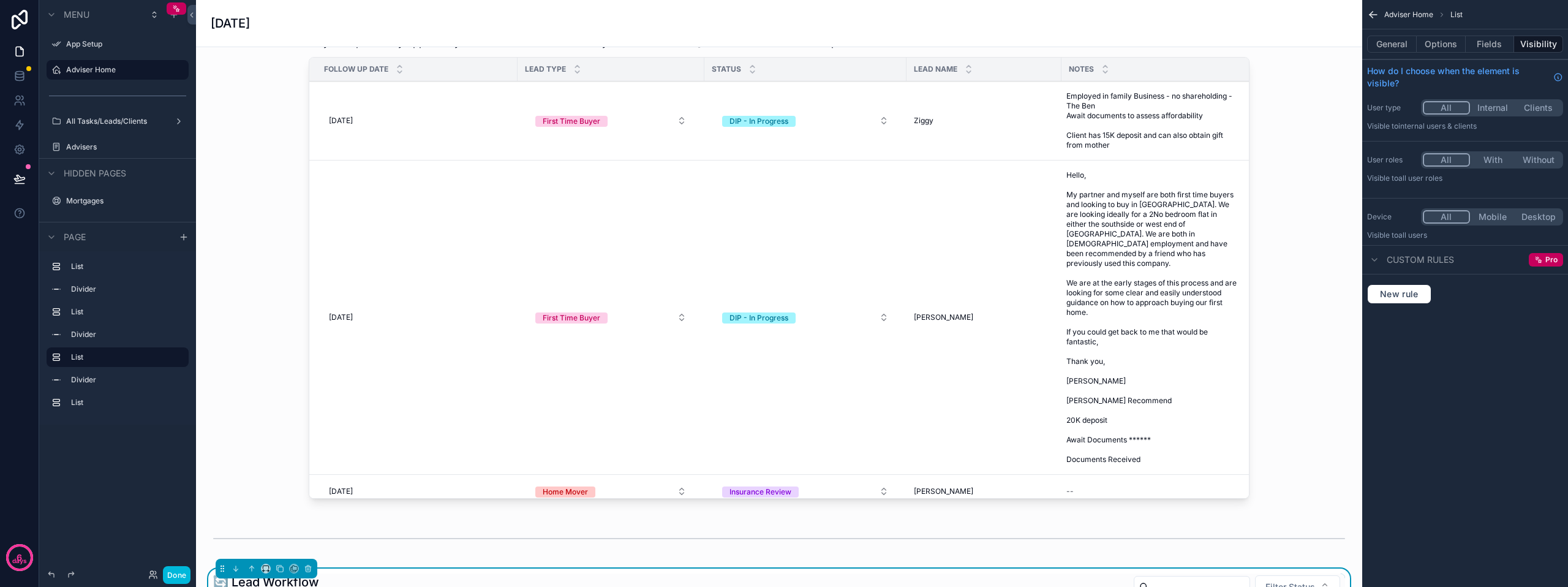
click at [1377, 16] on icon "scrollable content" at bounding box center [1372, 14] width 13 height 13
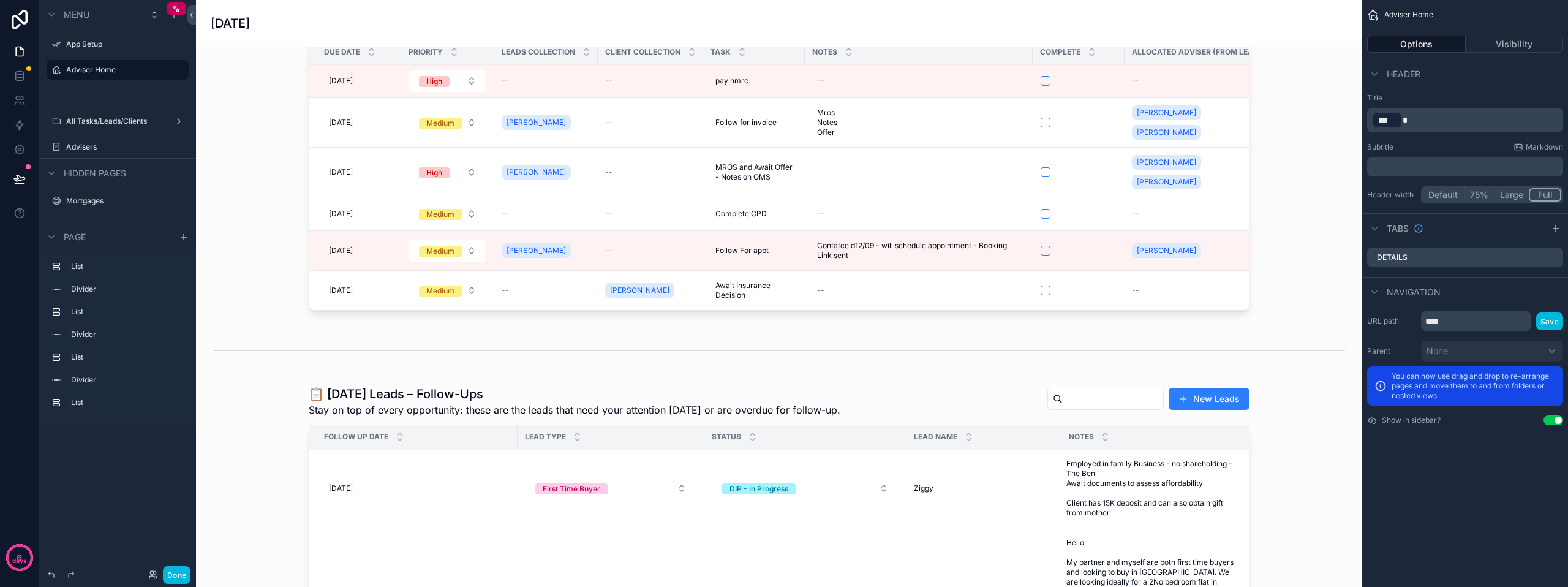
scroll to position [122, 0]
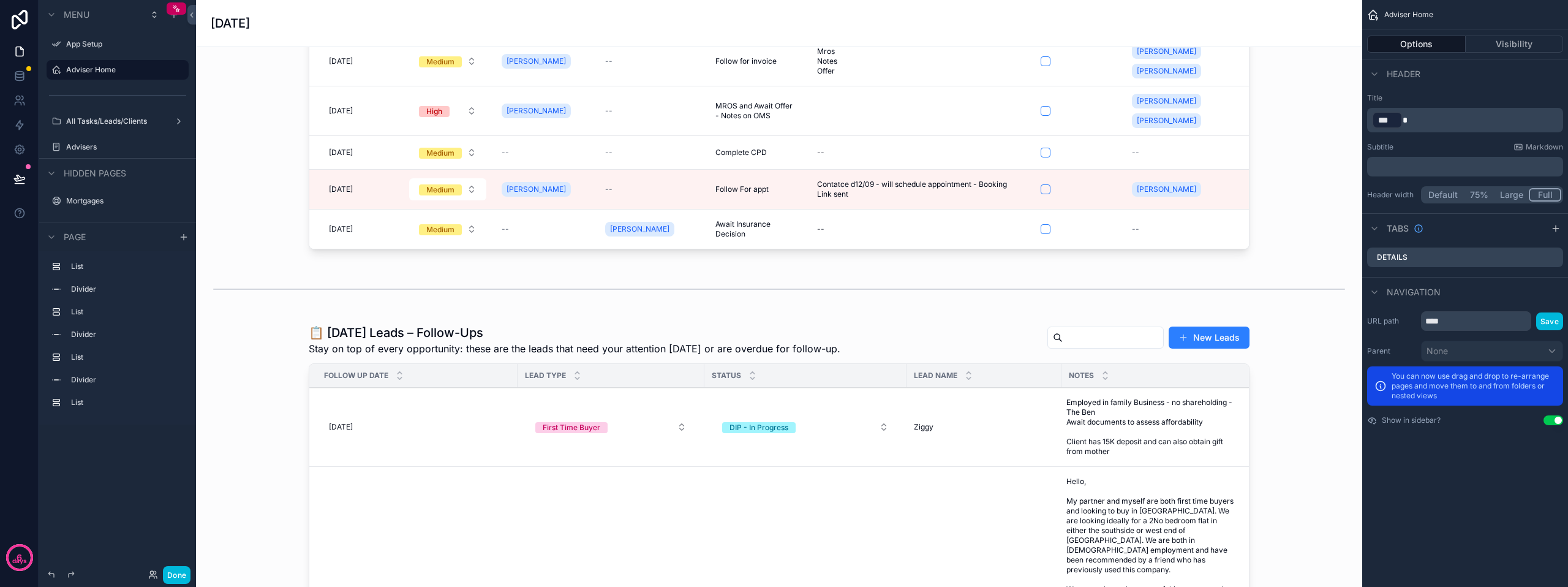
click at [1138, 380] on div "Notes" at bounding box center [1159, 376] width 196 height 23
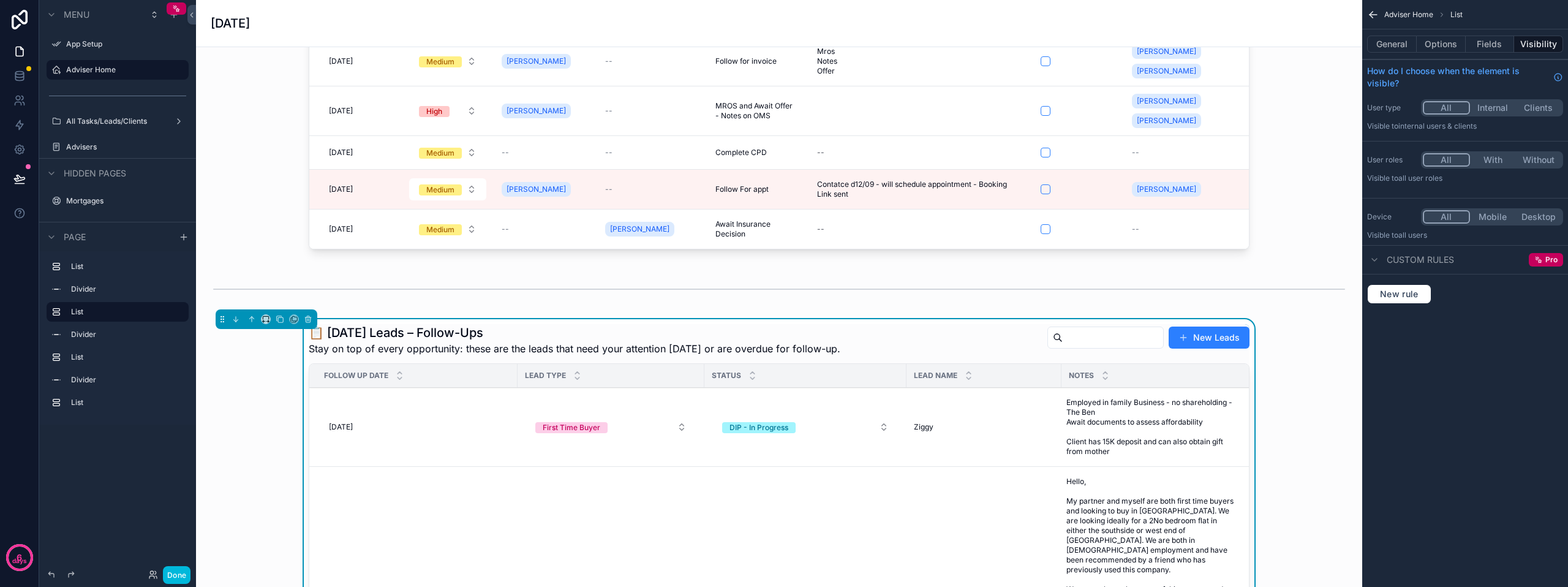
click at [1485, 48] on button "Fields" at bounding box center [1490, 44] width 49 height 17
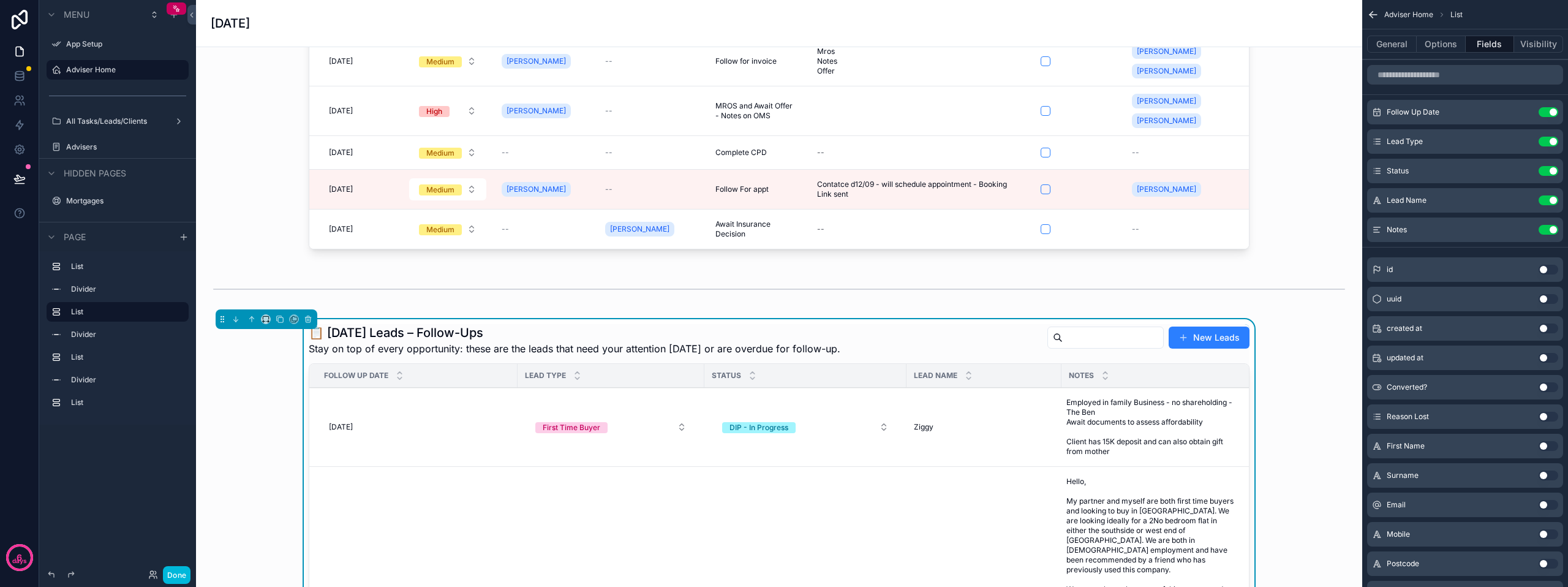
click at [1551, 230] on button "Use setting" at bounding box center [1549, 229] width 19 height 10
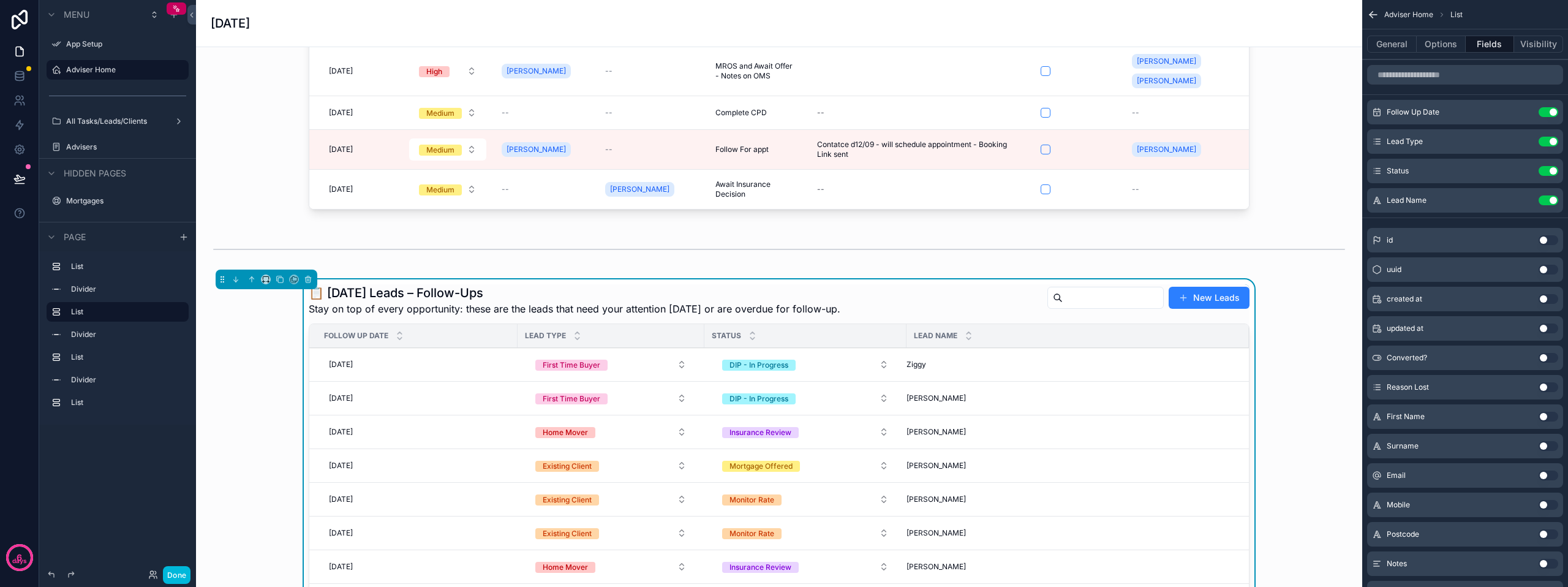
scroll to position [184, 0]
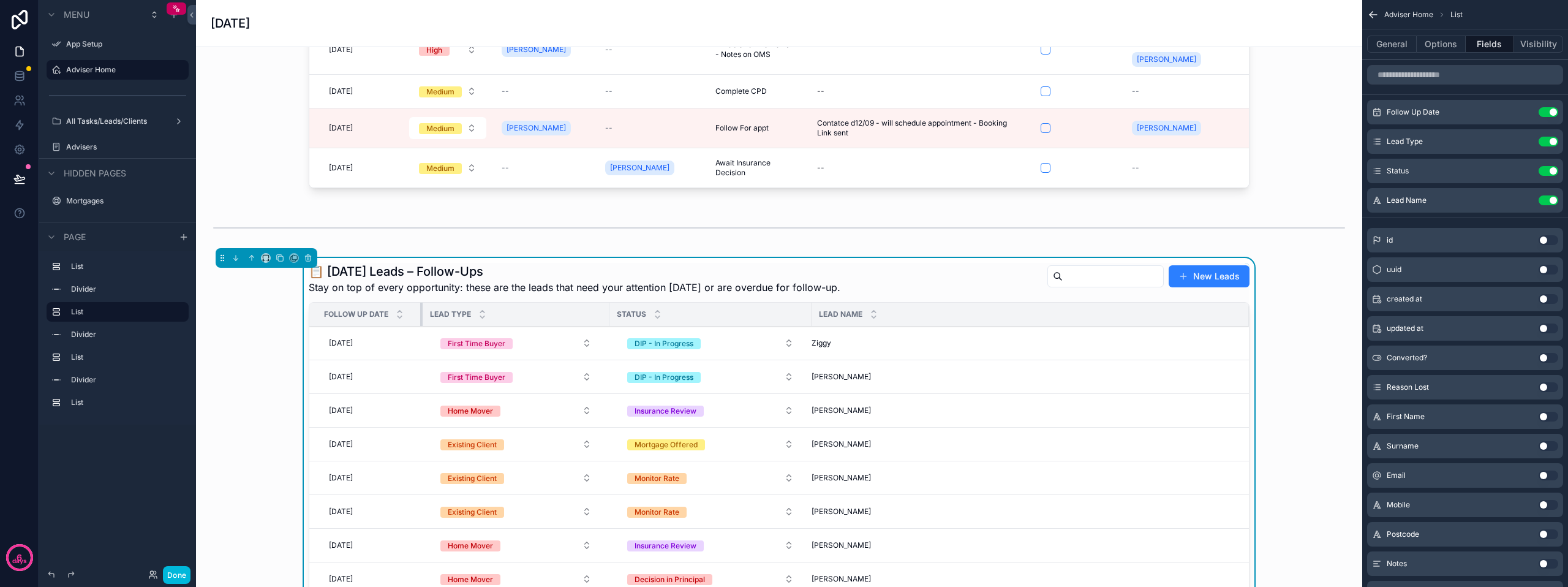
drag, startPoint x: 511, startPoint y: 317, endPoint x: 416, endPoint y: 323, distance: 95.2
click at [420, 323] on div "scrollable content" at bounding box center [422, 314] width 5 height 23
click at [601, 312] on div "Lead Type" at bounding box center [516, 314] width 187 height 23
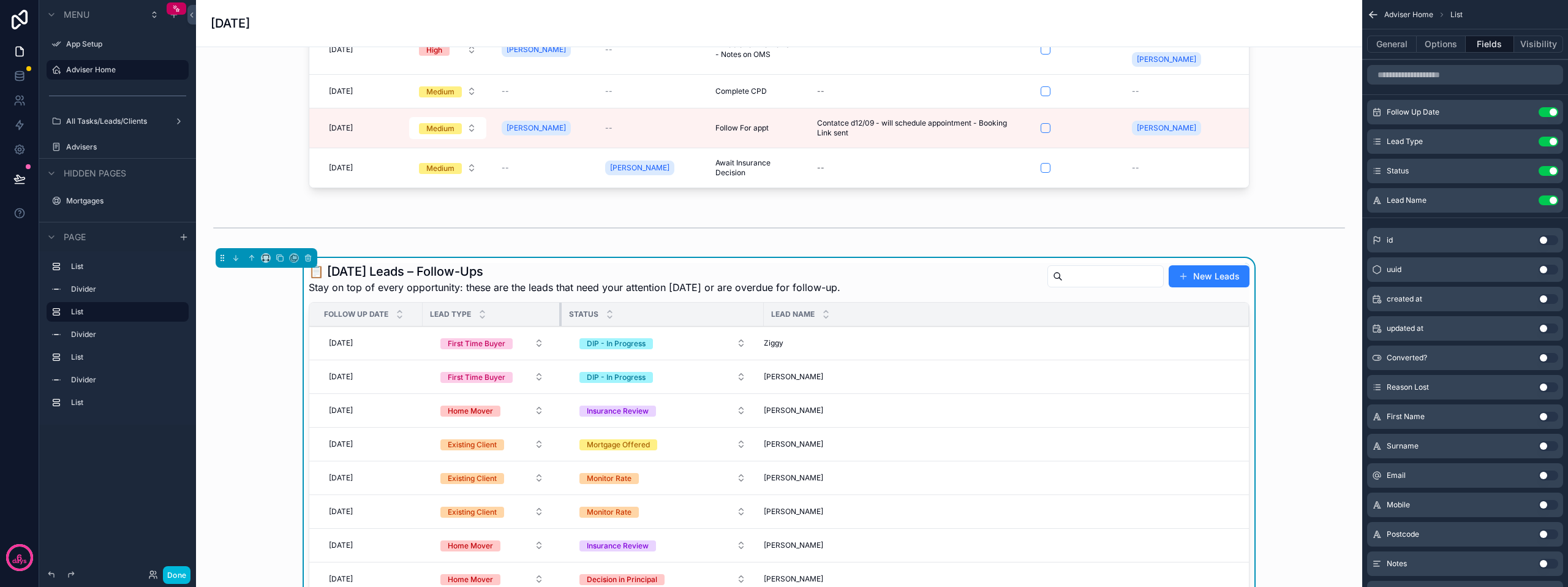
drag, startPoint x: 604, startPoint y: 312, endPoint x: 556, endPoint y: 313, distance: 48.0
click at [560, 313] on div "scrollable content" at bounding box center [562, 314] width 5 height 23
click at [930, 319] on div "Lead Name" at bounding box center [1006, 314] width 485 height 23
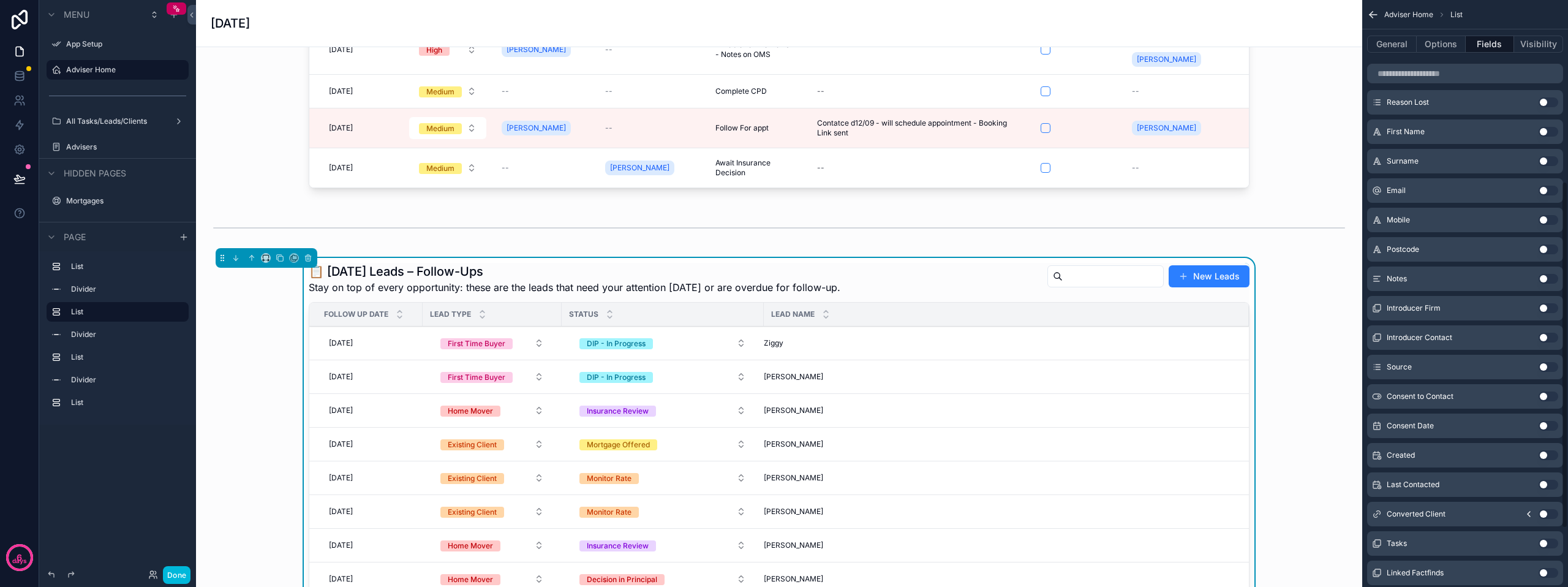
scroll to position [307, 0]
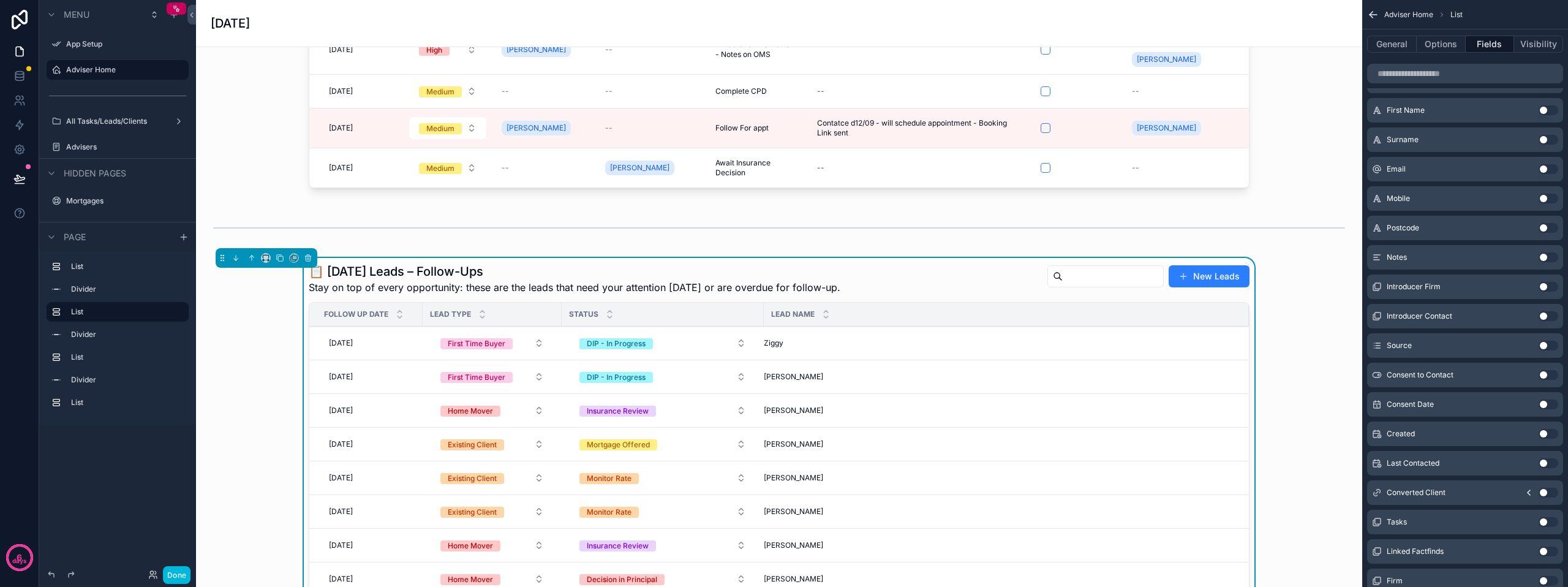
click at [1544, 524] on button "Use setting" at bounding box center [1549, 522] width 19 height 10
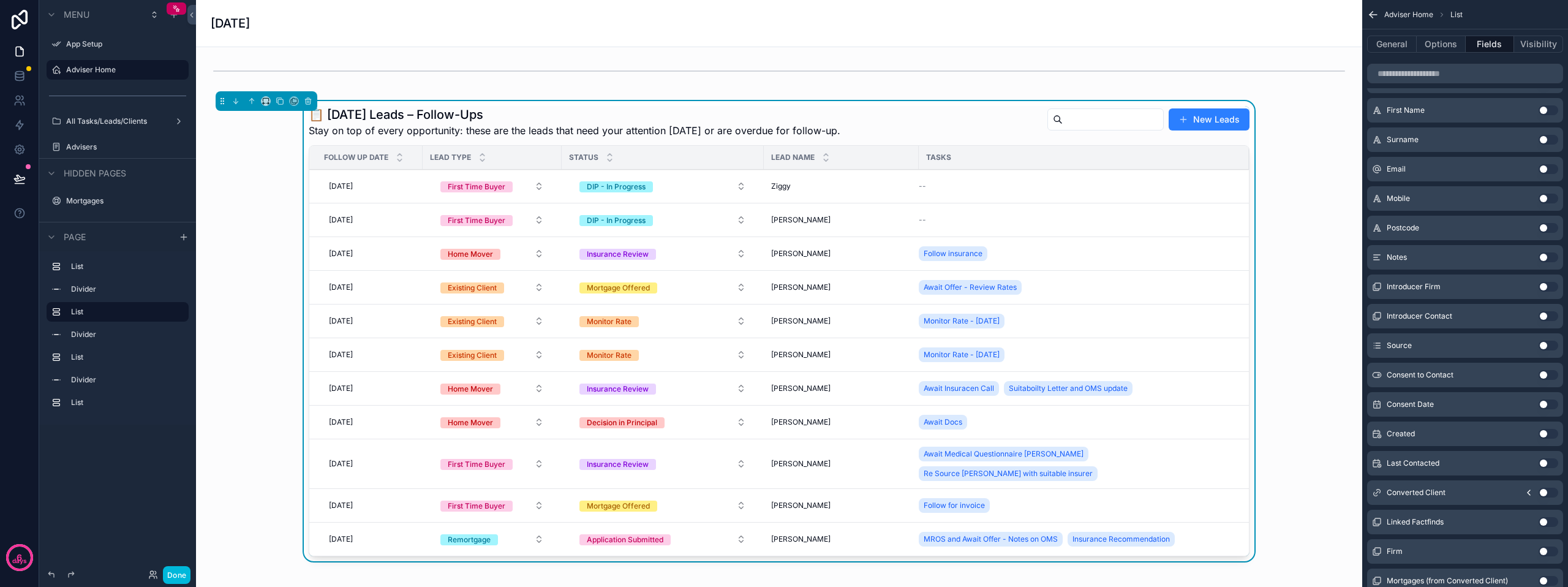
scroll to position [368, 0]
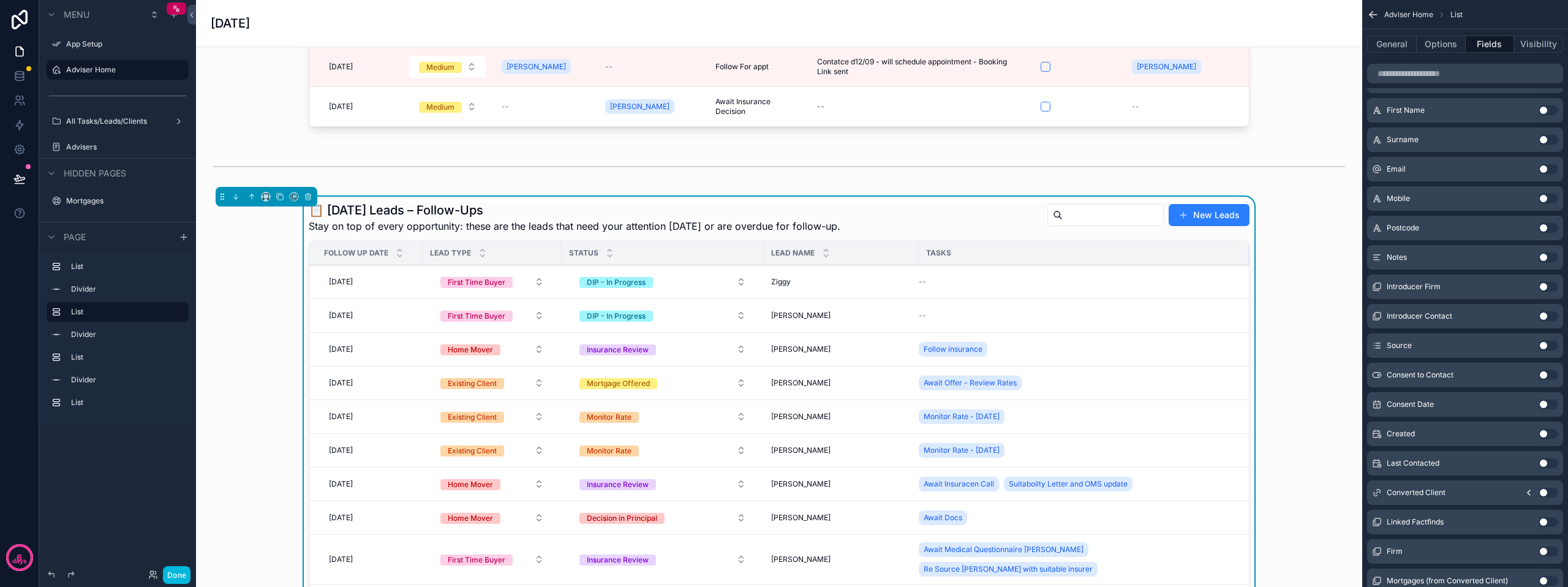
click at [926, 312] on div "--" at bounding box center [1077, 315] width 316 height 10
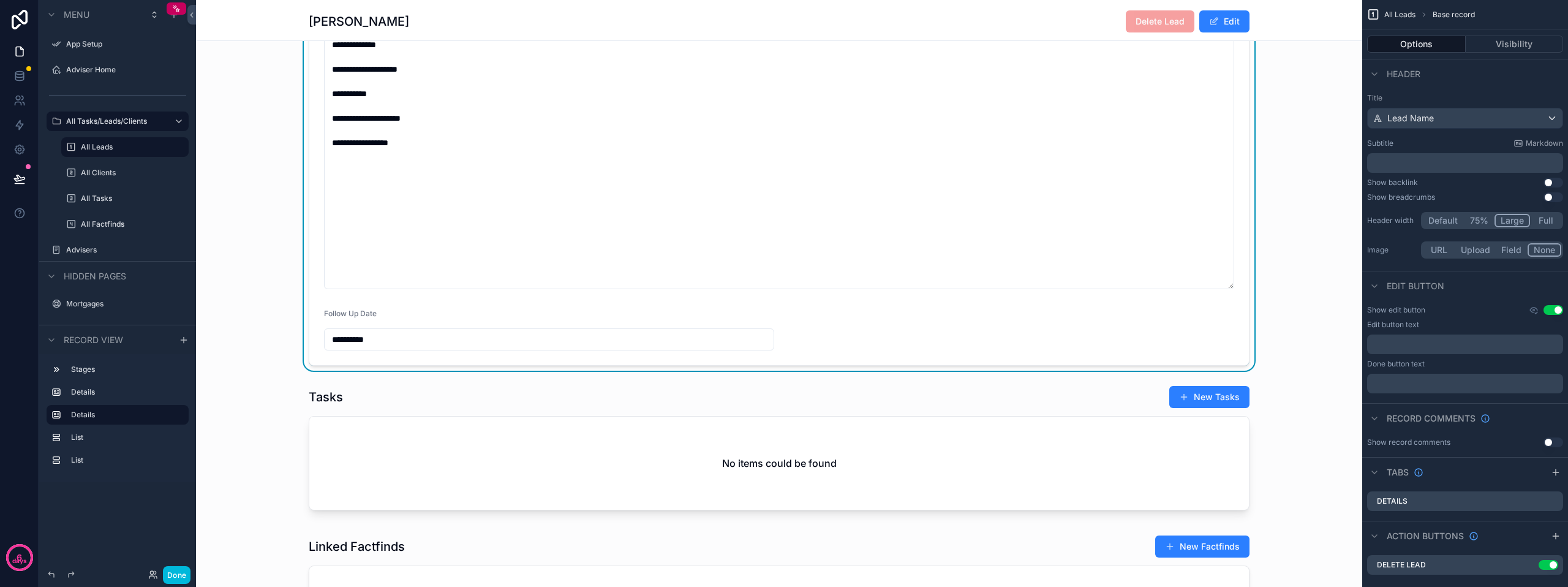
scroll to position [858, 0]
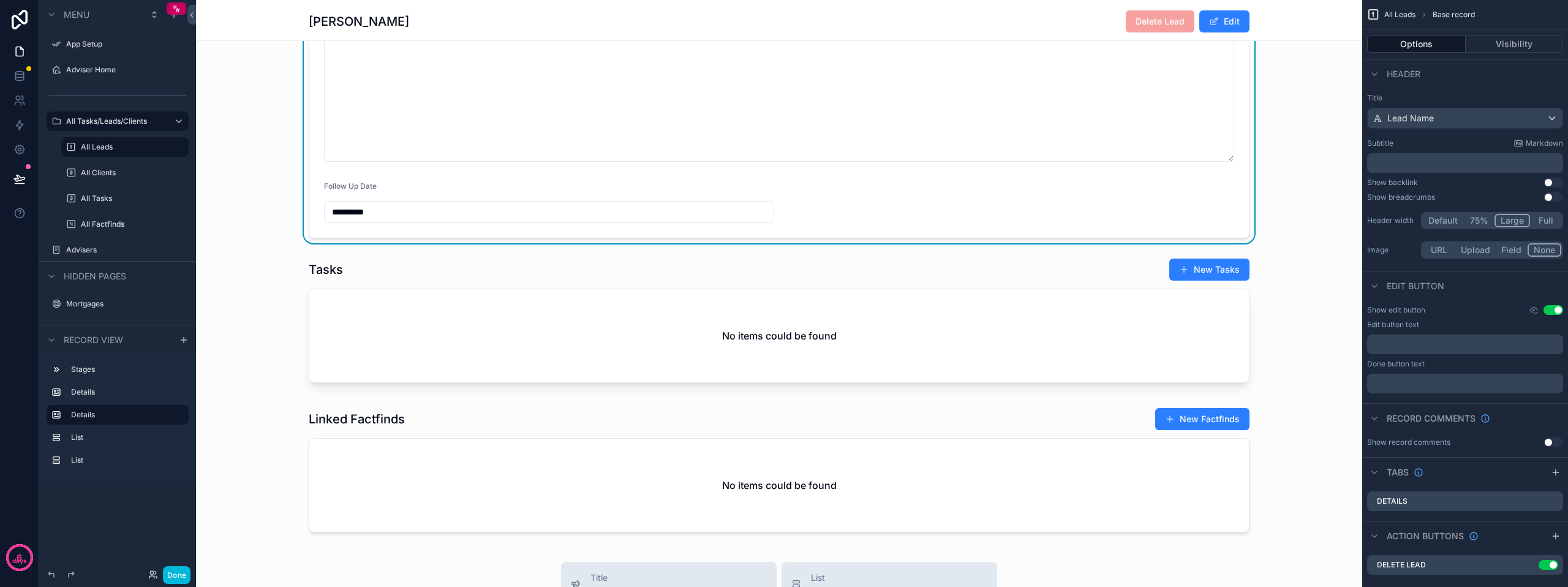
click at [1216, 280] on div "scrollable content" at bounding box center [779, 323] width 1166 height 140
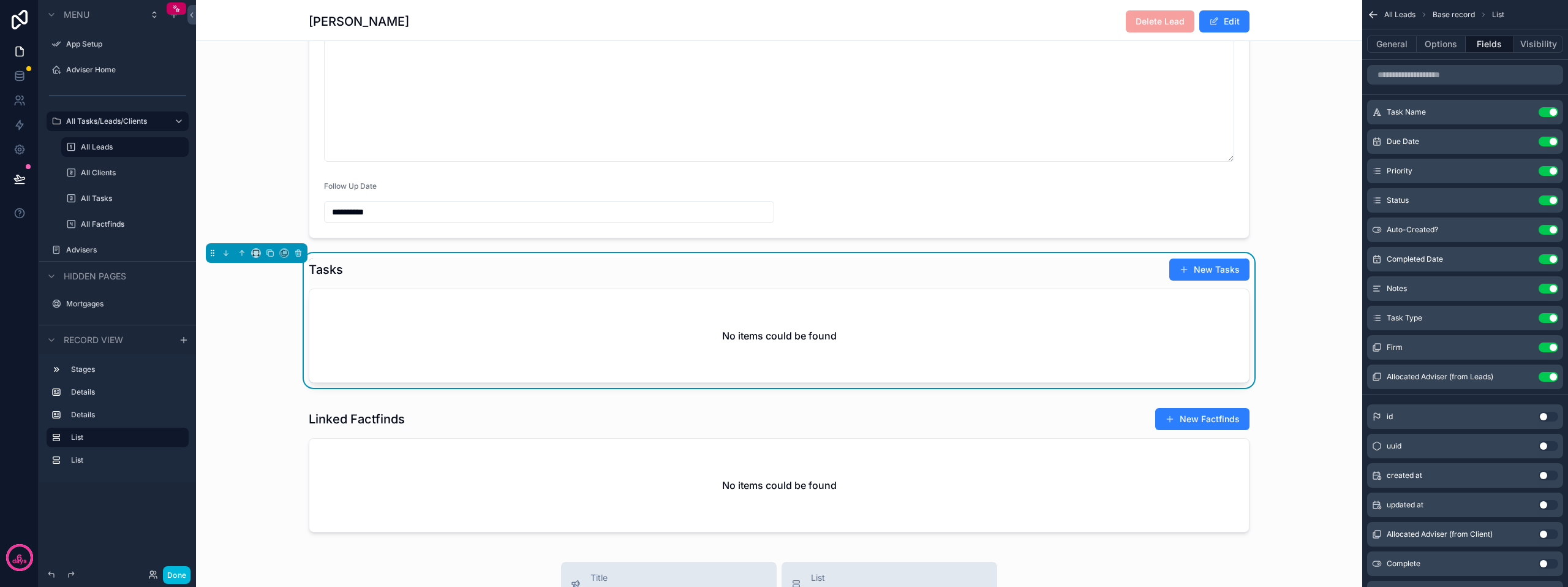
click at [185, 569] on button "Done" at bounding box center [176, 575] width 28 height 17
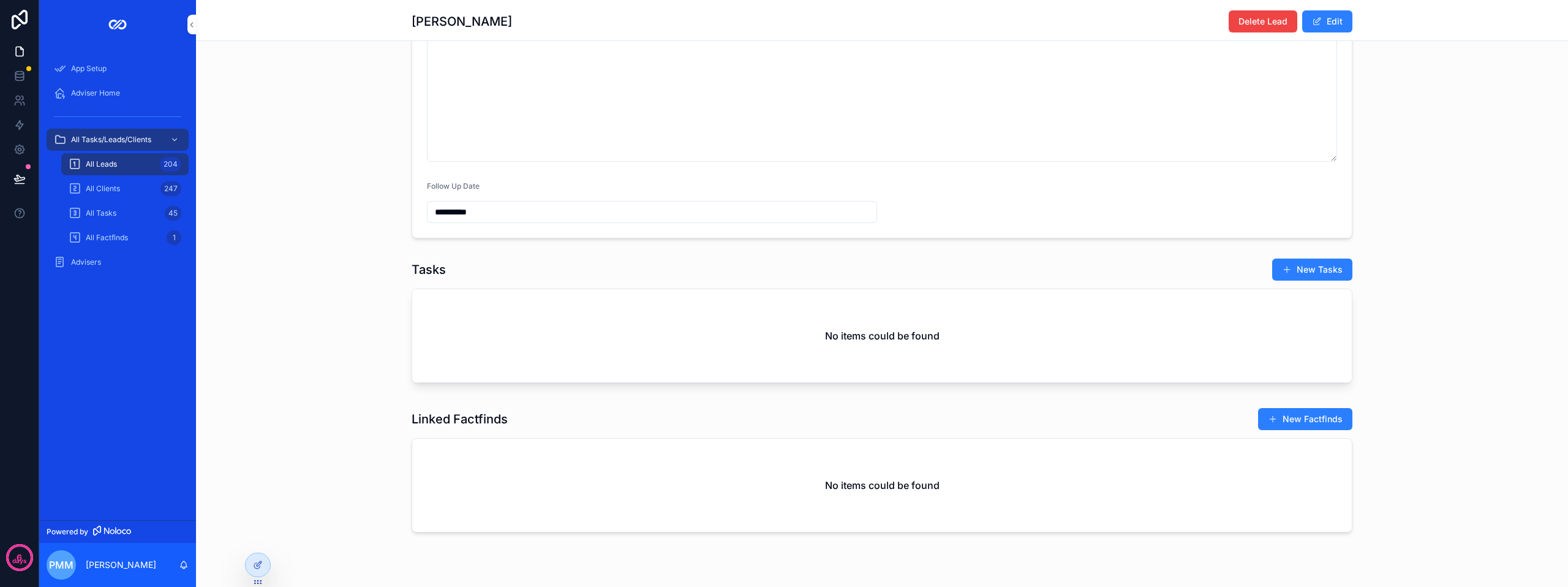
click at [1282, 280] on button "New Tasks" at bounding box center [1312, 269] width 80 height 22
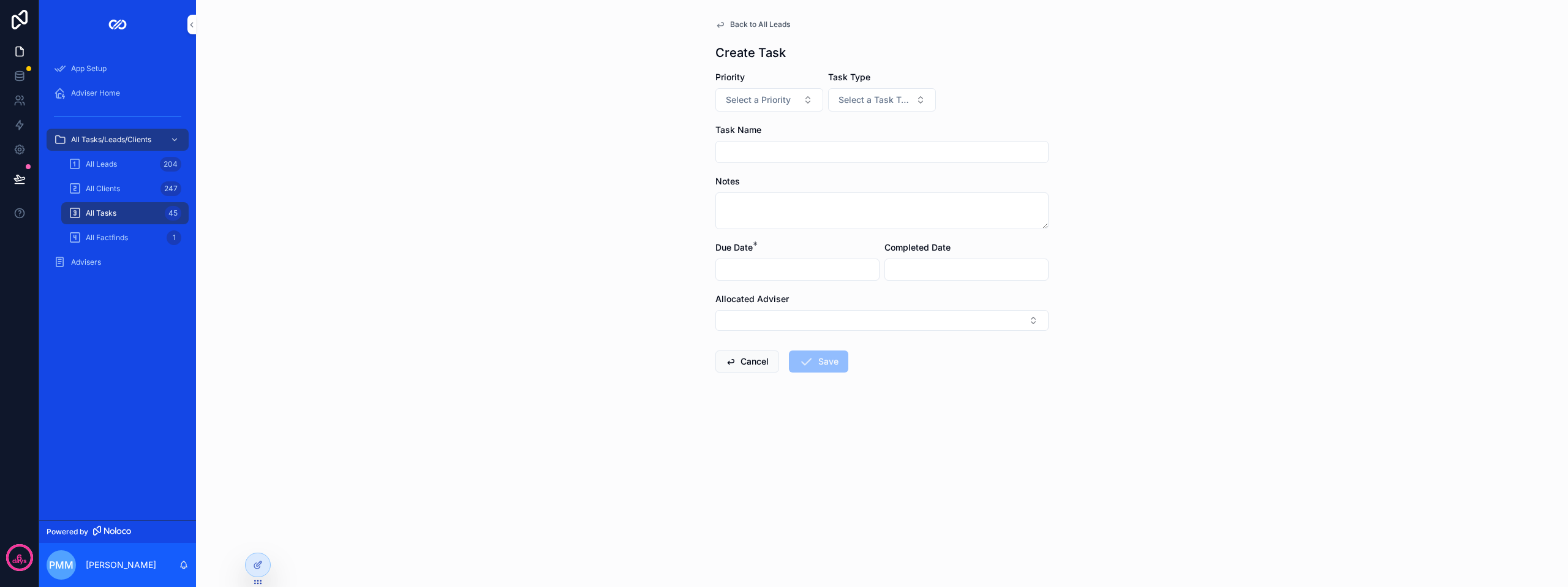
click at [758, 102] on span "Select a Priority" at bounding box center [758, 99] width 65 height 13
click at [743, 179] on div "High" at bounding box center [769, 185] width 170 height 18
click at [757, 355] on button "Cancel" at bounding box center [747, 361] width 64 height 22
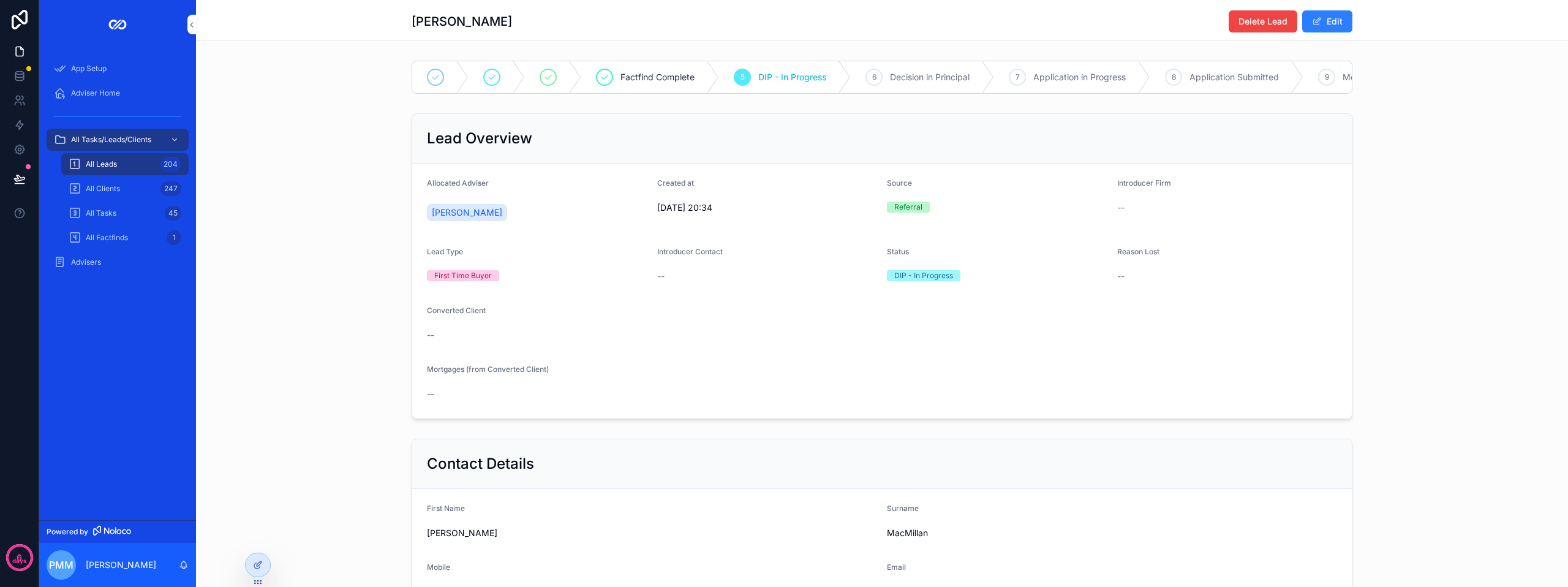
click at [85, 93] on span "Adviser Home" at bounding box center [95, 93] width 49 height 10
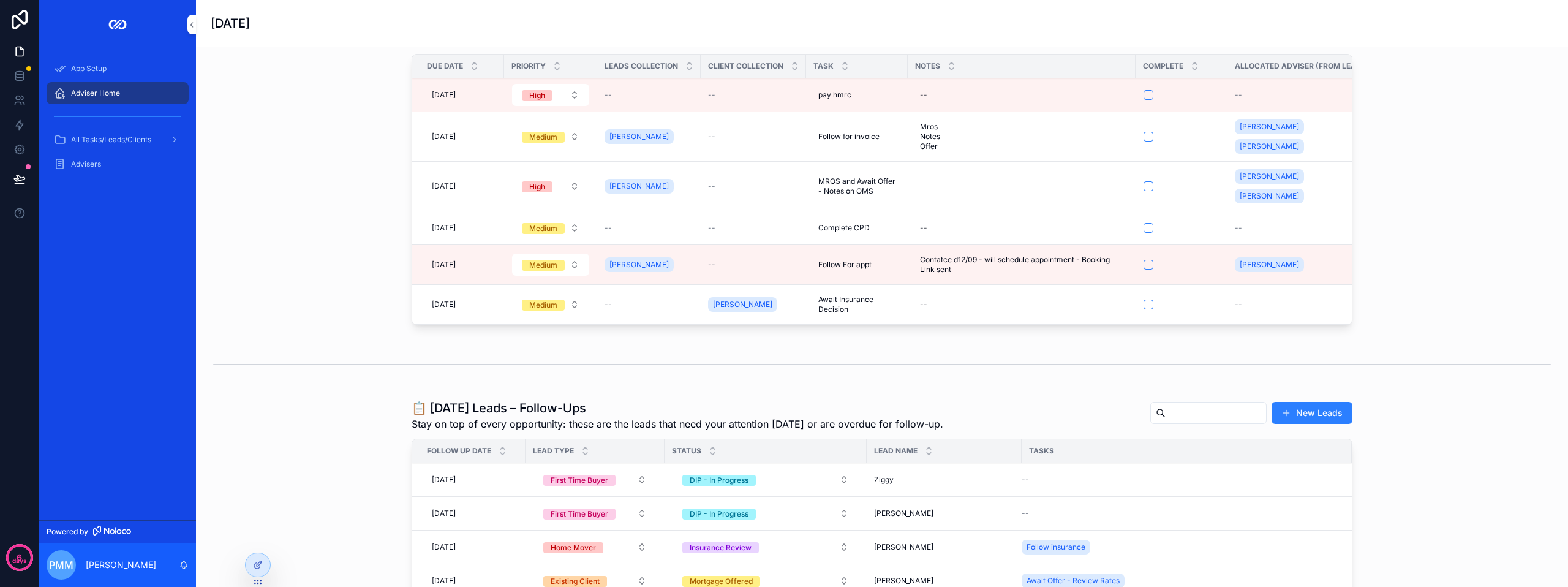
scroll to position [122, 0]
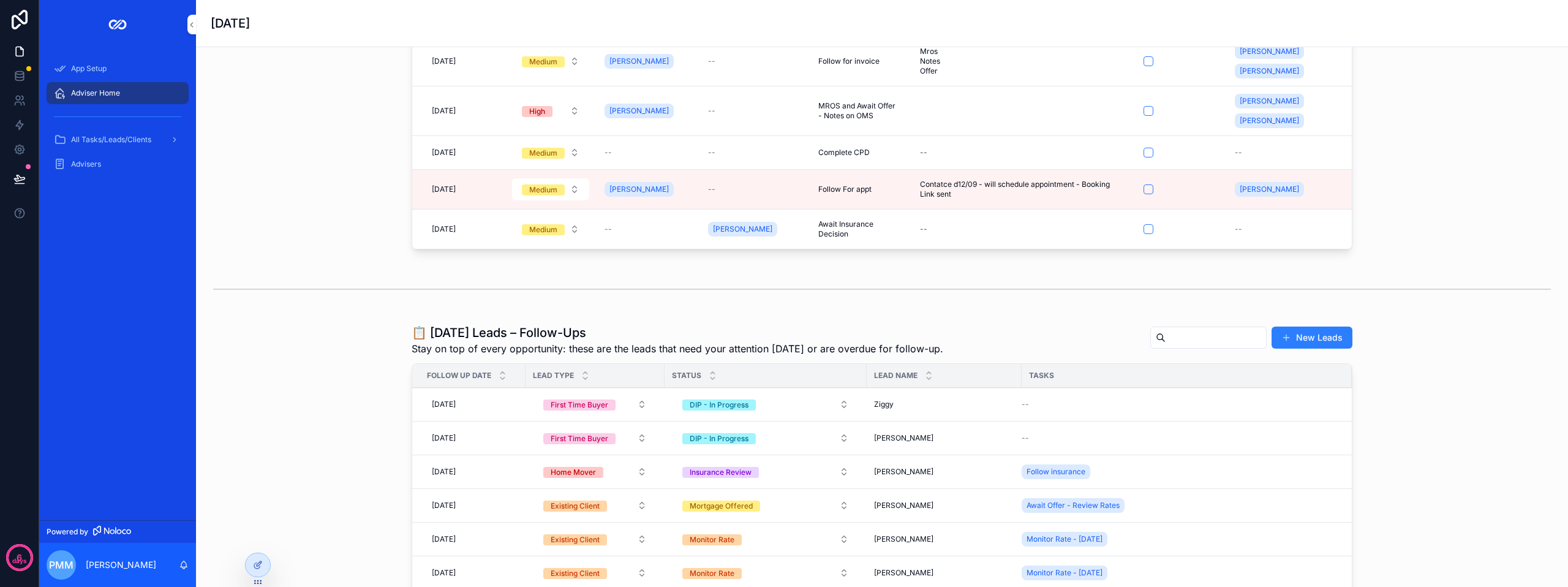
click at [977, 377] on div "Lead Name" at bounding box center [944, 376] width 155 height 23
click at [928, 339] on h1 "📋 [DATE] Leads – Follow-Ups" at bounding box center [677, 333] width 532 height 17
click at [250, 569] on div at bounding box center [257, 565] width 24 height 23
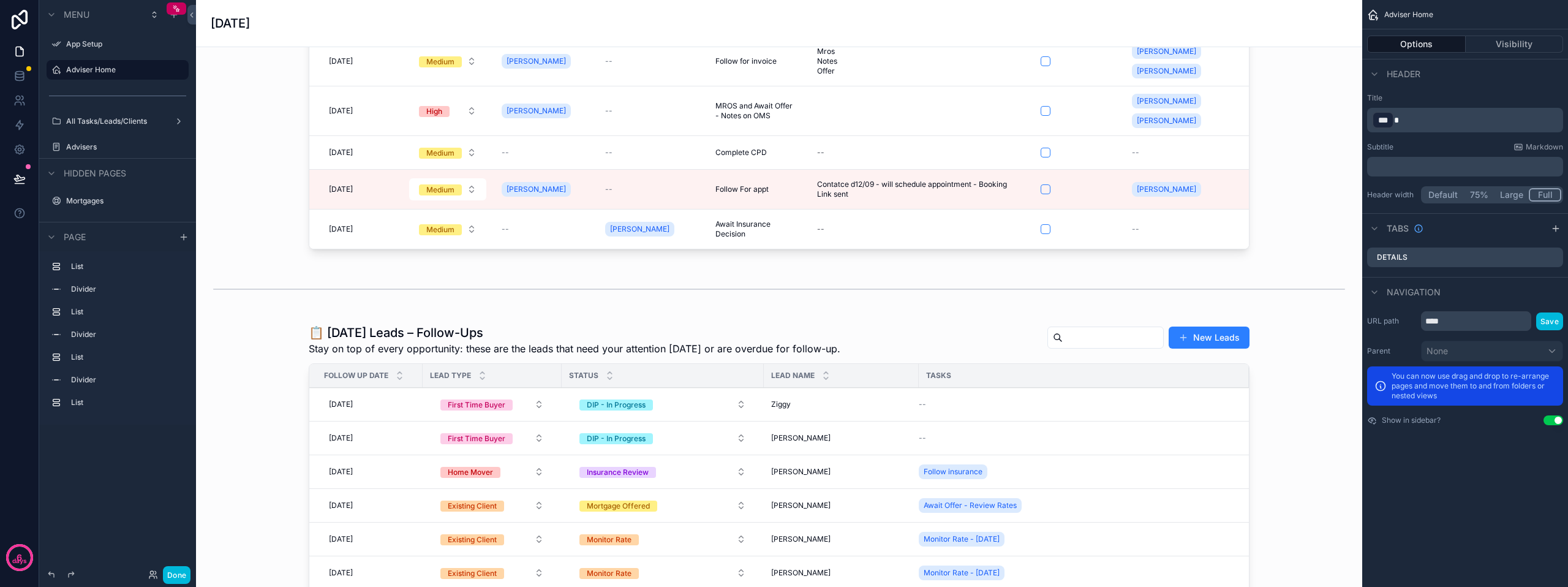
click at [639, 349] on div "scrollable content" at bounding box center [779, 551] width 1147 height 466
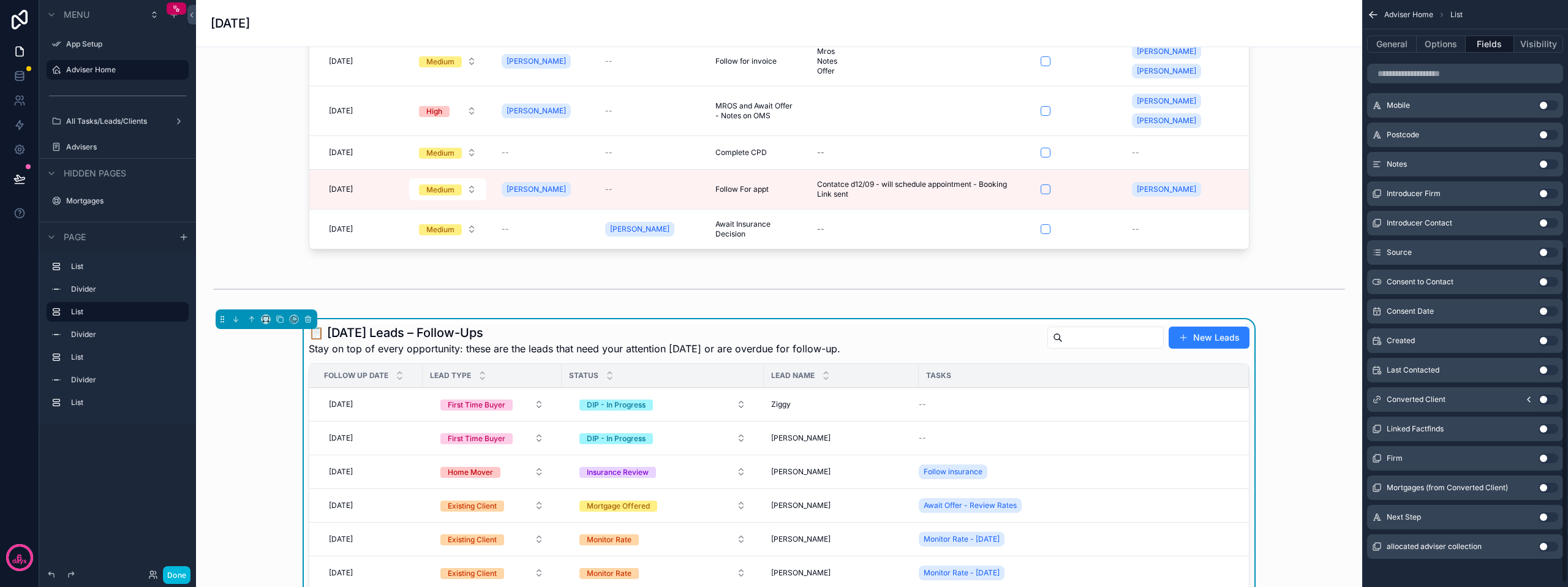
scroll to position [436, 0]
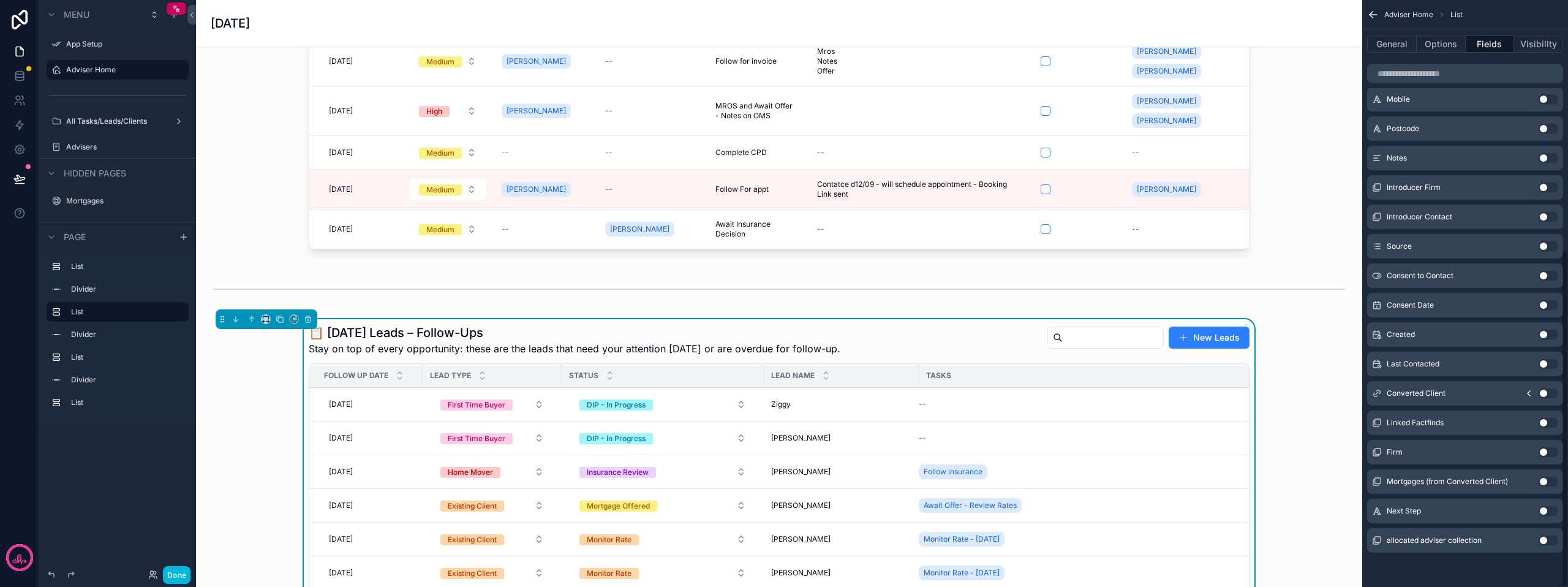
click at [1545, 510] on button "Use setting" at bounding box center [1549, 511] width 19 height 10
click at [972, 379] on div "Tasks" at bounding box center [1011, 376] width 186 height 19
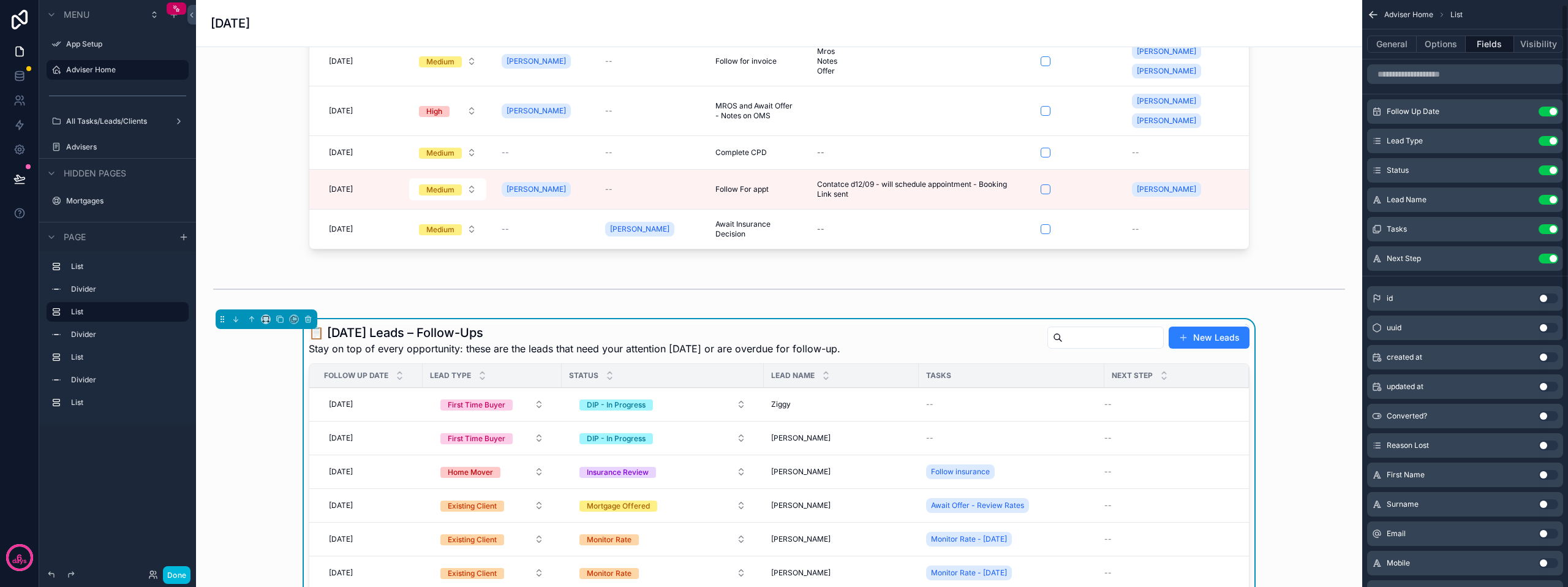
scroll to position [0, 0]
click at [1553, 229] on button "Use setting" at bounding box center [1549, 229] width 19 height 10
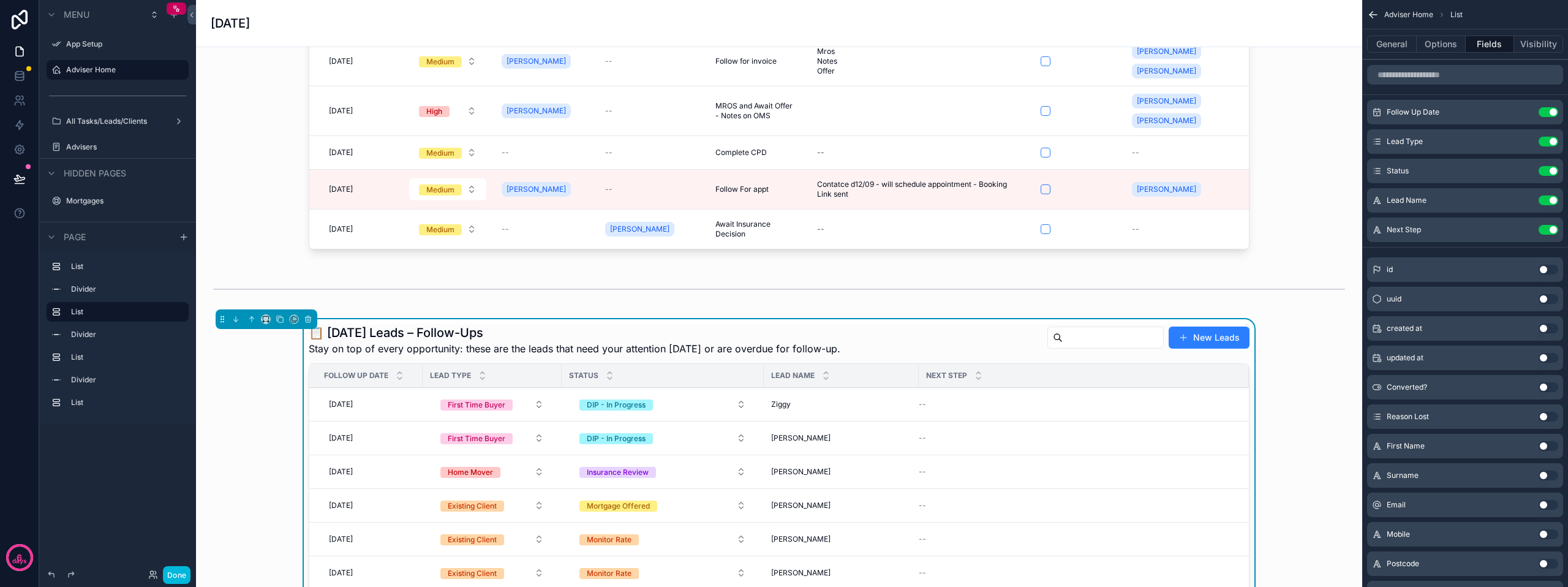
click at [0, 0] on icon "scrollable content" at bounding box center [0, 0] width 0 height 0
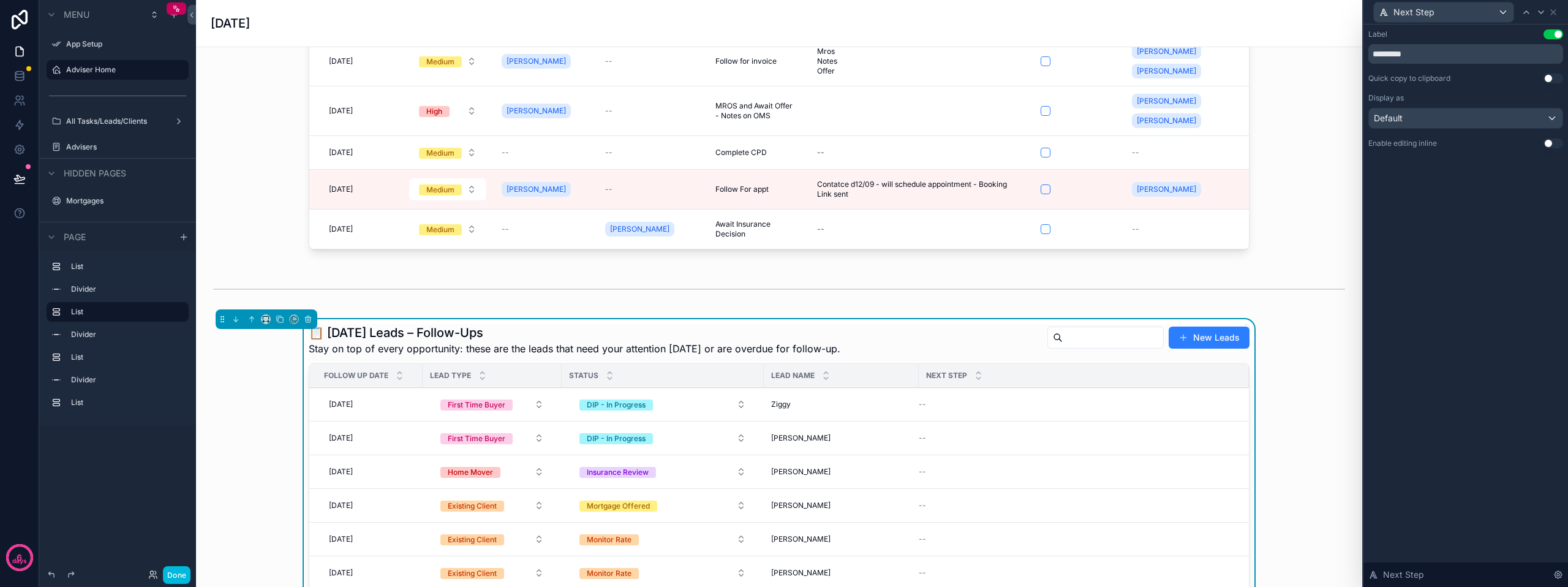
click at [1553, 145] on button "Use setting" at bounding box center [1554, 144] width 19 height 10
click at [1333, 294] on div "scrollable content" at bounding box center [779, 289] width 1147 height 40
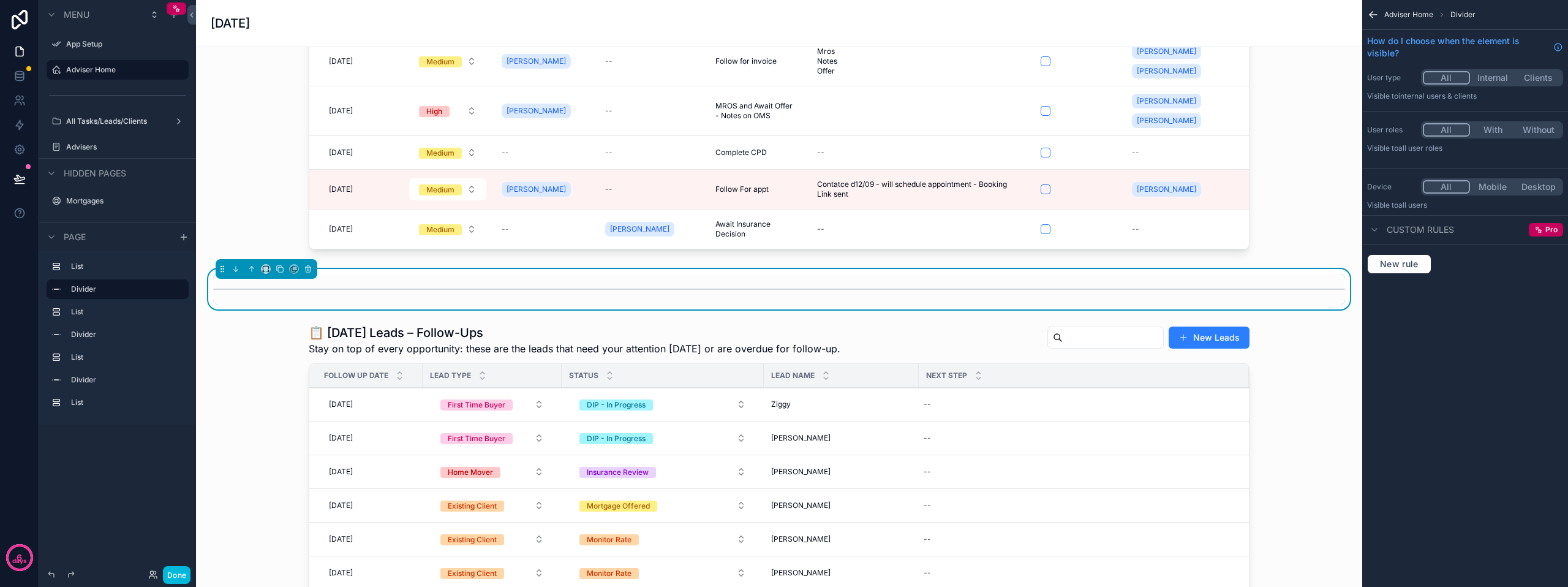
drag, startPoint x: 1321, startPoint y: 388, endPoint x: 1302, endPoint y: 381, distance: 20.2
click at [1320, 388] on div "scrollable content" at bounding box center [779, 544] width 1147 height 449
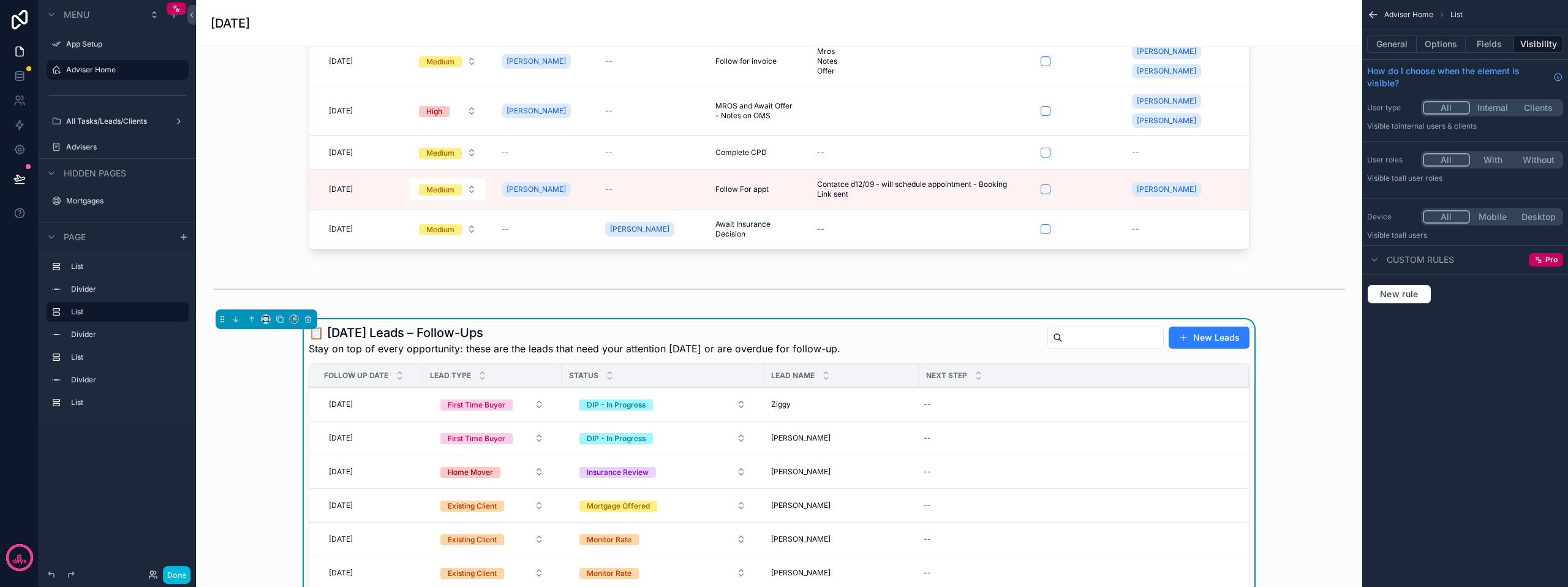
scroll to position [245, 0]
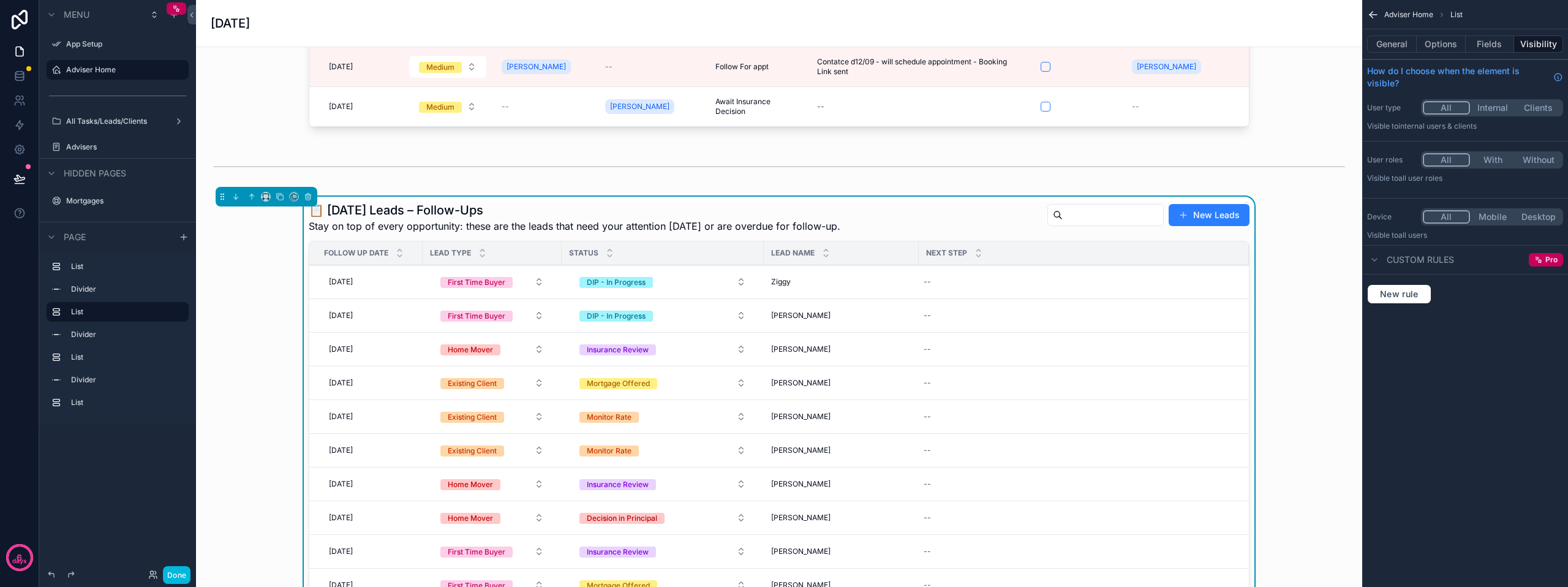
click at [931, 286] on div "--" at bounding box center [1077, 281] width 316 height 19
type input "*"
type input "**********"
click button "scrollable content" at bounding box center [1069, 297] width 14 height 14
click at [940, 308] on div "--" at bounding box center [1077, 315] width 316 height 19
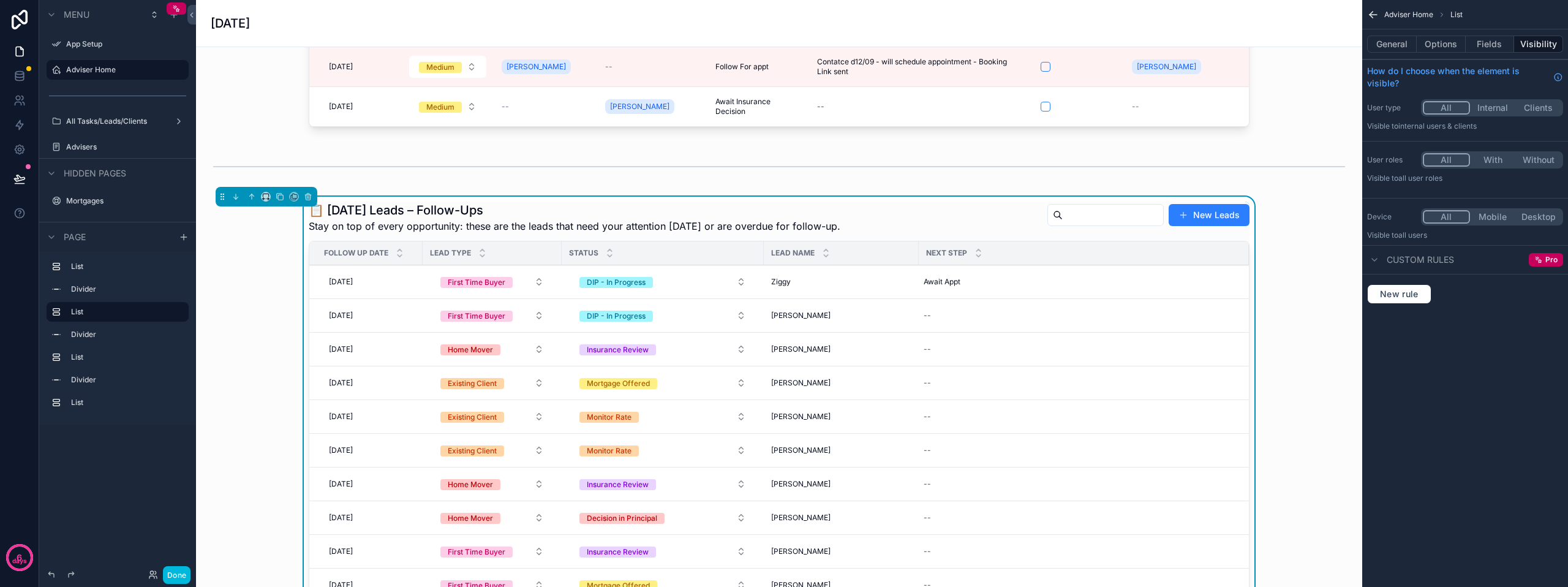
click at [940, 309] on div "--" at bounding box center [1077, 315] width 316 height 19
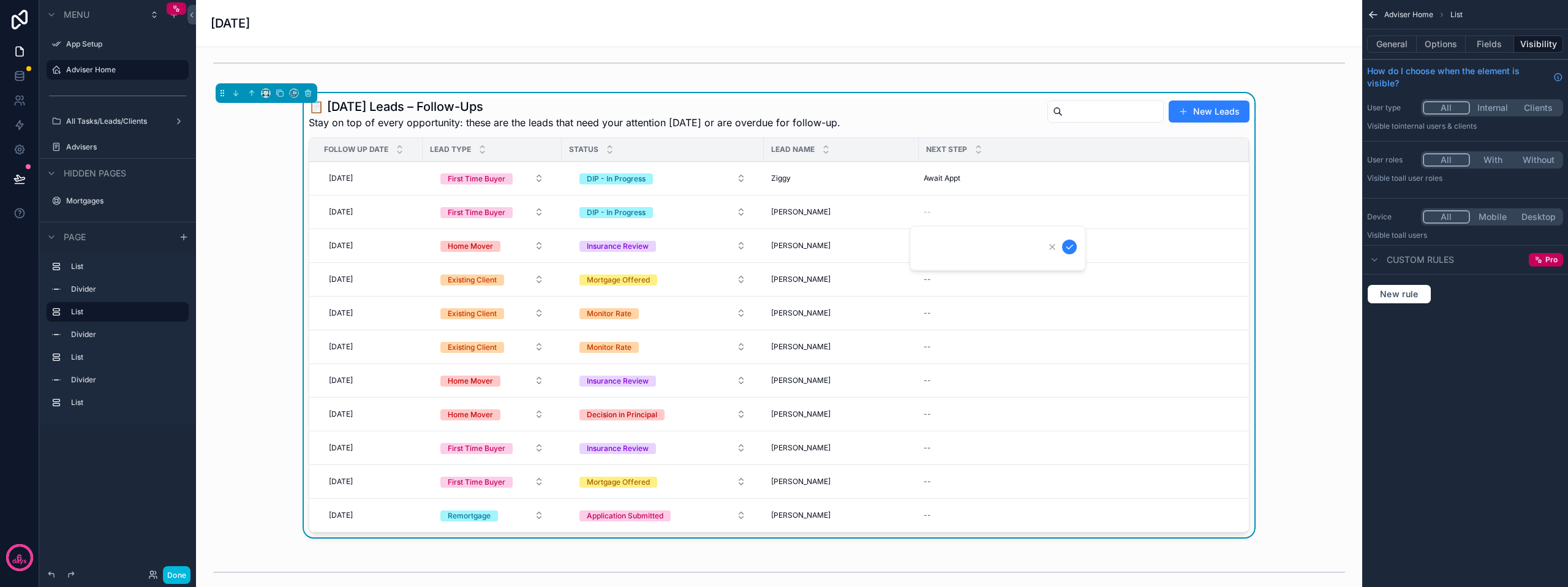
scroll to position [330, 0]
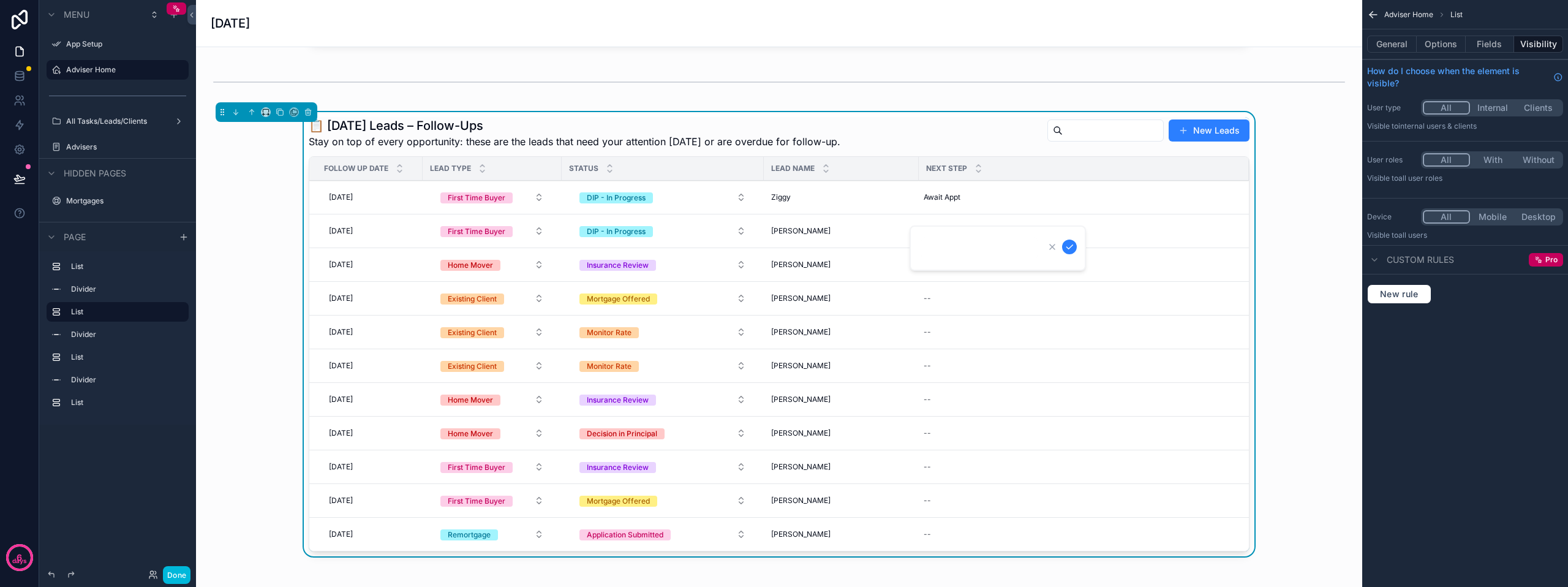
click at [928, 236] on form "scrollable content" at bounding box center [999, 248] width 157 height 23
click at [928, 247] on input "scrollable content" at bounding box center [979, 249] width 117 height 17
type input "*"
type input "**********"
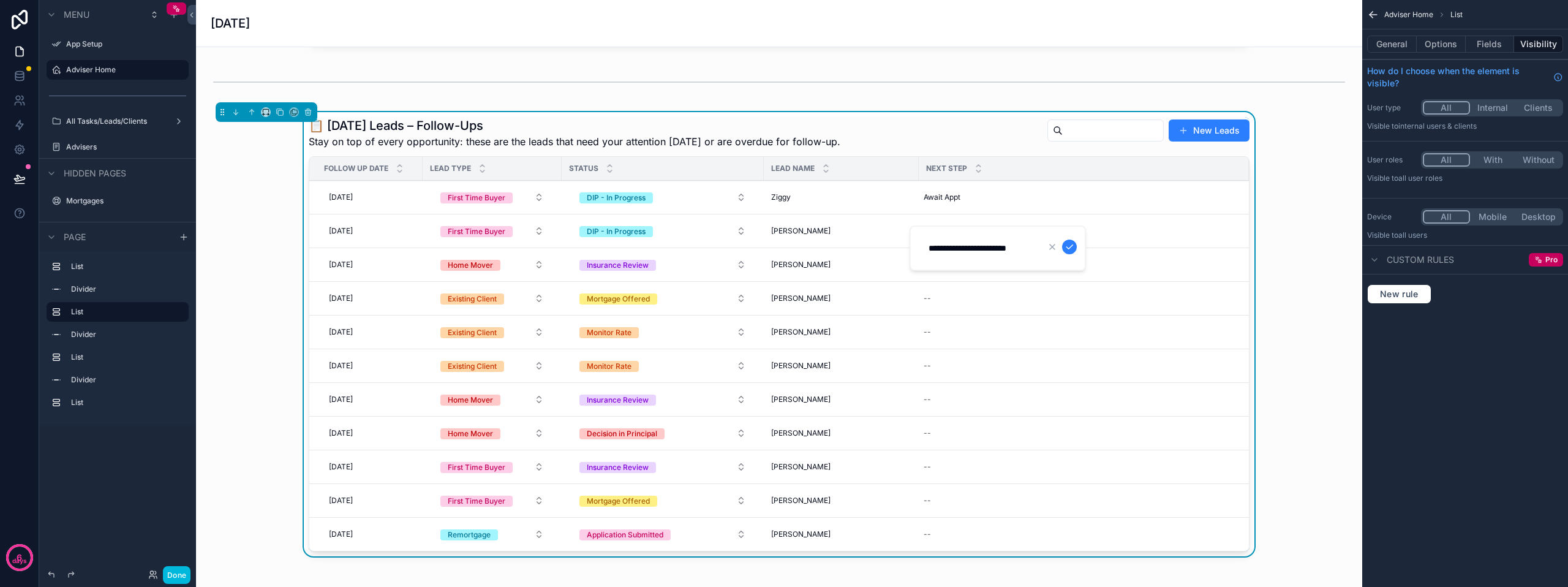
click at [1070, 249] on icon "scrollable content" at bounding box center [1069, 247] width 10 height 10
click at [959, 270] on div "--" at bounding box center [1077, 265] width 316 height 19
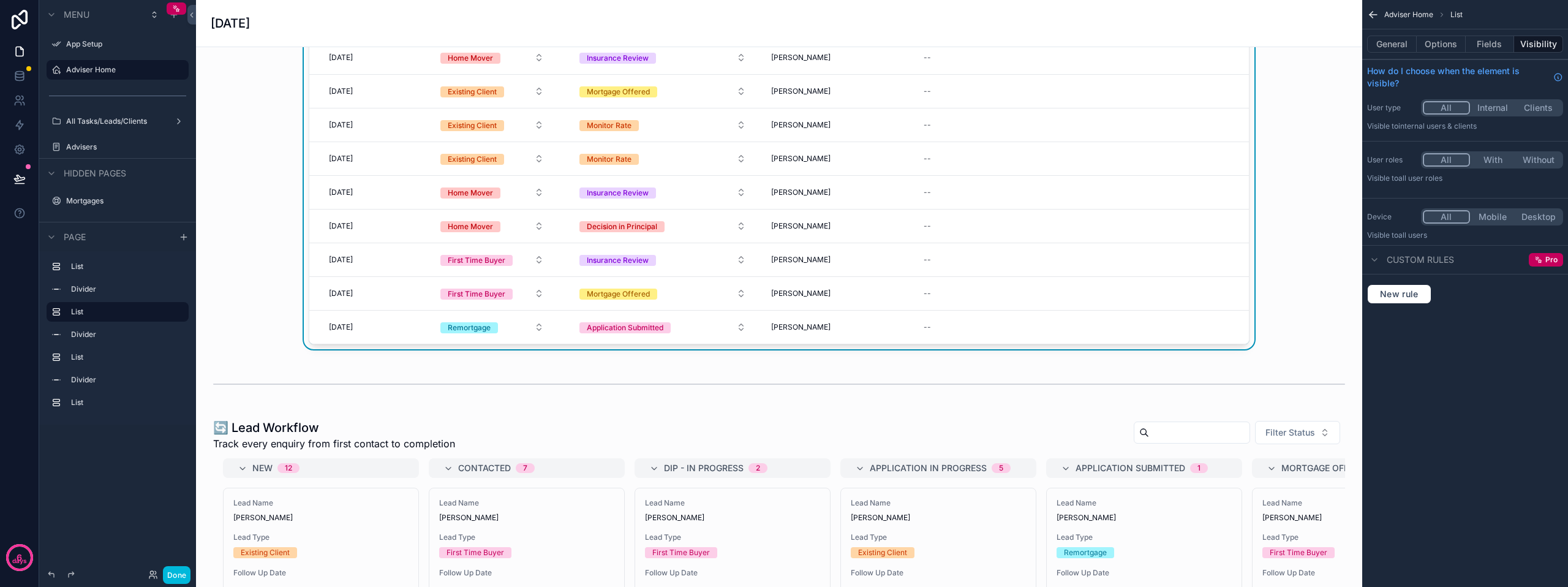
scroll to position [414, 0]
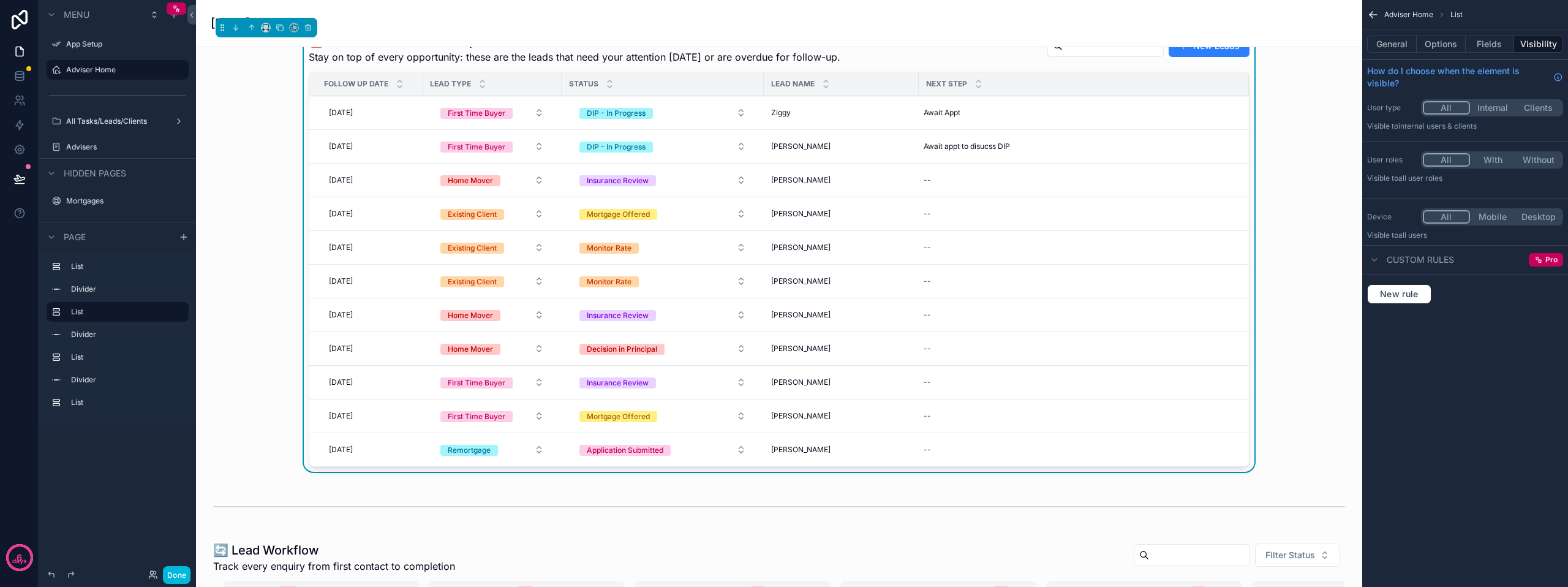
click at [171, 575] on button "Done" at bounding box center [176, 575] width 28 height 17
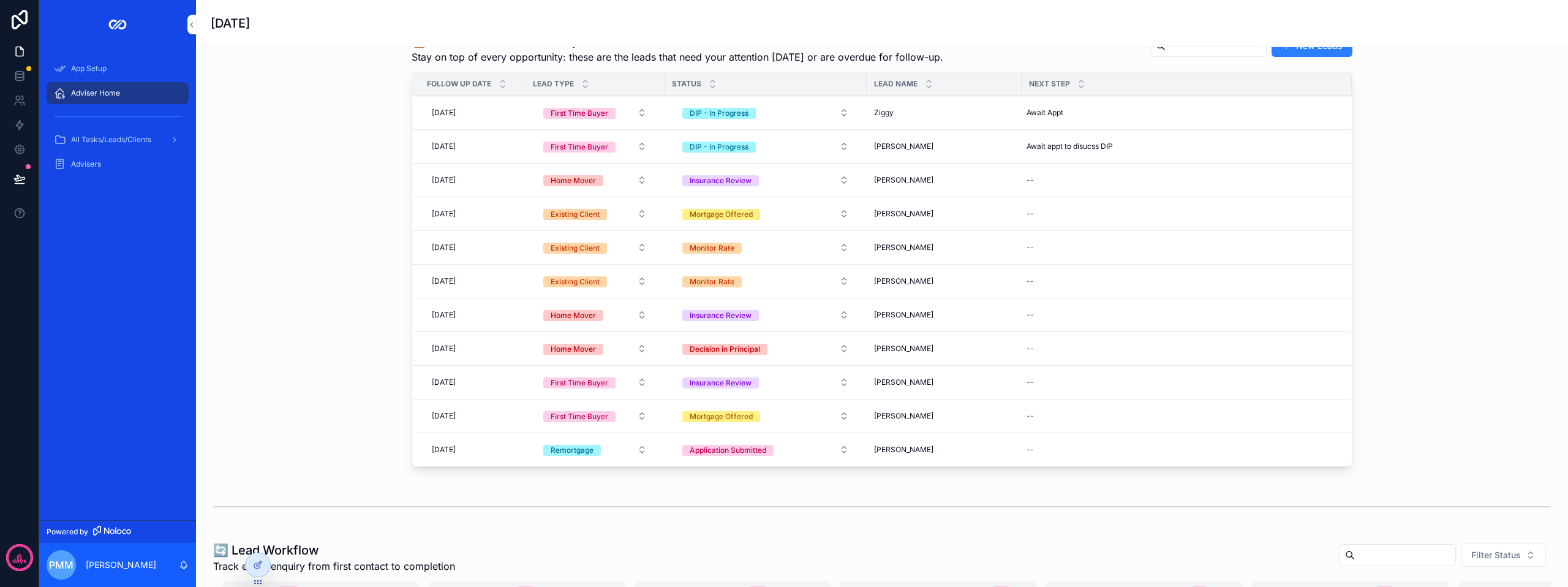
scroll to position [292, 0]
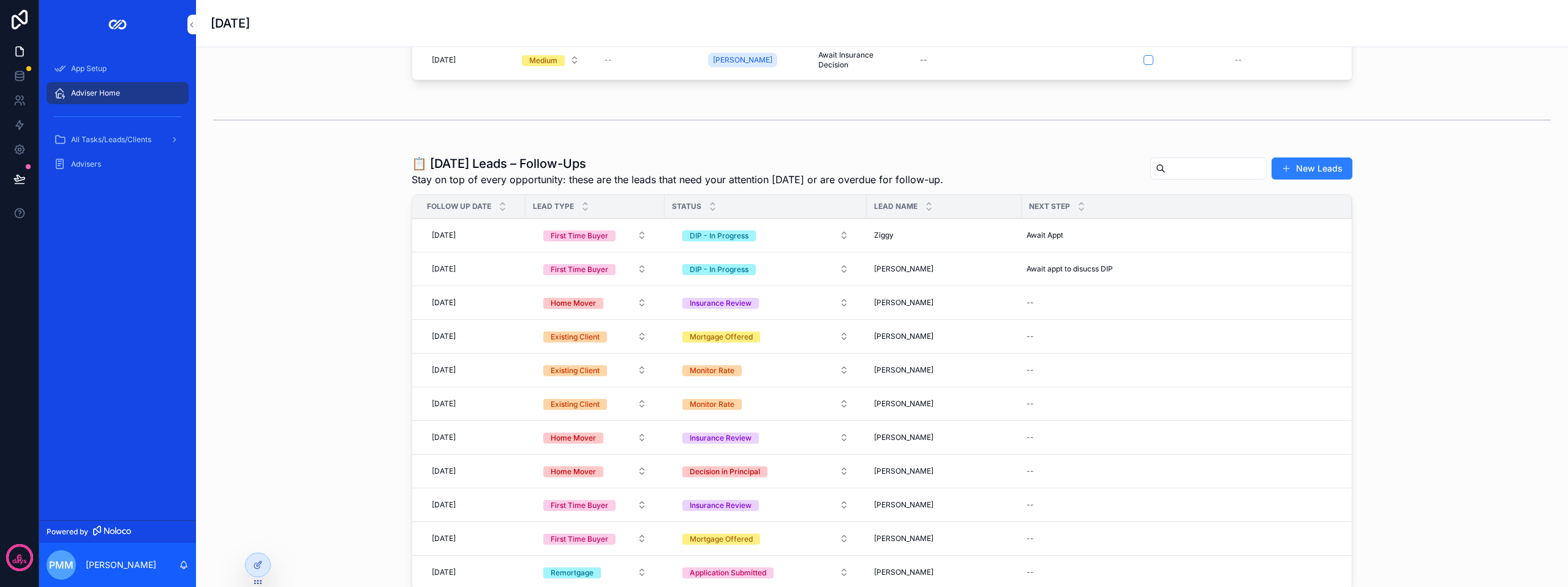
click at [1060, 303] on div "--" at bounding box center [1180, 303] width 316 height 19
type input "**********"
click button "scrollable content" at bounding box center [1172, 318] width 14 height 14
click at [1053, 337] on div "--" at bounding box center [1180, 336] width 316 height 19
type input "*"
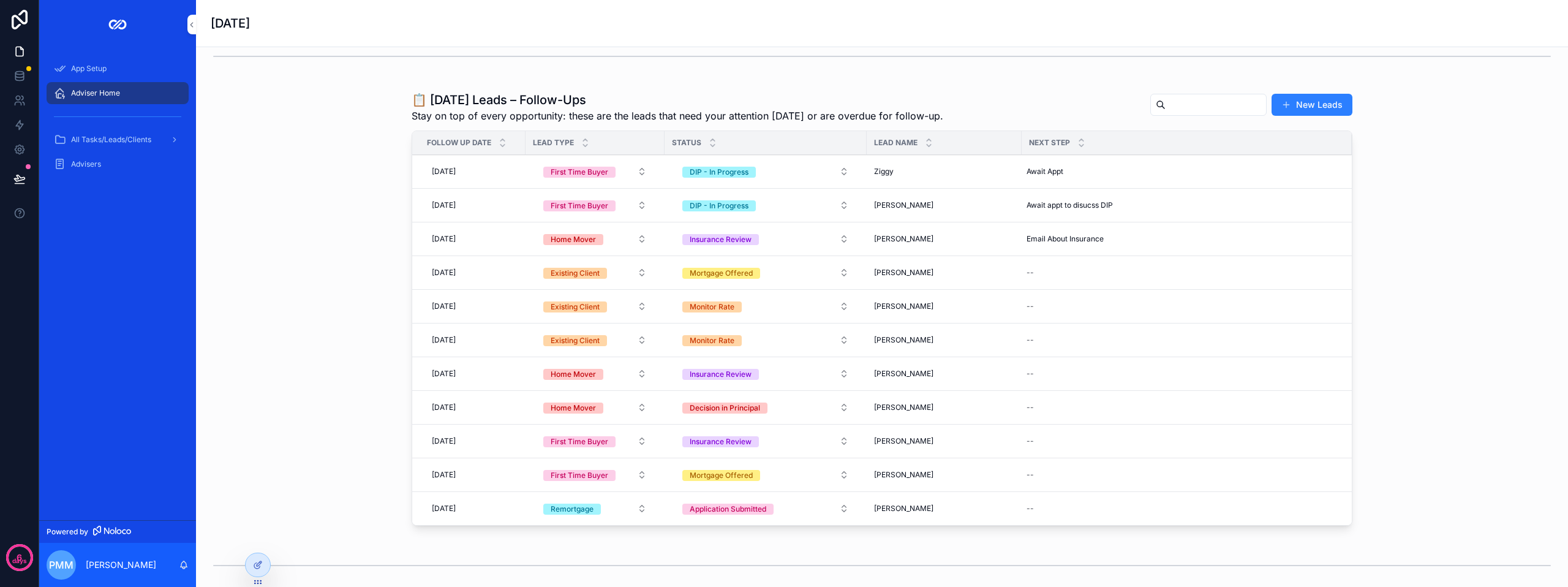
scroll to position [253, 0]
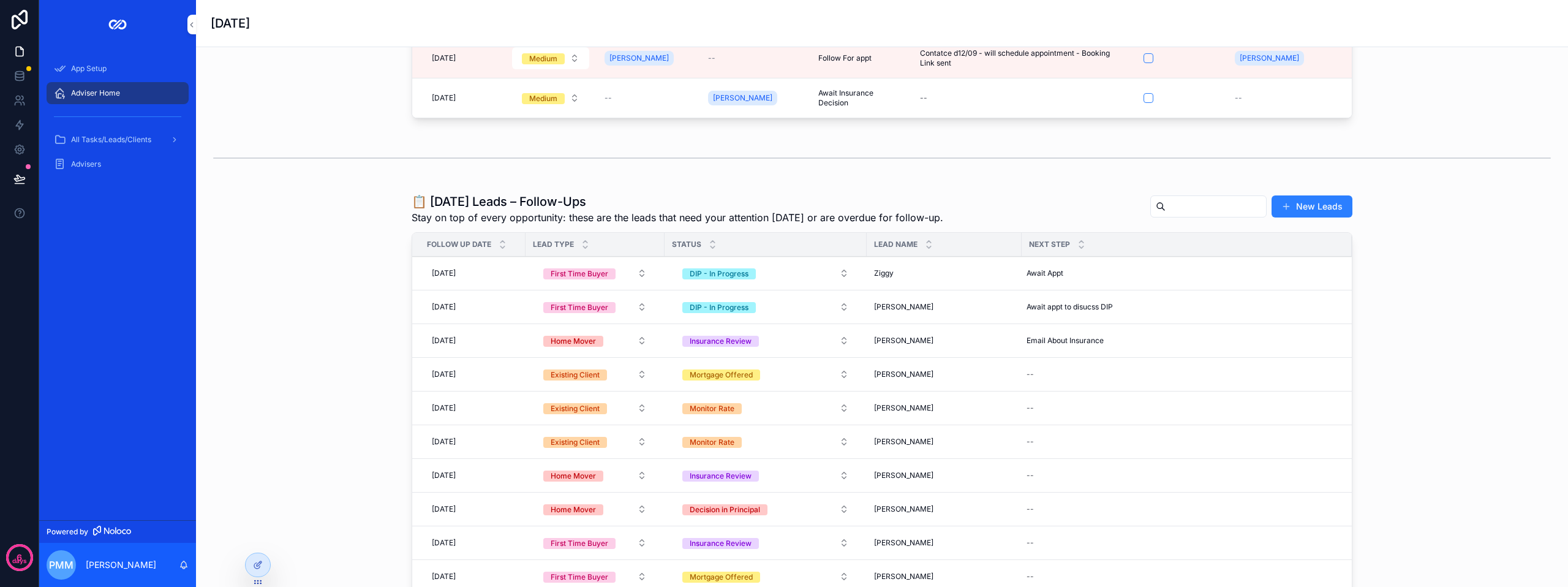
click at [1042, 368] on div "--" at bounding box center [1180, 374] width 316 height 19
type input "**********"
click at [1170, 391] on icon "scrollable content" at bounding box center [1172, 390] width 10 height 10
click at [1060, 401] on div "--" at bounding box center [1180, 408] width 316 height 19
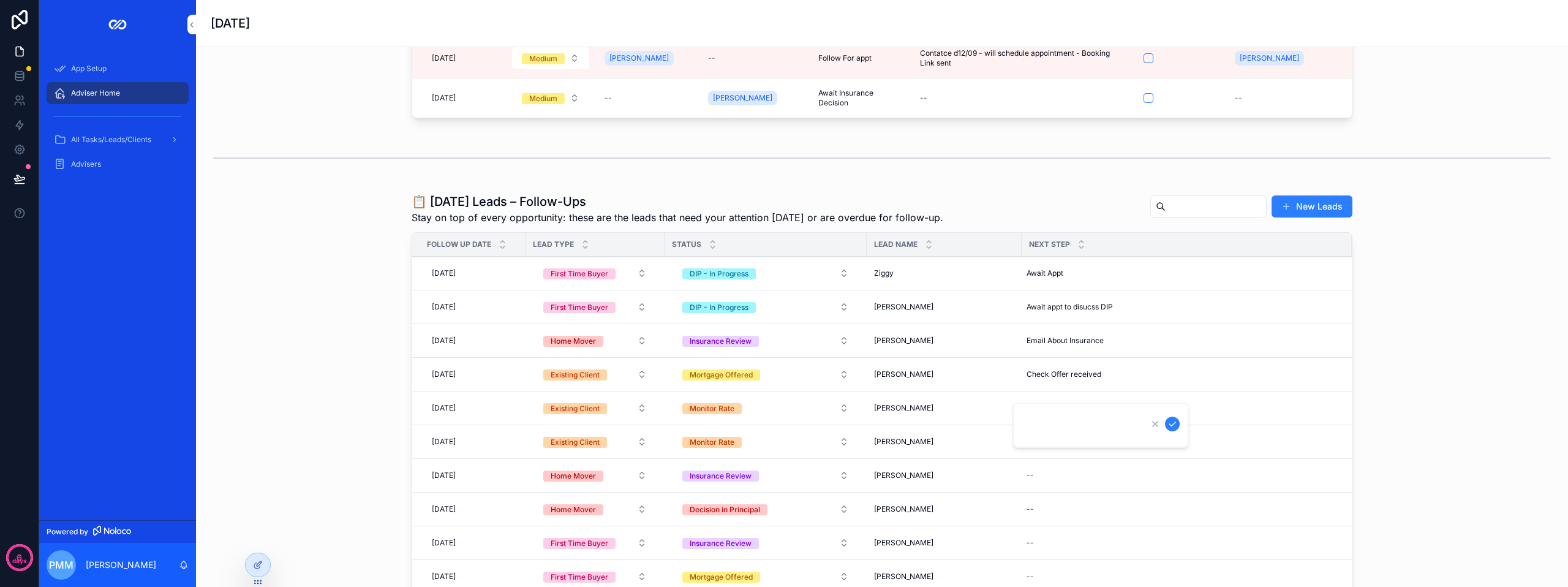
click at [1057, 413] on div "scrollable content" at bounding box center [1100, 425] width 176 height 45
click at [1051, 420] on input "scrollable content" at bounding box center [1082, 425] width 117 height 17
type input "**********"
click at [1174, 425] on icon "scrollable content" at bounding box center [1172, 424] width 10 height 10
click at [1033, 436] on div "--" at bounding box center [1180, 441] width 316 height 19
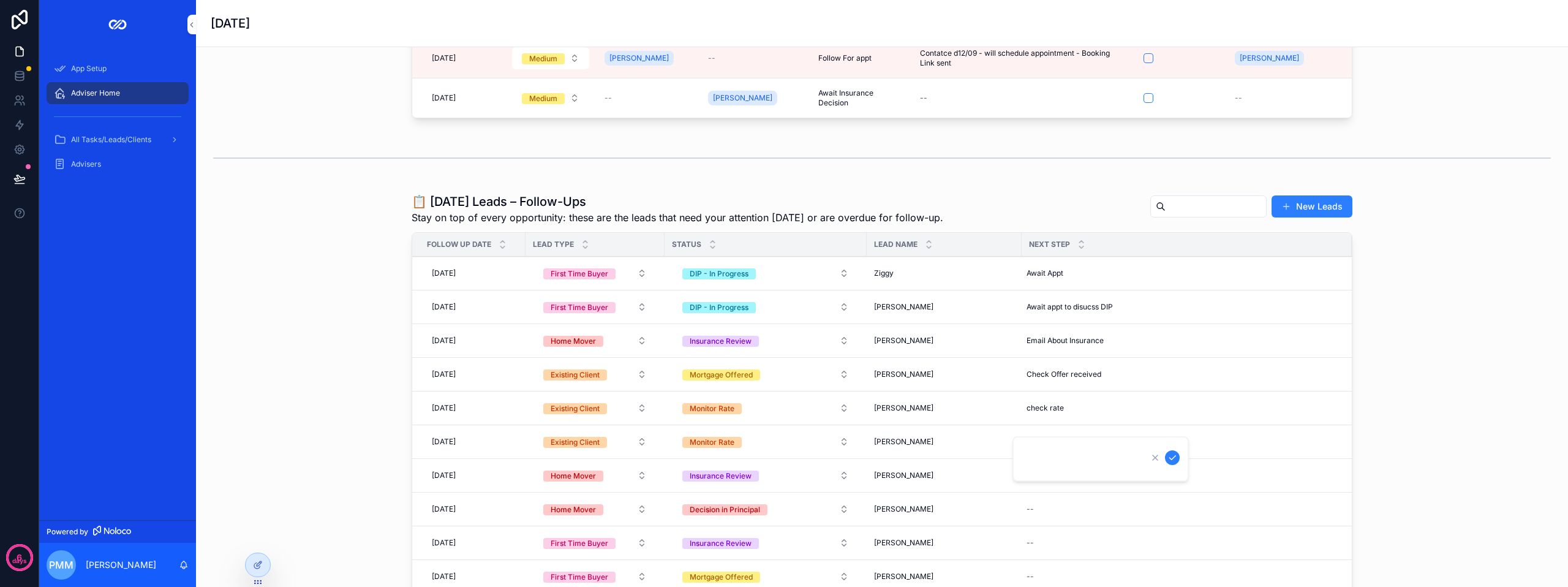
type input "*"
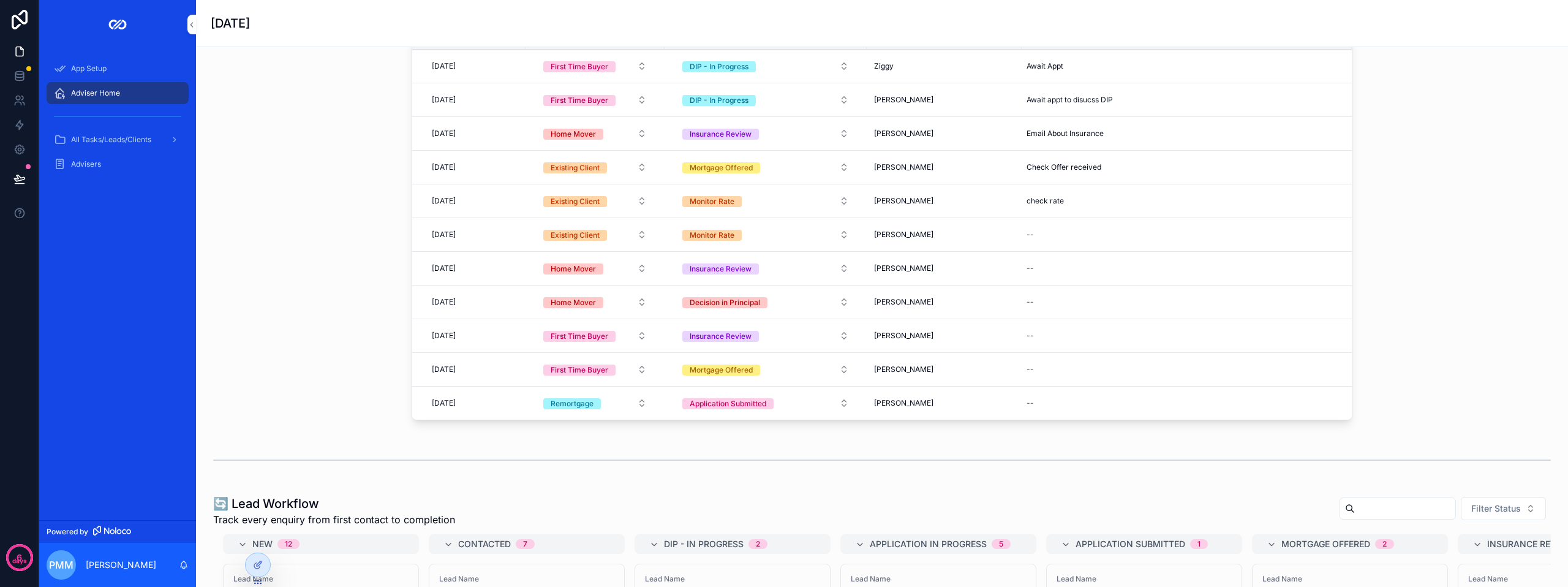
scroll to position [216, 0]
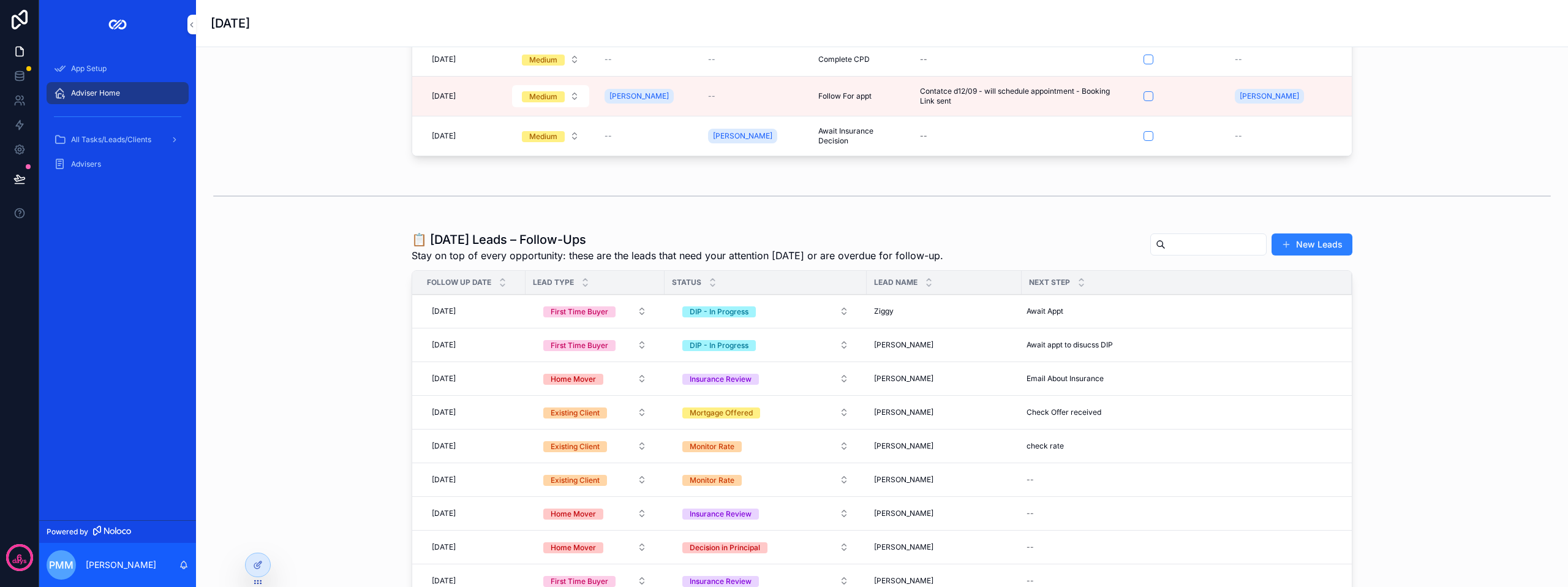
click at [1040, 469] on td "--" at bounding box center [1187, 480] width 330 height 34
click at [1037, 479] on div "--" at bounding box center [1180, 480] width 316 height 19
type input "**********"
click at [1172, 495] on icon "scrollable content" at bounding box center [1172, 495] width 10 height 10
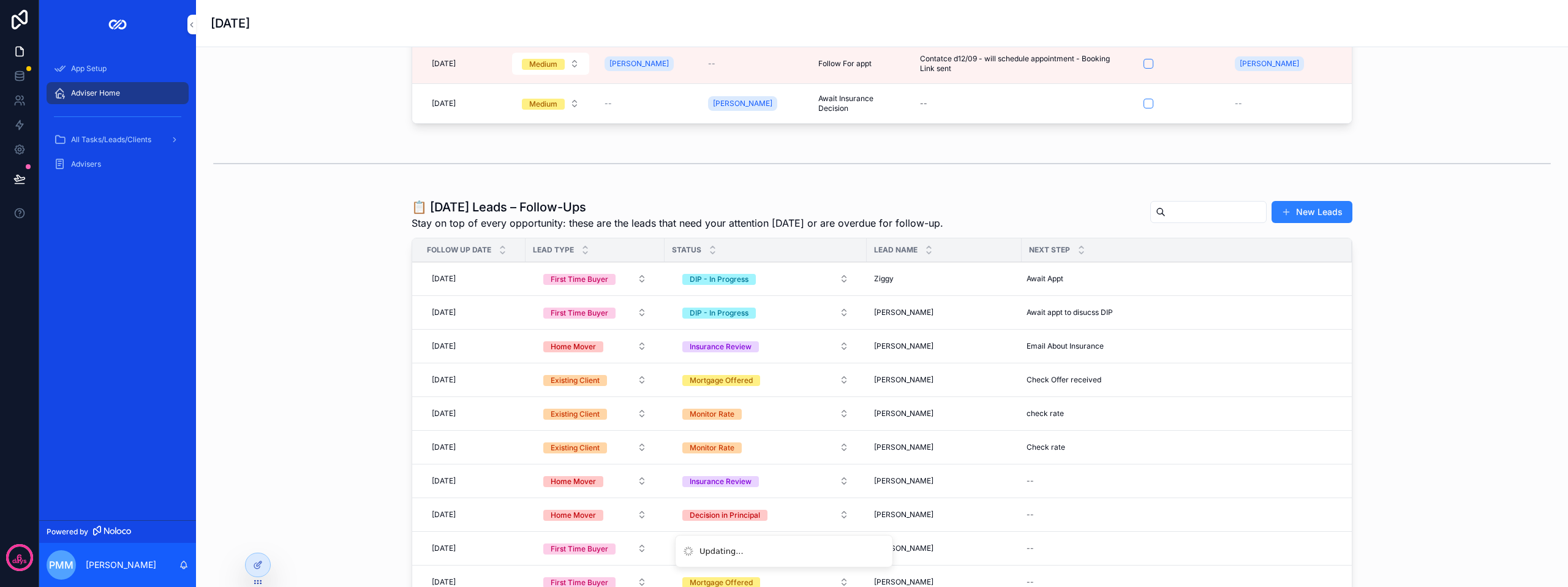
scroll to position [277, 0]
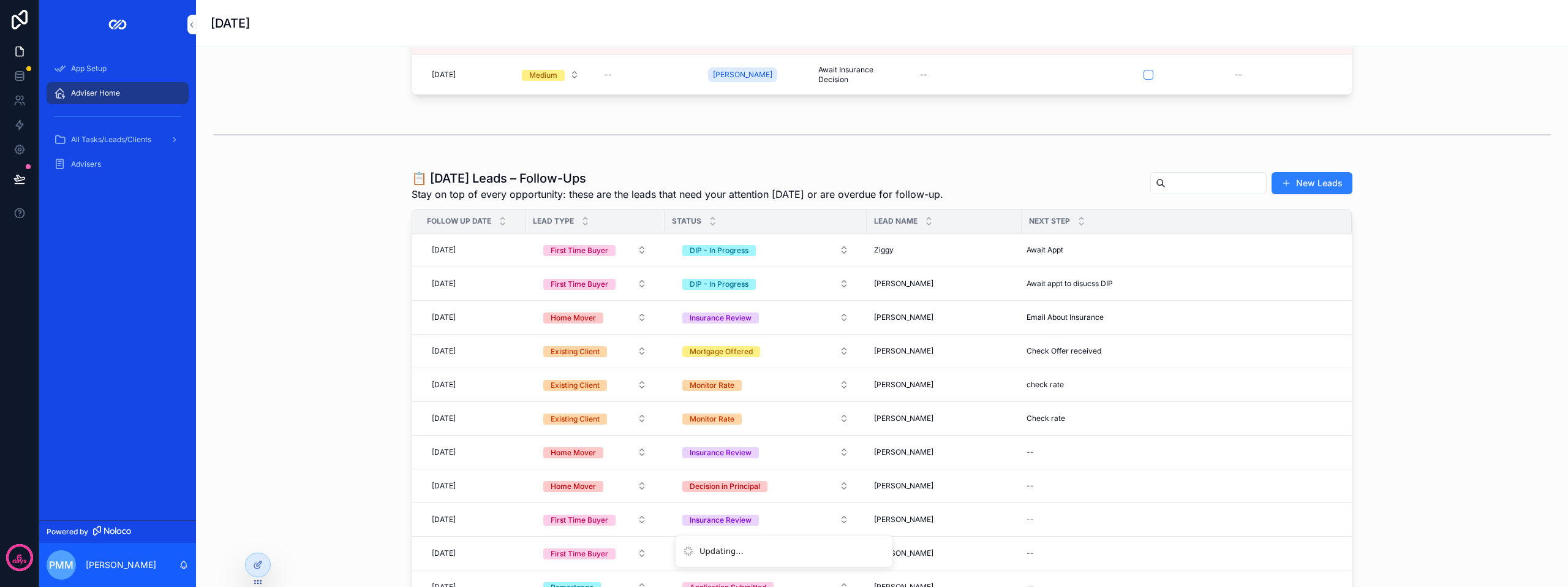
click at [1051, 452] on div "--" at bounding box center [1180, 452] width 316 height 19
click at [1042, 467] on input "scrollable content" at bounding box center [1082, 469] width 117 height 17
click at [1027, 457] on div "--" at bounding box center [1180, 452] width 316 height 19
type input "**********"
click at [1175, 467] on icon "scrollable content" at bounding box center [1172, 468] width 10 height 10
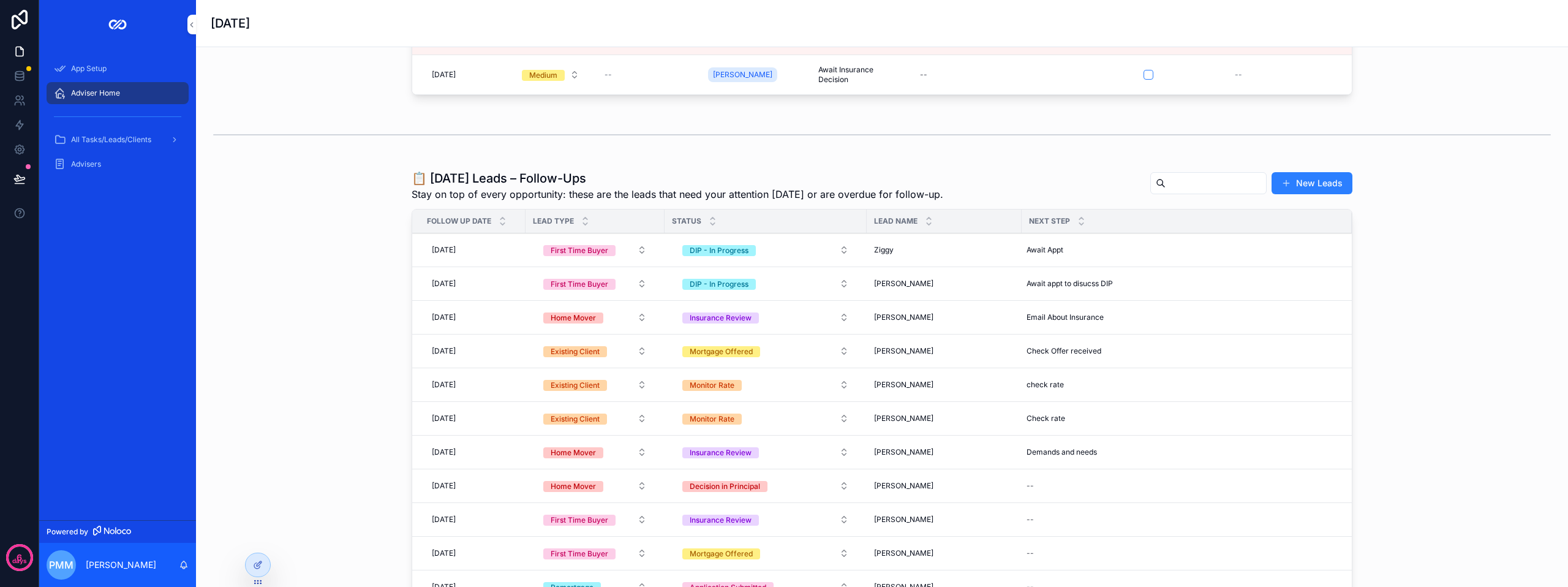
scroll to position [338, 0]
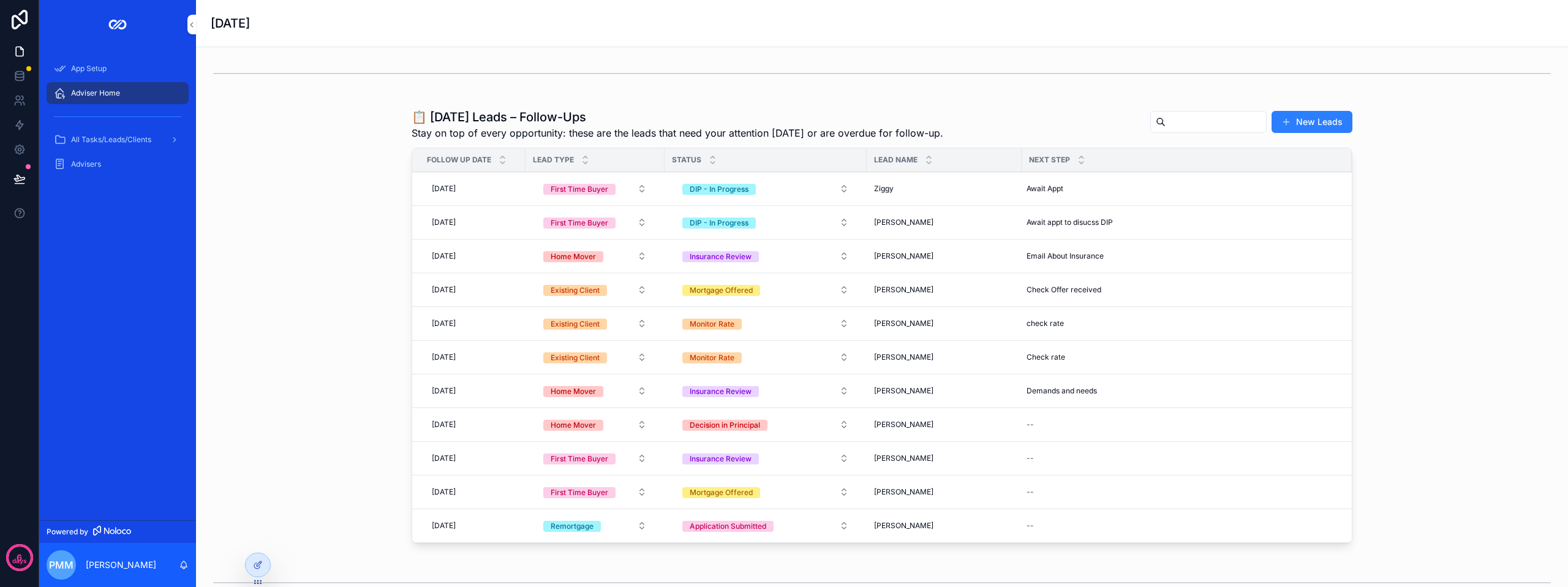
click at [1033, 423] on div "--" at bounding box center [1180, 425] width 316 height 19
type input "**********"
click at [1175, 442] on icon "scrollable content" at bounding box center [1172, 440] width 10 height 10
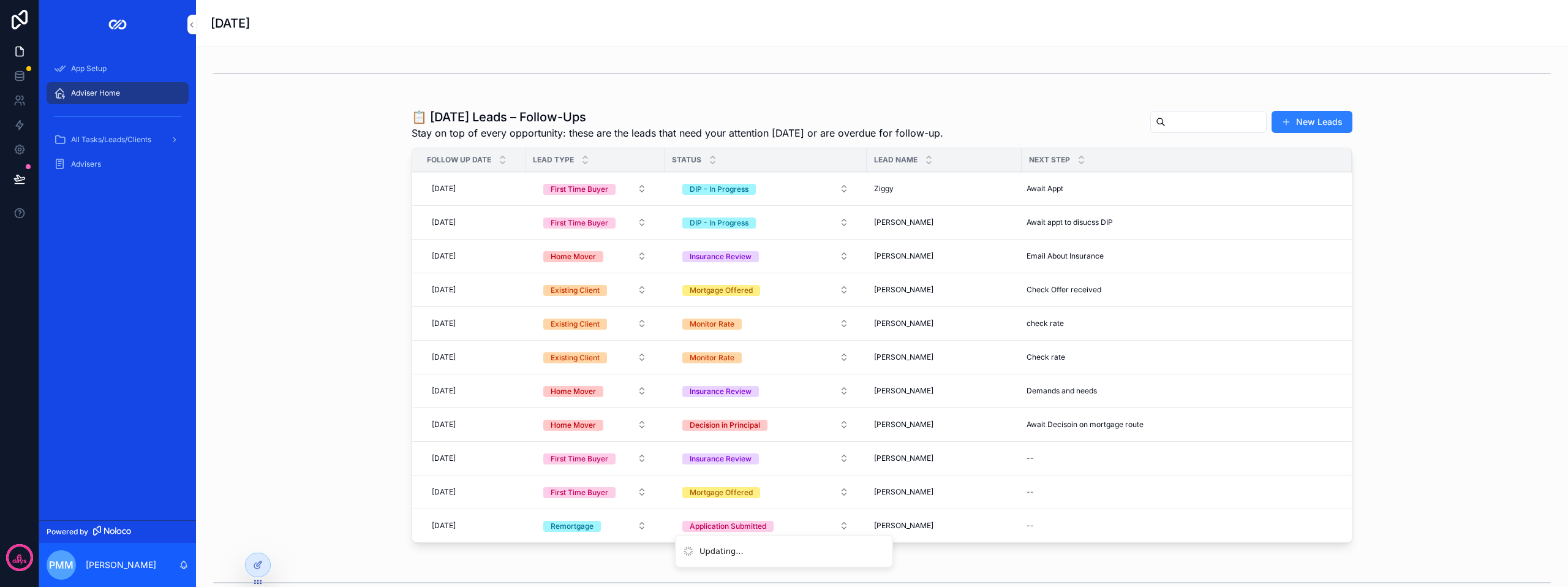
click at [477, 418] on div "[DATE] [DATE]" at bounding box center [472, 425] width 91 height 19
click at [479, 429] on div "[DATE] [DATE]" at bounding box center [472, 425] width 91 height 19
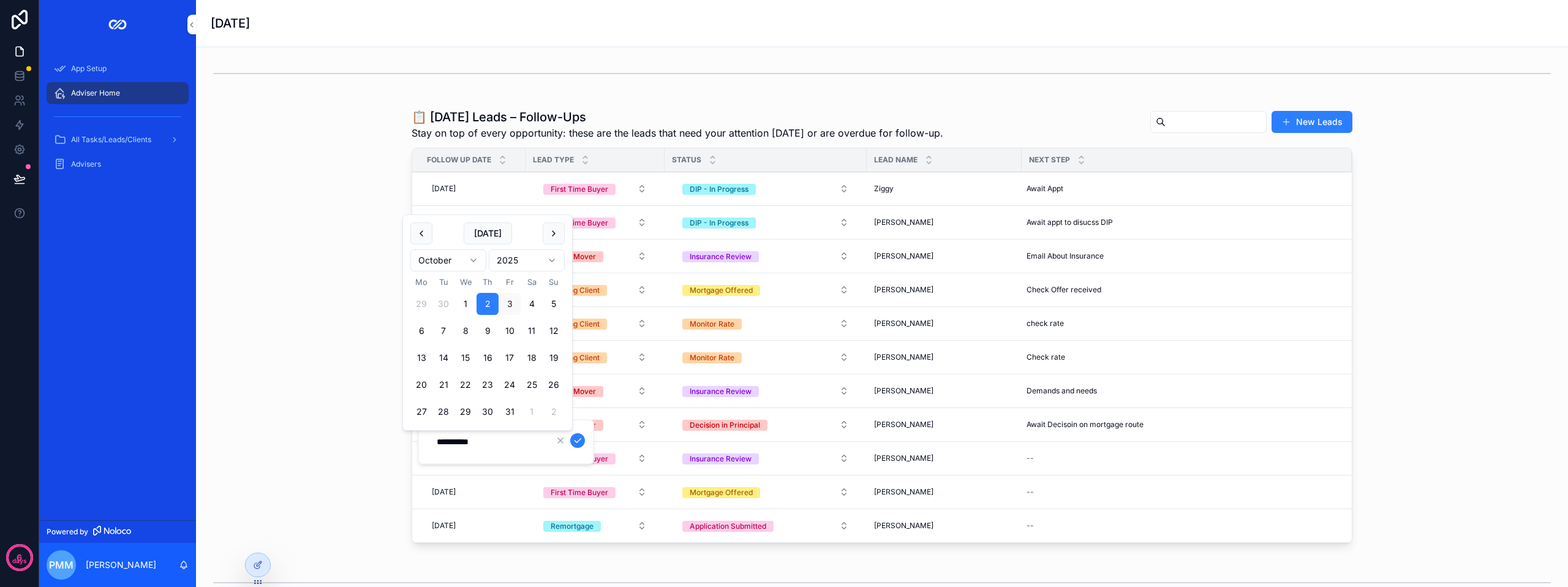
click at [484, 389] on button "23" at bounding box center [487, 385] width 22 height 22
type input "**********"
click at [572, 440] on button "scrollable content" at bounding box center [577, 440] width 14 height 14
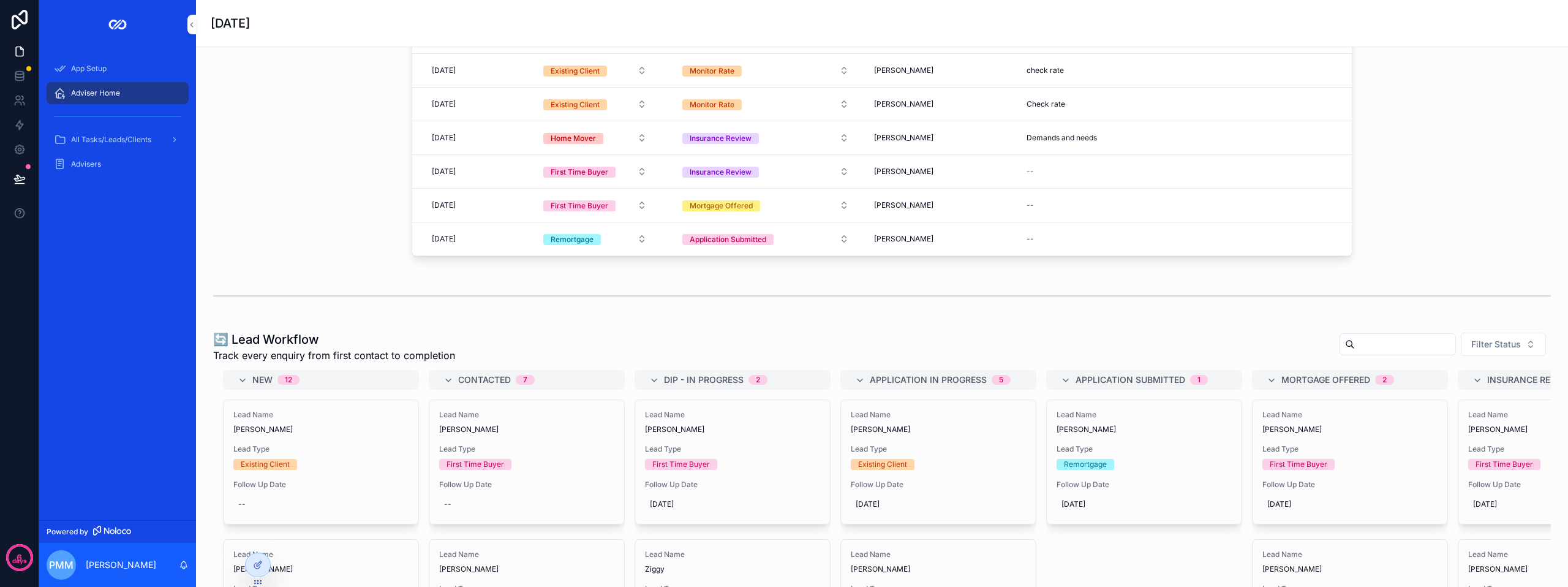
scroll to position [613, 0]
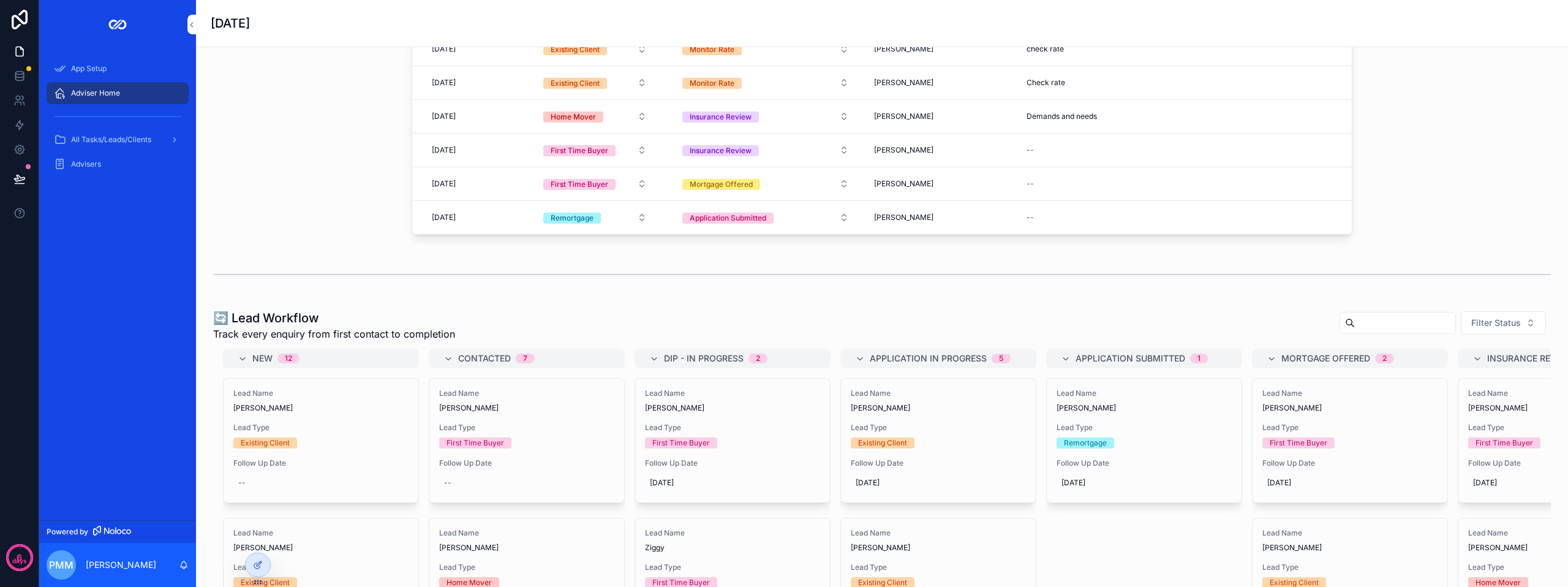
click at [783, 312] on div "🔄 Lead Workflow Track every enquiry from first contact to completion Filter Sta…" at bounding box center [881, 325] width 1338 height 32
click at [778, 302] on div "✅ [DATE] Tasks Your action list for [DATE] and any overdue tasks New Tasks Due …" at bounding box center [882, 431] width 1372 height 1994
click at [256, 565] on icon at bounding box center [258, 565] width 10 height 10
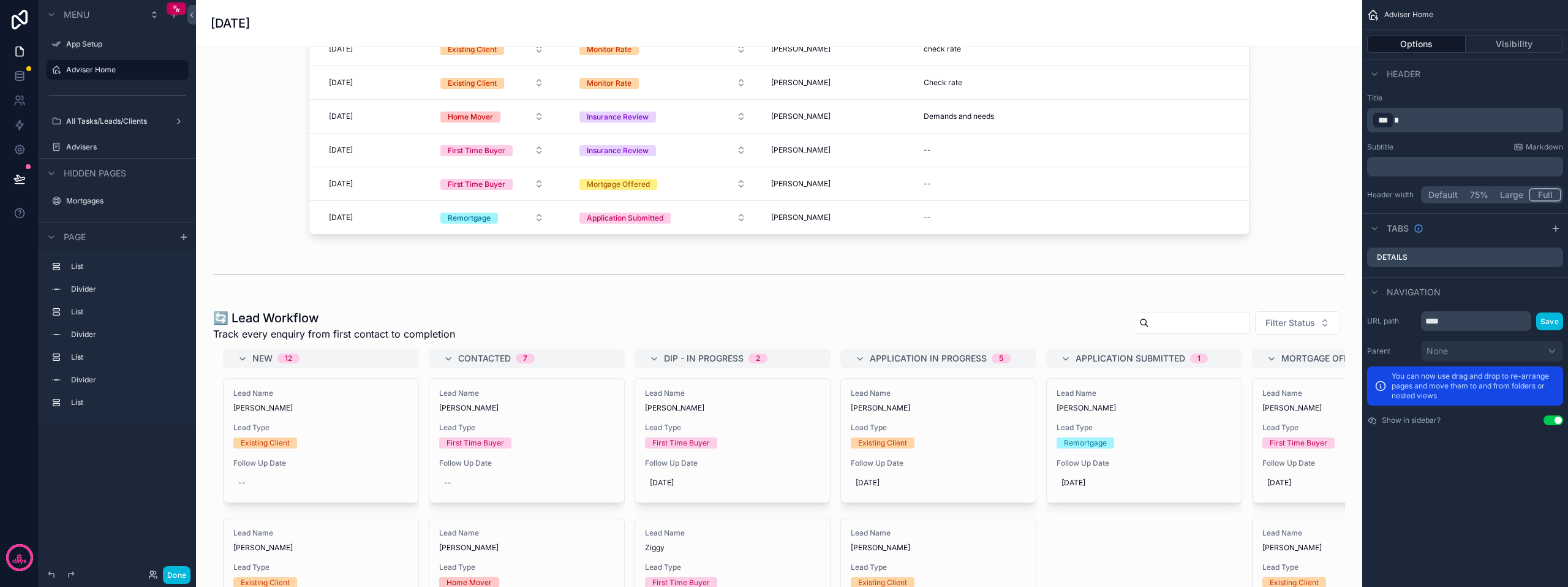
scroll to position [675, 0]
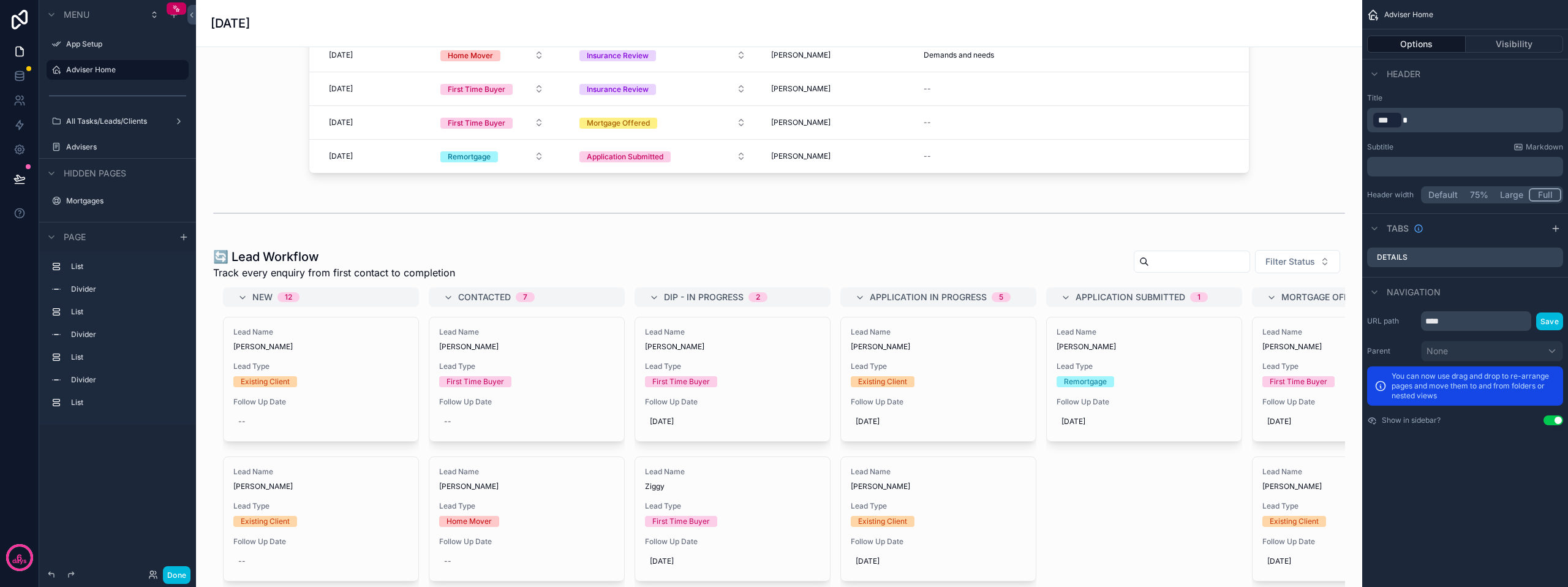
click at [556, 258] on div "scrollable content" at bounding box center [779, 488] width 1147 height 490
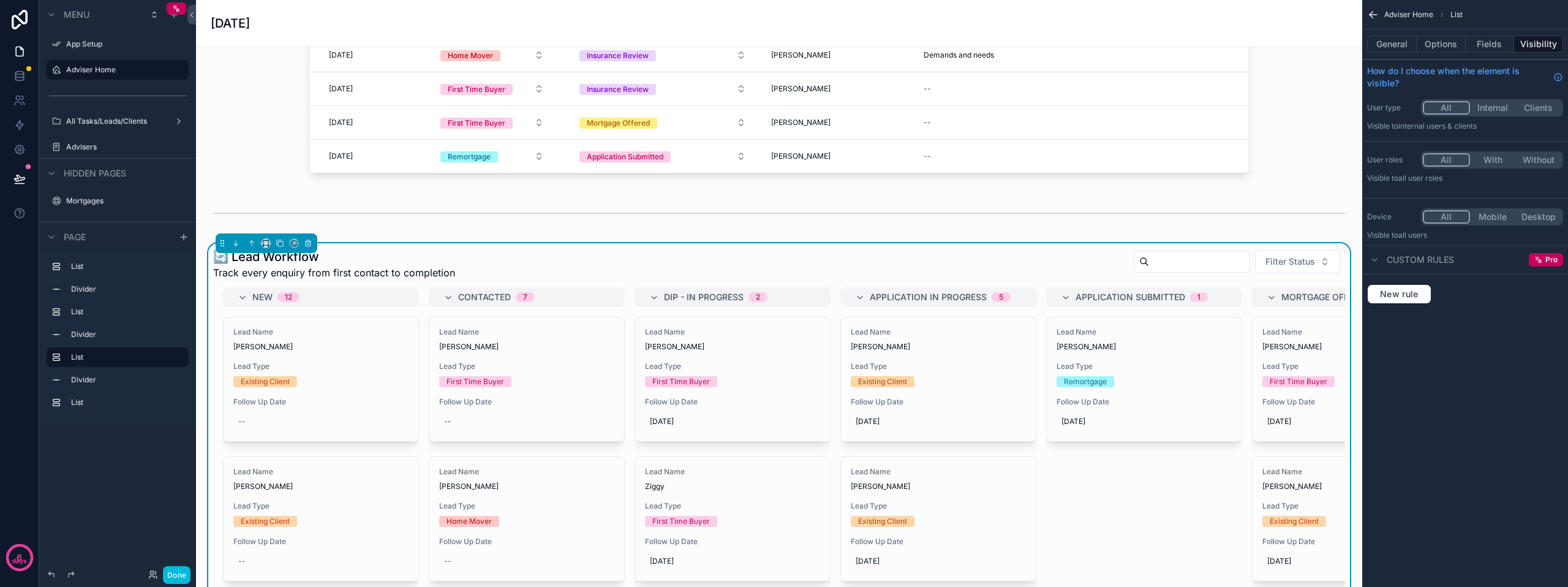
click at [1478, 41] on button "Fields" at bounding box center [1490, 44] width 49 height 17
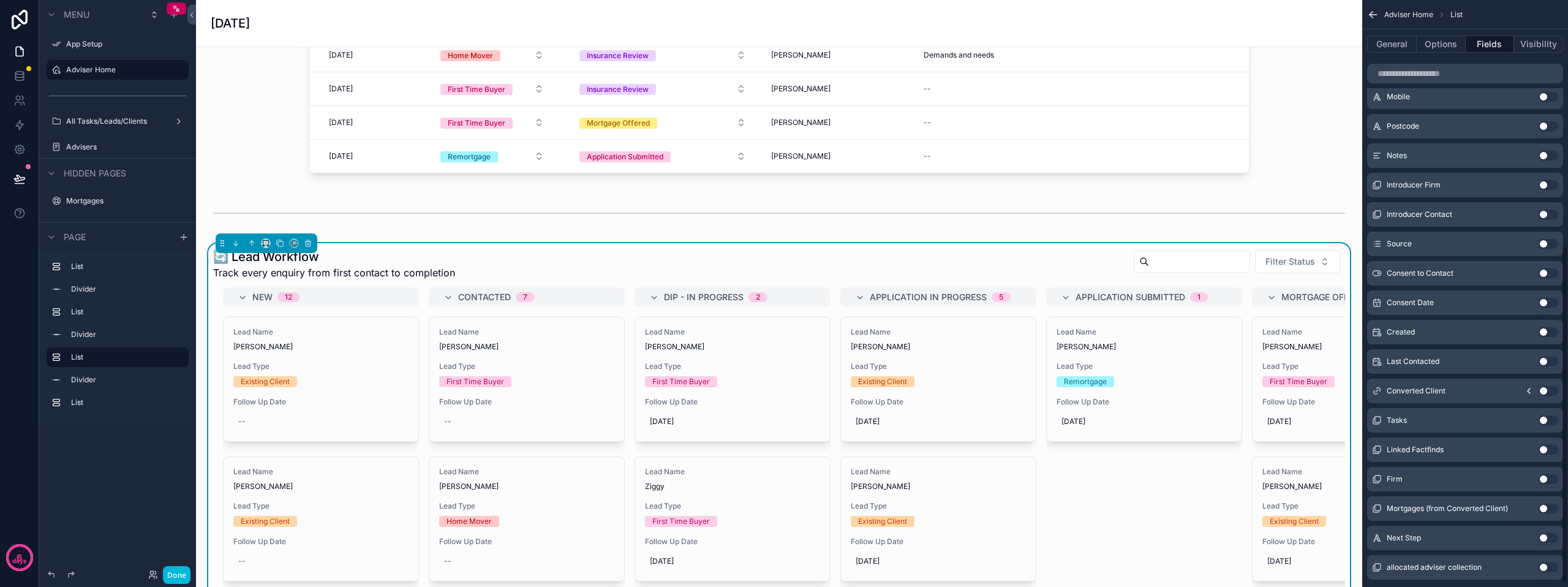
scroll to position [429, 0]
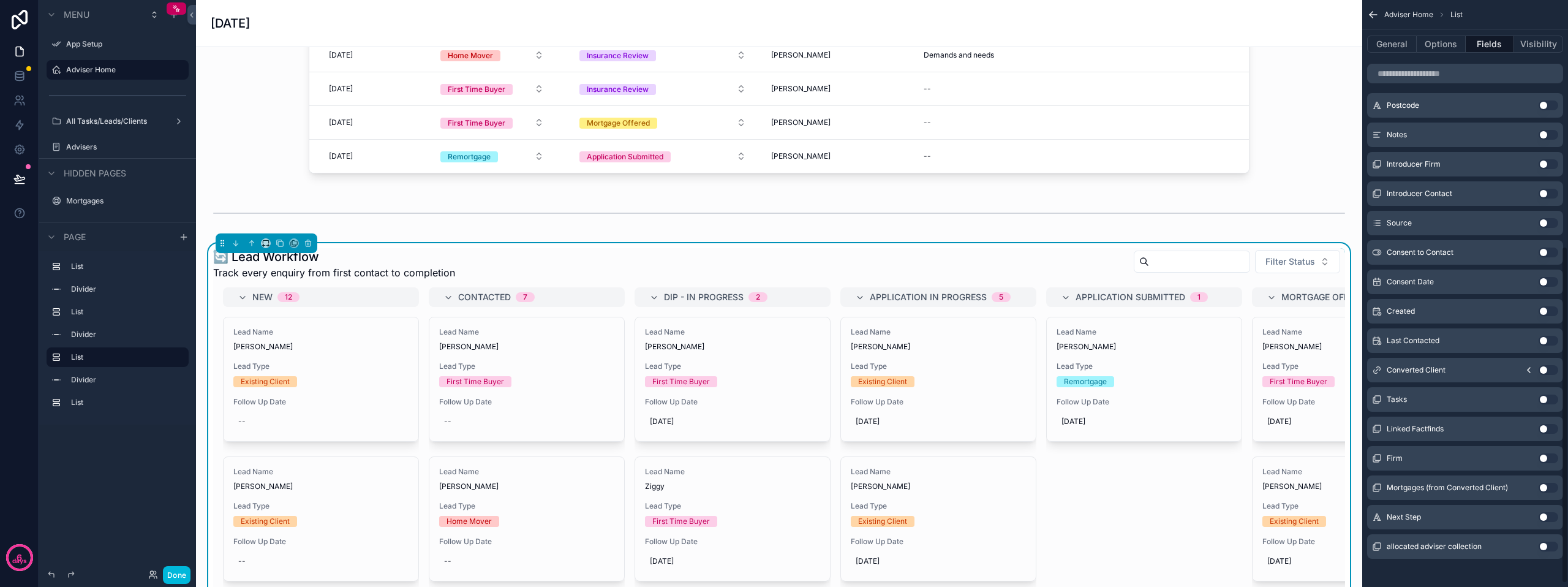
click at [1545, 520] on button "Use setting" at bounding box center [1549, 518] width 19 height 10
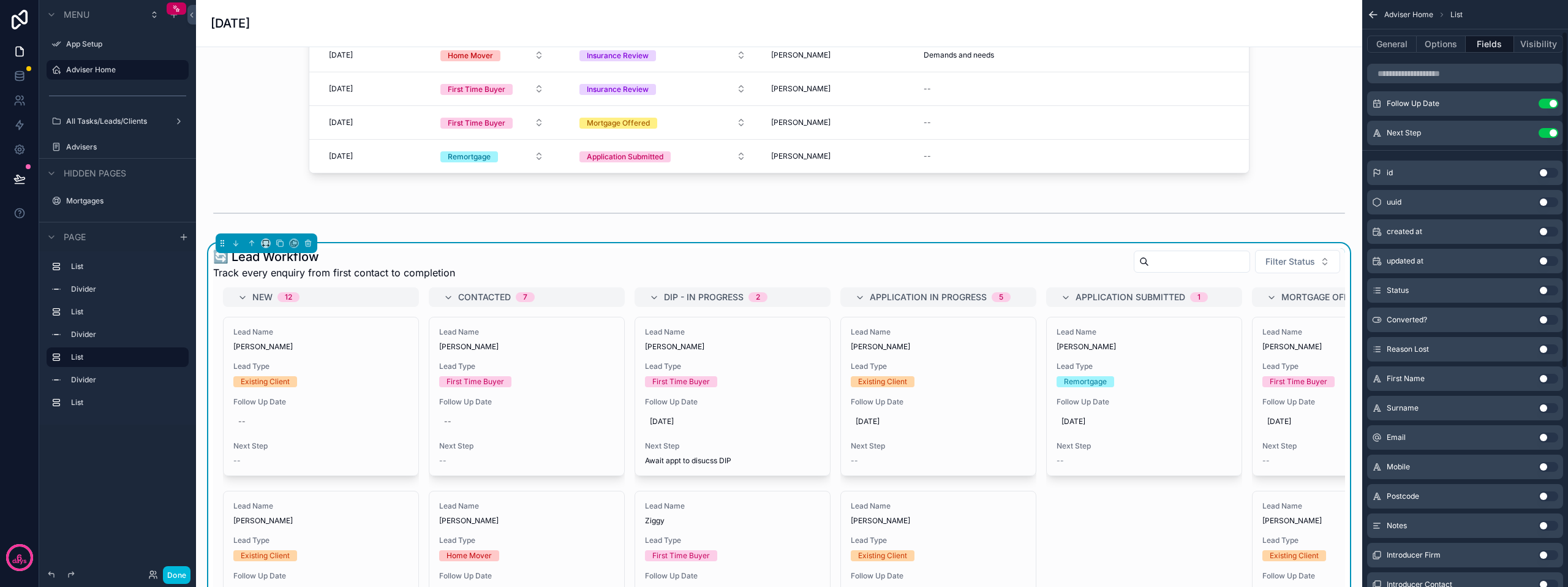
scroll to position [0, 0]
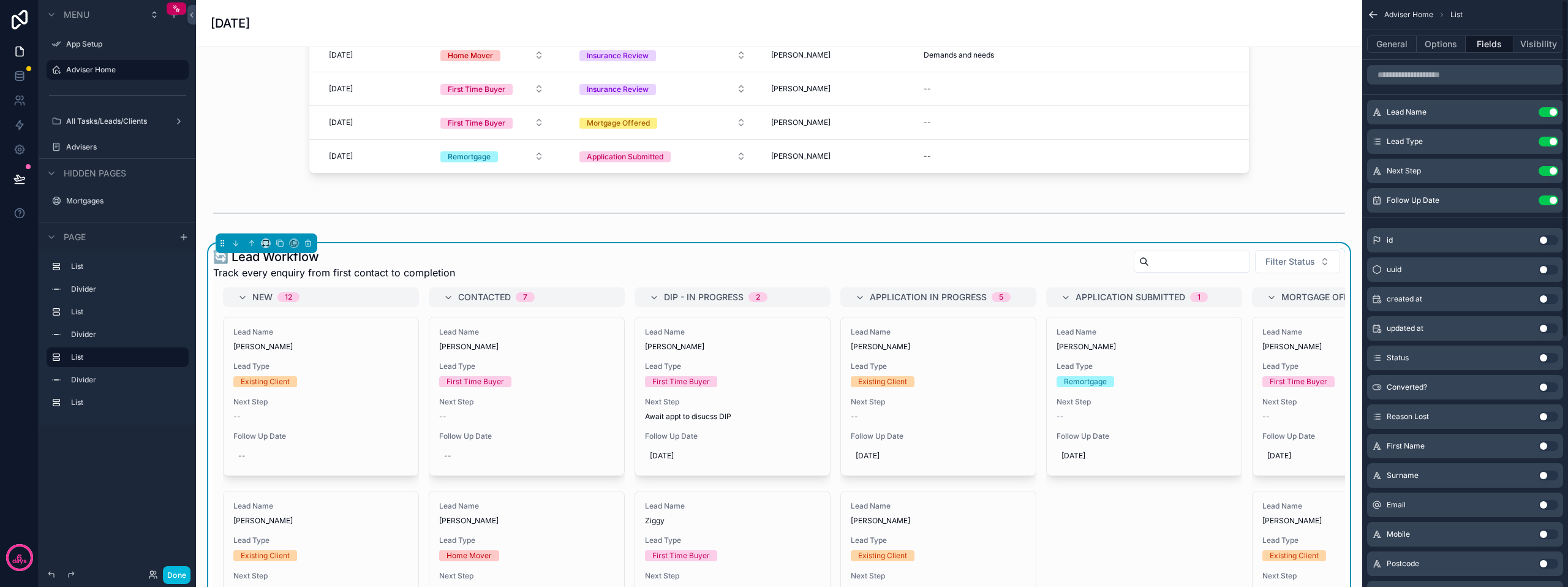
click at [0, 0] on icon "scrollable content" at bounding box center [0, 0] width 0 height 0
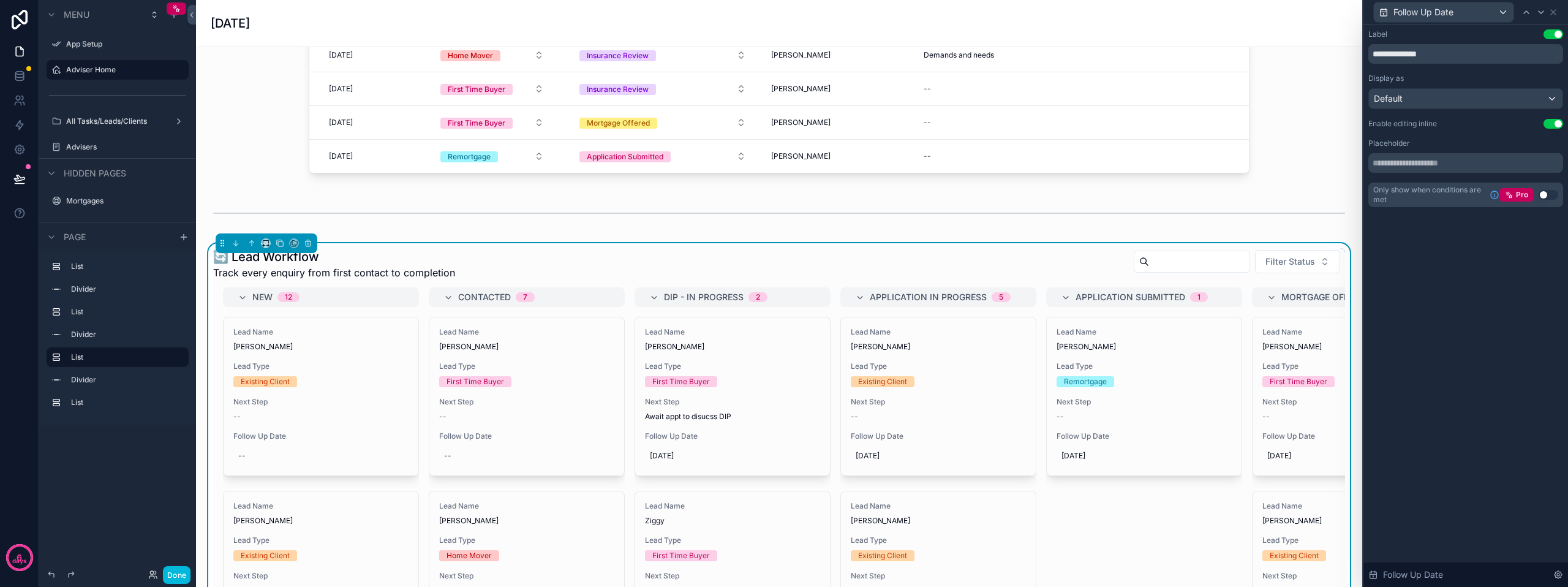
click at [1451, 93] on div "Default" at bounding box center [1465, 98] width 194 height 19
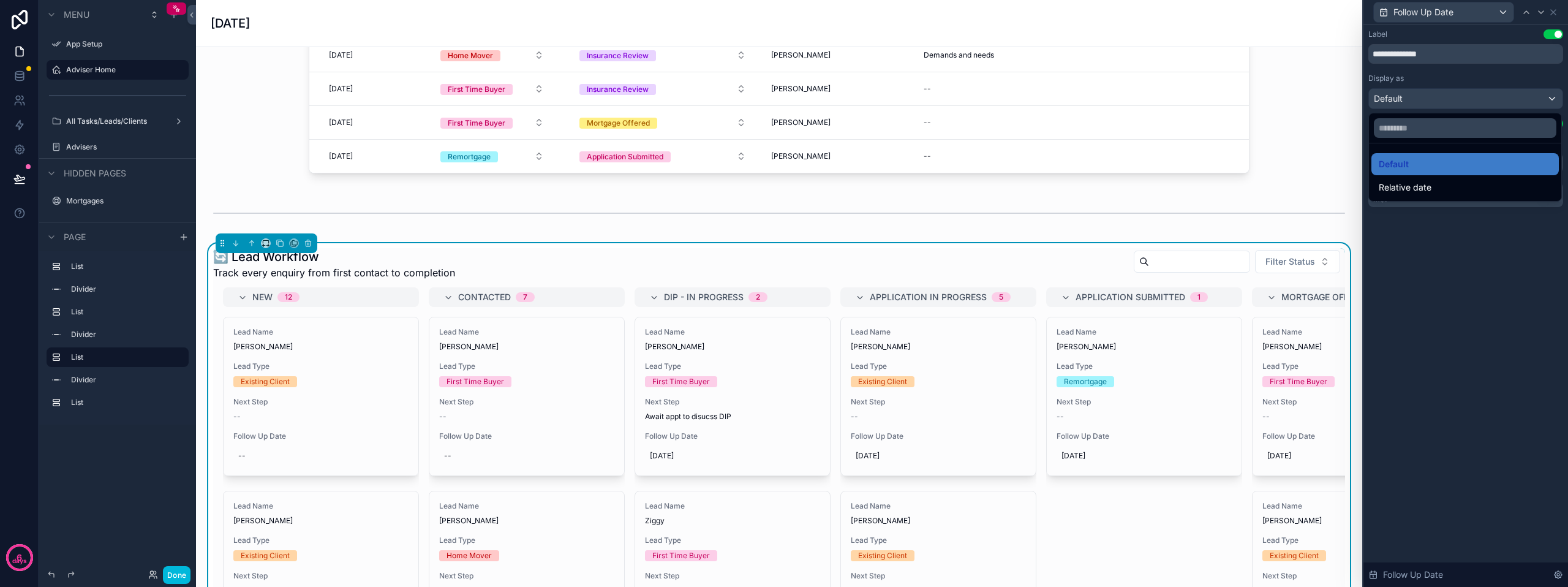
scroll to position [122, 0]
click at [1425, 252] on div at bounding box center [1466, 293] width 204 height 587
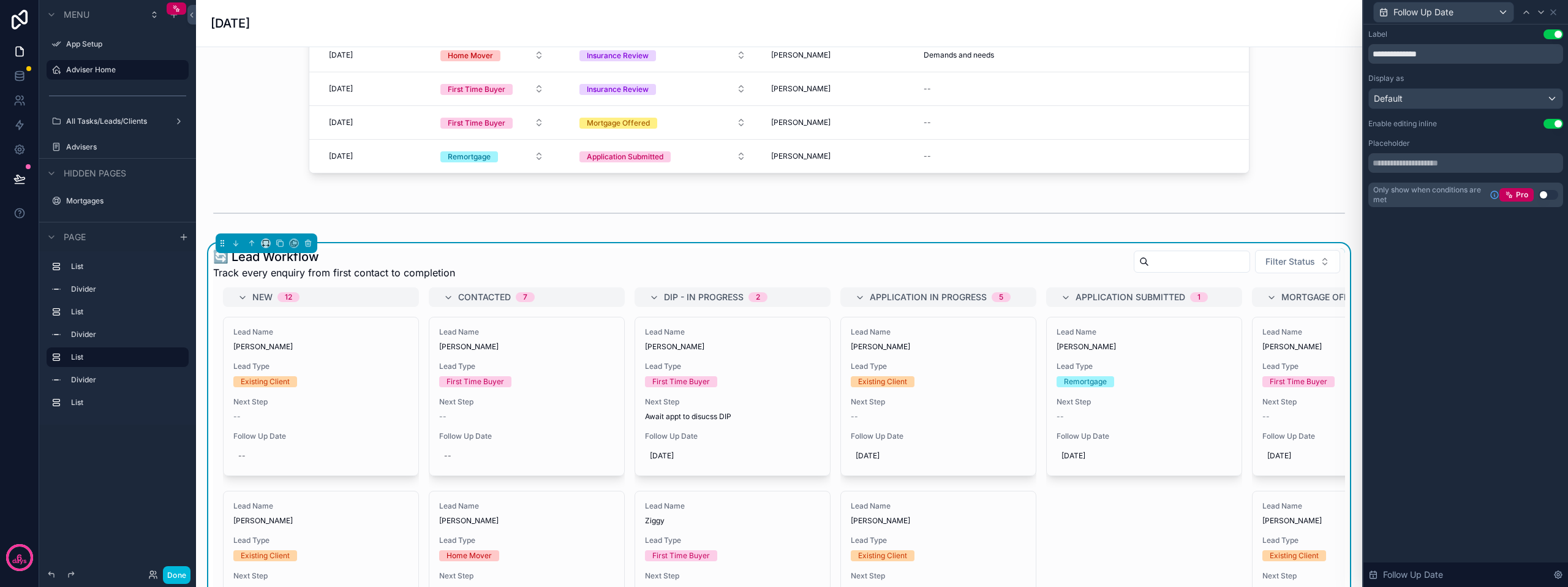
click at [1500, 17] on div "Follow Up Date" at bounding box center [1443, 13] width 140 height 19
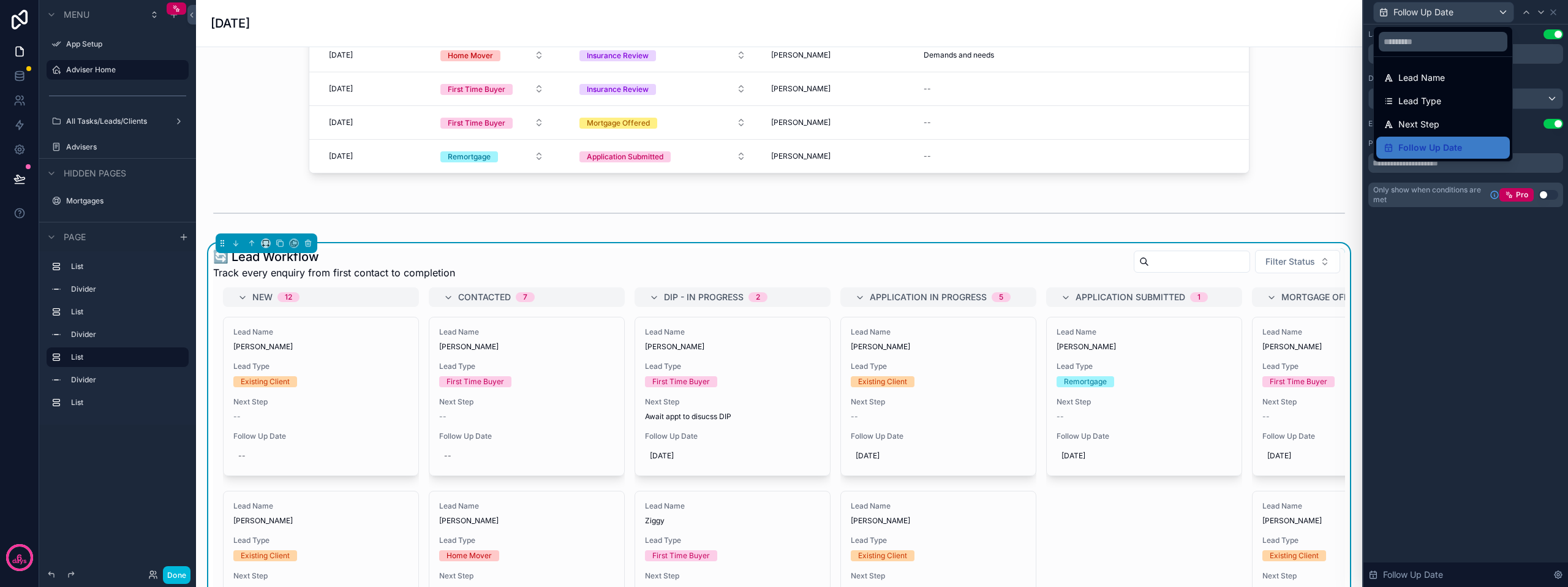
click at [1425, 127] on span "Next Step" at bounding box center [1419, 123] width 41 height 14
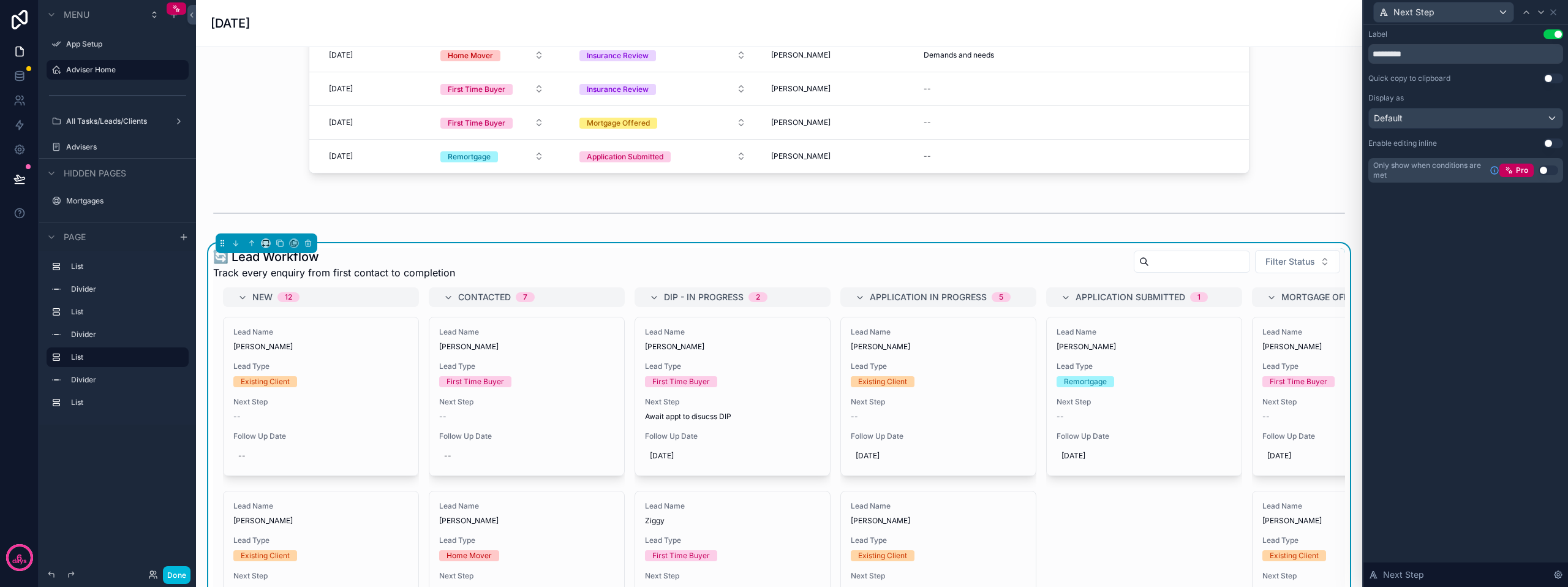
click at [1434, 115] on div "Default" at bounding box center [1465, 119] width 194 height 19
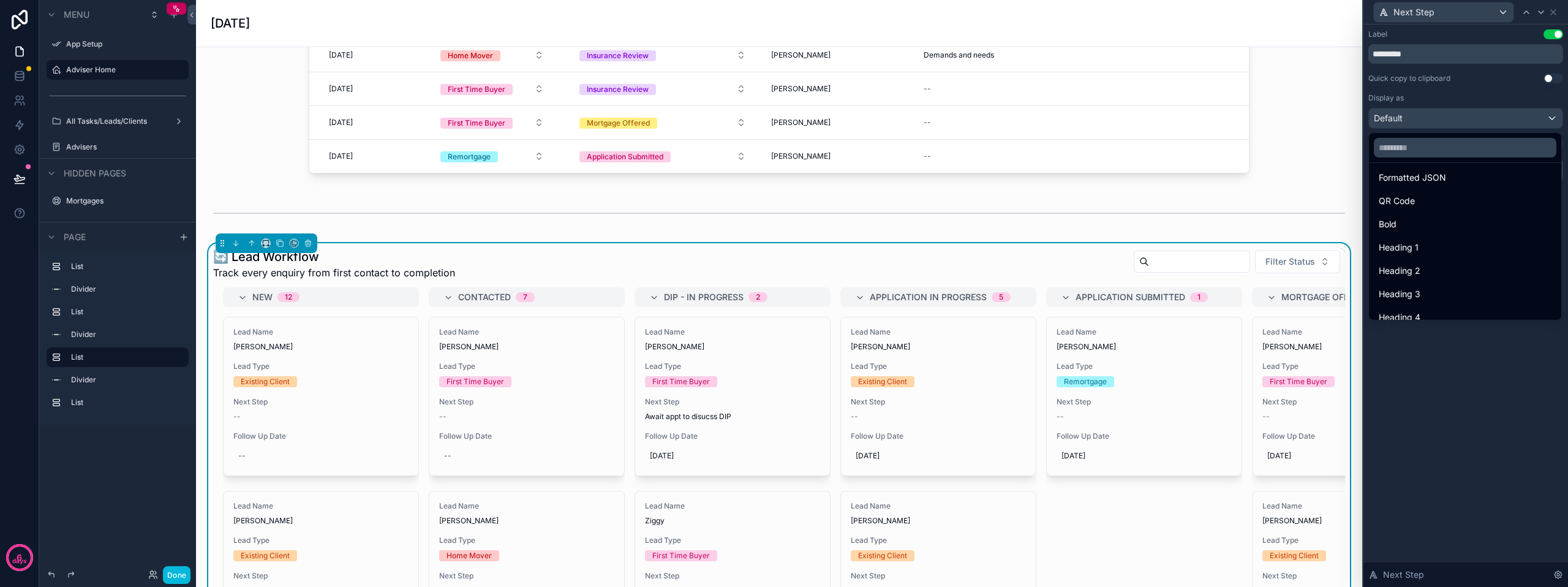
click at [1411, 231] on div "Bold" at bounding box center [1465, 224] width 188 height 22
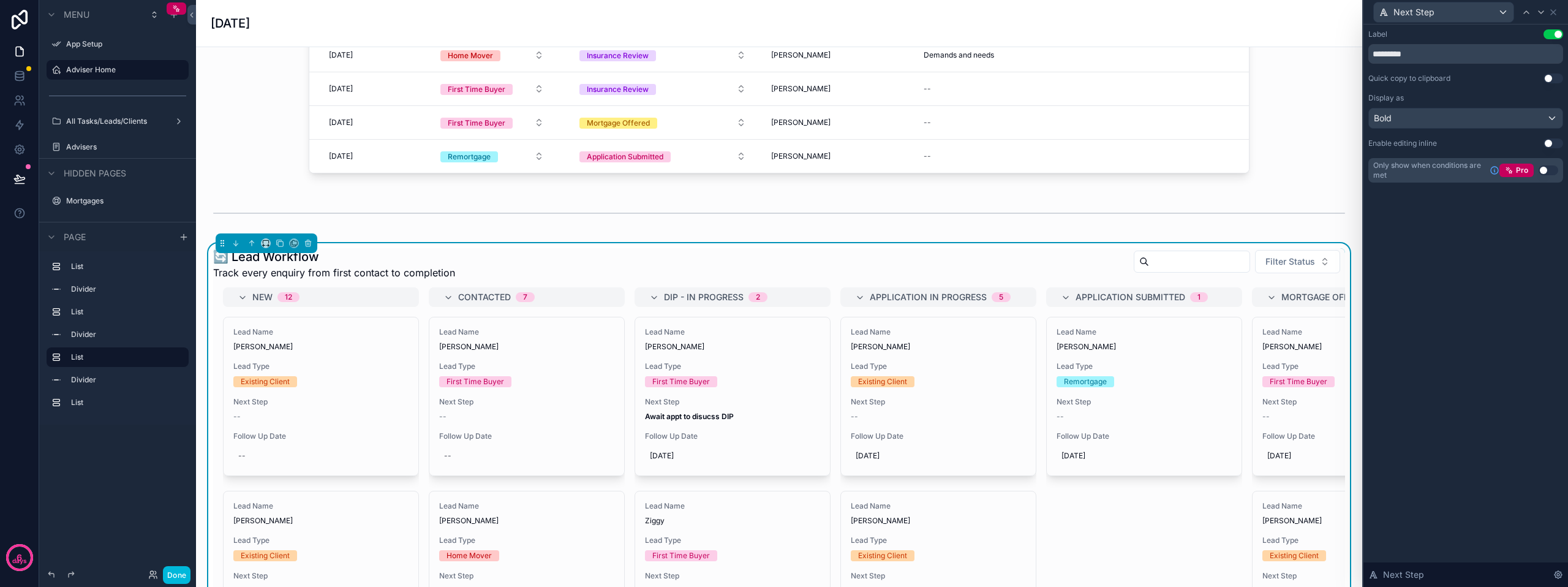
click at [1500, 20] on div "Next Step" at bounding box center [1443, 13] width 140 height 19
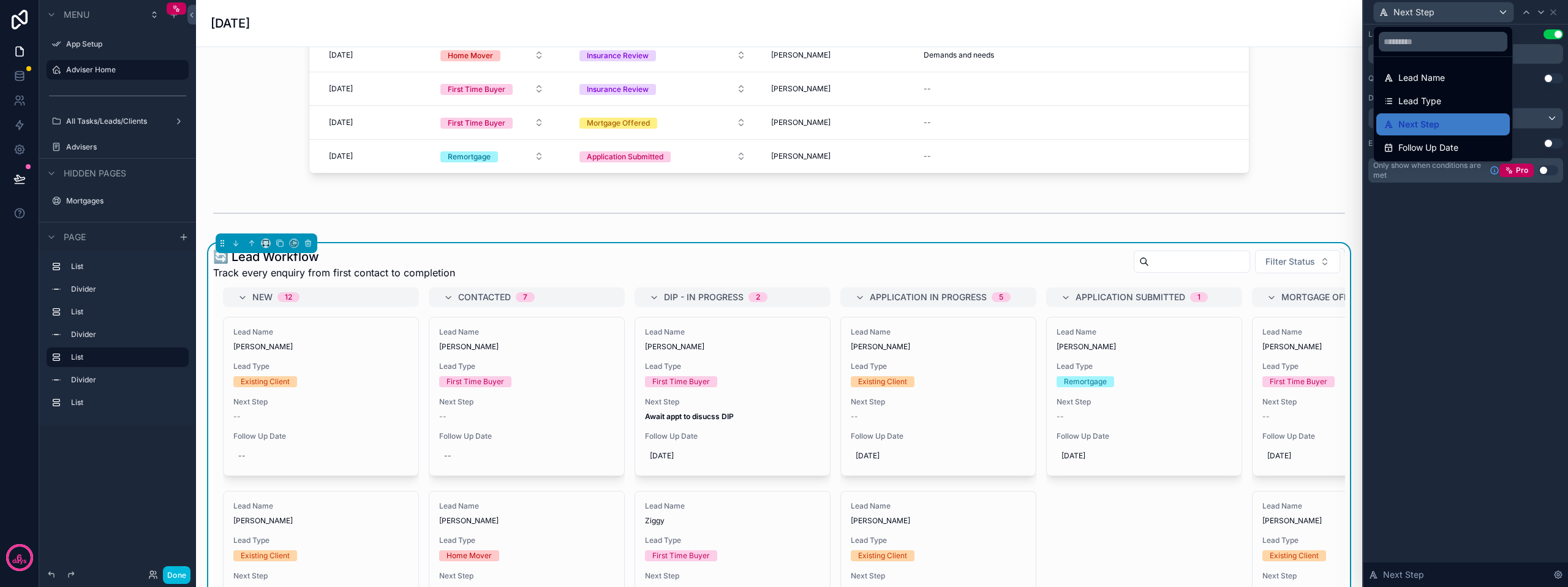
click at [1452, 71] on div "Lead Name" at bounding box center [1443, 77] width 118 height 14
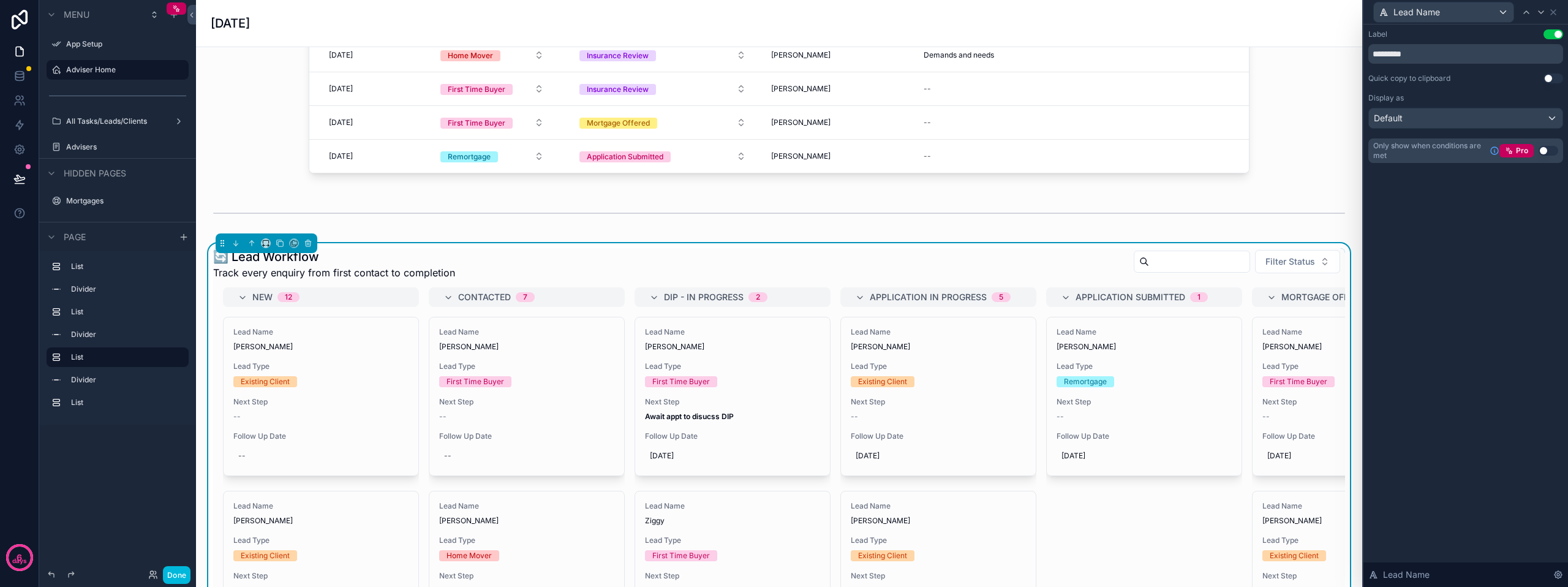
click at [1450, 117] on div "Default" at bounding box center [1465, 119] width 194 height 19
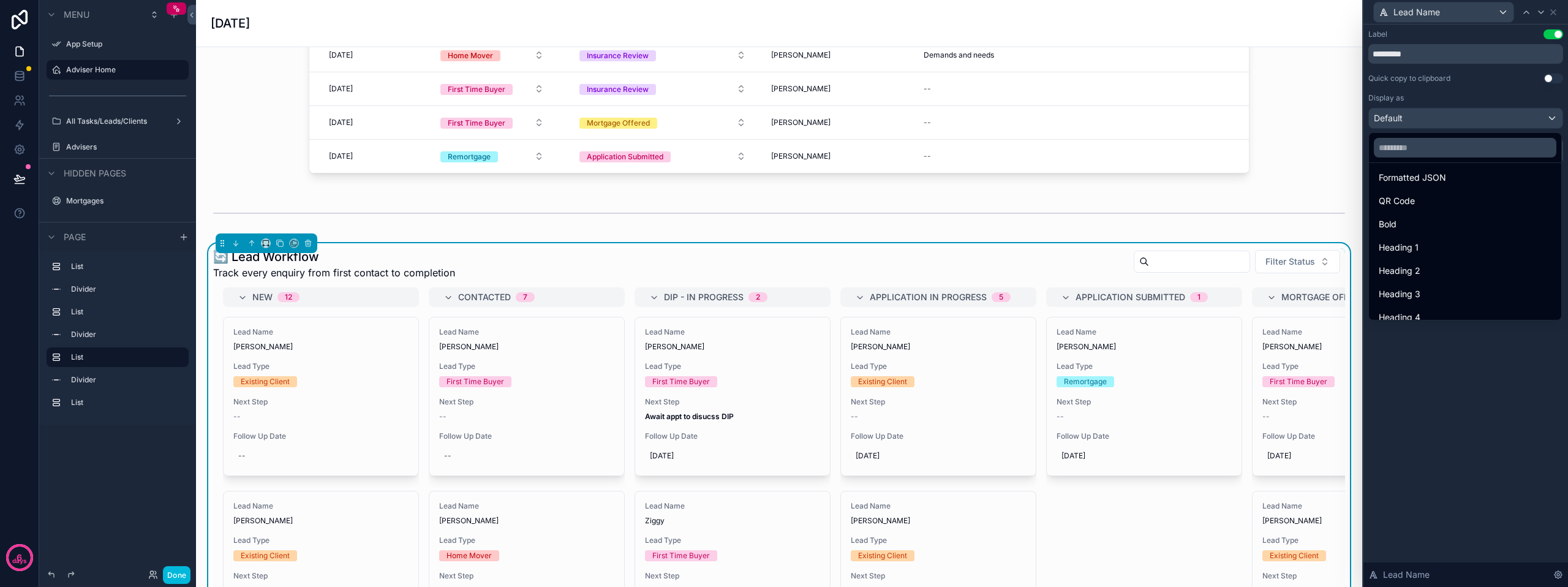
click at [1407, 246] on span "Heading 1" at bounding box center [1398, 247] width 39 height 14
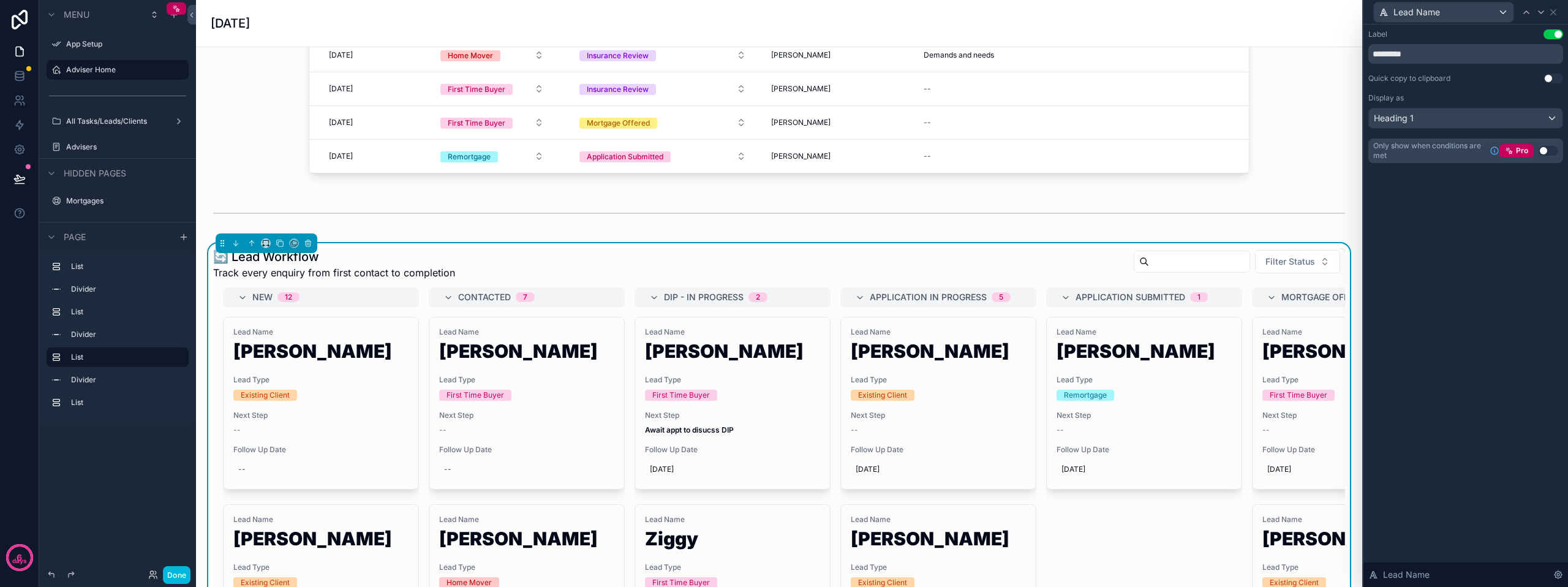
click at [1458, 120] on div "Heading 1" at bounding box center [1465, 119] width 194 height 19
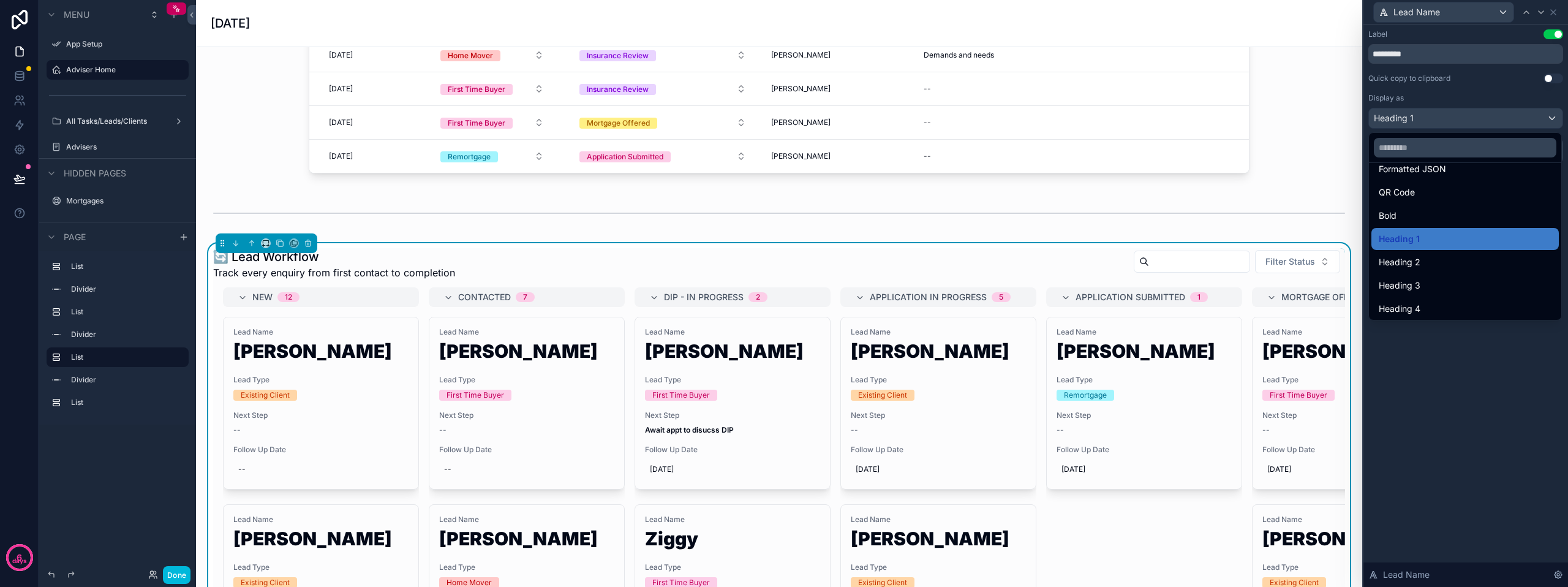
scroll to position [134, 0]
click at [1418, 277] on span "Heading 3" at bounding box center [1399, 282] width 41 height 14
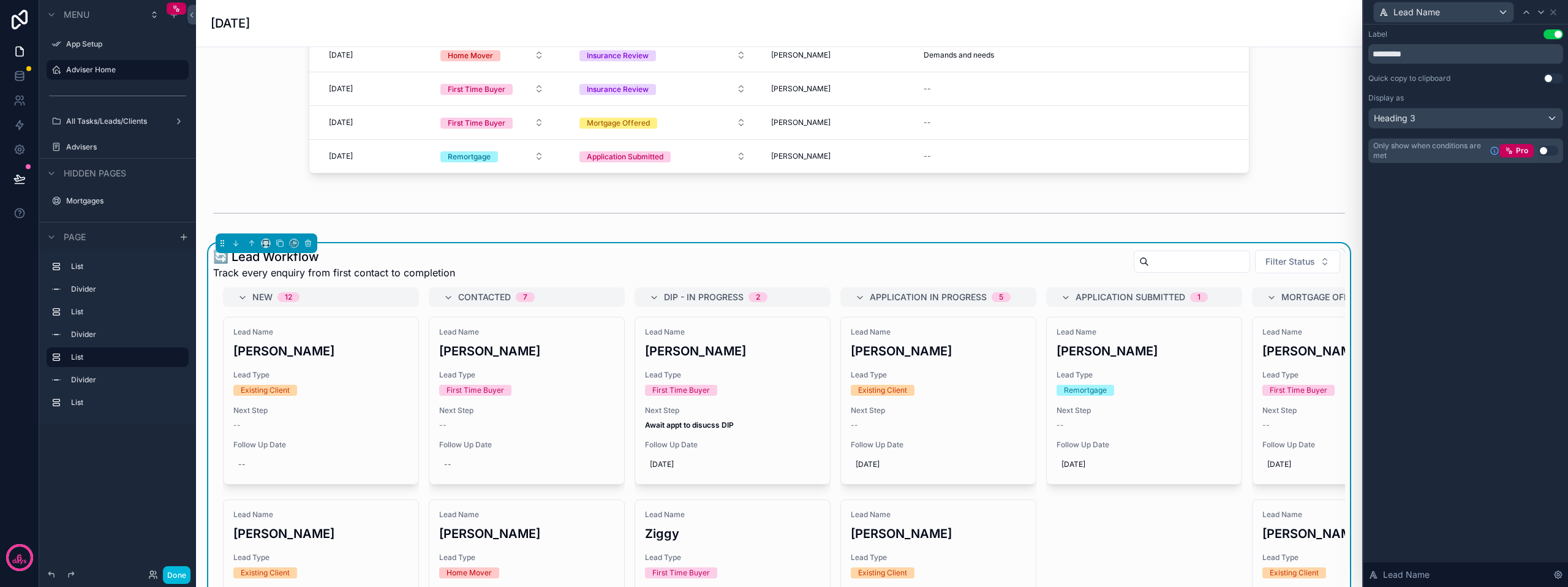
click at [1444, 120] on div "Heading 3" at bounding box center [1465, 119] width 194 height 19
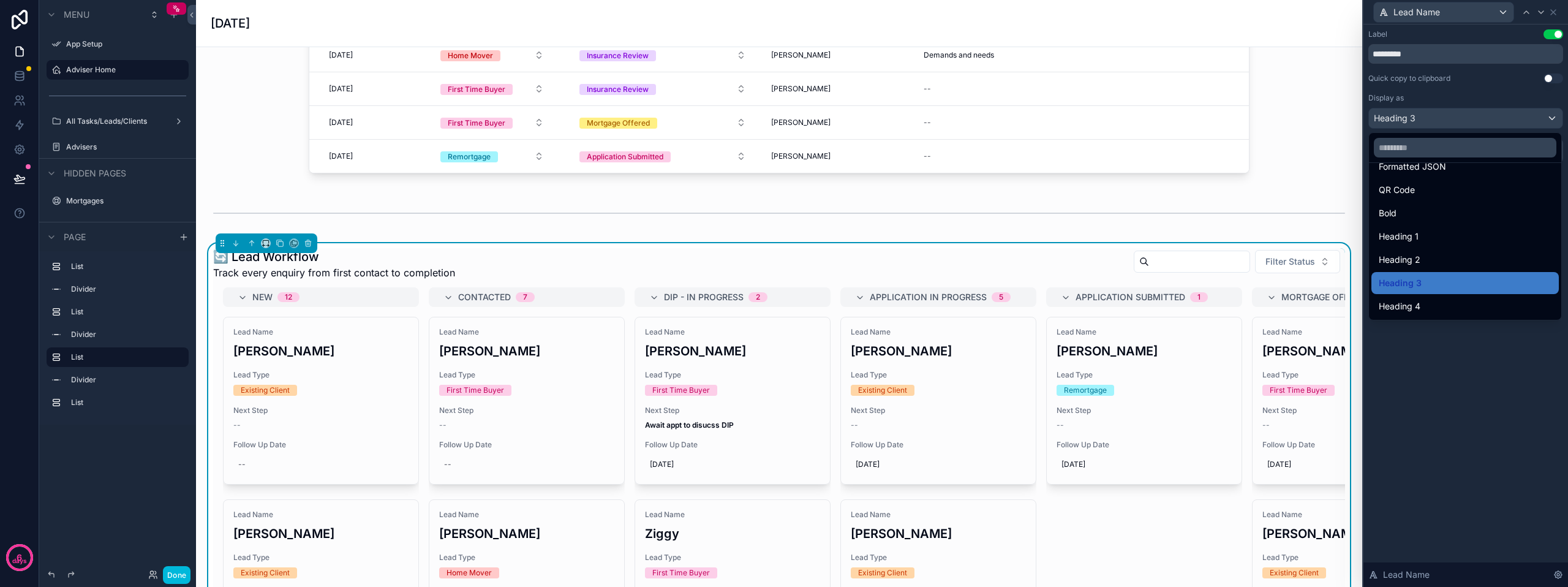
click at [1421, 301] on span "Heading 4" at bounding box center [1399, 306] width 41 height 14
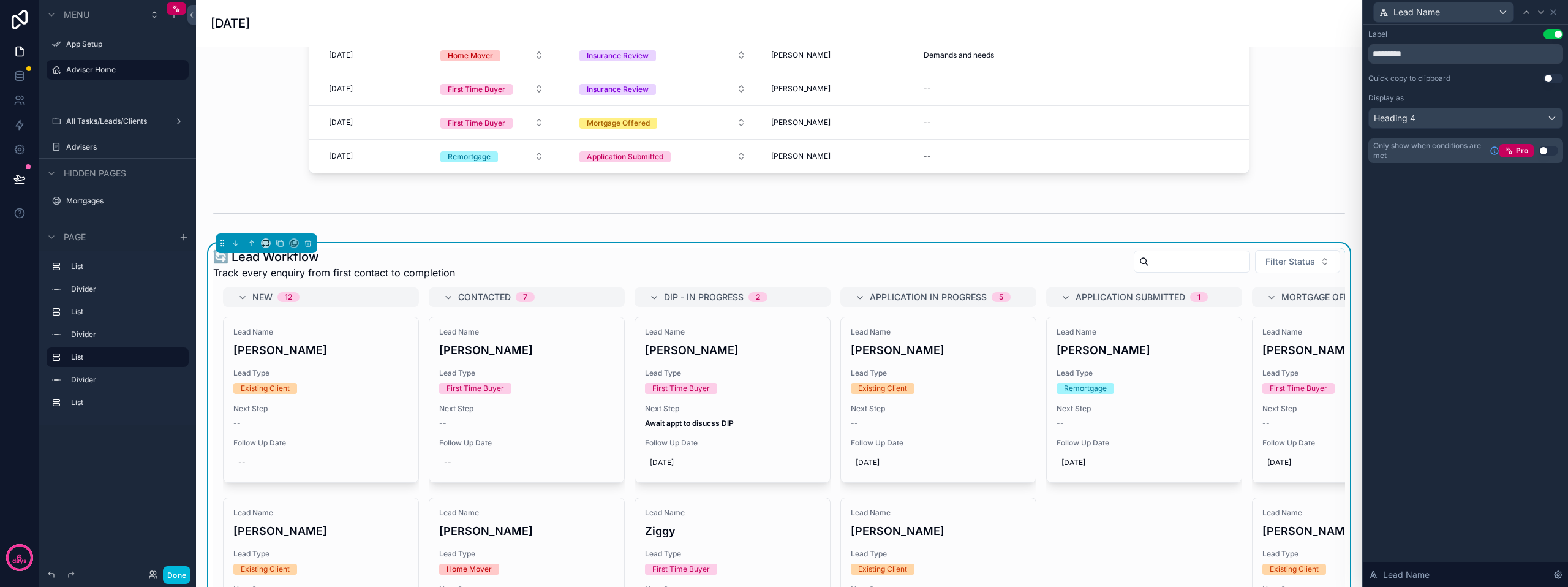
click at [1479, 116] on div "Heading 4" at bounding box center [1465, 119] width 194 height 19
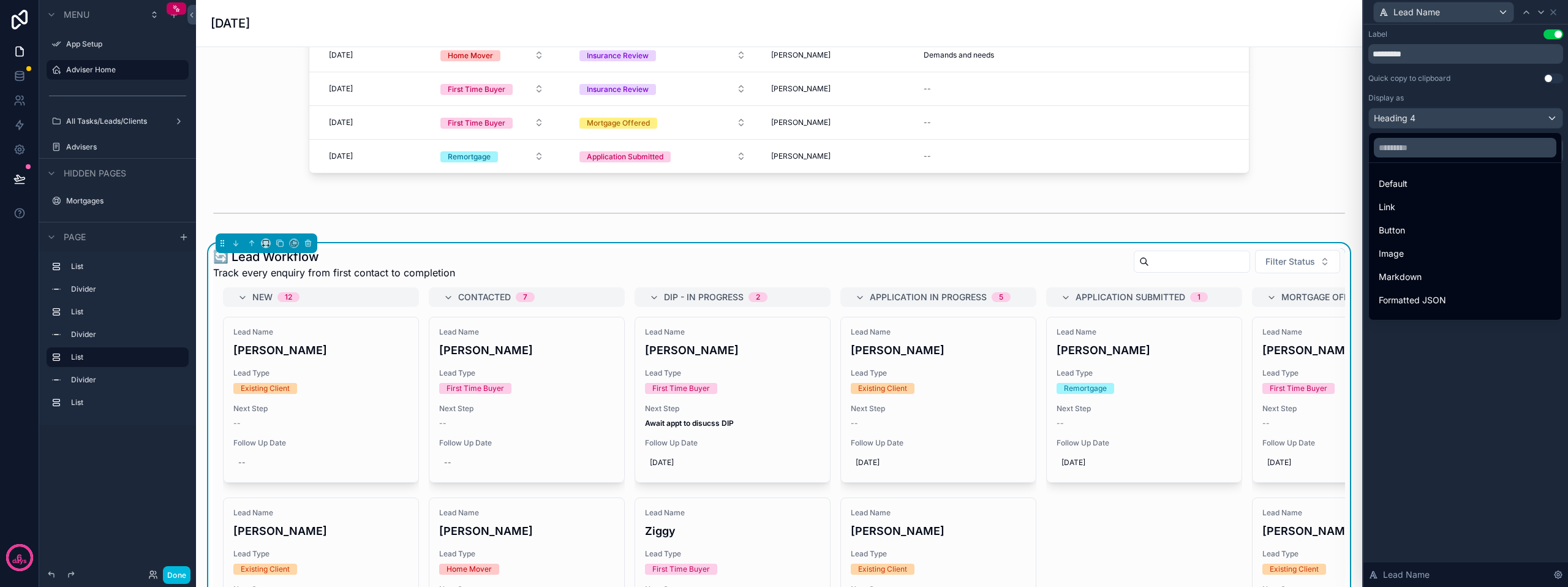
scroll to position [62, 0]
click at [1419, 283] on div "Bold" at bounding box center [1465, 285] width 172 height 14
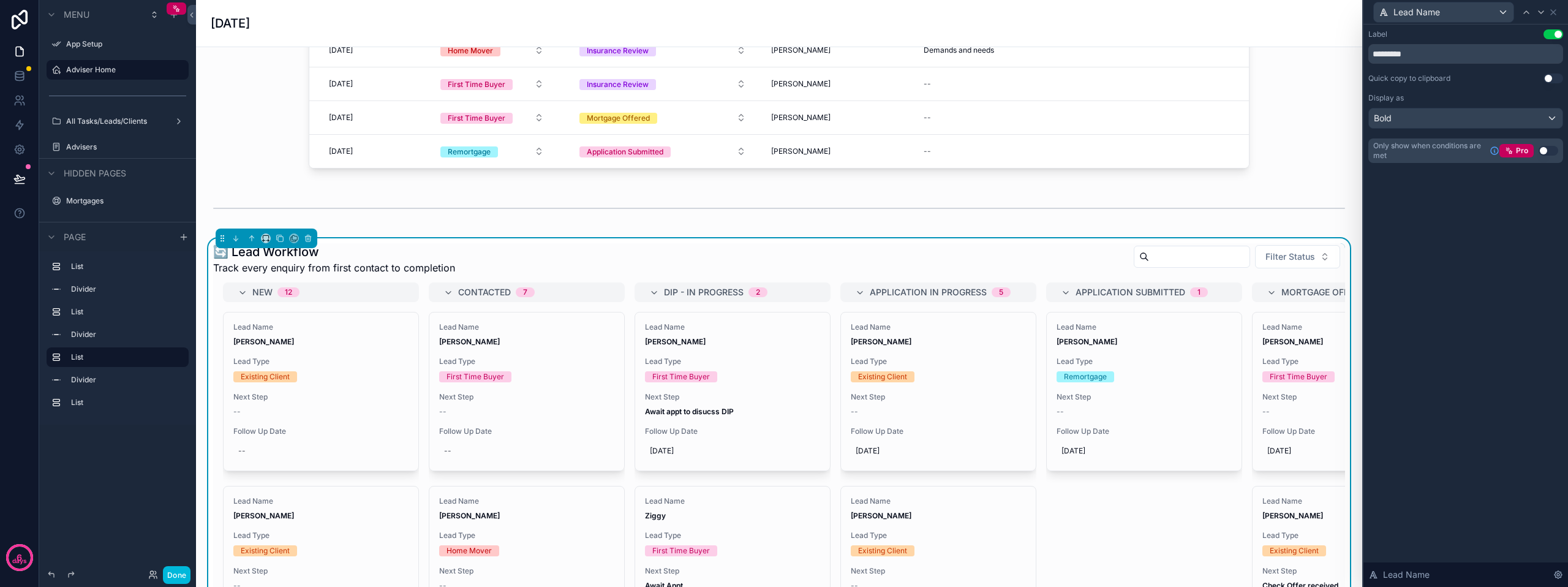
scroll to position [675, 0]
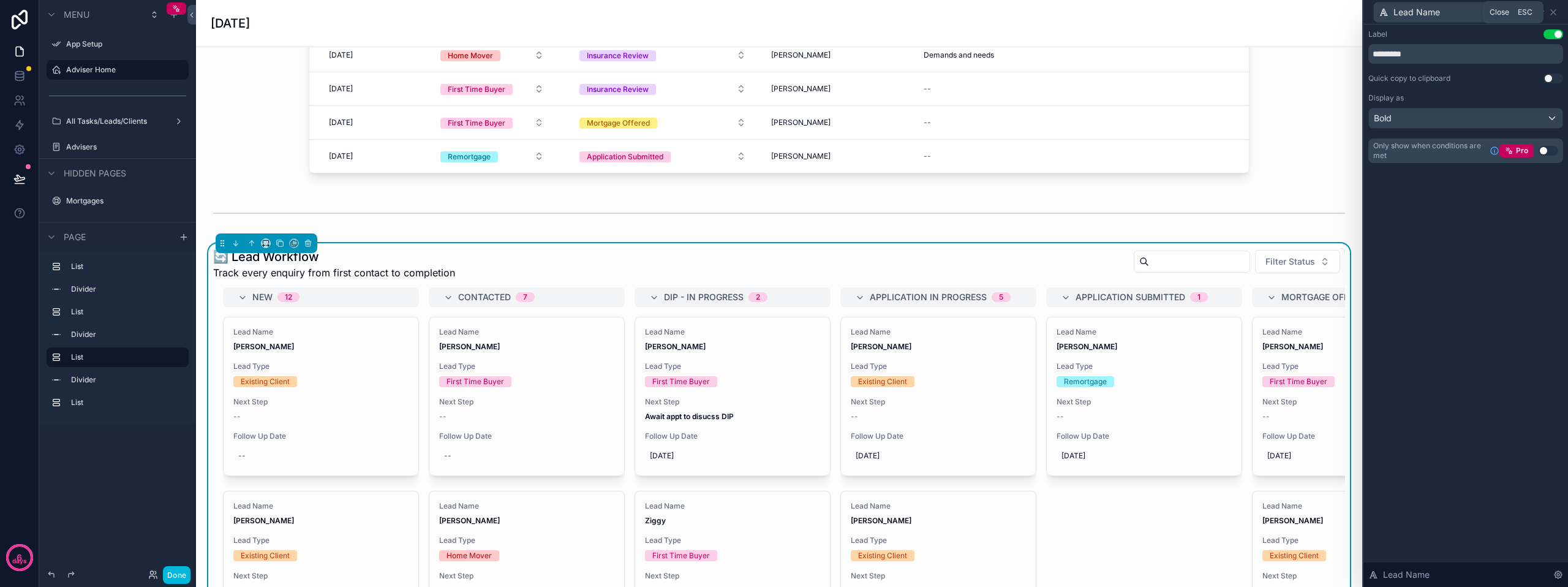
click at [1550, 14] on icon at bounding box center [1554, 13] width 10 height 10
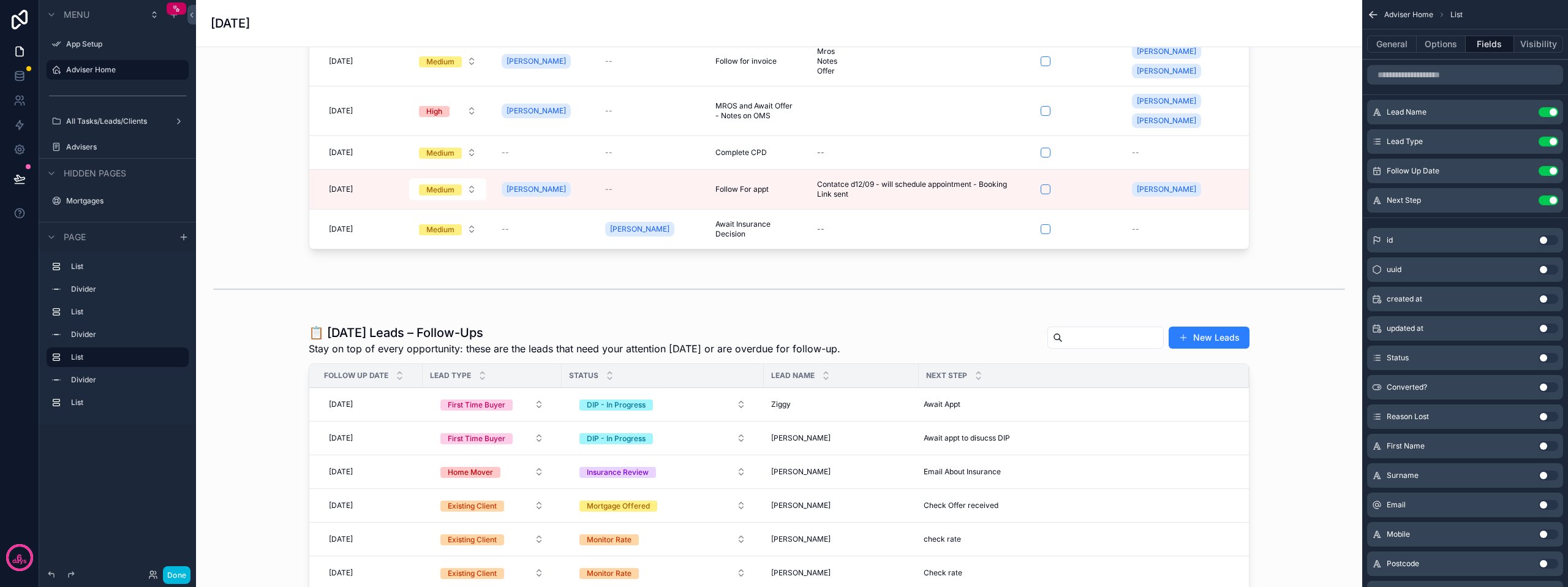
scroll to position [0, 0]
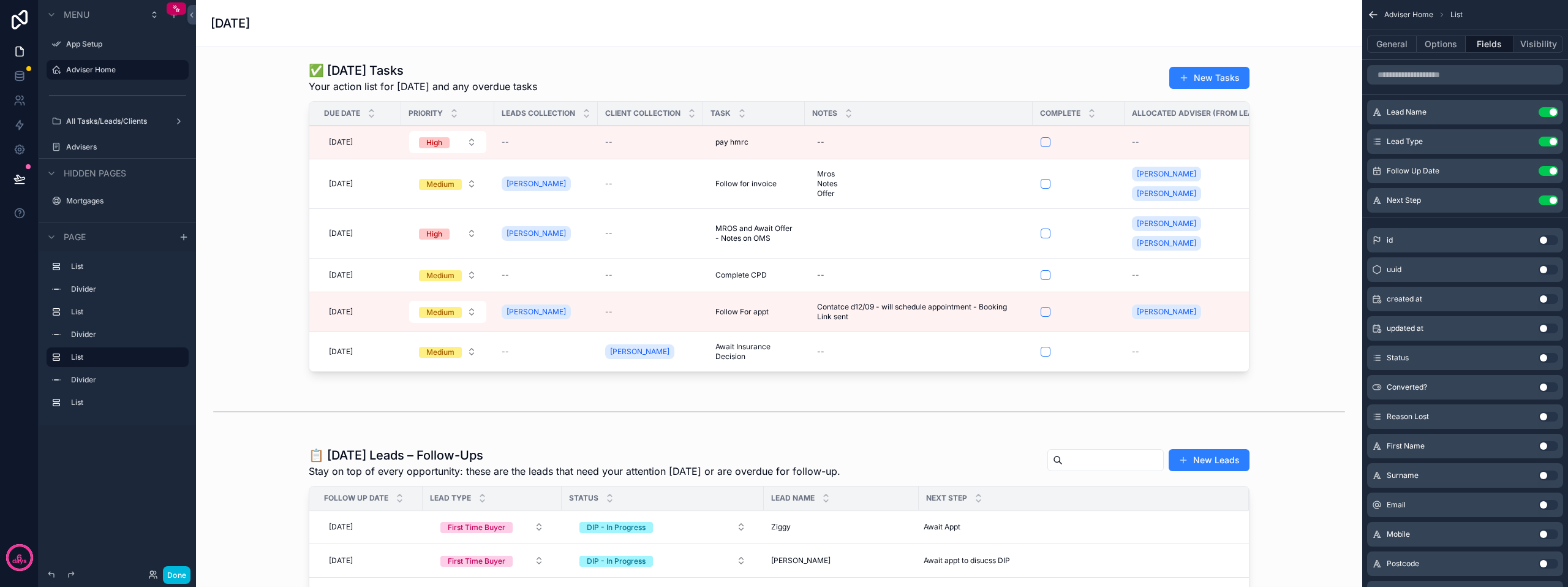
click at [718, 87] on div "scrollable content" at bounding box center [779, 219] width 1147 height 325
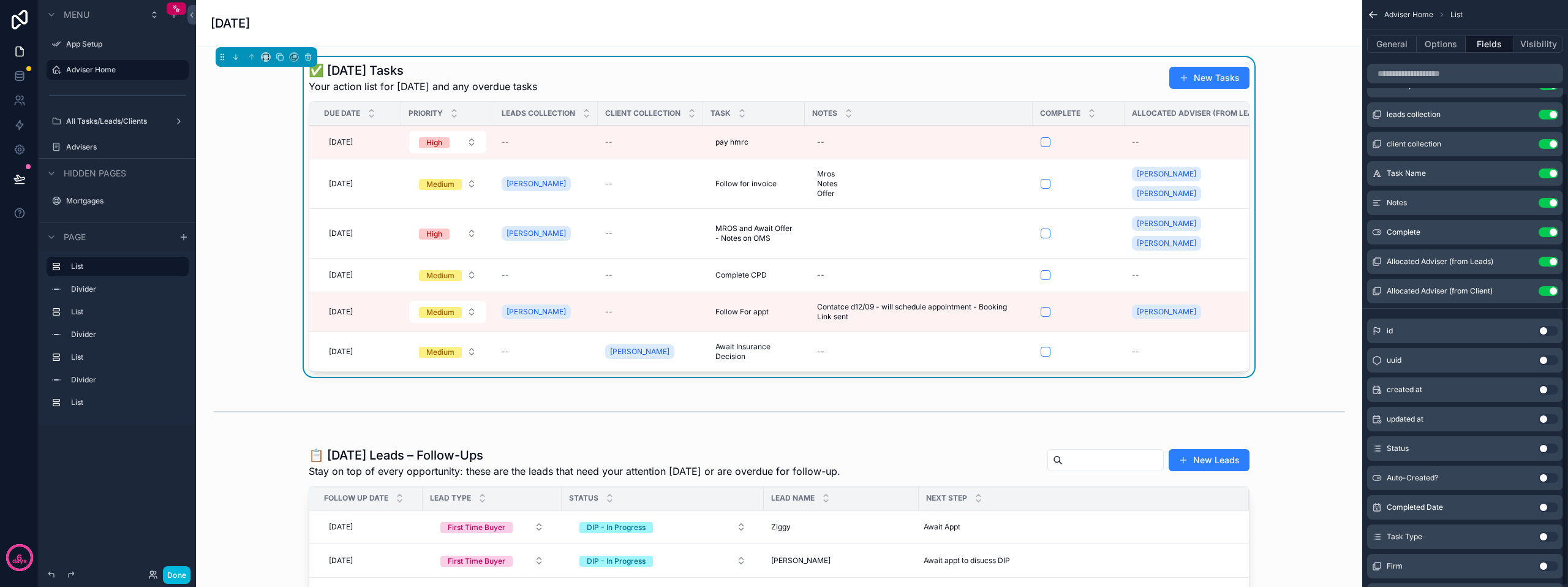
scroll to position [112, 0]
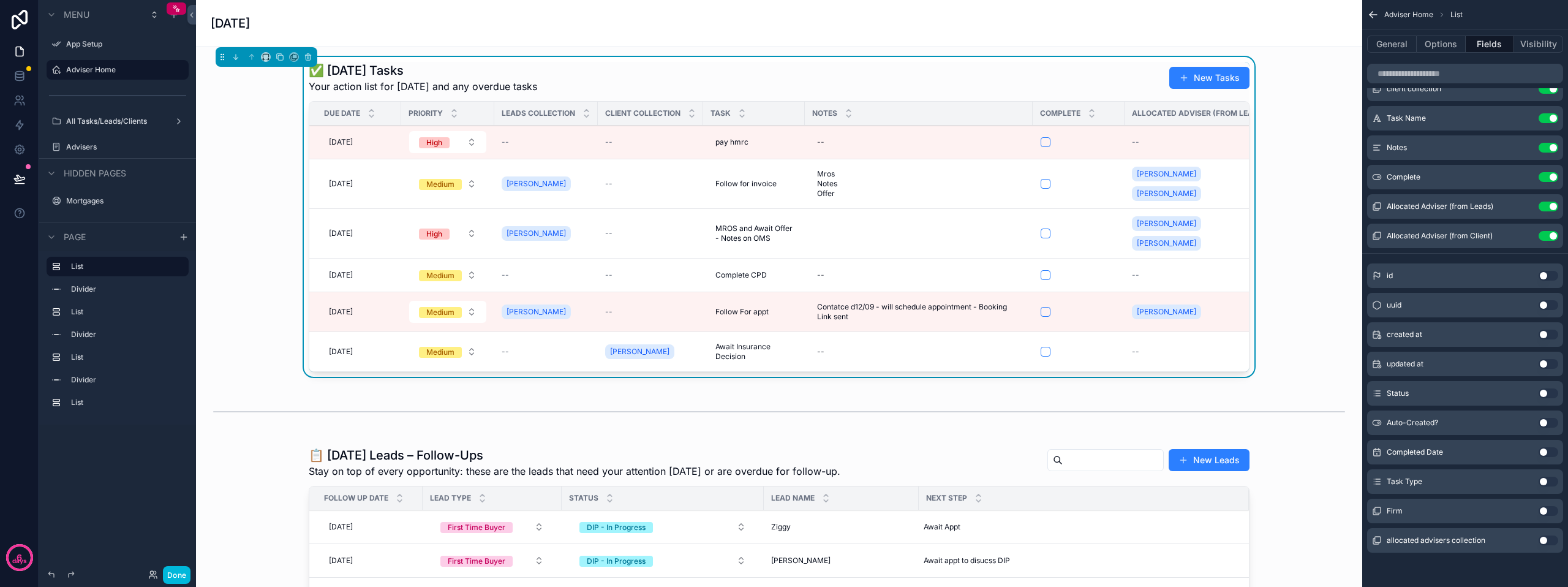
click at [1544, 304] on button "Use setting" at bounding box center [1549, 306] width 19 height 10
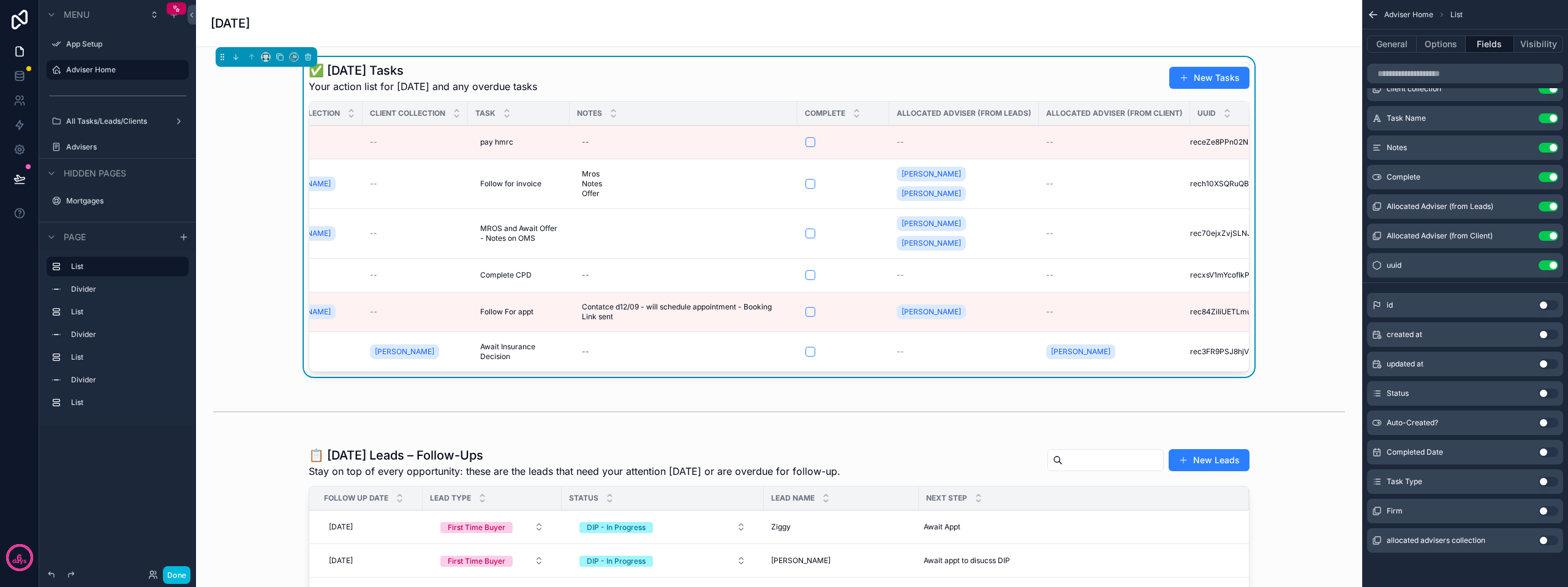
scroll to position [0, 265]
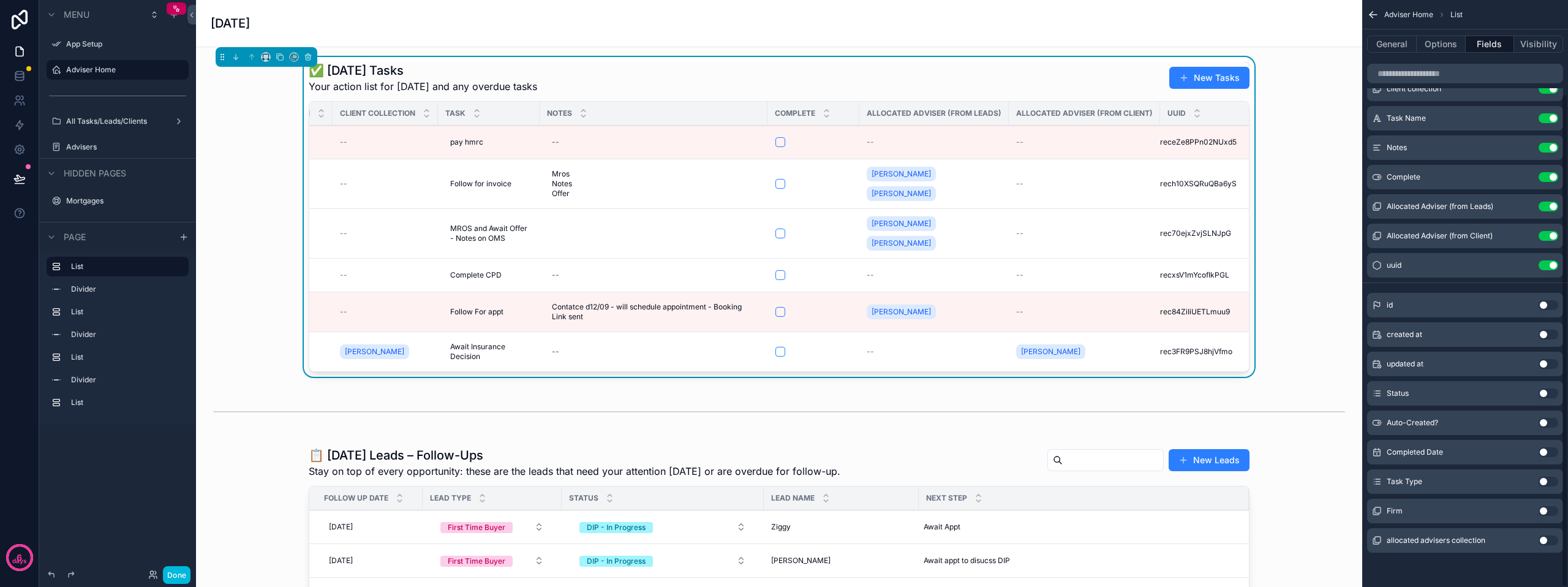
click at [1553, 265] on button "Use setting" at bounding box center [1549, 265] width 19 height 10
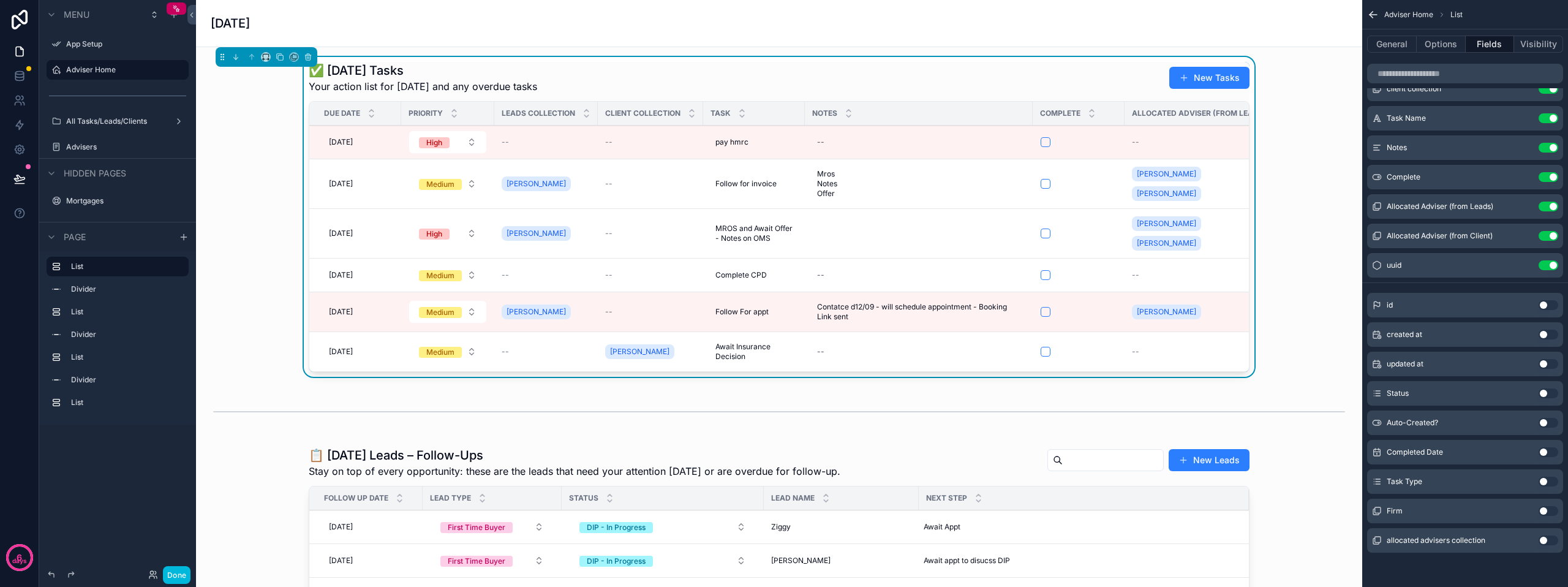
click at [1543, 304] on button "Use setting" at bounding box center [1549, 306] width 19 height 10
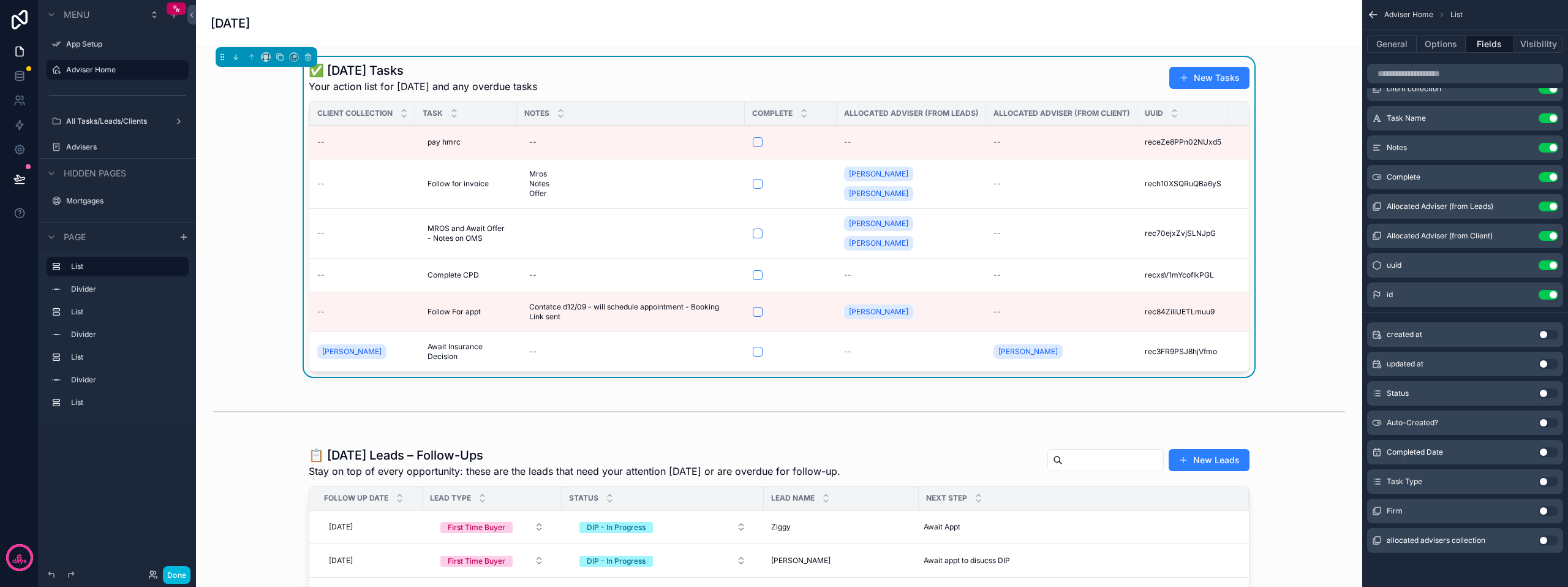
scroll to position [0, 357]
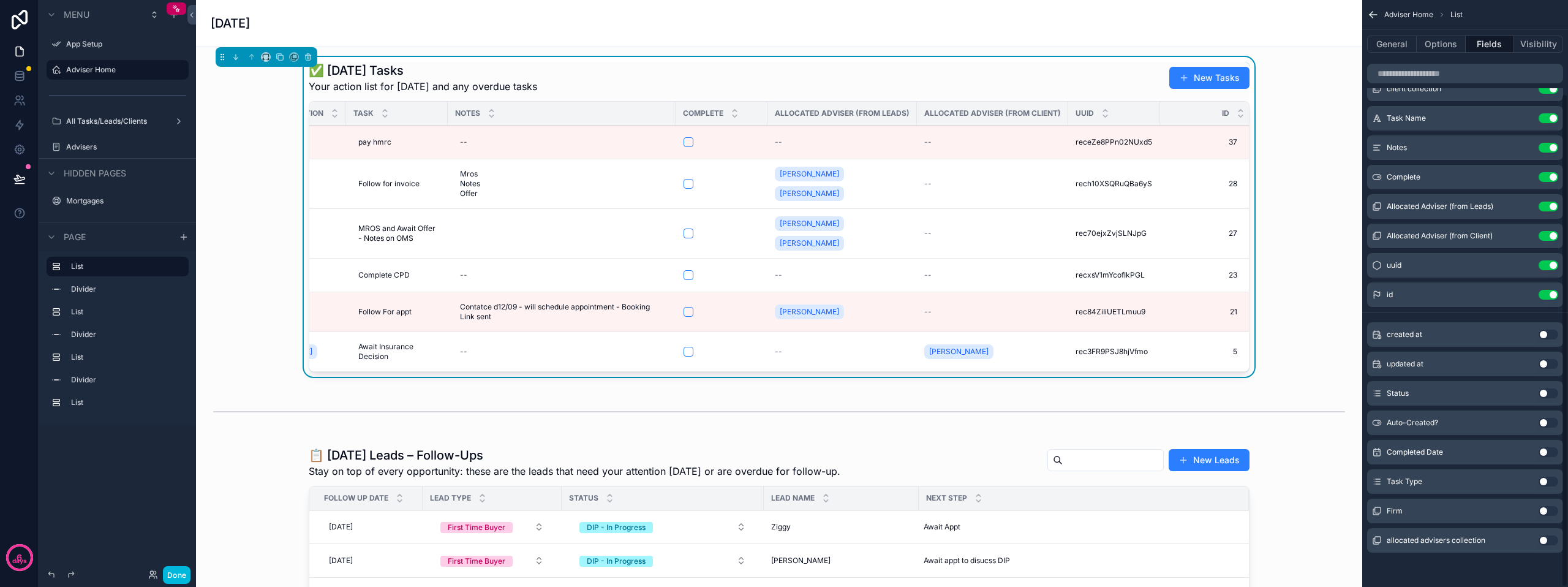
click at [1547, 294] on button "Use setting" at bounding box center [1549, 295] width 19 height 10
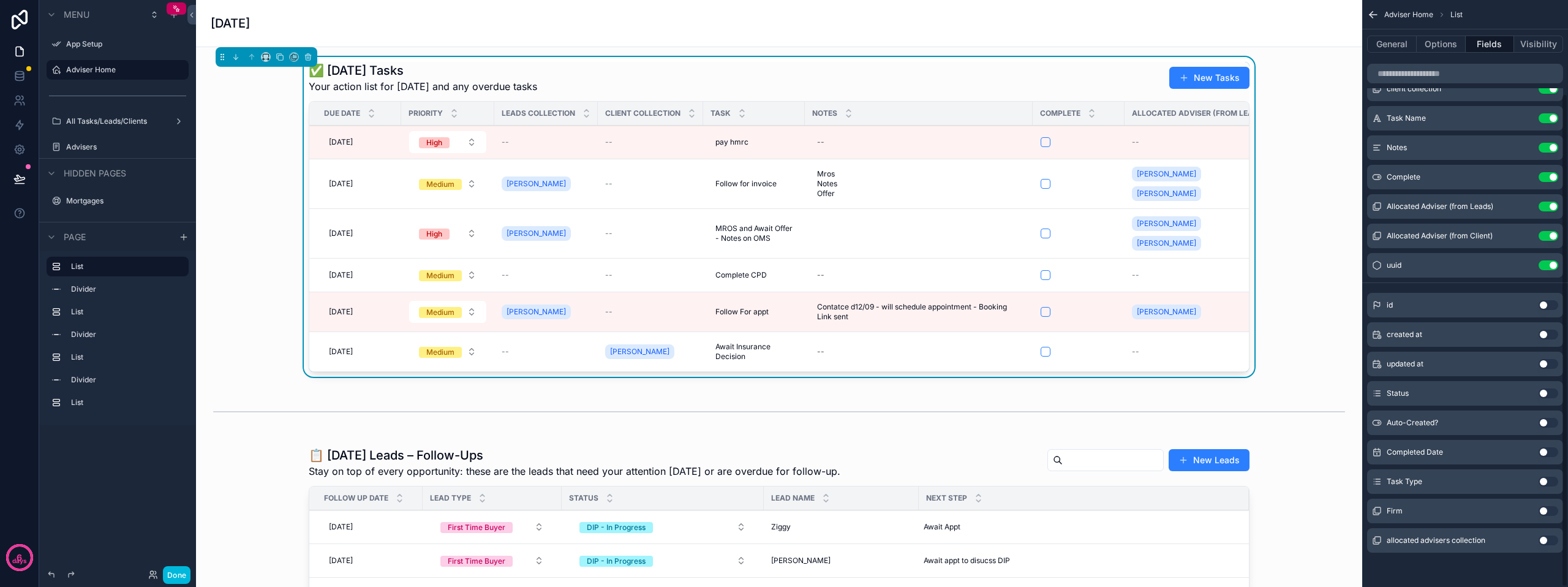
click at [1551, 266] on button "Use setting" at bounding box center [1549, 265] width 19 height 10
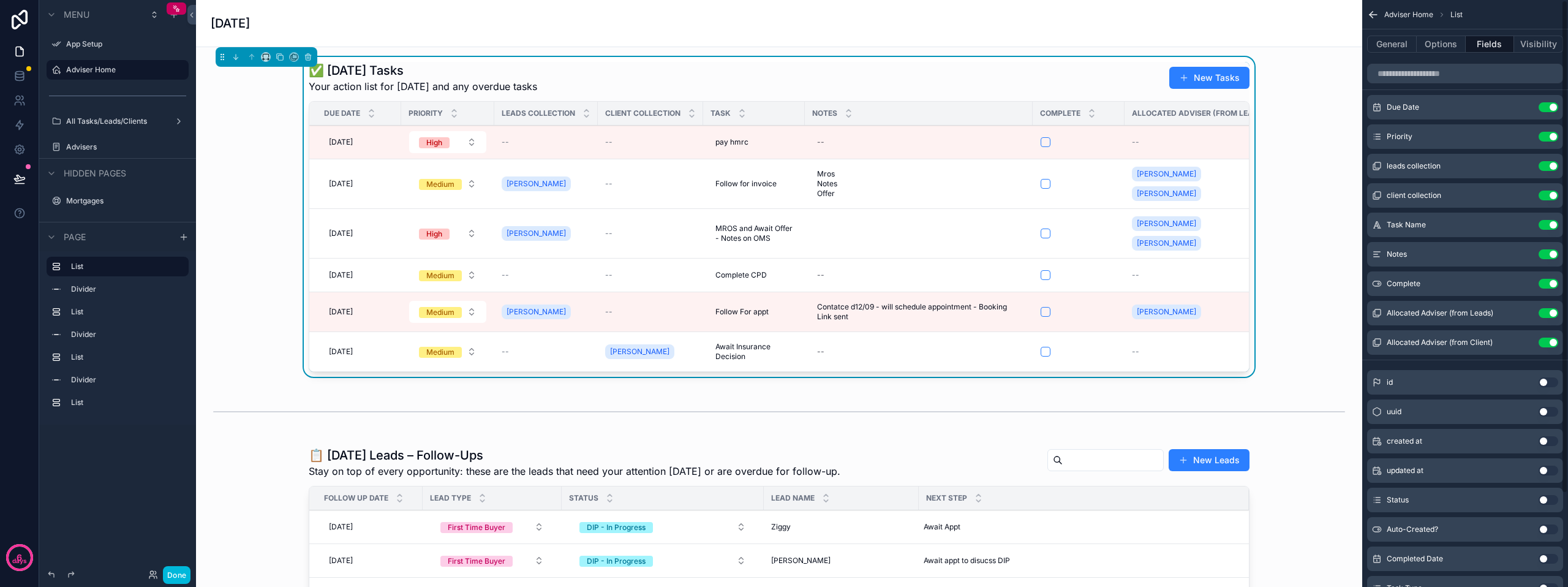
scroll to position [0, 0]
click at [1547, 170] on button "Use setting" at bounding box center [1549, 171] width 19 height 10
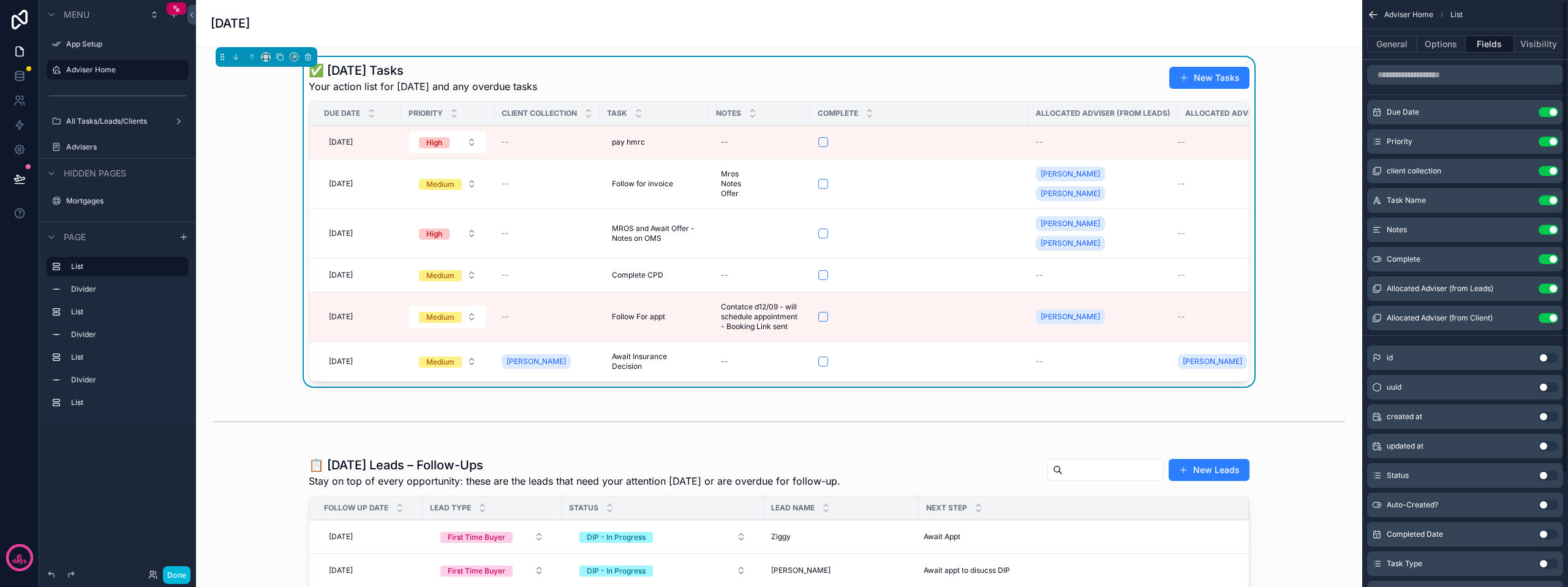
click at [1552, 172] on button "Use setting" at bounding box center [1549, 171] width 19 height 10
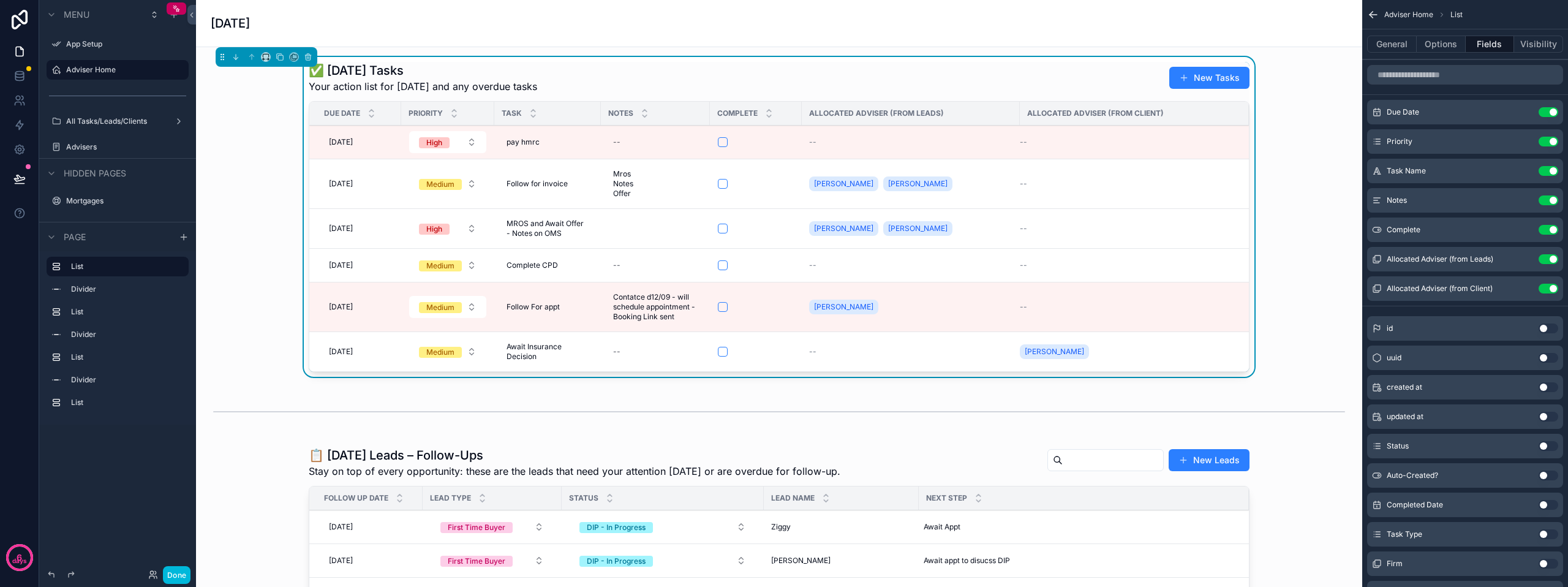
click at [1546, 260] on button "Use setting" at bounding box center [1549, 259] width 19 height 10
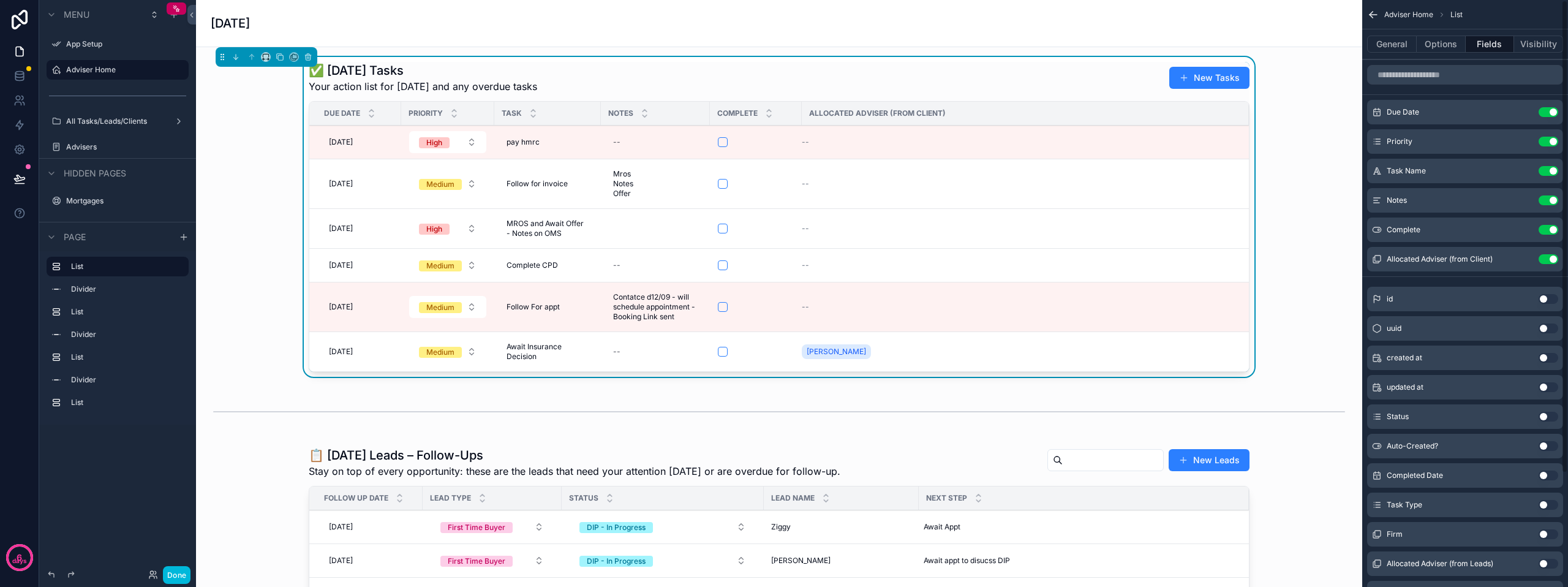
click at [1547, 260] on button "Use setting" at bounding box center [1549, 259] width 19 height 10
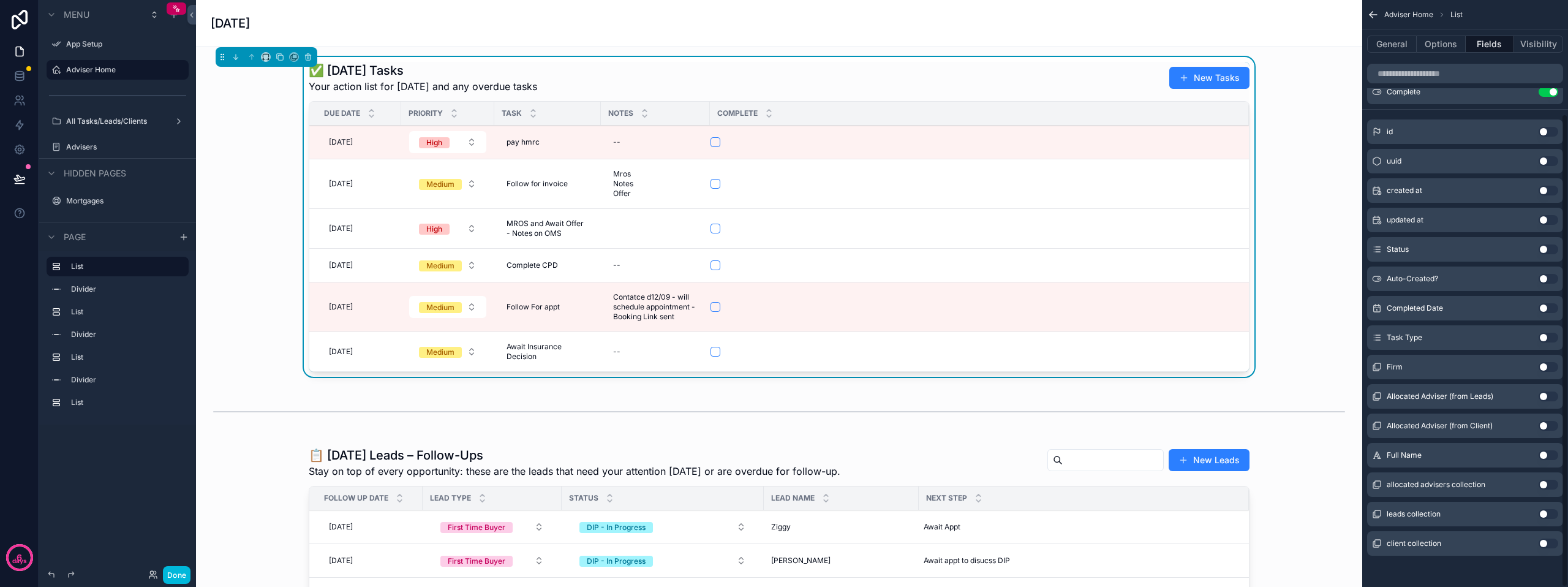
scroll to position [141, 0]
click at [1545, 453] on button "Use setting" at bounding box center [1549, 452] width 19 height 10
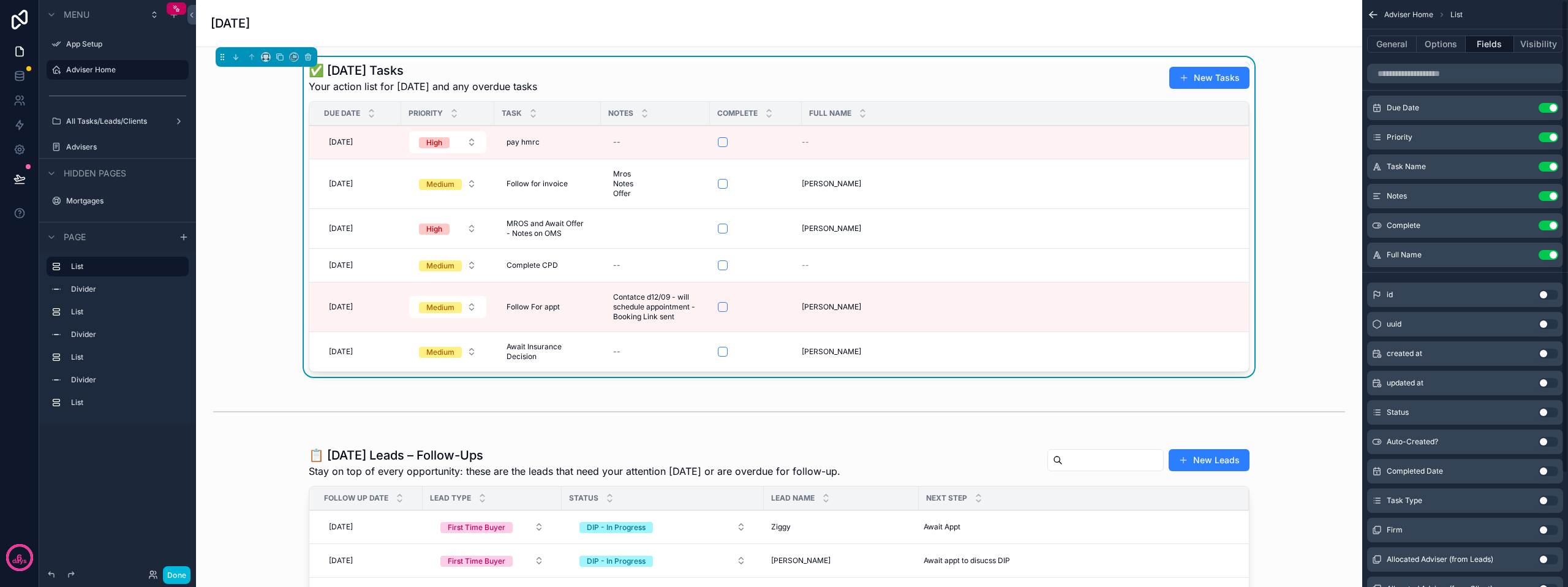
scroll to position [0, 0]
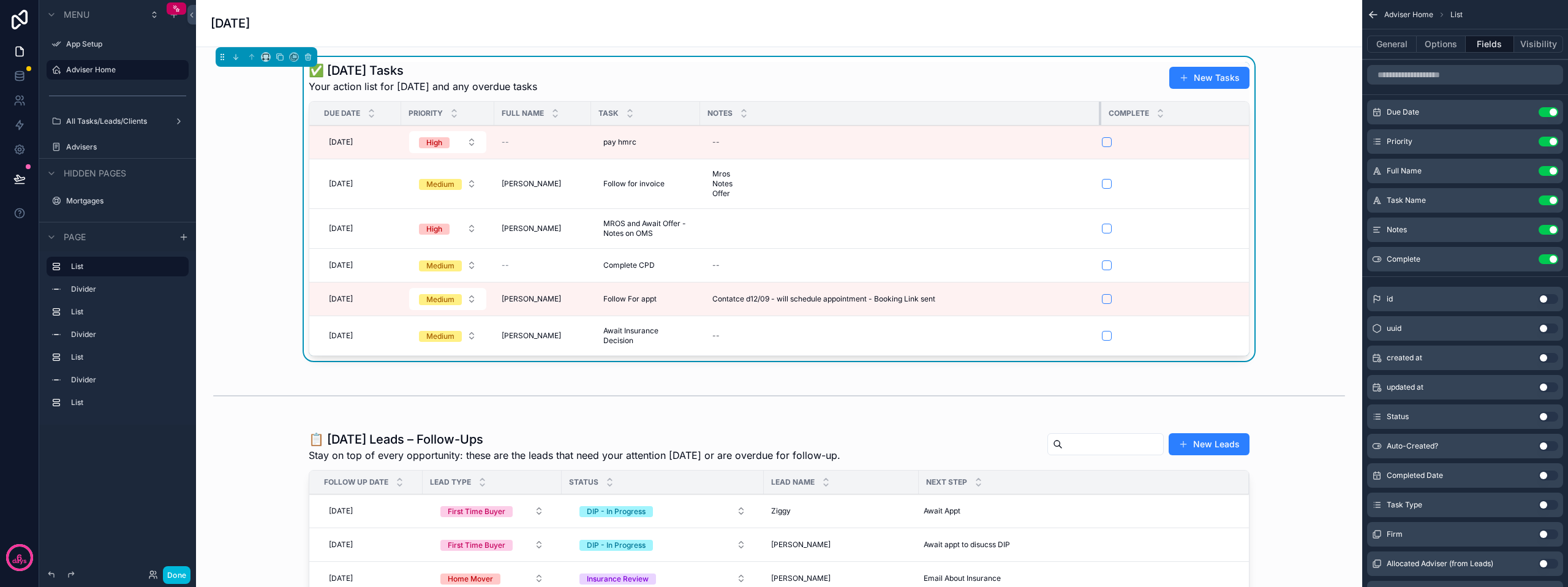
drag, startPoint x: 795, startPoint y: 114, endPoint x: 1104, endPoint y: 118, distance: 309.0
click at [1104, 118] on tr "Due Date Priority Full Name Task Notes Complete" at bounding box center [814, 114] width 1010 height 24
click at [173, 574] on button "Done" at bounding box center [176, 575] width 28 height 17
